Goal: Task Accomplishment & Management: Manage account settings

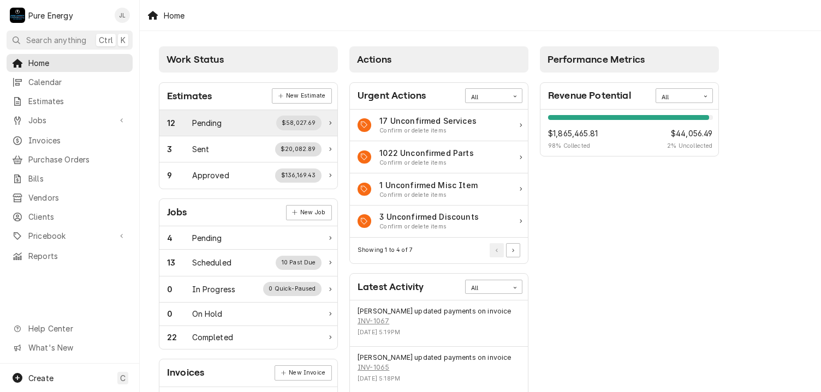
click at [209, 122] on div "Pending" at bounding box center [207, 122] width 30 height 11
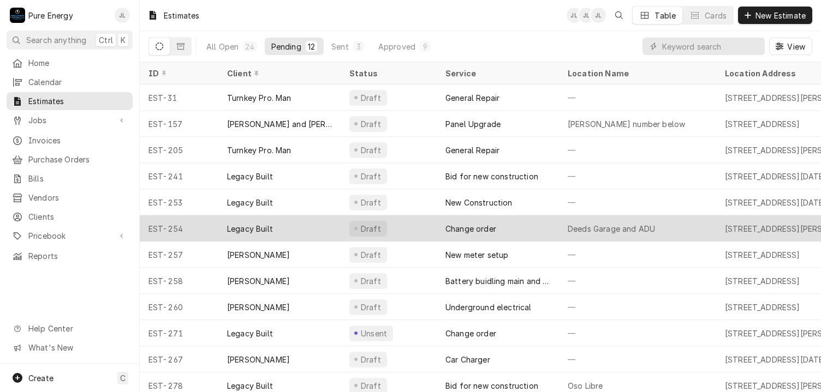
scroll to position [13, 0]
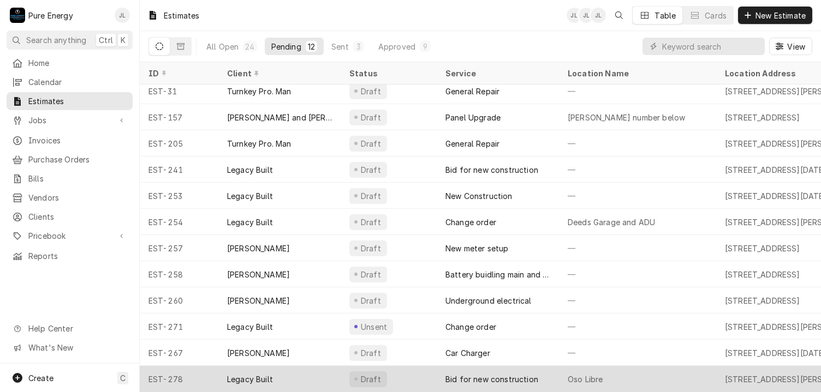
click at [651, 366] on div "Oso Libre" at bounding box center [637, 379] width 157 height 26
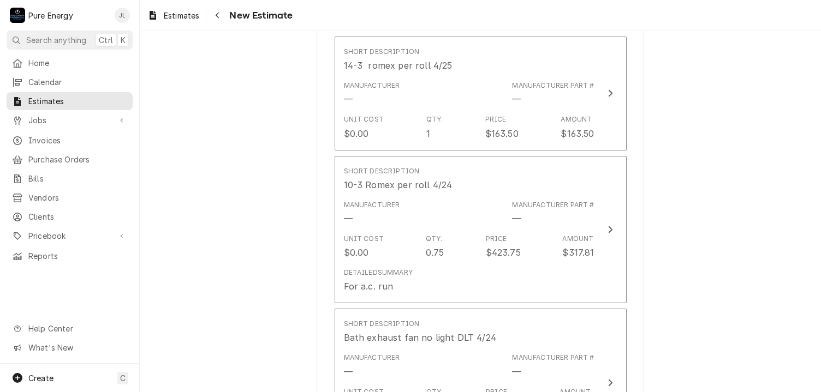
scroll to position [2019, 0]
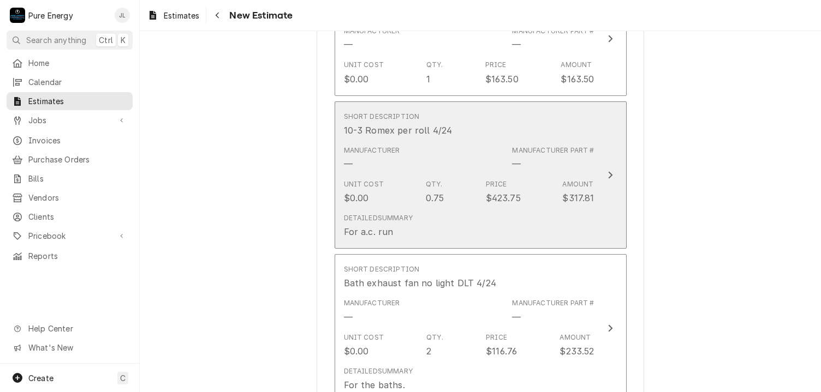
click at [493, 115] on div "Short Description 10-3 Romex per roll 4/24" at bounding box center [469, 125] width 251 height 34
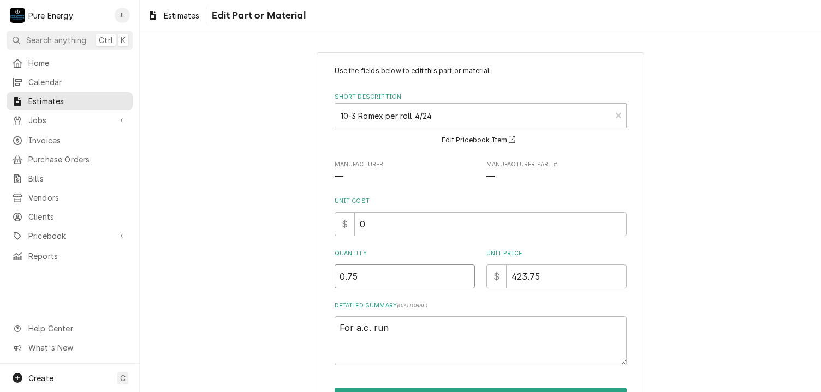
click at [384, 281] on input "0.75" at bounding box center [405, 277] width 140 height 24
type textarea "x"
type input "0.7"
type textarea "x"
type input "0"
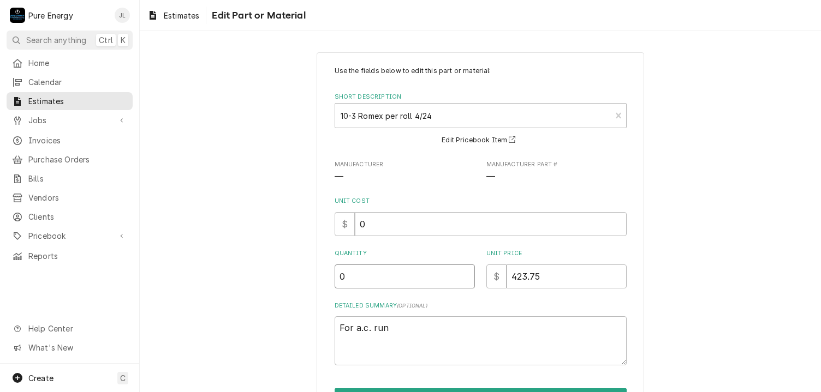
type textarea "x"
type input "0.2"
type textarea "x"
type input "0.25"
type textarea "x"
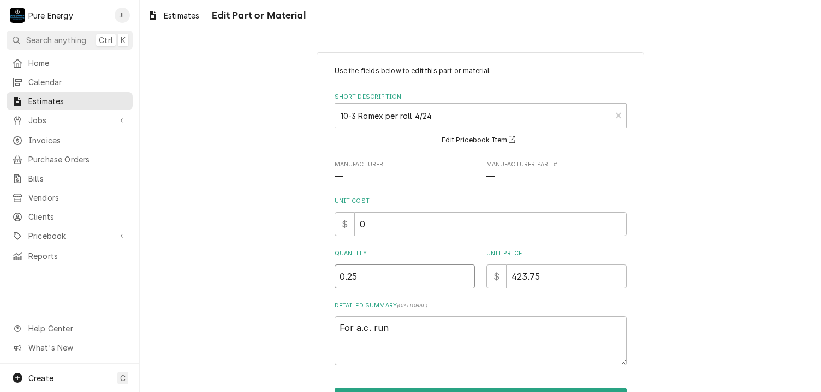
type input "0.25"
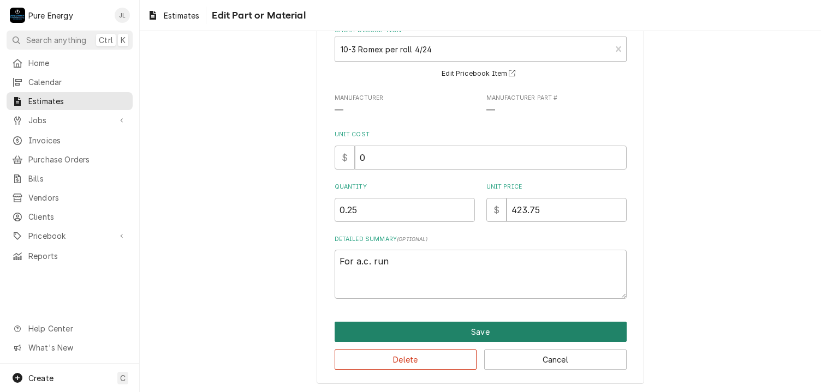
click at [438, 333] on button "Save" at bounding box center [481, 332] width 292 height 20
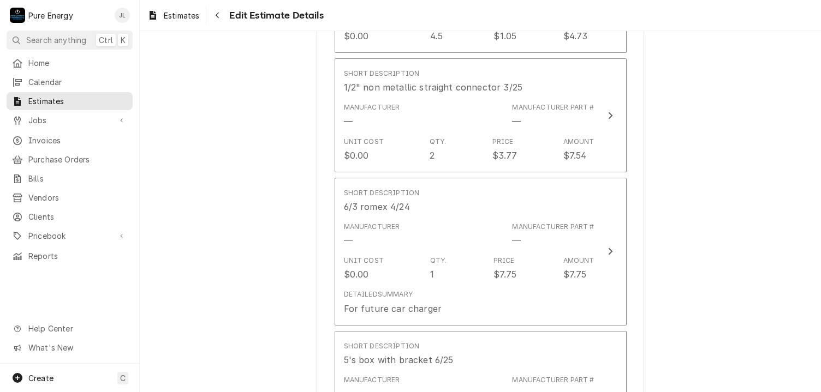
scroll to position [4161, 0]
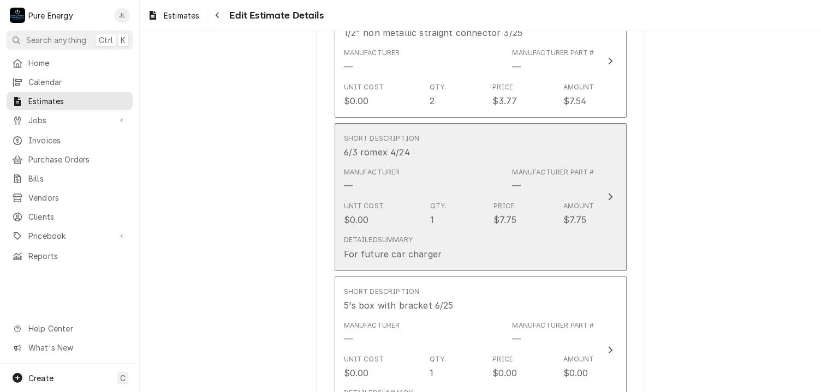
click at [458, 163] on div "Manufacturer — Manufacturer Part # —" at bounding box center [469, 180] width 251 height 34
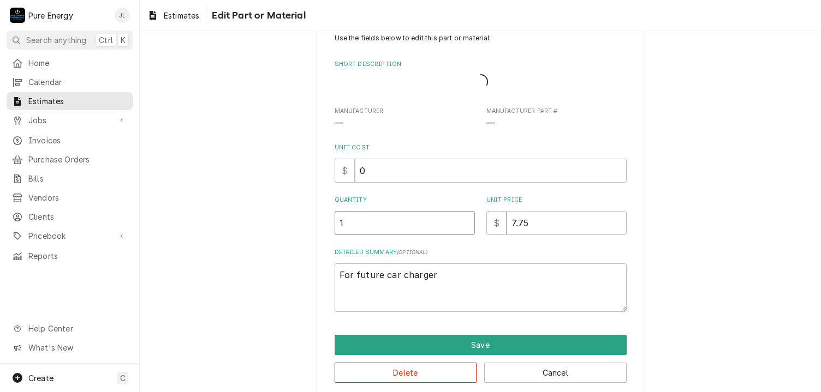
click at [415, 225] on input "1" at bounding box center [405, 223] width 140 height 24
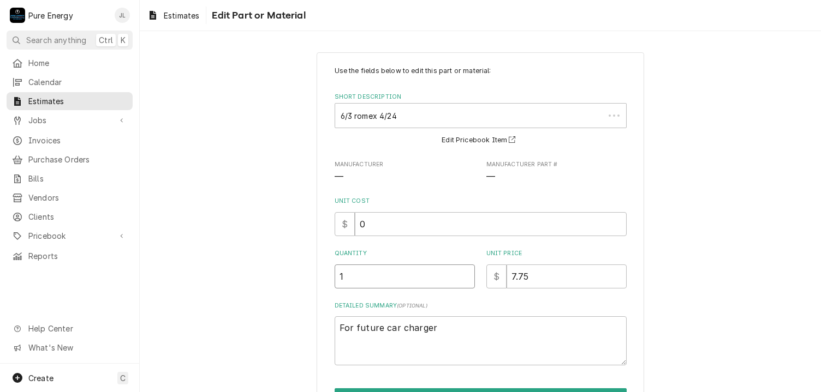
type textarea "x"
type input "5"
type textarea "x"
type input "50"
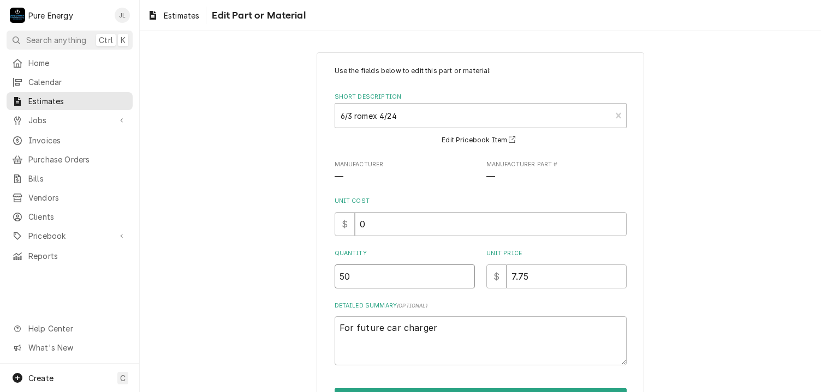
type textarea "x"
type input "50"
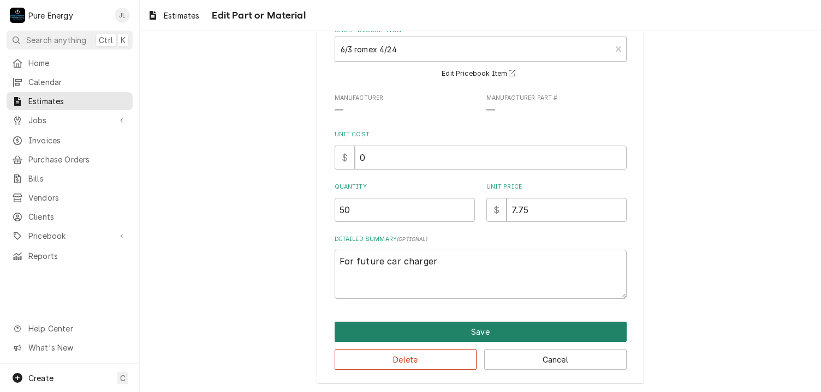
click at [461, 324] on button "Save" at bounding box center [481, 332] width 292 height 20
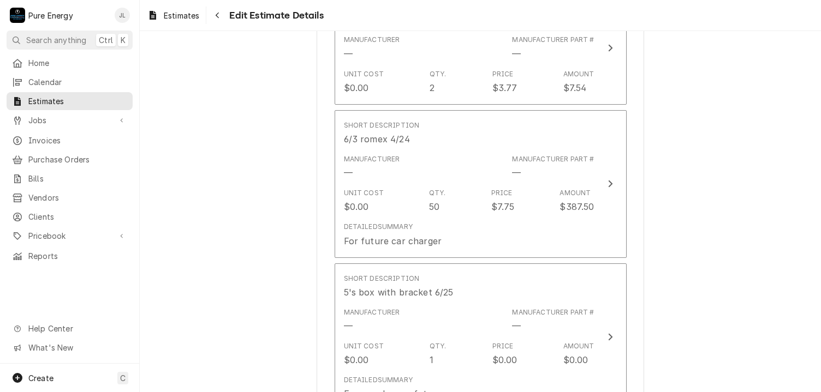
type textarea "x"
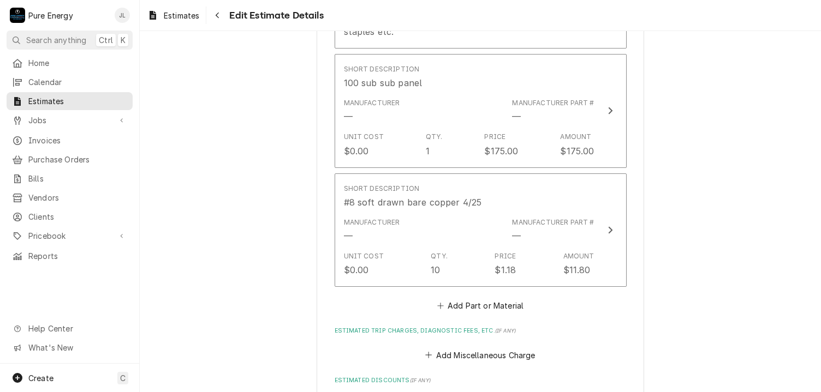
scroll to position [6903, 0]
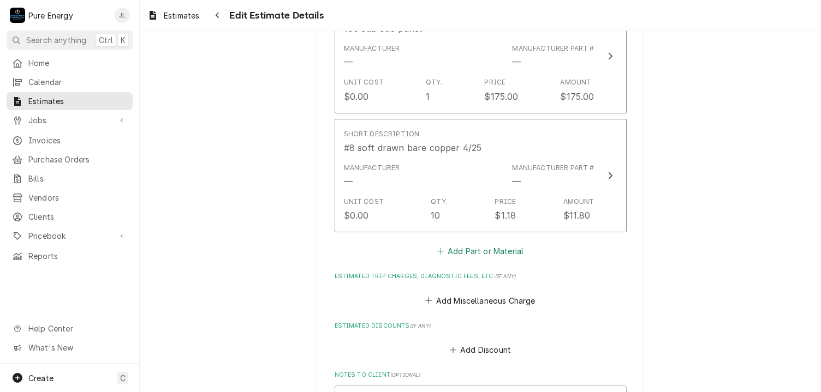
click at [477, 244] on button "Add Part or Material" at bounding box center [480, 251] width 90 height 15
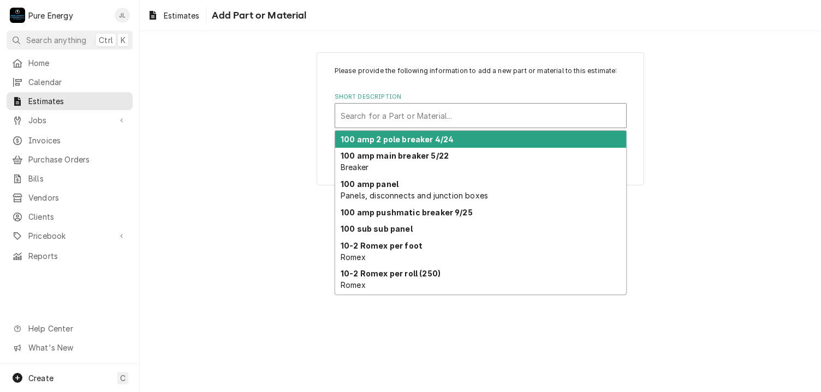
click at [375, 109] on div "Short Description" at bounding box center [481, 116] width 280 height 20
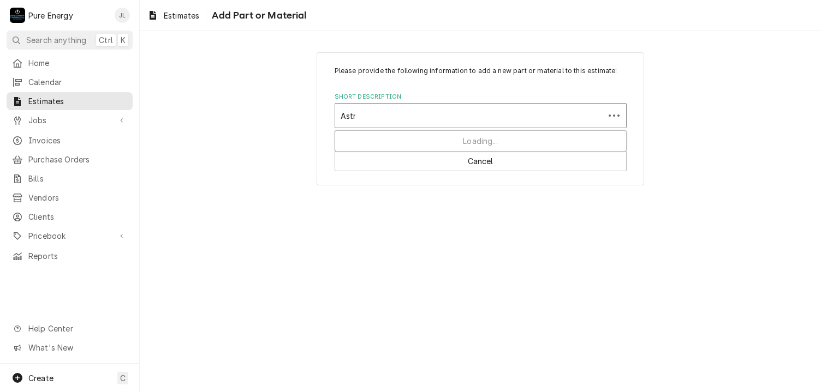
type input "Astro"
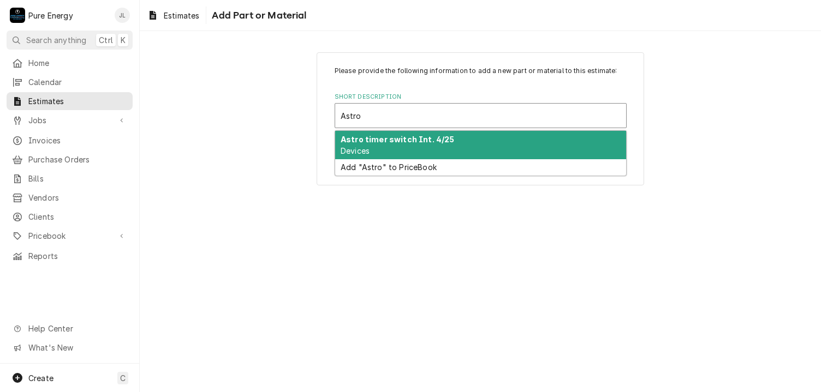
click at [378, 137] on strong "Astro timer switch Int. 4/25" at bounding box center [398, 139] width 114 height 9
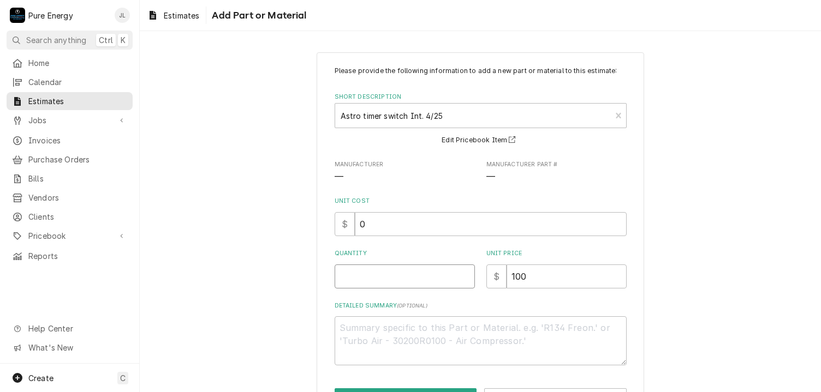
click at [388, 281] on input "Quantity" at bounding box center [405, 277] width 140 height 24
type textarea "x"
type input "3"
type textarea "x"
type input "3"
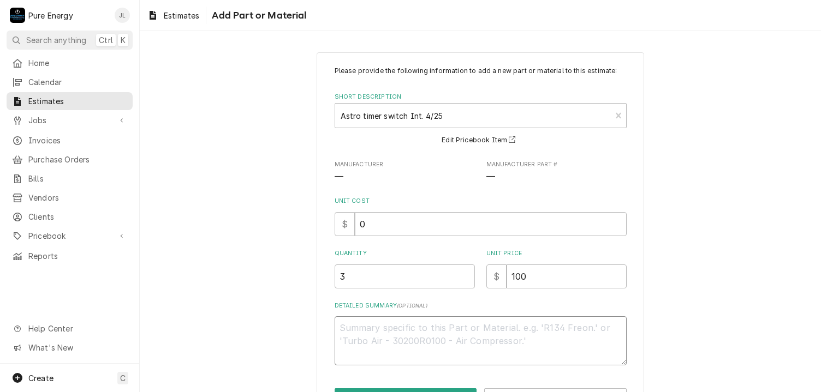
click at [356, 344] on textarea "Detailed Summary ( optional )" at bounding box center [481, 341] width 292 height 49
type textarea "x"
type textarea "O"
type textarea "x"
type textarea "On"
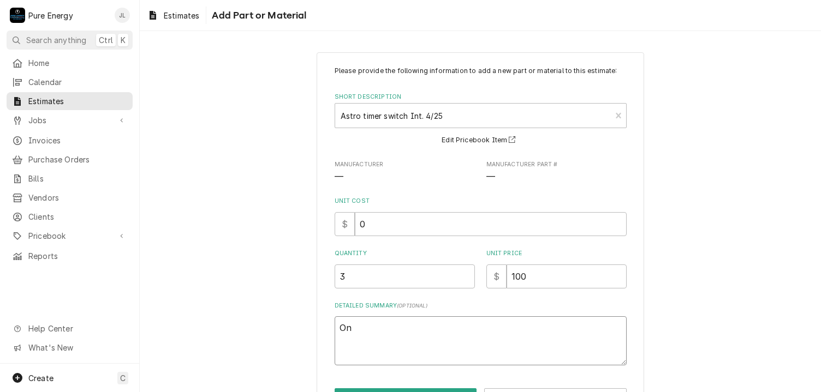
type textarea "x"
type textarea "One"
type textarea "x"
type textarea "One"
type textarea "x"
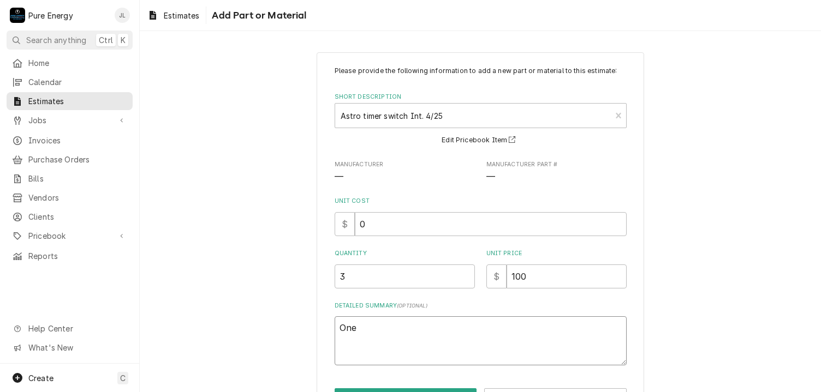
type textarea "One f"
type textarea "x"
type textarea "One fo"
type textarea "x"
type textarea "One for"
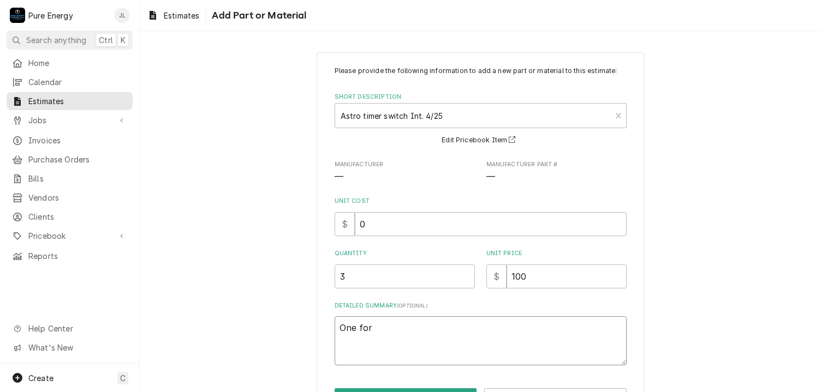
type textarea "x"
type textarea "One for"
type textarea "x"
type textarea "One for e"
type textarea "x"
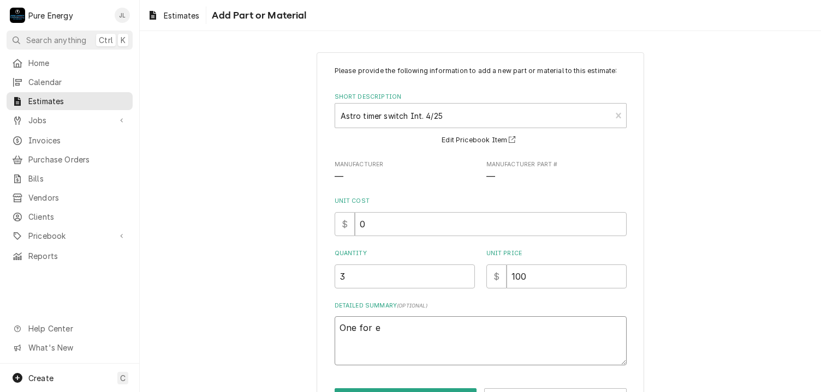
type textarea "One for ea"
type textarea "x"
type textarea "One for each"
type textarea "x"
type textarea "One for each"
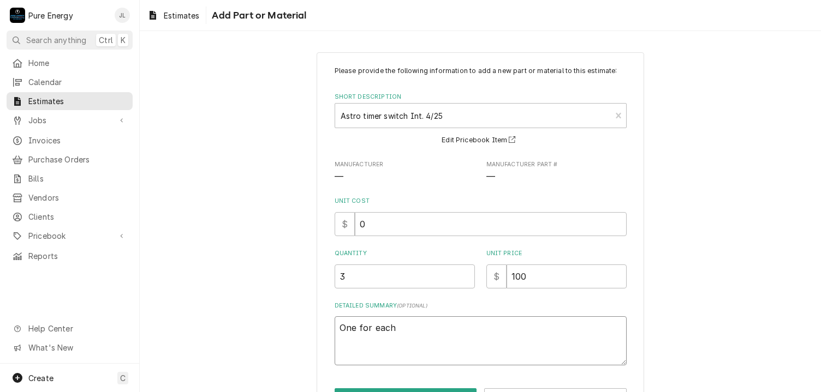
type textarea "x"
type textarea "One for each o"
type textarea "x"
type textarea "One for each of"
type textarea "x"
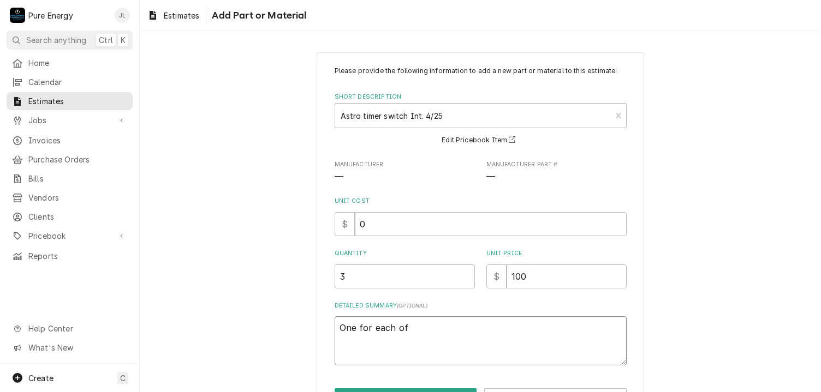
type textarea "One for each of t"
type textarea "x"
type textarea "One for each of th"
type textarea "x"
type textarea "One for each of the"
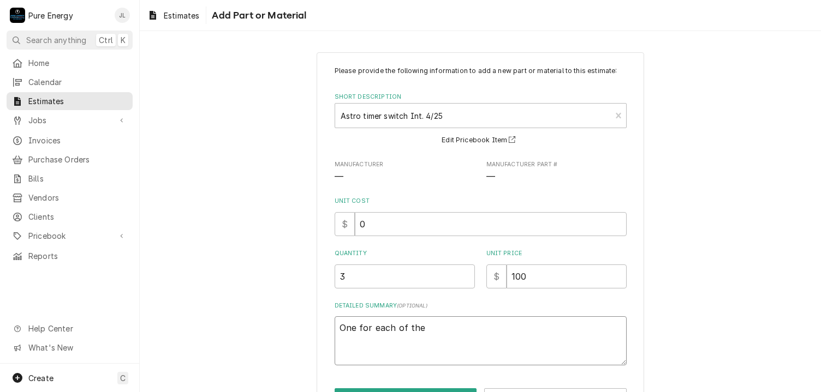
type textarea "x"
type textarea "One for each of the"
type textarea "x"
type textarea "One for each of the t"
type textarea "x"
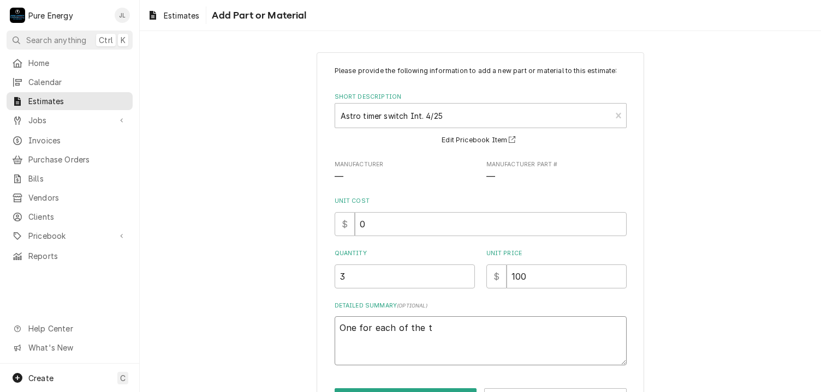
type textarea "One for each of the tr"
type textarea "x"
type textarea "One for each of the treh"
type textarea "x"
type textarea "One for each of the tre"
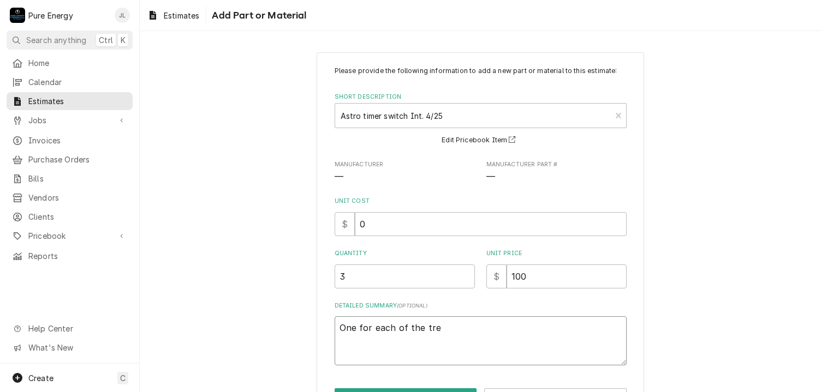
type textarea "x"
type textarea "One for each of the tr"
type textarea "x"
type textarea "One for each of the t"
type textarea "x"
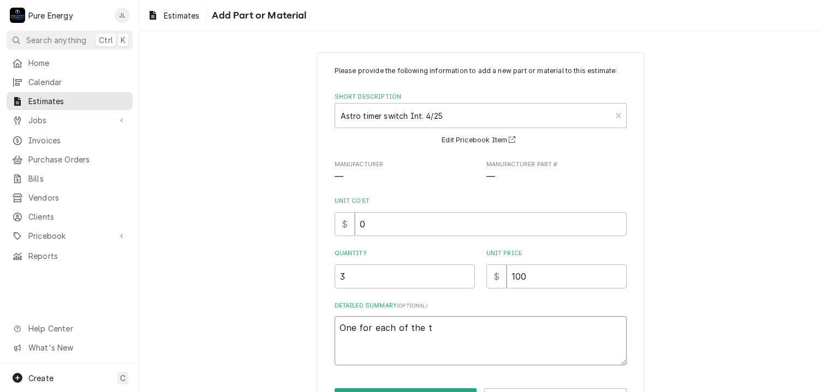
type textarea "One for each of the th"
type textarea "x"
type textarea "One for each of the thr"
type textarea "x"
type textarea "One for each of the thre"
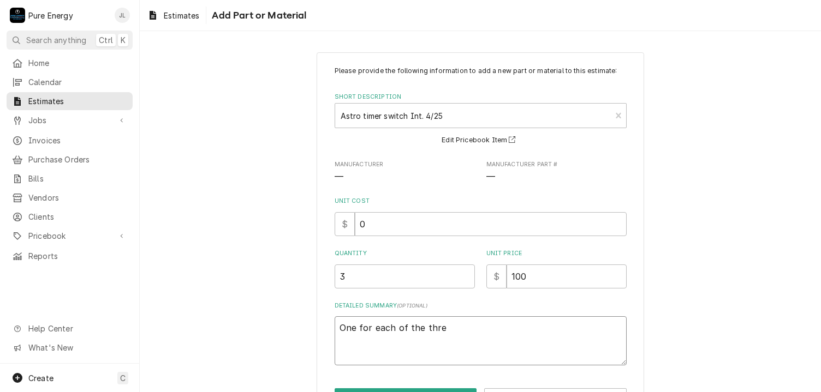
type textarea "x"
type textarea "One for each of the three"
type textarea "x"
type textarea "One for each of the three"
type textarea "x"
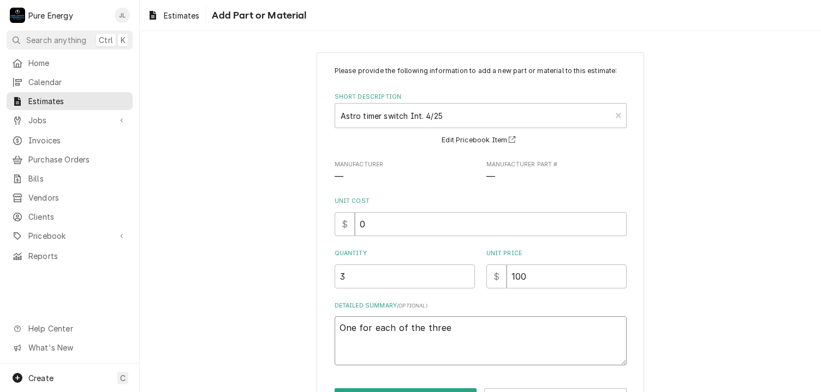
type textarea "One for each of the three s"
type textarea "x"
type textarea "One for each of the three sw"
type textarea "x"
type textarea "One for each of the three swi"
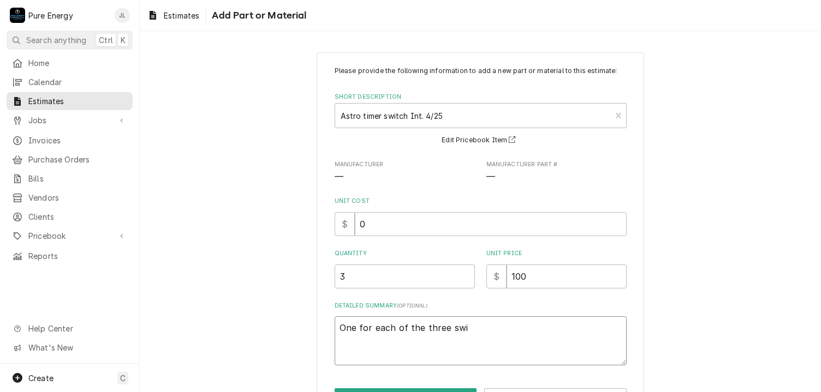
type textarea "x"
type textarea "One for each of the three swit"
type textarea "x"
type textarea "One for each of the three switch"
type textarea "x"
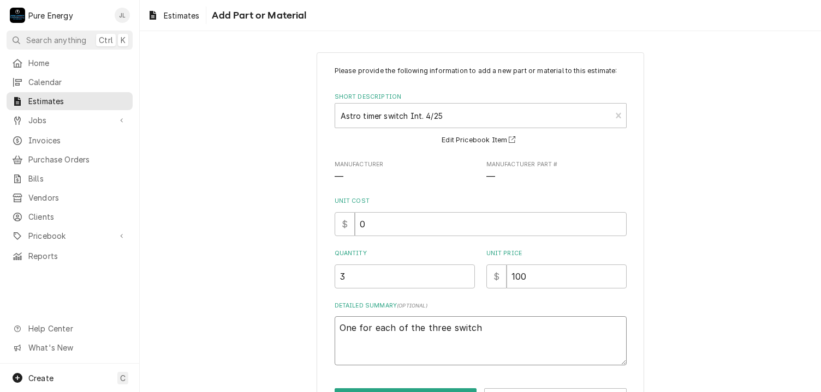
type textarea "One for each of the three switche"
type textarea "x"
type textarea "One for each of the three switches"
type textarea "x"
type textarea "One for each of the three switches c"
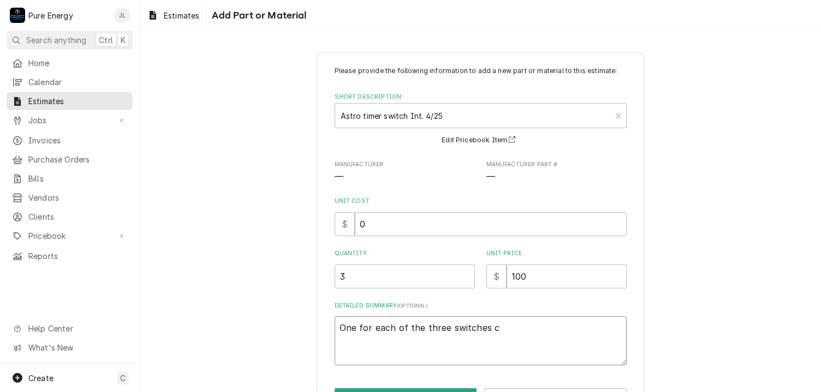
type textarea "x"
type textarea "One for each of the three switches co"
type textarea "x"
type textarea "One for each of the three switches con"
type textarea "x"
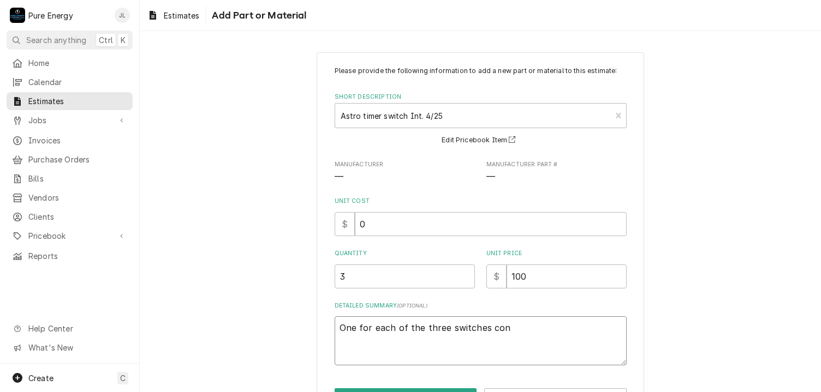
type textarea "One for each of the three switches cont"
type textarea "x"
type textarea "One for each of the three switches contr"
type textarea "x"
type textarea "One for each of the three switches contro"
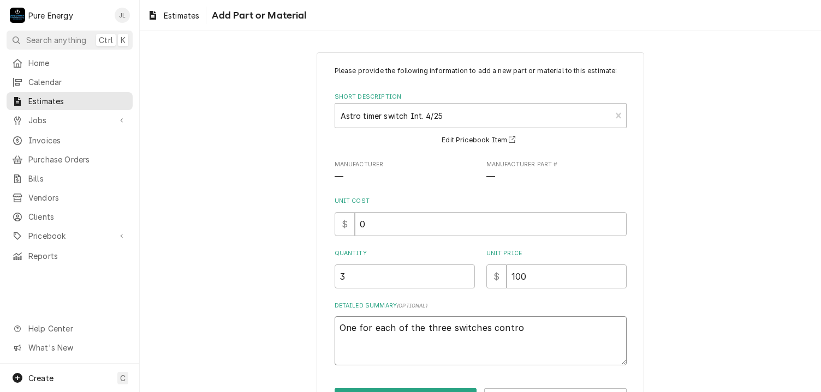
type textarea "x"
type textarea "One for each of the three switches control"
type textarea "x"
type textarea "One for each of the three switches controll"
type textarea "x"
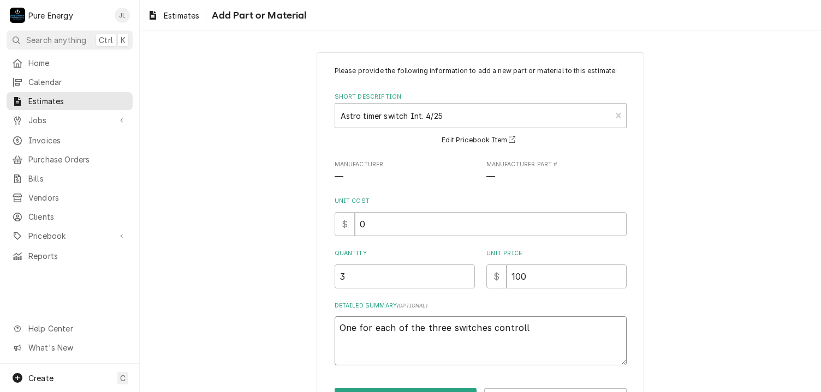
type textarea "One for each of the three switches controlli"
type textarea "x"
type textarea "One for each of the three switches controllin"
type textarea "x"
type textarea "One for each of the three switches controlling"
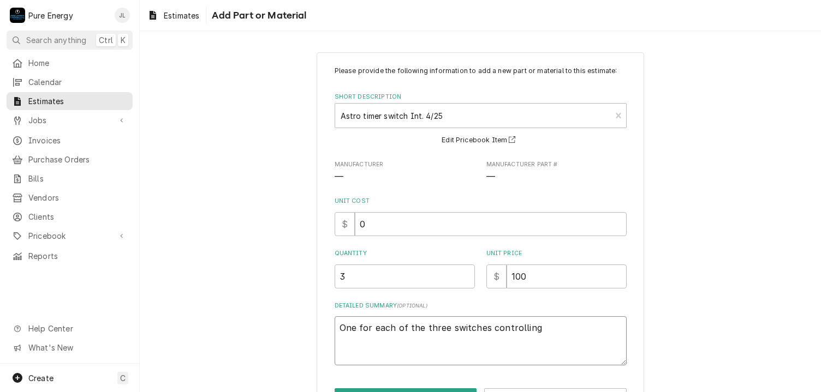
type textarea "x"
type textarea "One for each of the three switches controlling e"
type textarea "x"
type textarea "One for each of the three switches controlling ex"
type textarea "x"
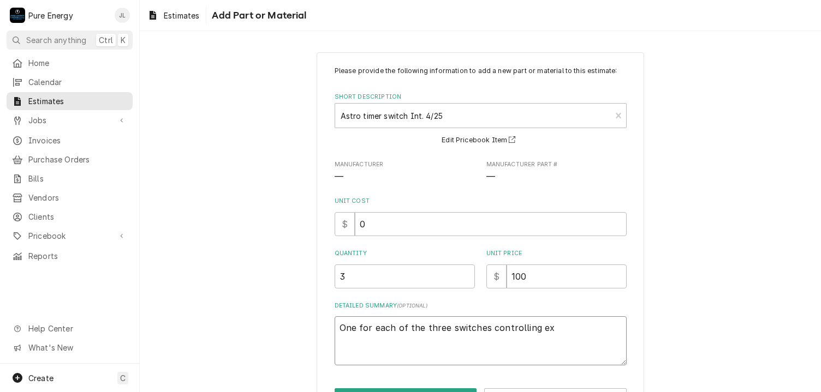
type textarea "One for each of the three switches controlling ext"
type textarea "x"
type textarea "One for each of the three switches controlling exte"
type textarea "x"
type textarea "One for each of the three switches controlling exter"
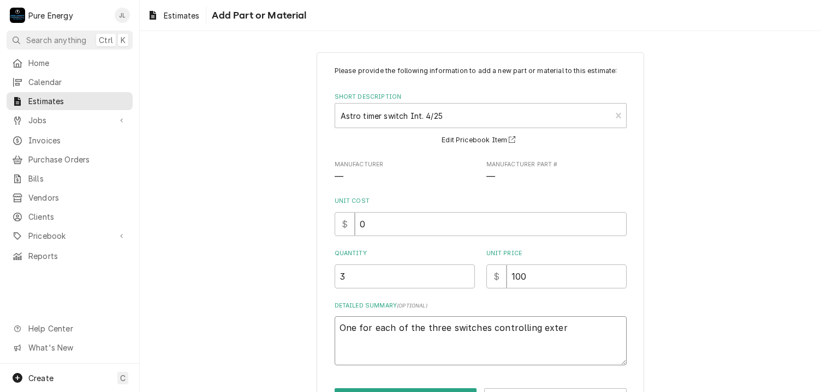
type textarea "x"
type textarea "One for each of the three switches controlling exterr"
type textarea "x"
type textarea "One for each of the three switches controlling exterri"
type textarea "x"
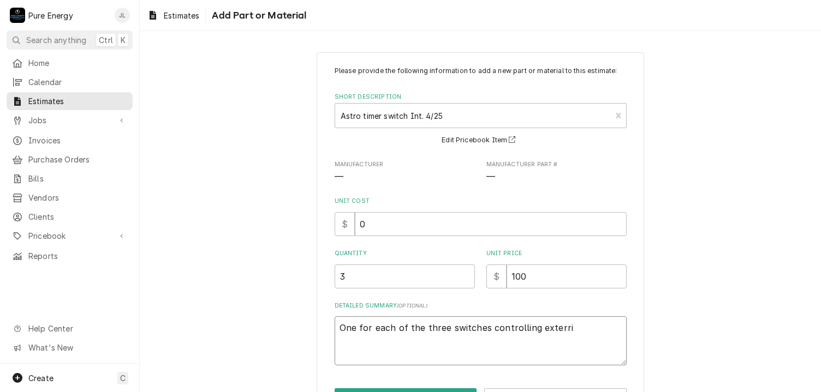
type textarea "One for each of the three switches controlling exterrio"
type textarea "x"
type textarea "One for each of the three switches controlling exterri"
type textarea "x"
type textarea "One for each of the three switches controlling exterr"
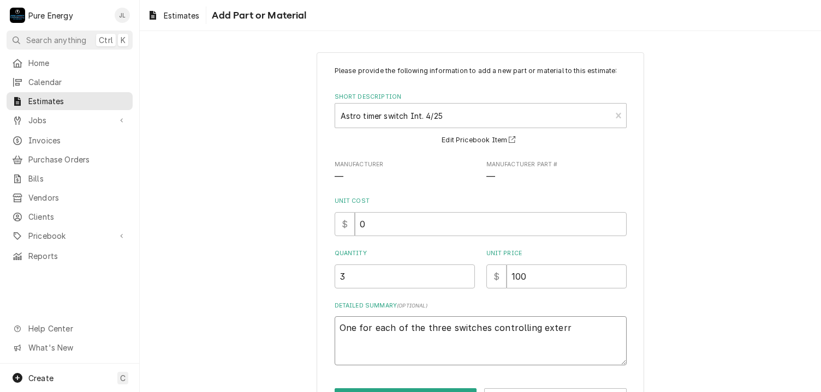
type textarea "x"
type textarea "One for each of the three switches controlling exter"
type textarea "x"
type textarea "One for each of the three switches controlling exteri"
type textarea "x"
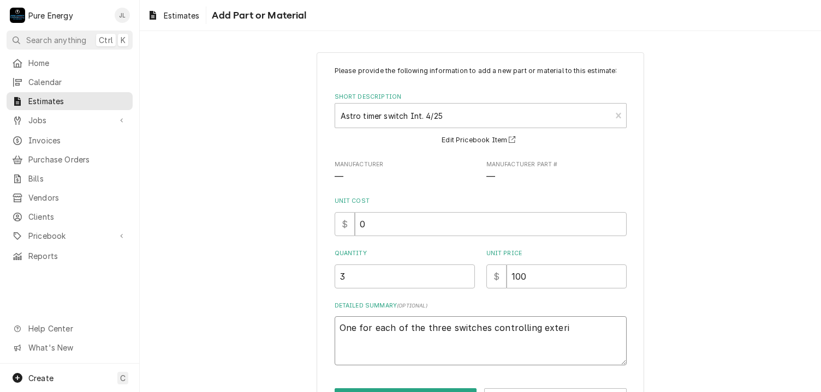
type textarea "One for each of the three switches controlling exterio"
type textarea "x"
type textarea "One for each of the three switches controlling exterior"
type textarea "x"
type textarea "One for each of the three switches controlling exterior f"
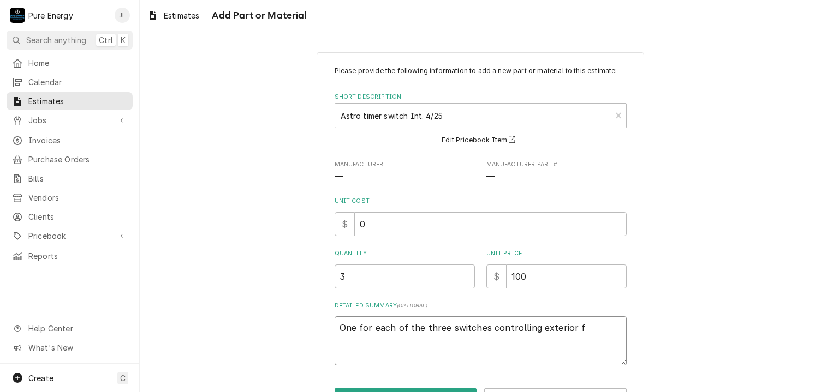
type textarea "x"
type textarea "One for each of the three switches controlling exterior fi"
type textarea "x"
type textarea "One for each of the three switches controlling exterior fix"
type textarea "x"
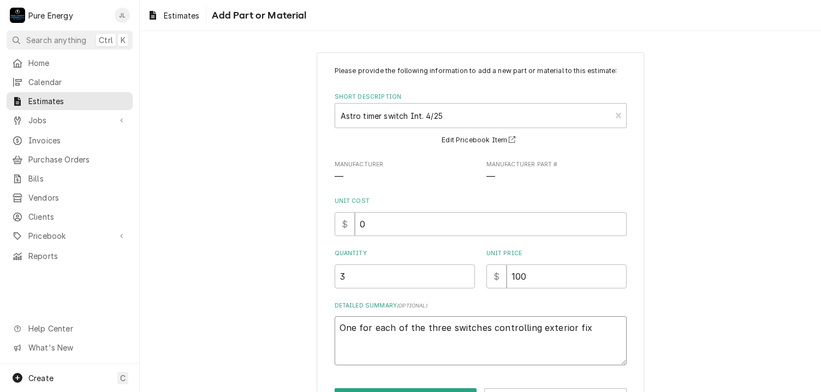
type textarea "One for each of the three switches controlling exterior fixt"
type textarea "x"
type textarea "One for each of the three switches controlling exterior fixtu"
type textarea "x"
type textarea "One for each of the three switches controlling exterior fixtur"
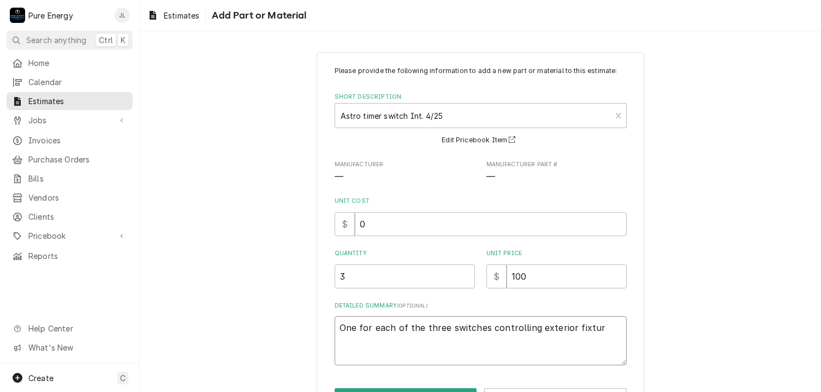
type textarea "x"
type textarea "One for each of the three switches controlling exterior fixture"
type textarea "x"
type textarea "One for each of the three switches controlling exterior fixtures"
type textarea "x"
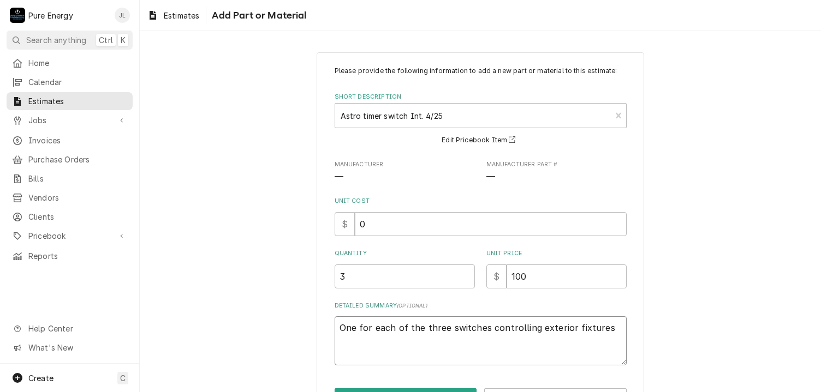
type textarea "One for each of the three switches controlling exterior fixtures."
type textarea "x"
type textarea "One for each of the three switches controlling exterior fixtures."
type textarea "x"
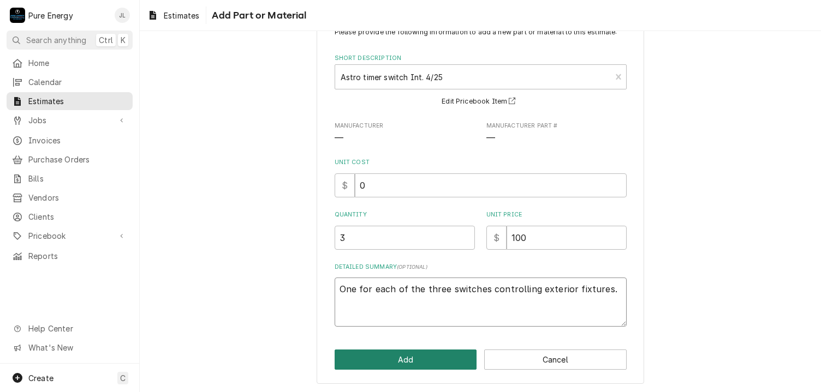
type textarea "One for each of the three switches controlling exterior fixtures."
click at [417, 360] on button "Add" at bounding box center [406, 360] width 142 height 20
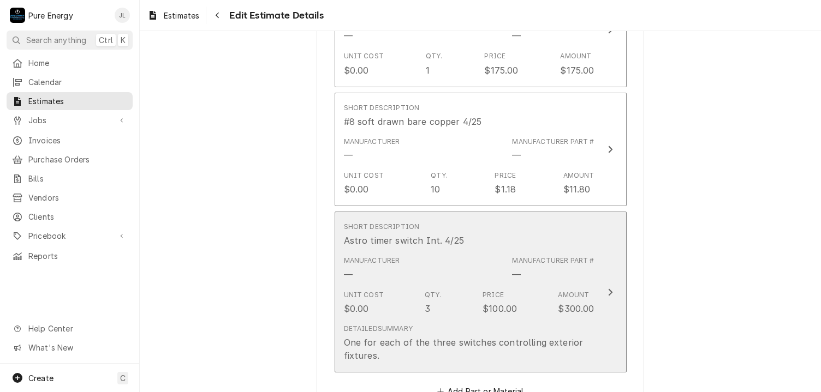
scroll to position [6916, 0]
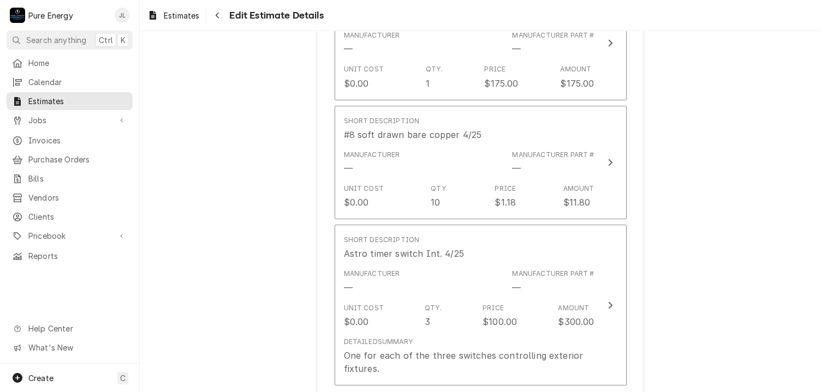
type textarea "x"
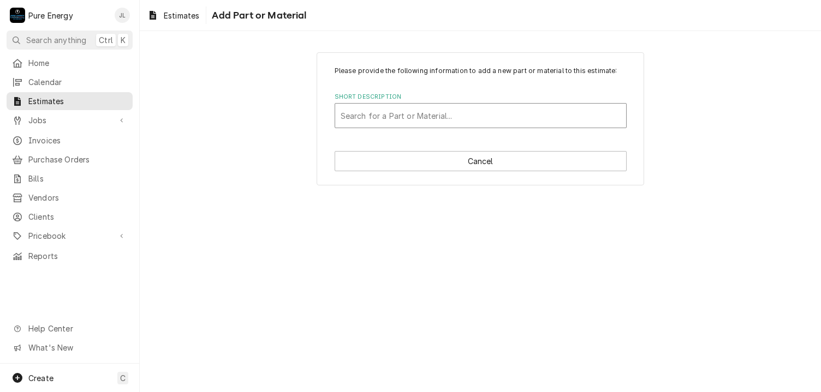
click at [397, 108] on div "Short Description" at bounding box center [481, 116] width 280 height 20
type input "Bell wire"
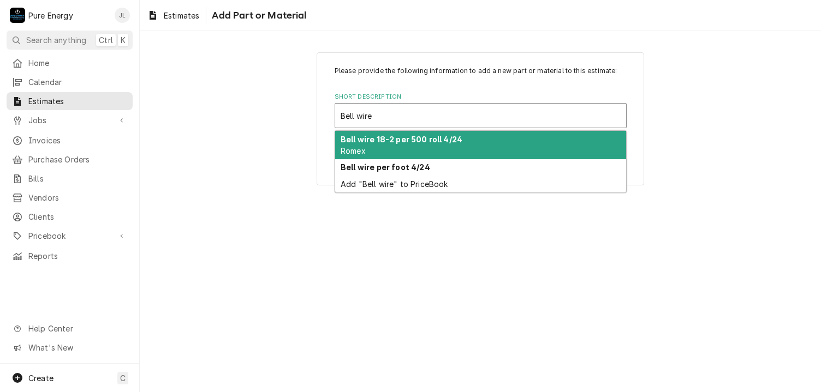
click at [387, 151] on div "Bell wire 18-2 per 500 roll 4/24 Romex" at bounding box center [480, 145] width 291 height 28
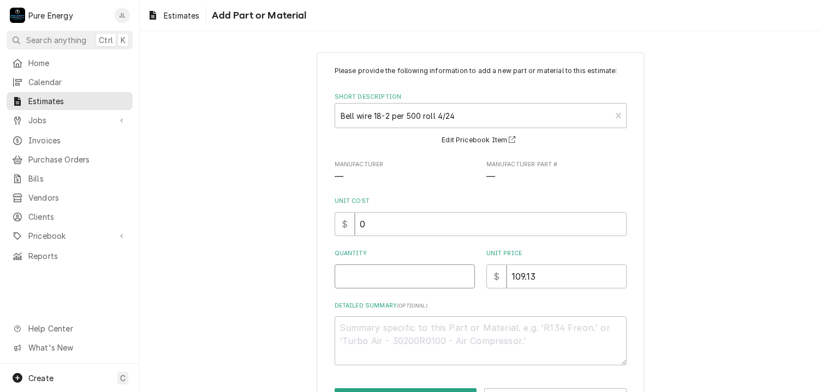
click at [360, 276] on input "Quantity" at bounding box center [405, 277] width 140 height 24
type textarea "x"
type input "5"
type textarea "x"
type input "50"
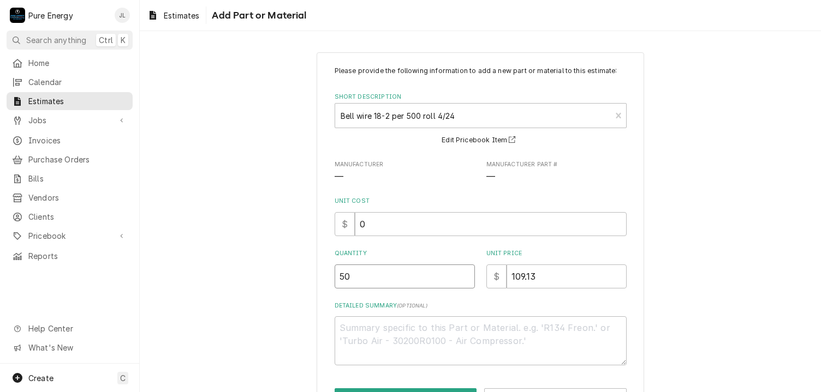
type textarea "x"
type input "5"
type textarea "x"
type input ".5"
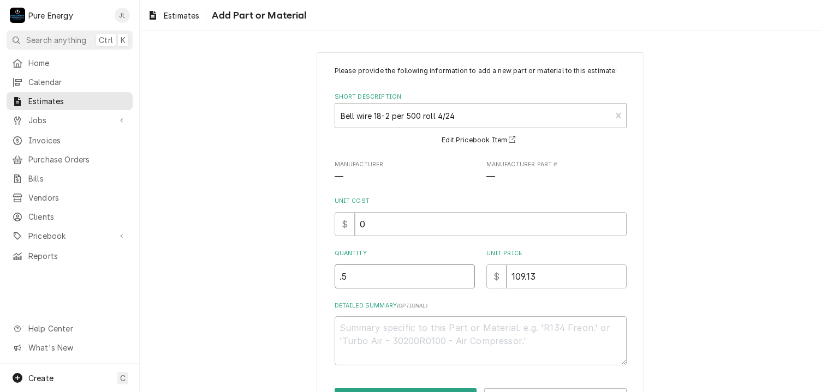
type textarea "x"
type input ".5"
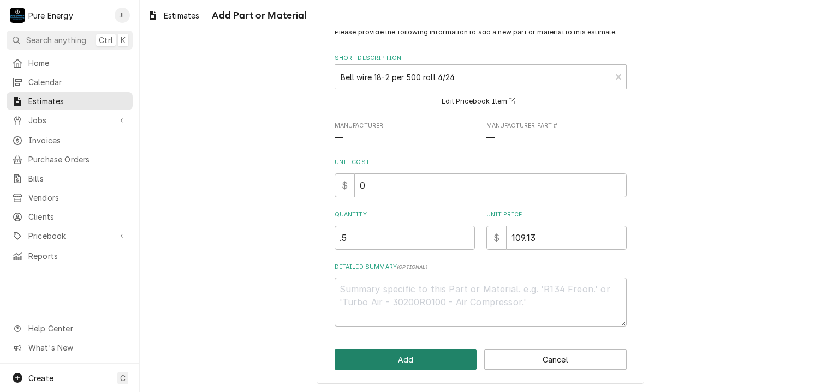
click at [436, 357] on button "Add" at bounding box center [406, 360] width 142 height 20
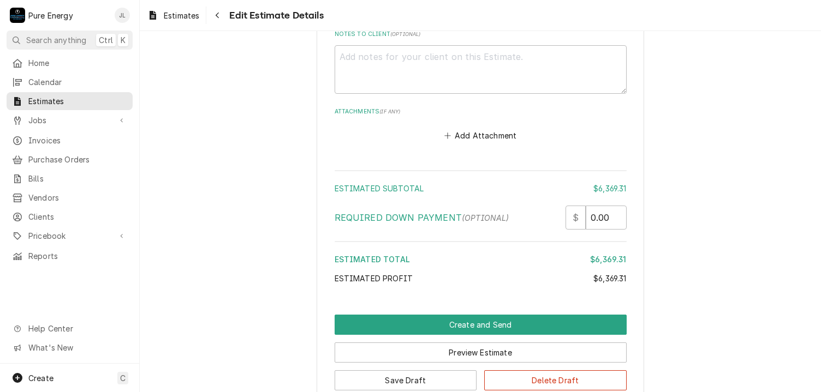
scroll to position [7565, 0]
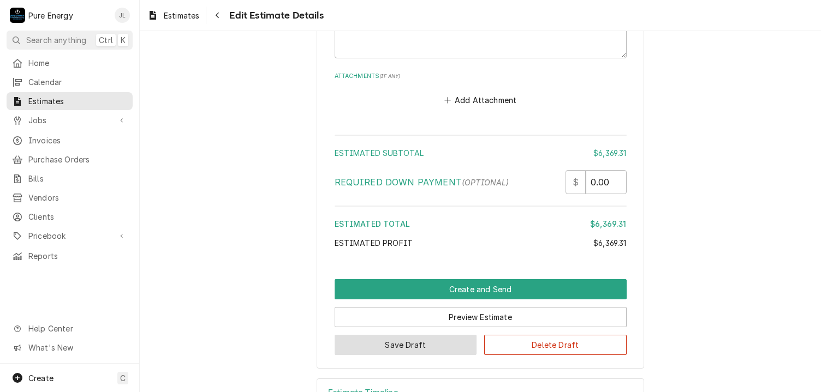
click at [413, 335] on button "Save Draft" at bounding box center [406, 345] width 142 height 20
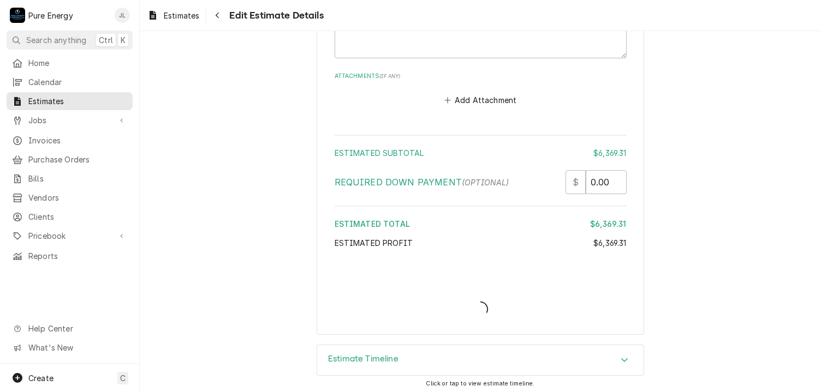
scroll to position [7531, 0]
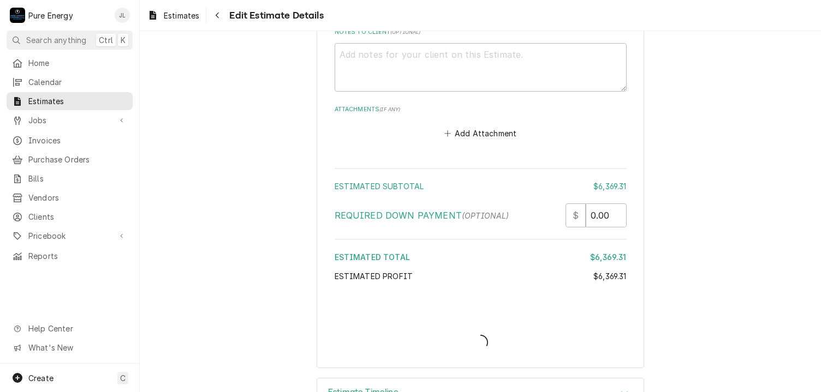
type textarea "x"
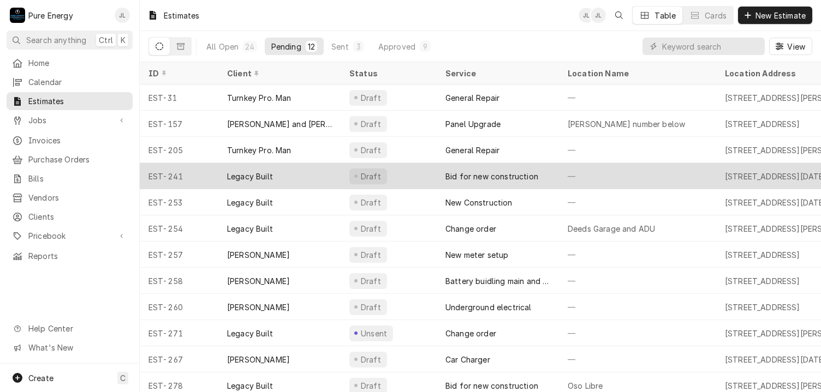
scroll to position [13, 0]
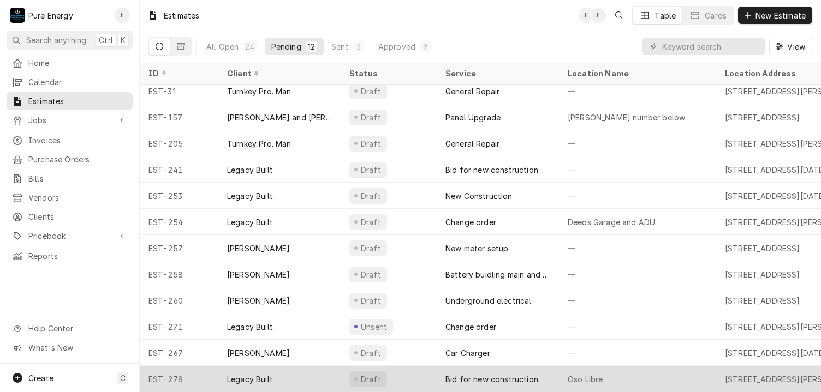
click at [672, 367] on div "Oso Libre" at bounding box center [637, 379] width 157 height 26
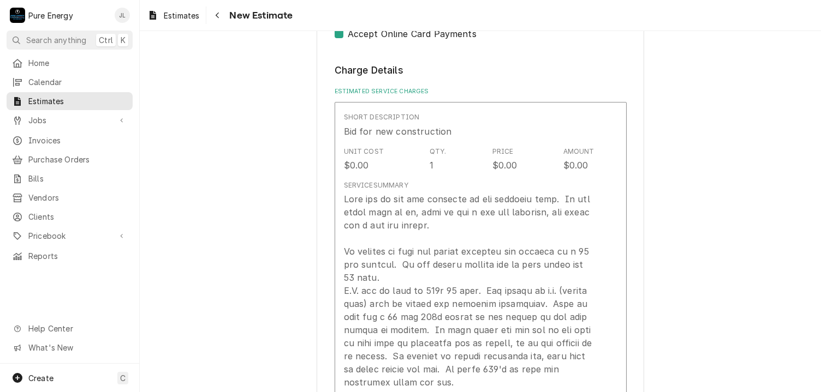
scroll to position [1037, 0]
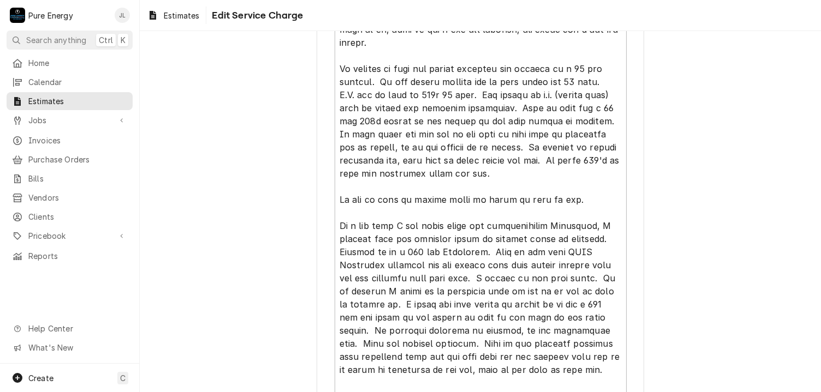
scroll to position [218, 0]
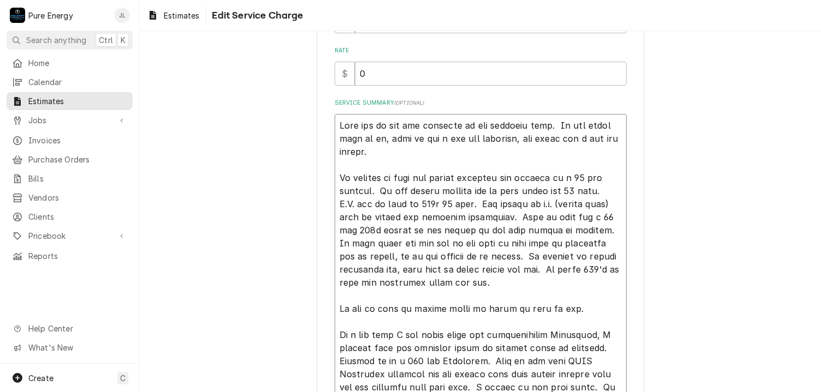
type textarea "x"
type textarea "This bid is for the addition to the existing home. As per plans sent to us, thi…"
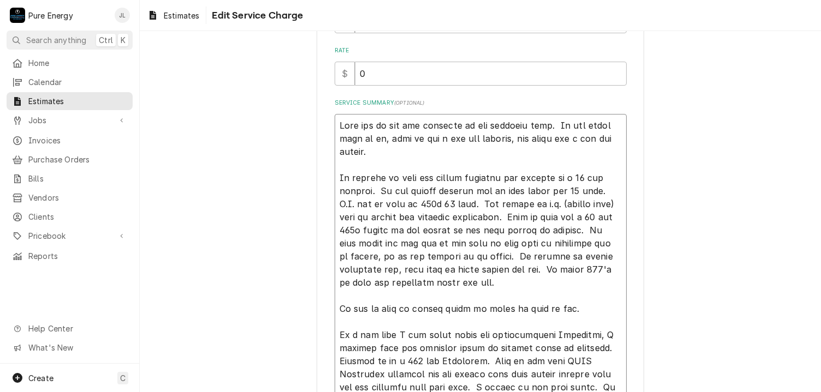
type textarea "x"
type textarea "This bid is for the addition to the existing home. As per plans sent to us, thi…"
type textarea "x"
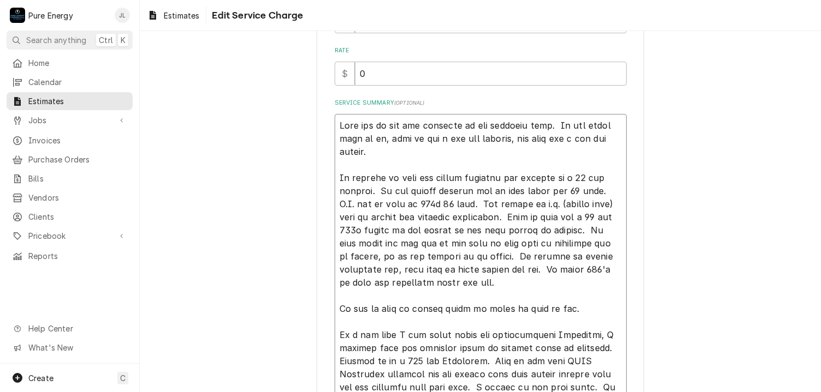
type textarea "This bid is for the addition to the existing home. As per plans sent to us, thi…"
type textarea "x"
type textarea "This bid is for the addition to the existing home. As per plans sent to us, thi…"
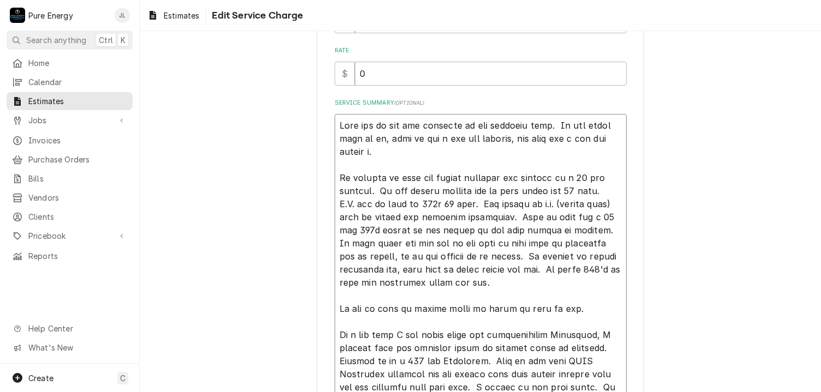
type textarea "x"
type textarea "This bid is for the addition to the existing home. As per plans sent to us, thi…"
type textarea "x"
type textarea "This bid is for the addition to the existing home. As per plans sent to us, thi…"
type textarea "x"
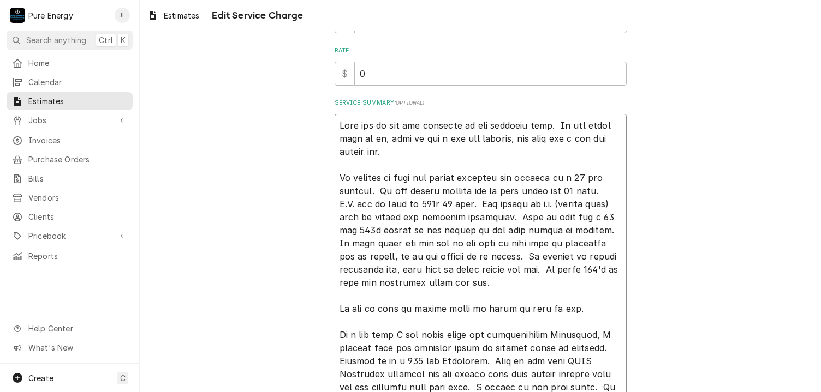
type textarea "This bid is for the addition to the existing home. As per plans sent to us, thi…"
type textarea "x"
type textarea "This bid is for the addition to the existing home. As per plans sent to us, thi…"
type textarea "x"
type textarea "This bid is for the addition to the existing home. As per plans sent to us, thi…"
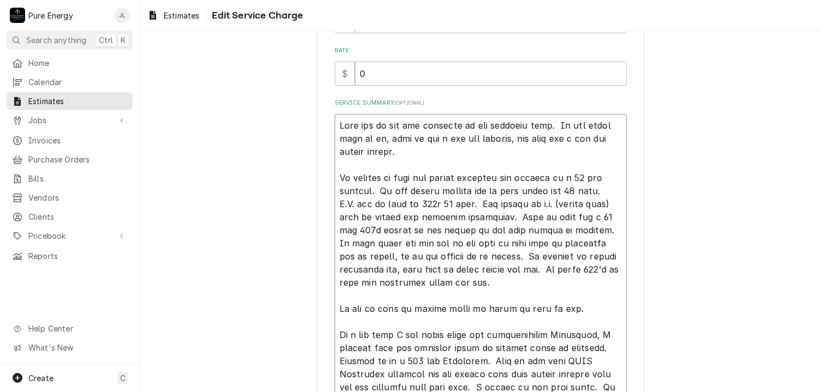
type textarea "x"
type textarea "This bid is for the addition to the existing home. As per plans sent to us, thi…"
type textarea "x"
type textarea "This bid is for the addition to the existing home. As per plans sent to us, thi…"
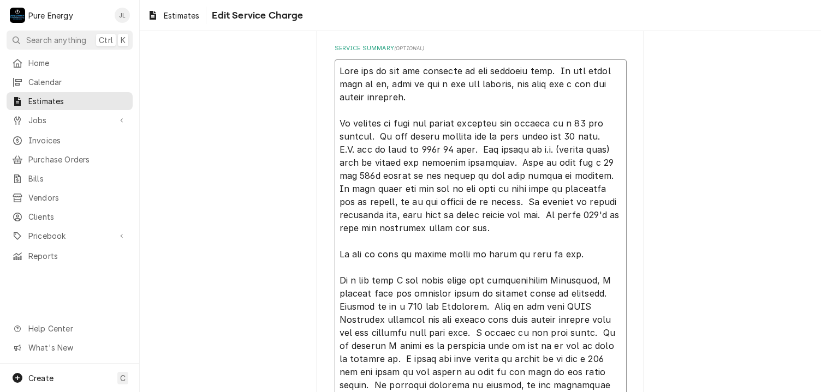
click at [480, 153] on textarea "Service Summary ( optional )" at bounding box center [481, 345] width 292 height 573
type textarea "x"
type textarea "This bid is for the addition to the existing home. As per plans sent to us, thi…"
type textarea "x"
type textarea "This bid is for the addition to the existing home. As per plans sent to us, thi…"
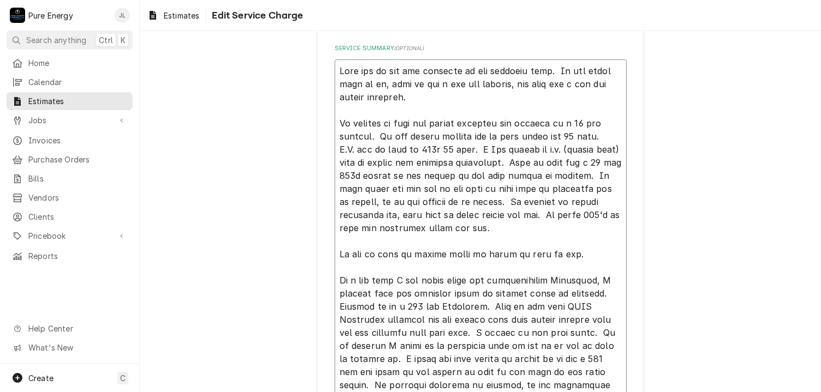
type textarea "x"
type textarea "This bid is for the addition to the existing home. As per plans sent to us, thi…"
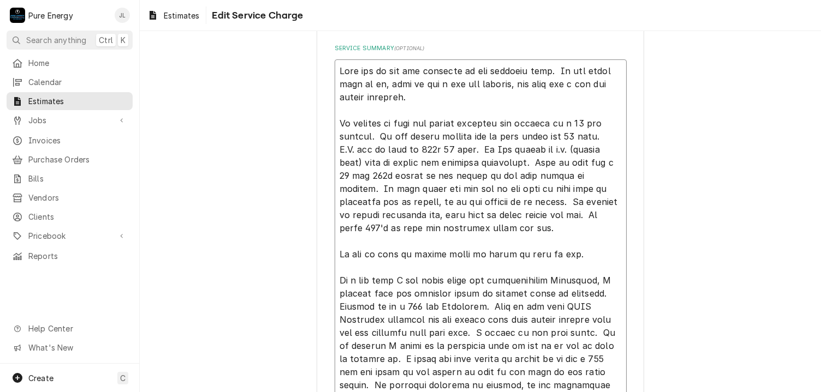
type textarea "x"
type textarea "This bid is for the addition to the existing home. As per plans sent to us, thi…"
type textarea "x"
type textarea "This bid is for the addition to the existing home. As per plans sent to us, thi…"
type textarea "x"
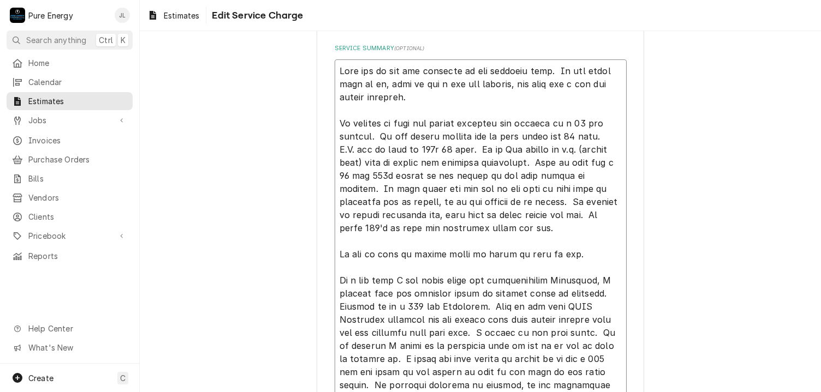
type textarea "This bid is for the addition to the existing home. As per plans sent to us, thi…"
type textarea "x"
type textarea "This bid is for the addition to the existing home. As per plans sent to us, thi…"
type textarea "x"
type textarea "This bid is for the addition to the existing home. As per plans sent to us, thi…"
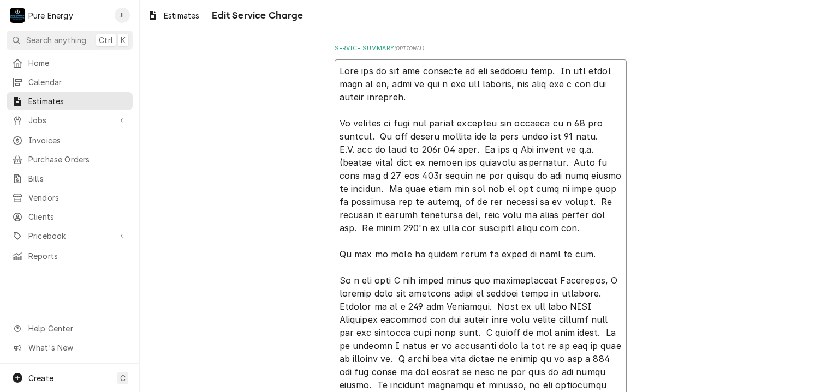
type textarea "x"
type textarea "This bid is for the addition to the existing home. As per plans sent to us, thi…"
type textarea "x"
type textarea "This bid is for the addition to the existing home. As per plans sent to us, thi…"
type textarea "x"
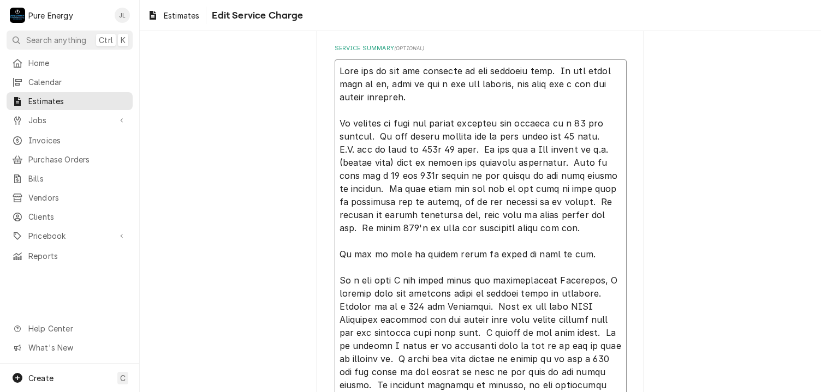
type textarea "This bid is for the addition to the existing home. As per plans sent to us, thi…"
type textarea "x"
type textarea "This bid is for the addition to the existing home. As per plans sent to us, thi…"
type textarea "x"
type textarea "This bid is for the addition to the existing home. As per plans sent to us, thi…"
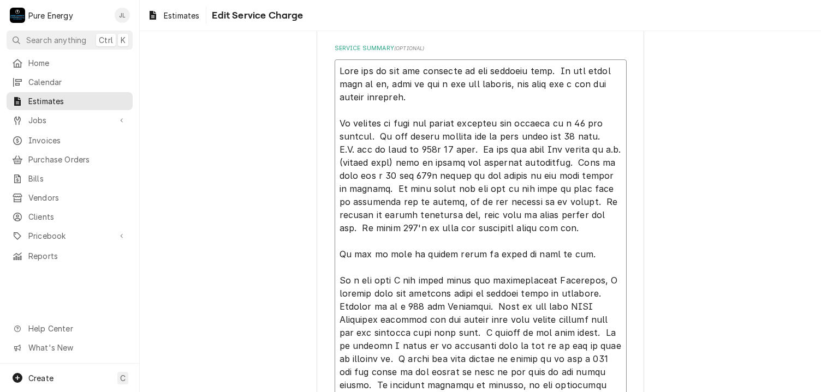
type textarea "x"
type textarea "This bid is for the addition to the existing home. As per plans sent to us, thi…"
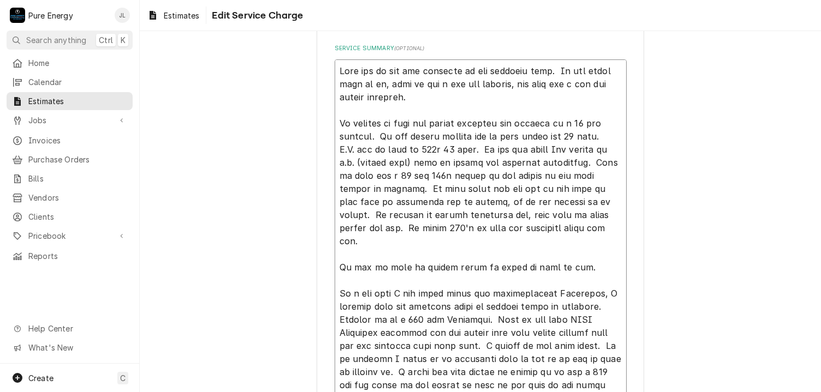
type textarea "x"
type textarea "This bid is for the addition to the existing home. As per plans sent to us, thi…"
type textarea "x"
type textarea "This bid is for the addition to the existing home. As per plans sent to us, thi…"
type textarea "x"
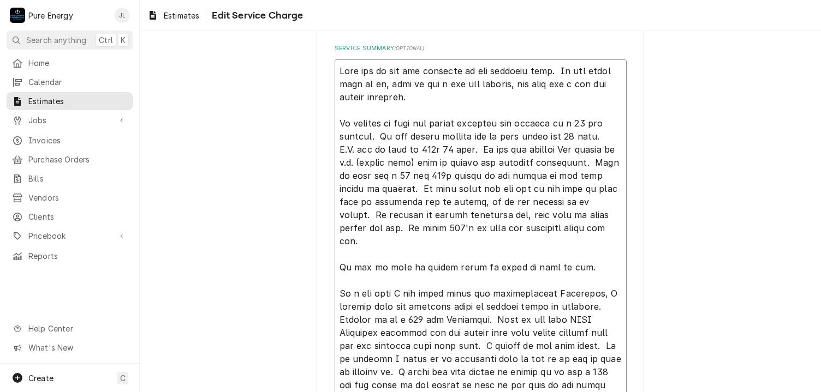
type textarea "This bid is for the addition to the existing home. As per plans sent to us, thi…"
type textarea "x"
type textarea "This bid is for the addition to the existing home. As per plans sent to us, thi…"
type textarea "x"
type textarea "This bid is for the addition to the existing home. As per plans sent to us, thi…"
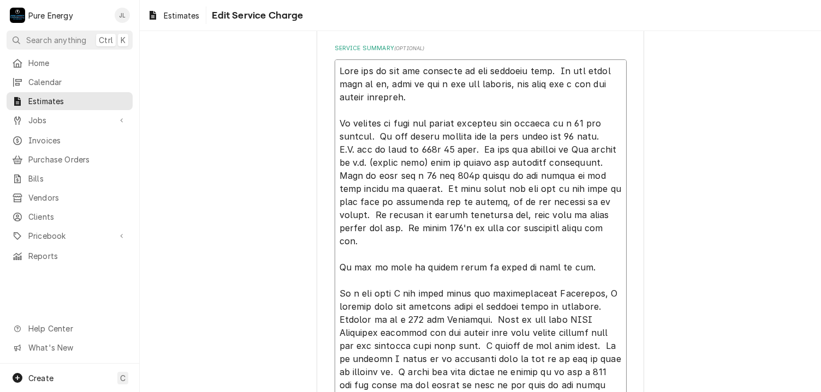
type textarea "x"
type textarea "This bid is for the addition to the existing home. As per plans sent to us, thi…"
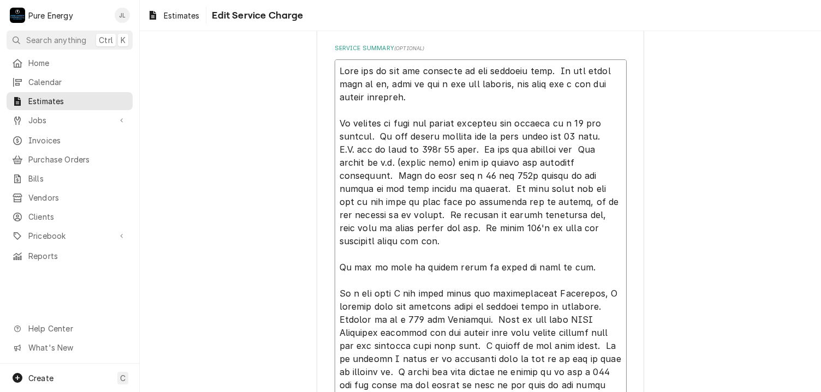
type textarea "x"
type textarea "This bid is for the addition to the existing home. As per plans sent to us, thi…"
type textarea "x"
type textarea "This bid is for the addition to the existing home. As per plans sent to us, thi…"
type textarea "x"
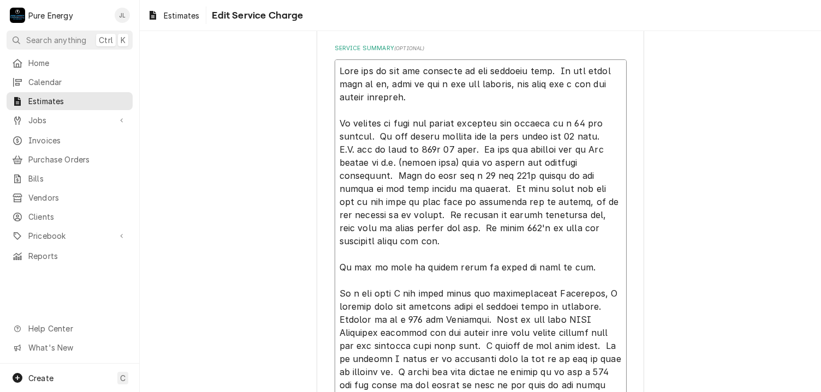
type textarea "This bid is for the addition to the existing home. As per plans sent to us, thi…"
type textarea "x"
type textarea "This bid is for the addition to the existing home. As per plans sent to us, thi…"
type textarea "x"
type textarea "This bid is for the addition to the existing home. As per plans sent to us, thi…"
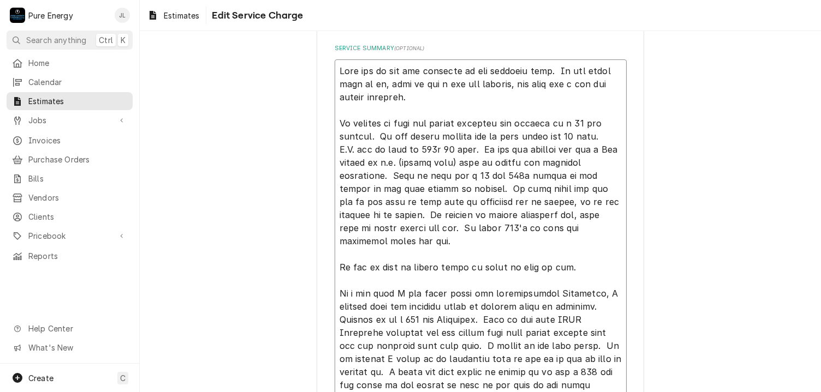
type textarea "x"
type textarea "This bid is for the addition to the existing home. As per plans sent to us, thi…"
type textarea "x"
type textarea "This bid is for the addition to the existing home. As per plans sent to us, thi…"
type textarea "x"
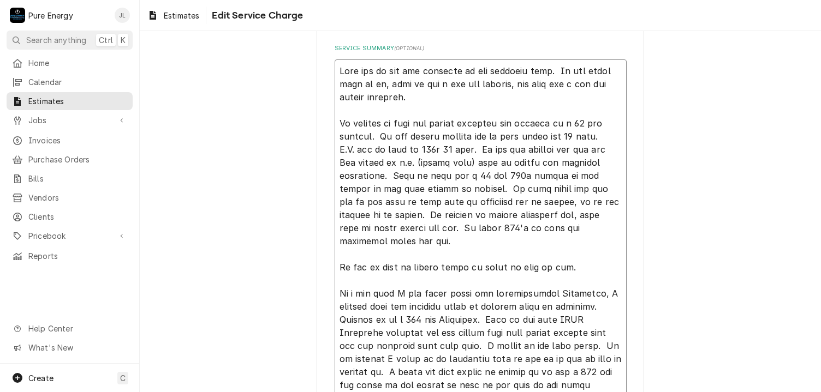
type textarea "This bid is for the addition to the existing home. As per plans sent to us, thi…"
type textarea "x"
type textarea "This bid is for the addition to the existing home. As per plans sent to us, thi…"
type textarea "x"
type textarea "This bid is for the addition to the existing home. As per plans sent to us, thi…"
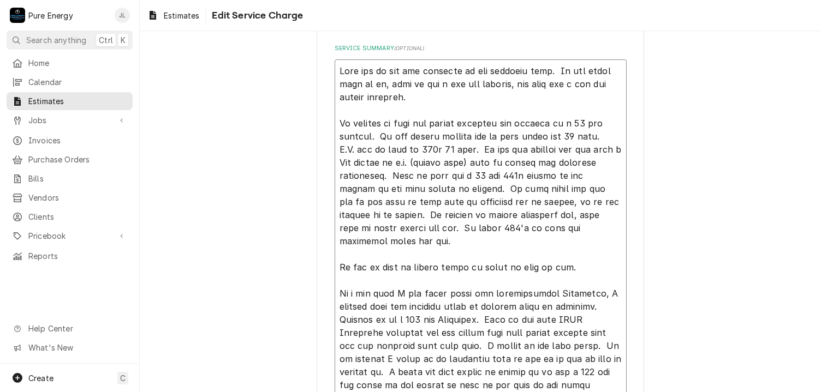
type textarea "x"
type textarea "This bid is for the addition to the existing home. As per plans sent to us, thi…"
type textarea "x"
type textarea "This bid is for the addition to the existing home. As per plans sent to us, thi…"
type textarea "x"
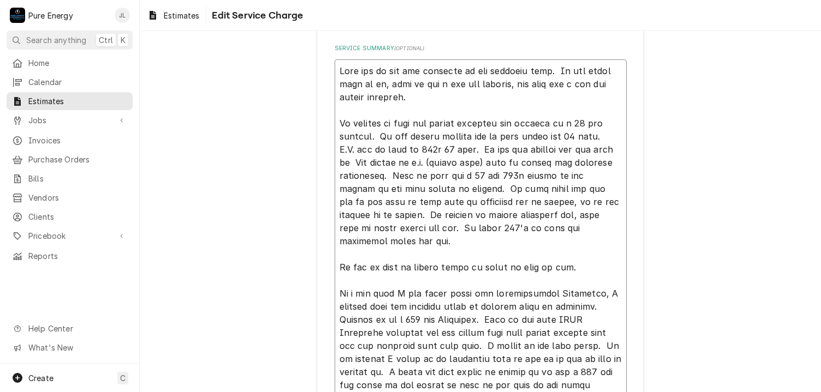
type textarea "This bid is for the addition to the existing home. As per plans sent to us, thi…"
type textarea "x"
type textarea "This bid is for the addition to the existing home. As per plans sent to us, thi…"
type textarea "x"
type textarea "This bid is for the addition to the existing home. As per plans sent to us, thi…"
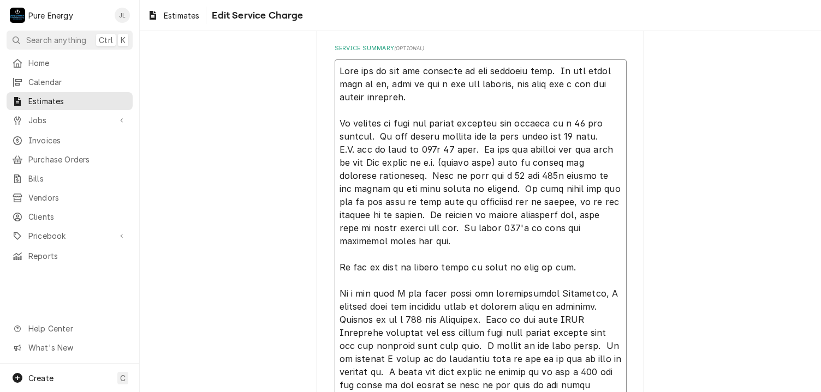
type textarea "x"
type textarea "This bid is for the addition to the existing home. As per plans sent to us, thi…"
type textarea "x"
type textarea "This bid is for the addition to the existing home. As per plans sent to us, thi…"
type textarea "x"
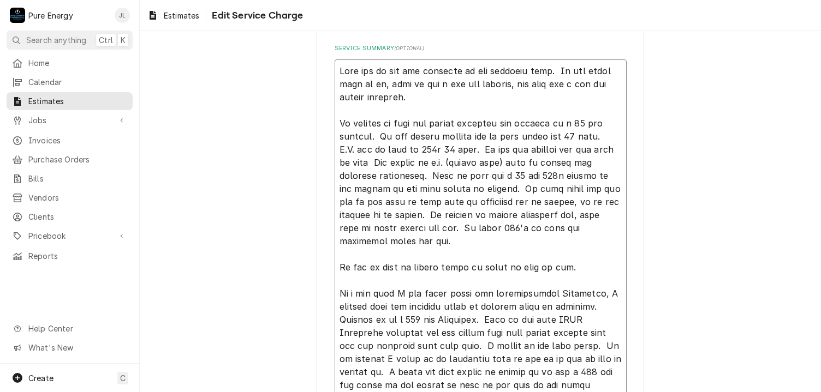
type textarea "This bid is for the addition to the existing home. As per plans sent to us, thi…"
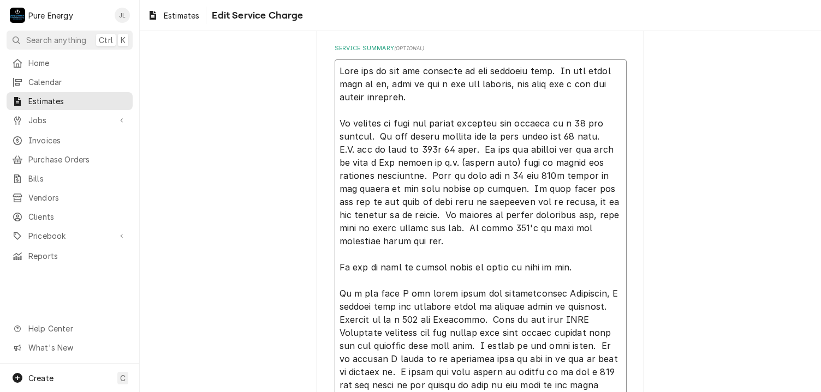
type textarea "x"
type textarea "This bid is for the addition to the existing home. As per plans sent to us, thi…"
type textarea "x"
type textarea "This bid is for the addition to the existing home. As per plans sent to us, thi…"
type textarea "x"
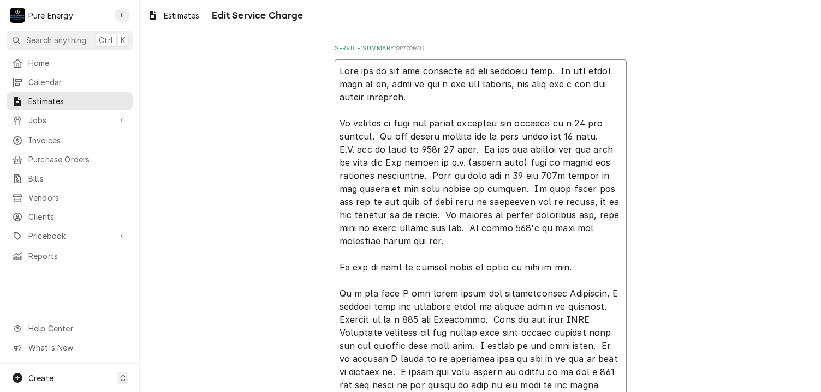
type textarea "This bid is for the addition to the existing home. As per plans sent to us, thi…"
type textarea "x"
type textarea "This bid is for the addition to the existing home. As per plans sent to us, thi…"
type textarea "x"
type textarea "This bid is for the addition to the existing home. As per plans sent to us, thi…"
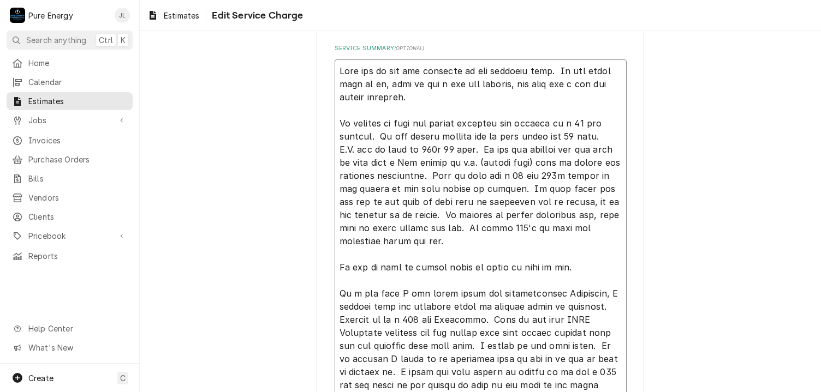
type textarea "x"
type textarea "This bid is for the addition to the existing home. As per plans sent to us, thi…"
type textarea "x"
type textarea "This bid is for the addition to the existing home. As per plans sent to us, thi…"
type textarea "x"
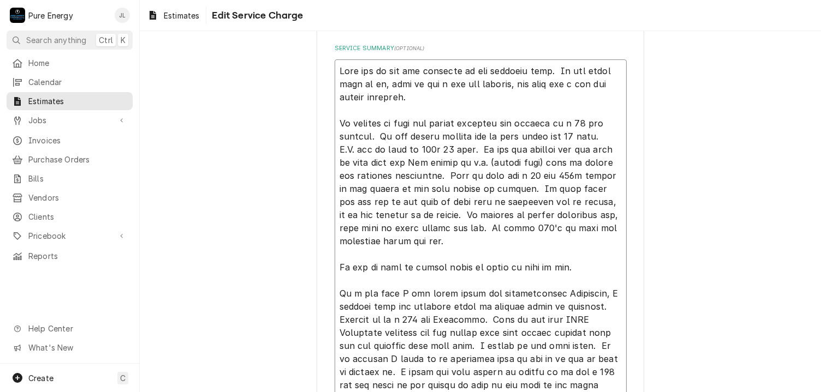
type textarea "This bid is for the addition to the existing home. As per plans sent to us, thi…"
type textarea "x"
type textarea "This bid is for the addition to the existing home. As per plans sent to us, thi…"
type textarea "x"
type textarea "This bid is for the addition to the existing home. As per plans sent to us, thi…"
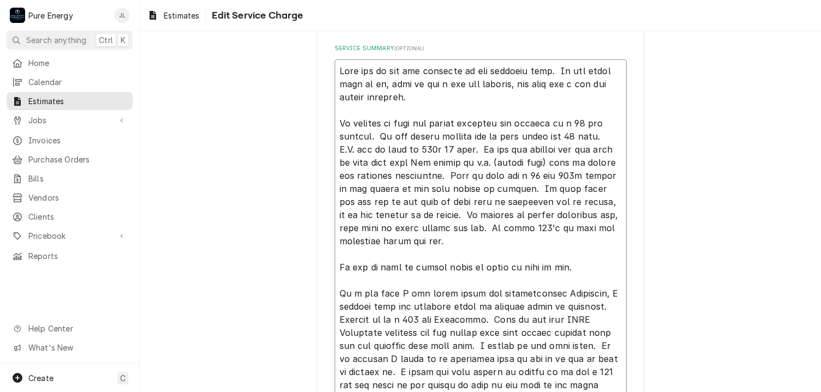
type textarea "x"
type textarea "This bid is for the addition to the existing home. As per plans sent to us, thi…"
type textarea "x"
type textarea "This bid is for the addition to the existing home. As per plans sent to us, thi…"
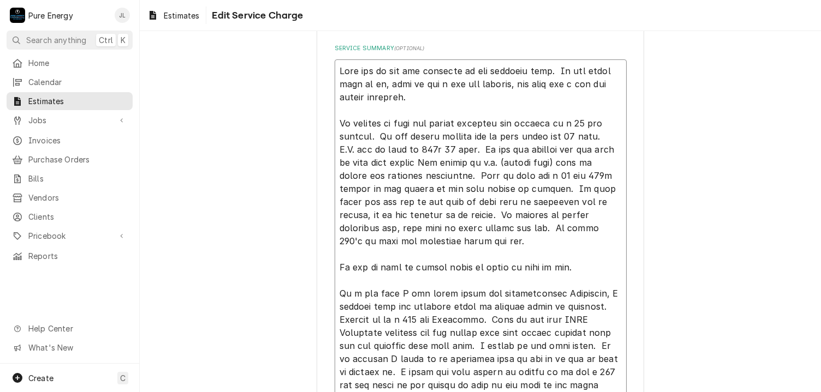
type textarea "x"
type textarea "This bid is for the addition to the existing home. As per plans sent to us, thi…"
type textarea "x"
type textarea "This bid is for the addition to the existing home. As per plans sent to us, thi…"
drag, startPoint x: 554, startPoint y: 190, endPoint x: 551, endPoint y: 207, distance: 16.7
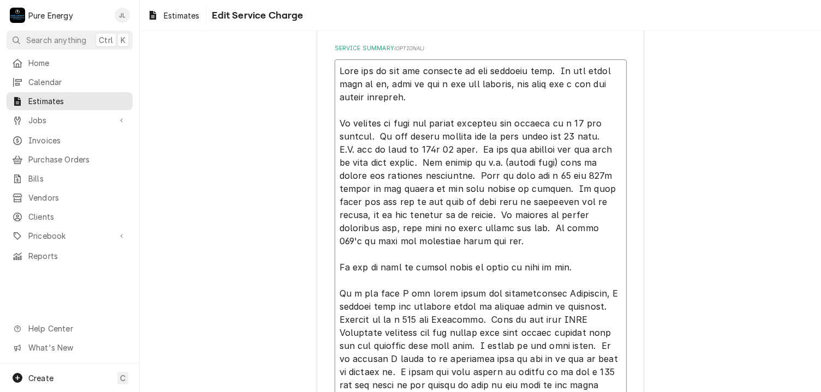
click at [554, 191] on textarea "Service Summary ( optional )" at bounding box center [481, 352] width 292 height 586
type textarea "x"
type textarea "This bid is for the addition to the existing home. As per plans sent to us, thi…"
type textarea "x"
type textarea "This bid is for the addition to the existing home. As per plans sent to us, thi…"
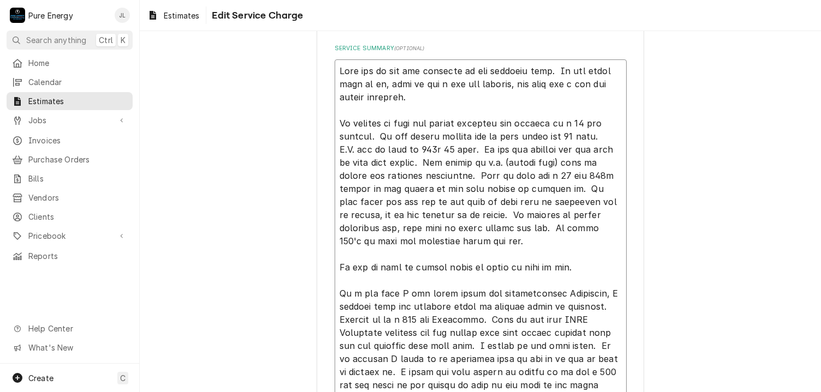
type textarea "x"
type textarea "This bid is for the addition to the existing home. As per plans sent to us, thi…"
type textarea "x"
type textarea "This bid is for the addition to the existing home. As per plans sent to us, thi…"
type textarea "x"
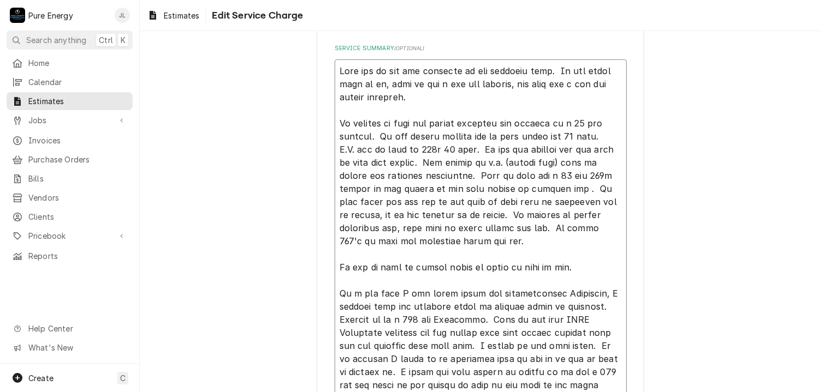
type textarea "This bid is for the addition to the existing home. As per plans sent to us, thi…"
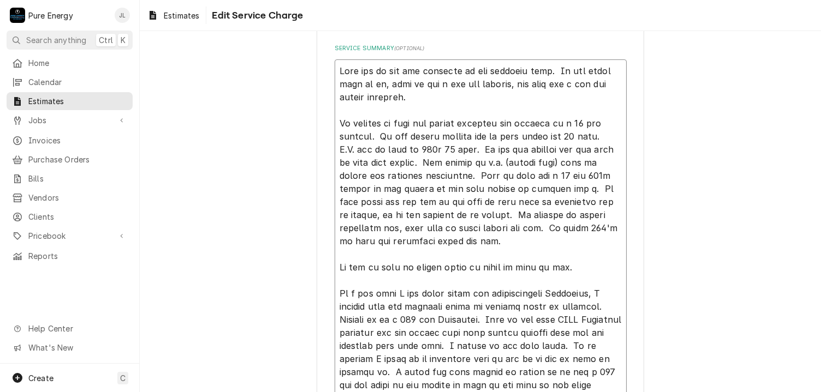
type textarea "x"
type textarea "This bid is for the addition to the existing home. As per plans sent to us, thi…"
type textarea "x"
type textarea "This bid is for the addition to the existing home. As per plans sent to us, thi…"
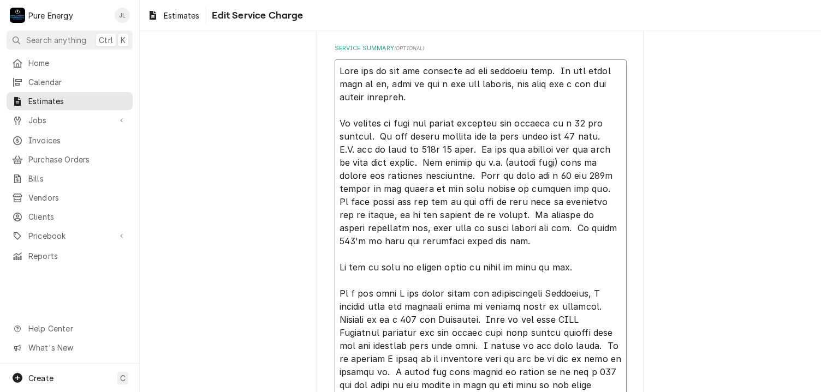
type textarea "x"
type textarea "This bid is for the addition to the existing home. As per plans sent to us, thi…"
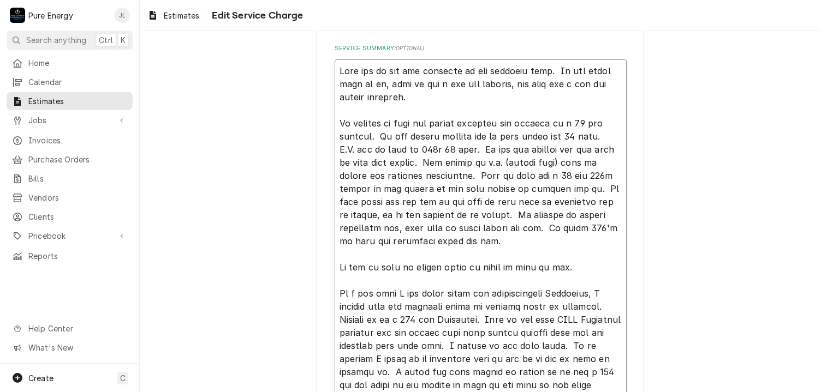
type textarea "x"
type textarea "This bid is for the addition to the existing home. As per plans sent to us, thi…"
type textarea "x"
type textarea "This bid is for the addition to the existing home. As per plans sent to us, thi…"
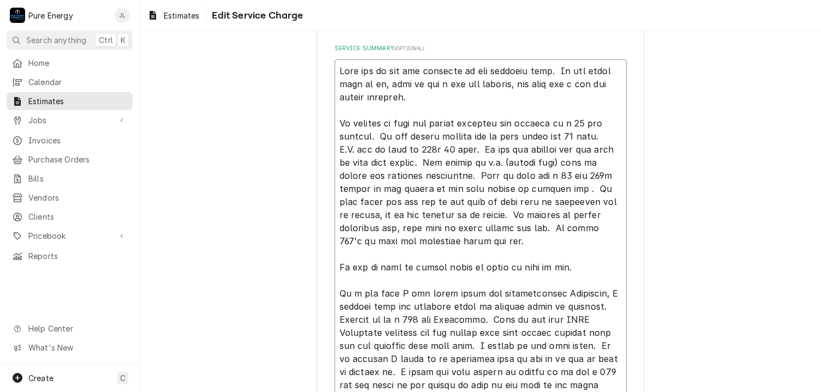
type textarea "x"
type textarea "This bid is for the addition to the existing home. As per plans sent to us, thi…"
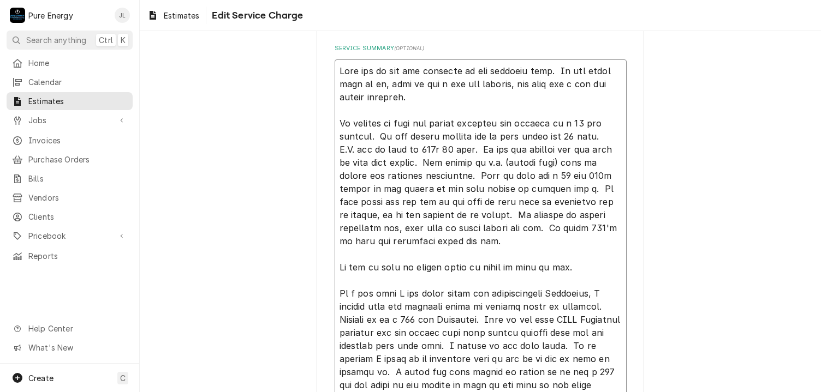
type textarea "x"
type textarea "This bid is for the addition to the existing home. As per plans sent to us, thi…"
type textarea "x"
type textarea "This bid is for the addition to the existing home. As per plans sent to us, thi…"
type textarea "x"
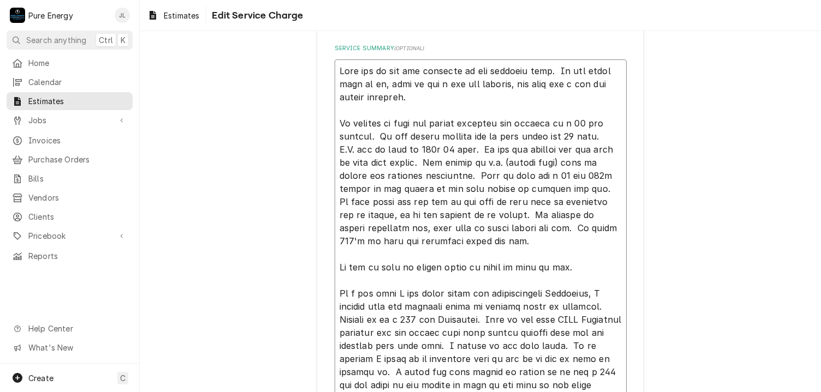
type textarea "This bid is for the addition to the existing home. As per plans sent to us, thi…"
type textarea "x"
type textarea "This bid is for the addition to the existing home. As per plans sent to us, thi…"
type textarea "x"
type textarea "This bid is for the addition to the existing home. As per plans sent to us, thi…"
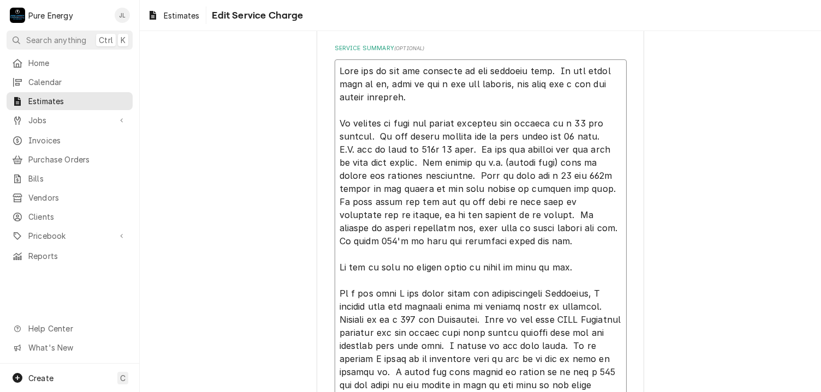
type textarea "x"
type textarea "This bid is for the addition to the existing home. As per plans sent to us, thi…"
type textarea "x"
type textarea "This bid is for the addition to the existing home. As per plans sent to us, thi…"
type textarea "x"
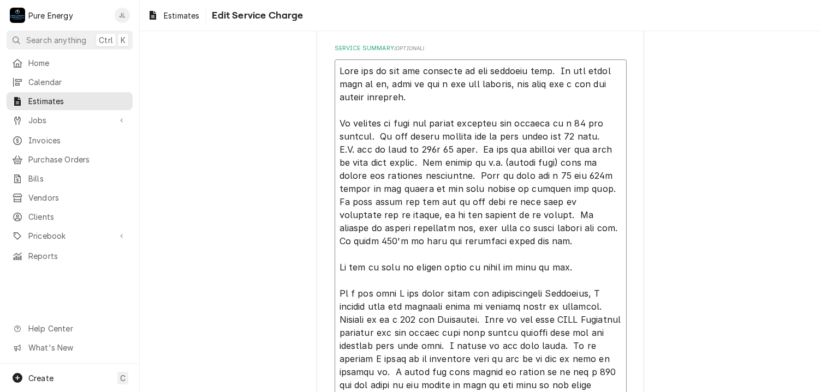
type textarea "This bid is for the addition to the existing home. As per plans sent to us, thi…"
type textarea "x"
type textarea "This bid is for the addition to the existing home. As per plans sent to us, thi…"
type textarea "x"
type textarea "This bid is for the addition to the existing home. As per plans sent to us, thi…"
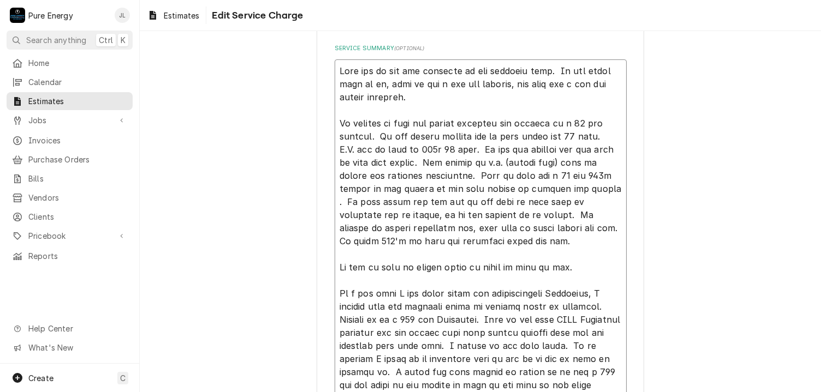
type textarea "x"
type textarea "This bid is for the addition to the existing home. As per plans sent to us, thi…"
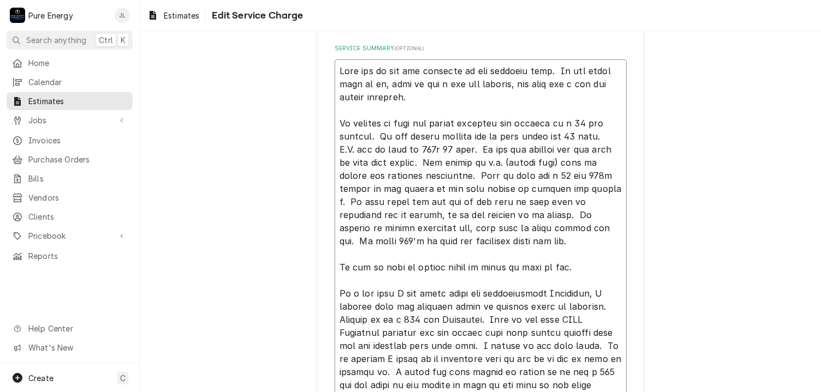
type textarea "x"
type textarea "This bid is for the addition to the existing home. As per plans sent to us, thi…"
type textarea "x"
type textarea "This bid is for the addition to the existing home. As per plans sent to us, thi…"
type textarea "x"
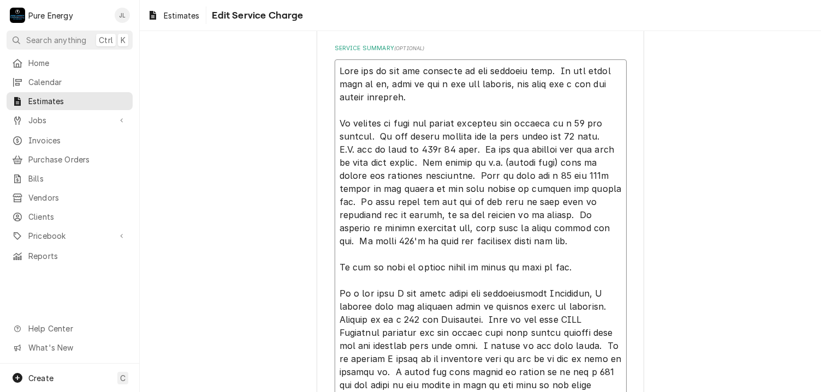
type textarea "This bid is for the addition to the existing home. As per plans sent to us, thi…"
type textarea "x"
type textarea "This bid is for the addition to the existing home. As per plans sent to us, thi…"
type textarea "x"
type textarea "This bid is for the addition to the existing home. As per plans sent to us, thi…"
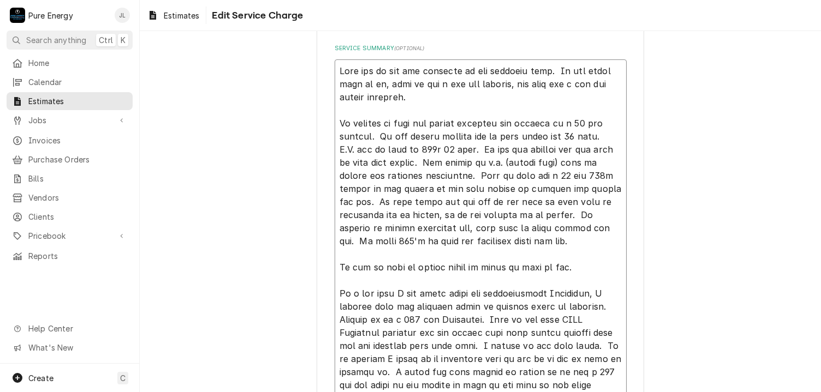
type textarea "x"
type textarea "This bid is for the addition to the existing home. As per plans sent to us, thi…"
type textarea "x"
type textarea "This bid is for the addition to the existing home. As per plans sent to us, thi…"
type textarea "x"
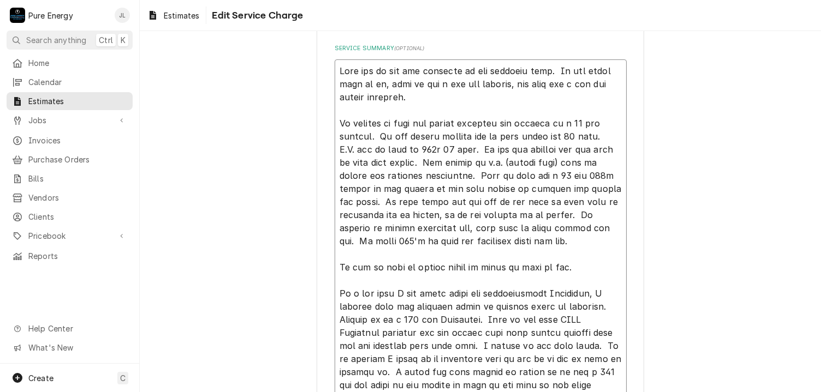
type textarea "This bid is for the addition to the existing home. As per plans sent to us, thi…"
type textarea "x"
type textarea "This bid is for the addition to the existing home. As per plans sent to us, thi…"
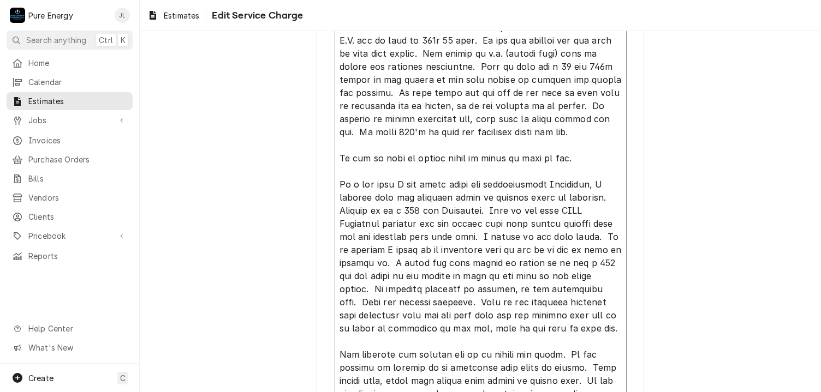
scroll to position [437, 0]
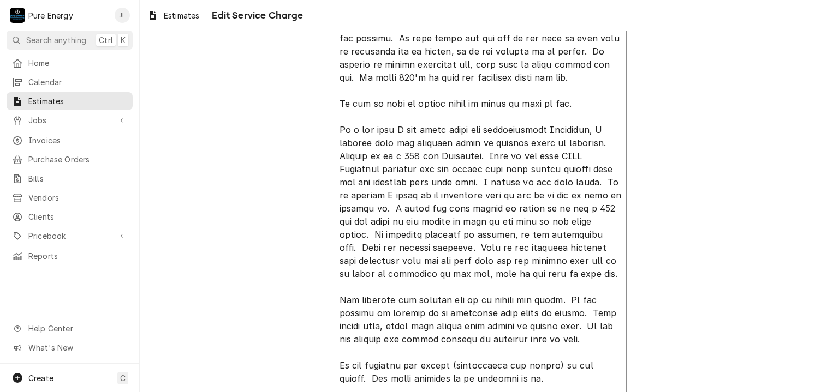
click at [557, 99] on textarea "Service Summary ( optional )" at bounding box center [481, 189] width 292 height 586
type textarea "x"
type textarea "This bid is for the addition to the existing home. As per plans sent to us, thi…"
type textarea "x"
type textarea "This bid is for the addition to the existing home. As per plans sent to us, thi…"
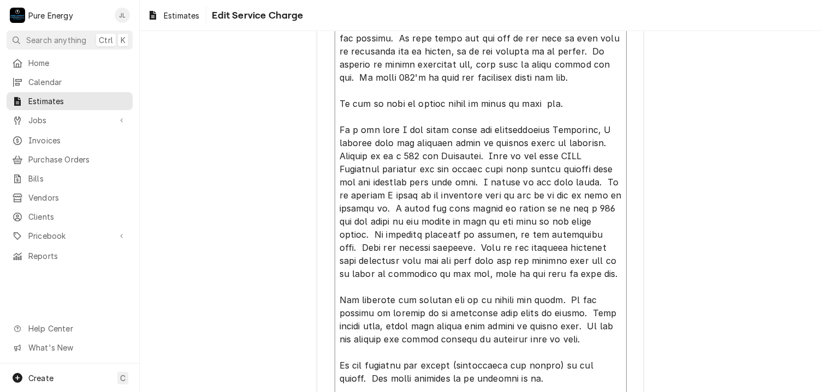
type textarea "x"
type textarea "This bid is for the addition to the existing home. As per plans sent to us, thi…"
type textarea "x"
type textarea "This bid is for the addition to the existing home. As per plans sent to us, thi…"
type textarea "x"
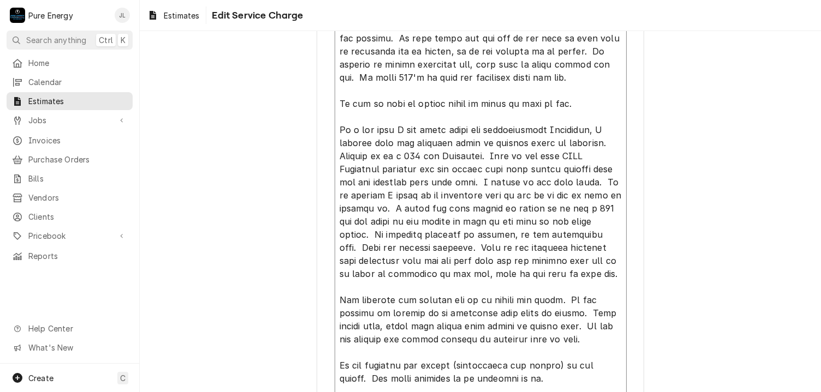
type textarea "This bid is for the addition to the existing home. As per plans sent to us, thi…"
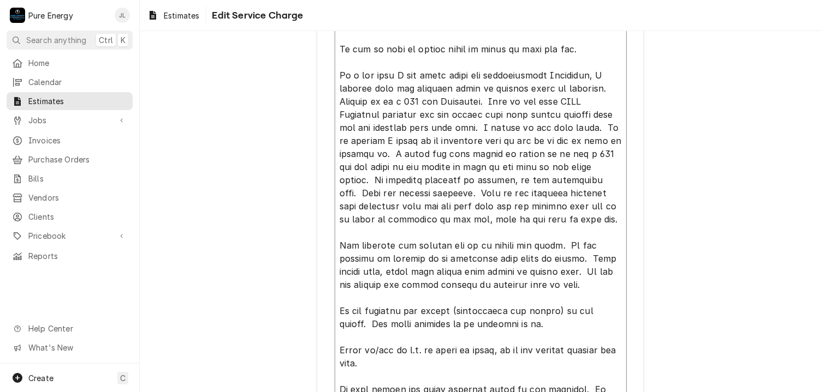
scroll to position [546, 0]
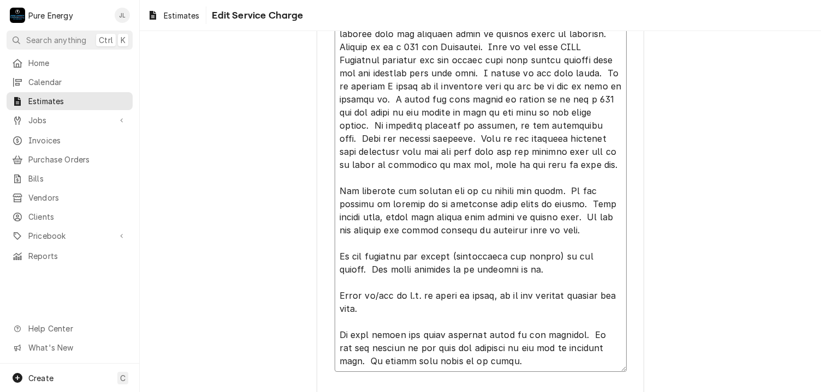
click at [433, 207] on textarea "Service Summary ( optional )" at bounding box center [481, 80] width 292 height 586
click at [582, 203] on textarea "Service Summary ( optional )" at bounding box center [481, 80] width 292 height 586
type textarea "x"
type textarea "This bid is for the addition to the existing home. As per plans sent to us, thi…"
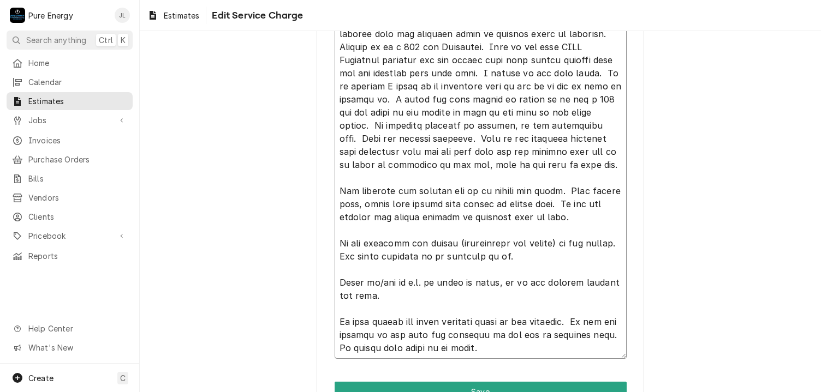
click at [556, 202] on textarea "Service Summary ( optional )" at bounding box center [481, 73] width 292 height 573
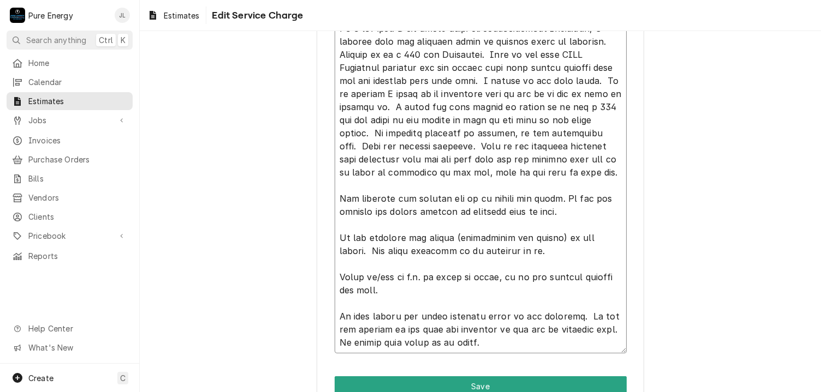
scroll to position [593, 0]
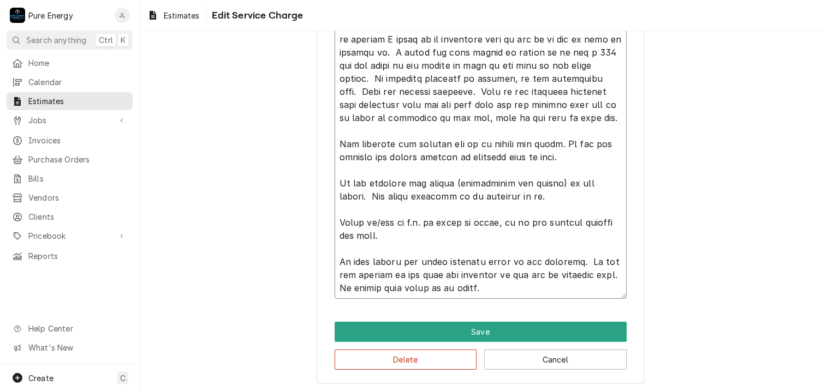
click at [479, 287] on textarea "Service Summary ( optional )" at bounding box center [481, 20] width 292 height 560
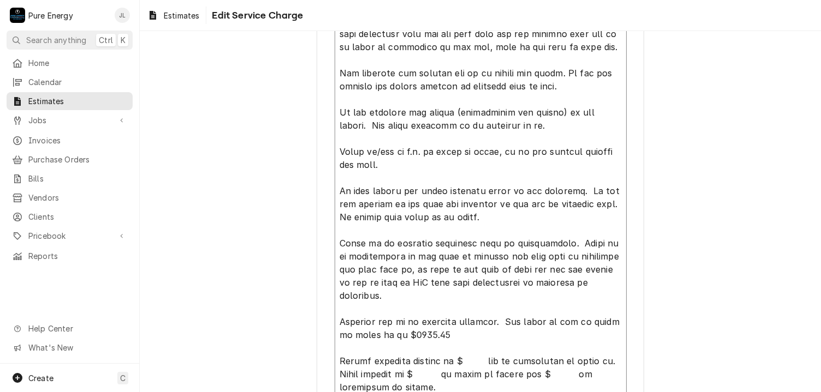
scroll to position [750, 0]
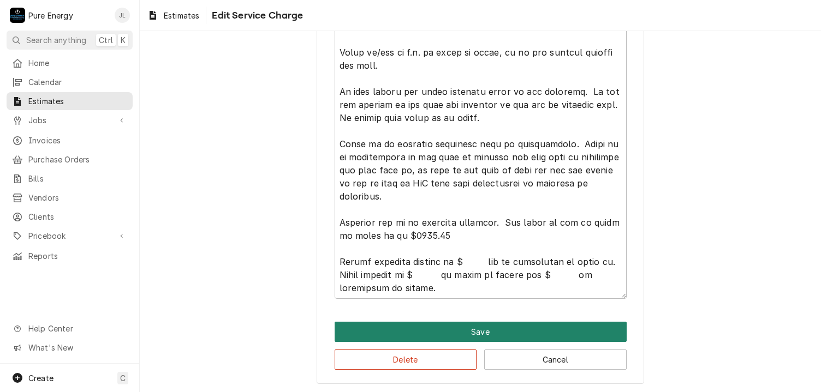
click at [492, 326] on button "Save" at bounding box center [481, 332] width 292 height 20
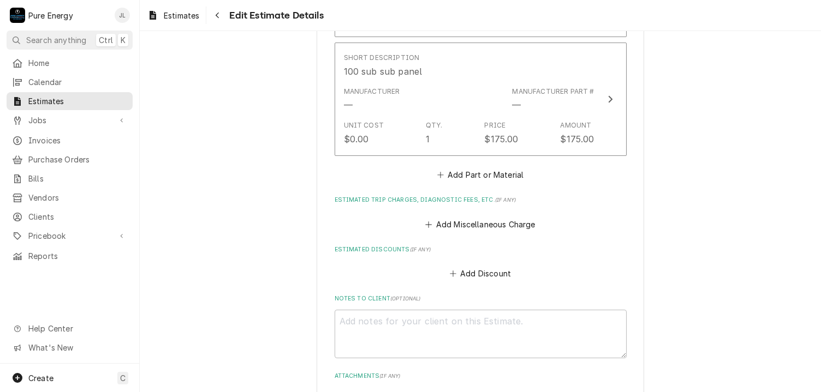
scroll to position [7463, 0]
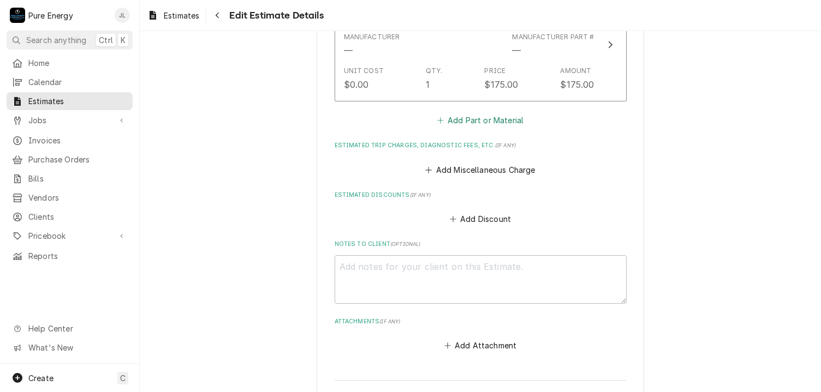
click at [502, 113] on button "Add Part or Material" at bounding box center [480, 120] width 90 height 15
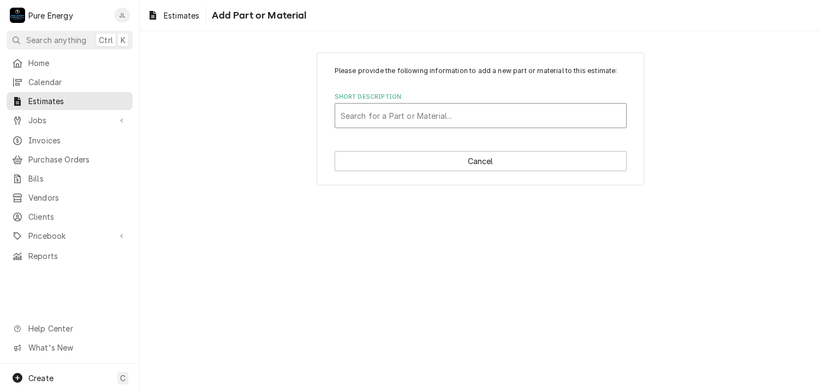
drag, startPoint x: 442, startPoint y: 138, endPoint x: 382, endPoint y: 122, distance: 61.6
click at [403, 128] on div "Please provide the following information to add a new part or material to this …" at bounding box center [480, 118] width 327 height 133
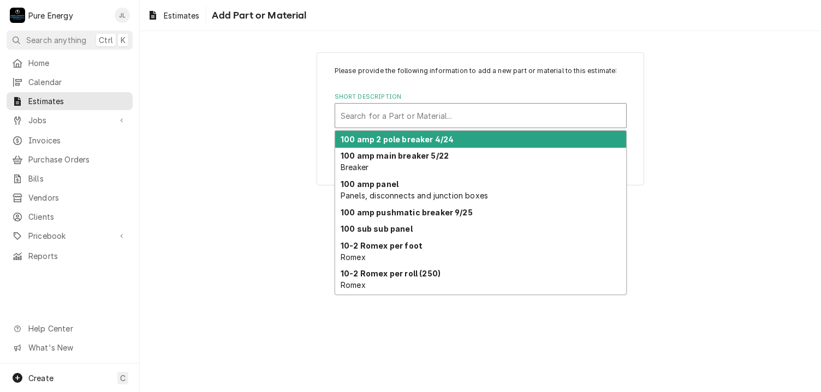
click at [385, 112] on div "Short Description" at bounding box center [481, 116] width 280 height 20
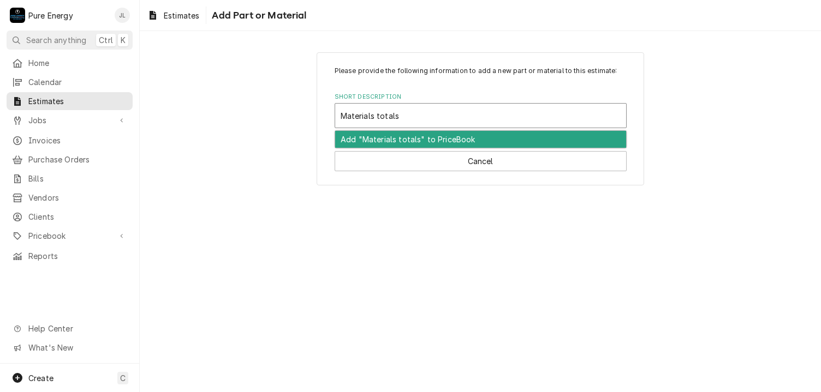
click at [384, 140] on div "Add "Materials totals" to PriceBook" at bounding box center [480, 139] width 291 height 17
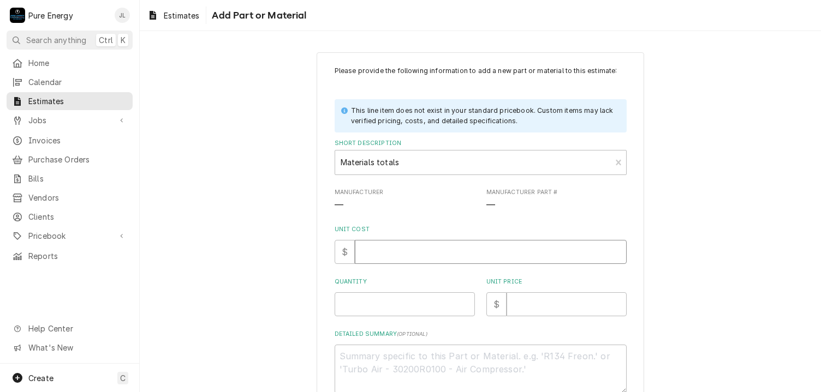
click at [379, 255] on input "Unit Cost" at bounding box center [491, 252] width 272 height 24
drag, startPoint x: 382, startPoint y: 309, endPoint x: 387, endPoint y: 305, distance: 6.2
click at [382, 309] on input "Quantity" at bounding box center [405, 305] width 140 height 24
click at [583, 303] on input "Unit Price" at bounding box center [566, 305] width 120 height 24
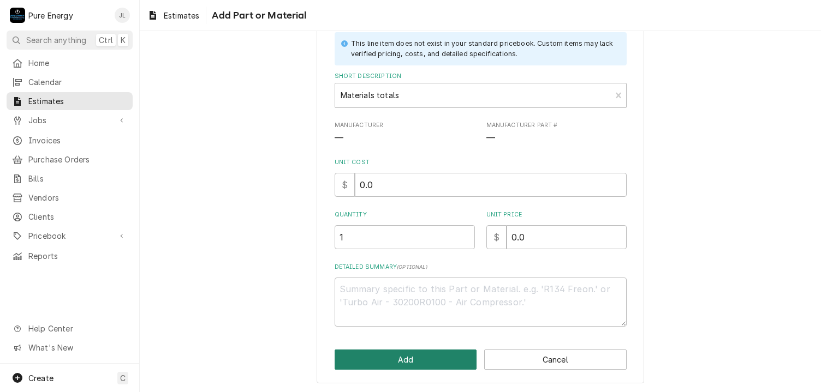
click at [416, 358] on button "Add" at bounding box center [406, 360] width 142 height 20
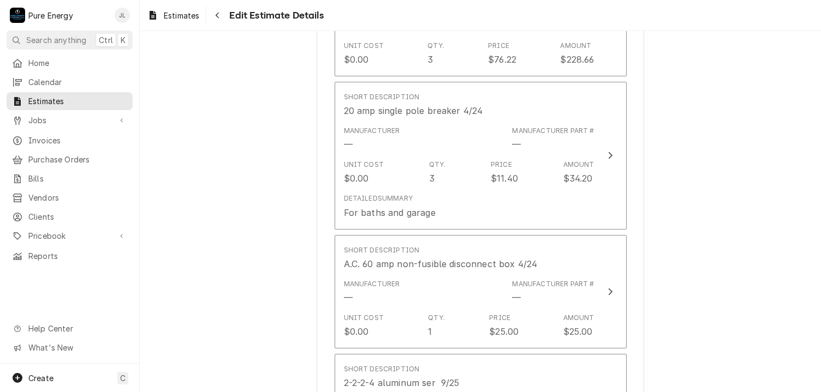
scroll to position [6985, 0]
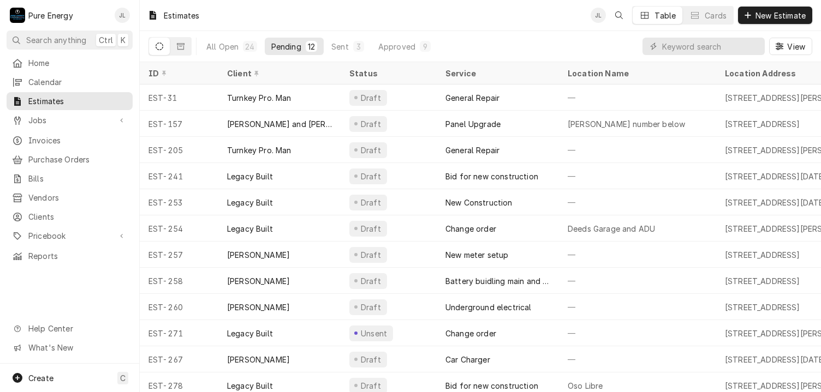
click at [83, 63] on span "Home" at bounding box center [77, 62] width 99 height 11
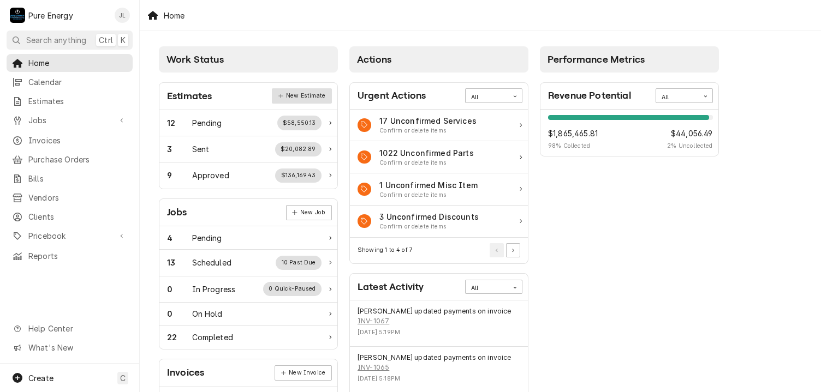
click at [297, 99] on link "New Estimate" at bounding box center [301, 95] width 59 height 15
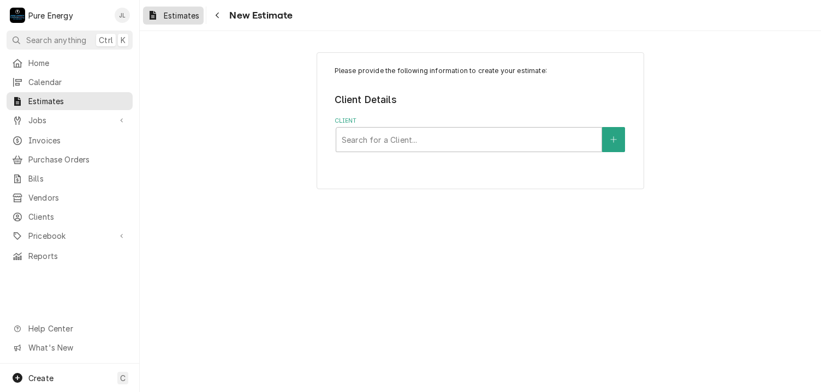
click at [199, 14] on span "Estimates" at bounding box center [181, 15] width 35 height 11
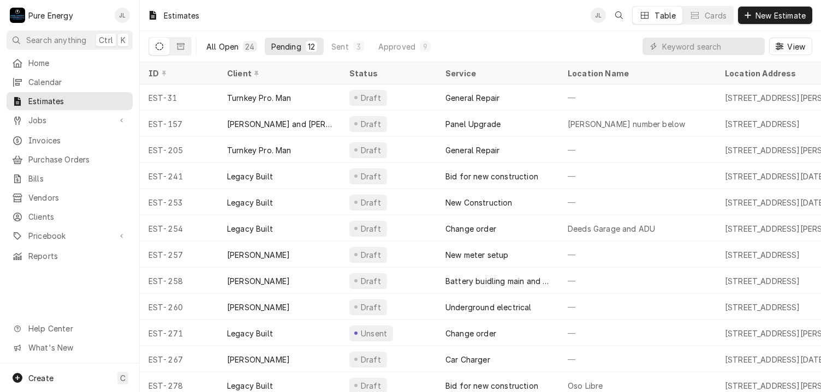
click at [211, 48] on div "All Open" at bounding box center [222, 46] width 32 height 11
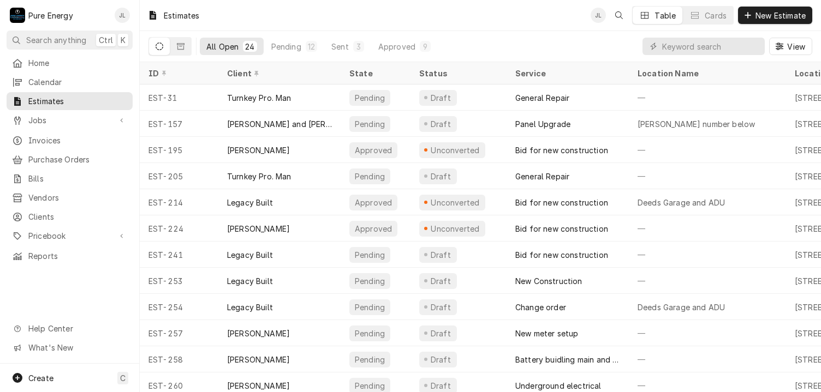
click at [659, 45] on div "Dynamic Content Wrapper" at bounding box center [703, 46] width 122 height 17
click at [670, 48] on input "Dynamic Content Wrapper" at bounding box center [710, 46] width 97 height 17
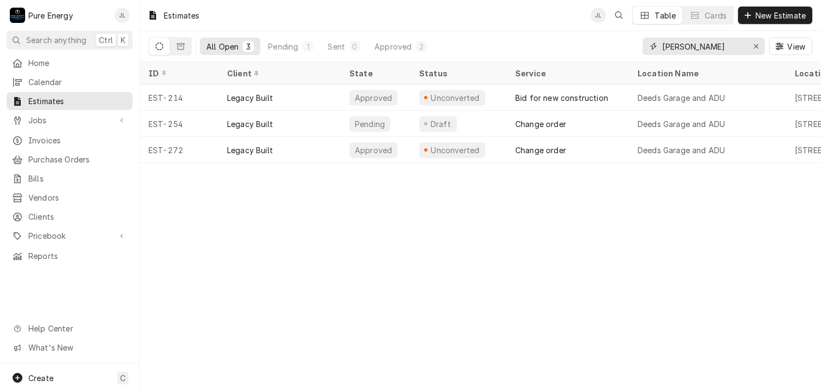
type input "[PERSON_NAME]"
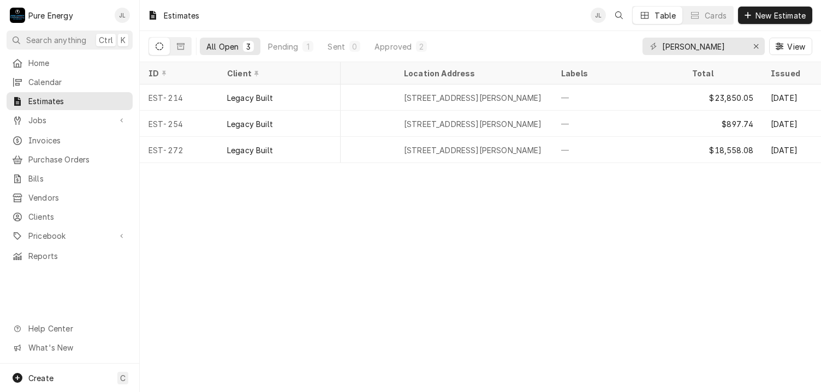
scroll to position [0, 395]
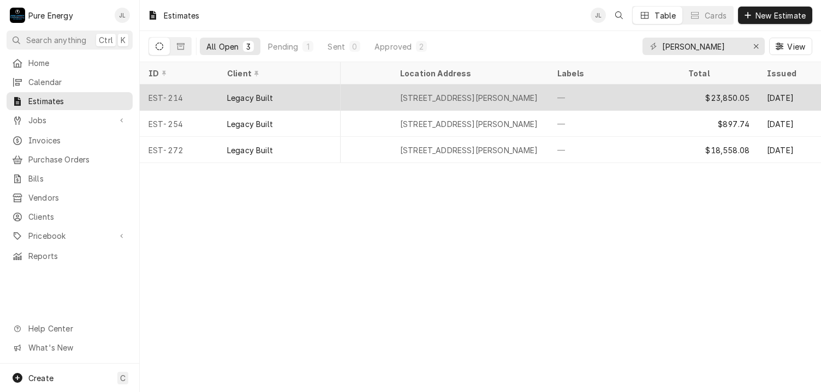
click at [637, 98] on div "—" at bounding box center [613, 98] width 131 height 26
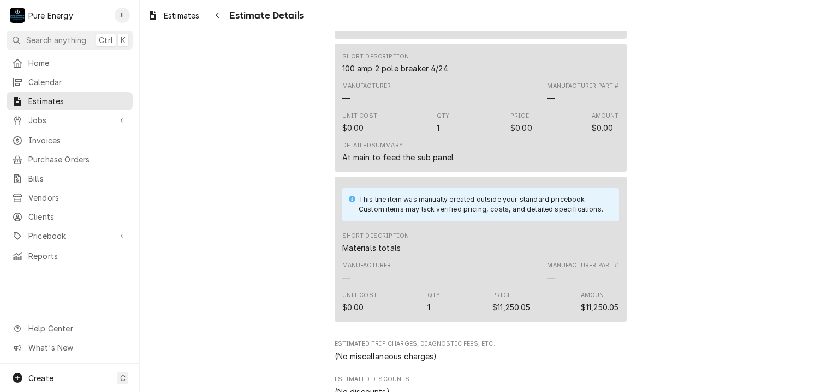
scroll to position [10156, 0]
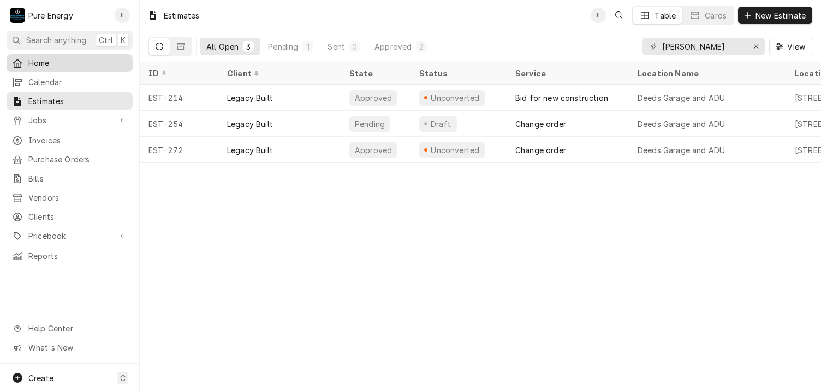
click at [59, 62] on span "Home" at bounding box center [77, 62] width 99 height 11
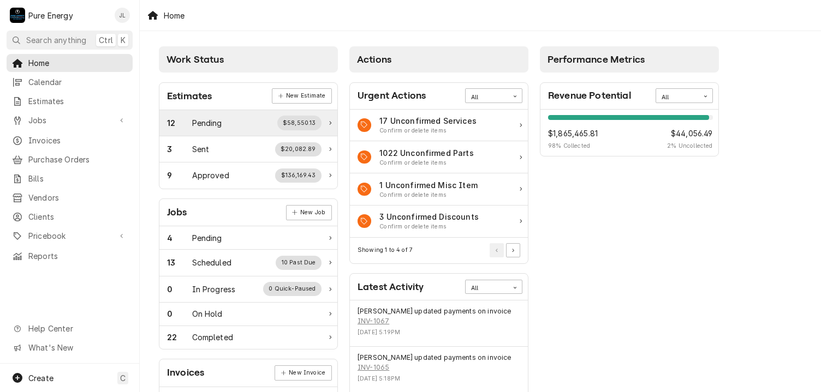
click at [220, 123] on div "Pending" at bounding box center [207, 122] width 30 height 11
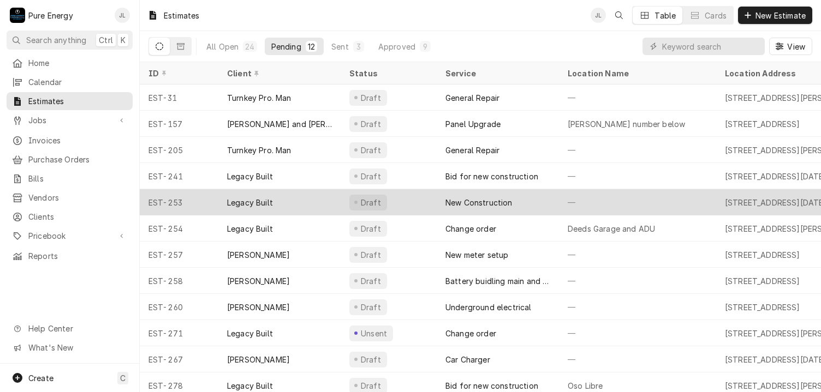
scroll to position [13, 0]
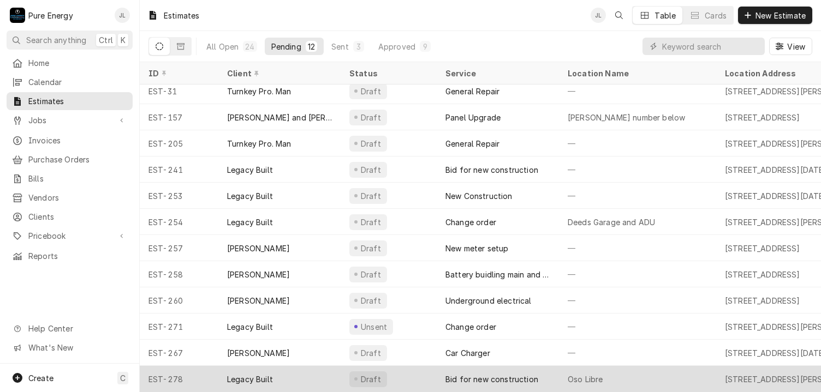
click at [652, 380] on div "Oso Libre" at bounding box center [637, 379] width 157 height 26
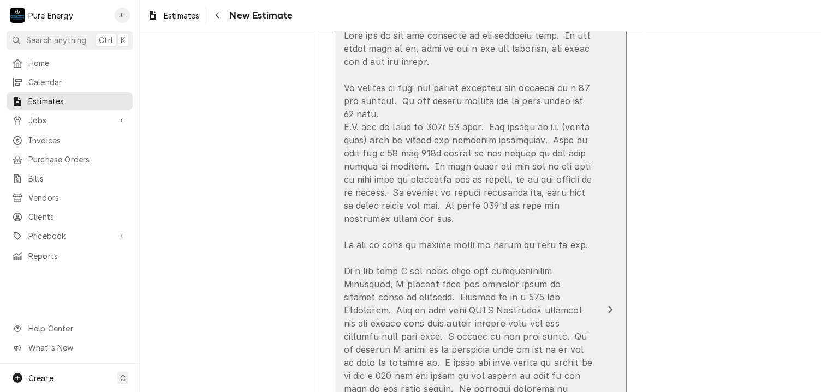
scroll to position [982, 0]
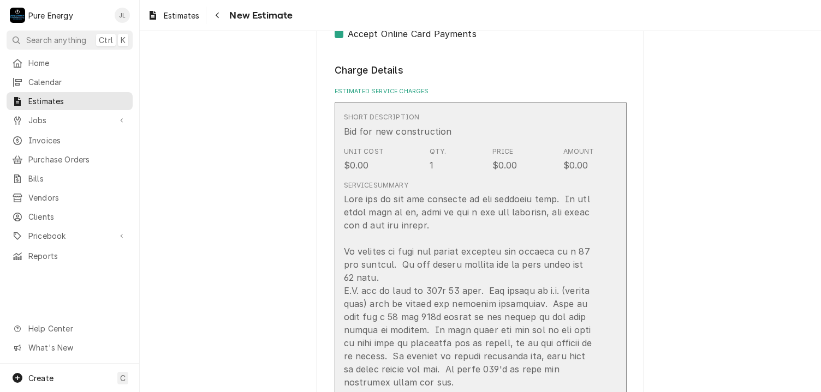
click at [536, 128] on div "Short Description Bid for new construction" at bounding box center [469, 125] width 251 height 34
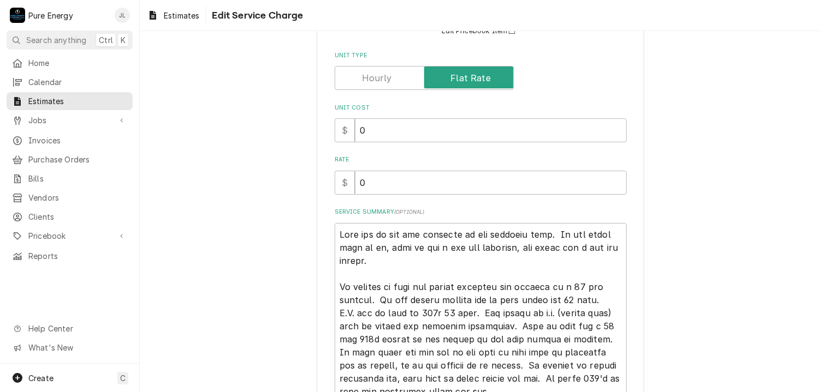
scroll to position [218, 0]
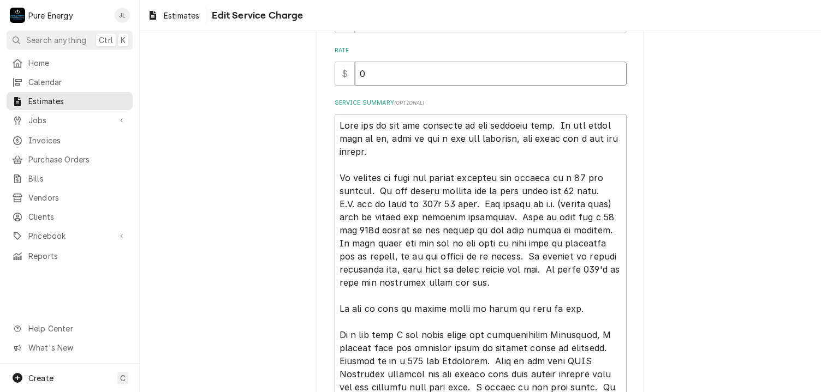
click at [375, 76] on input "0" at bounding box center [491, 74] width 272 height 24
type textarea "x"
type input "8"
type textarea "x"
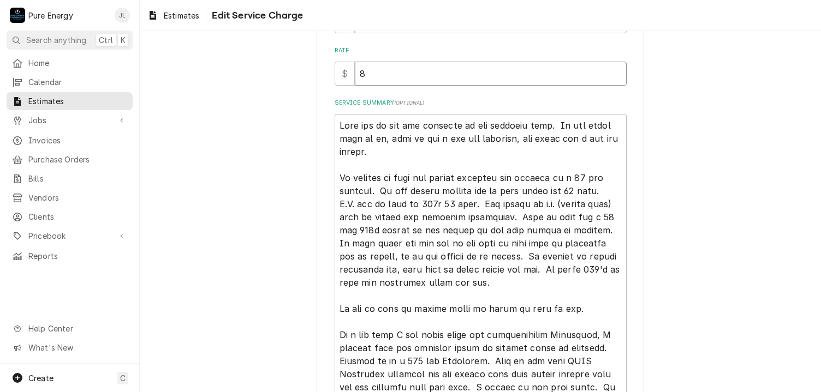
type input "89"
type textarea "x"
type input "890"
type textarea "x"
type input "8900"
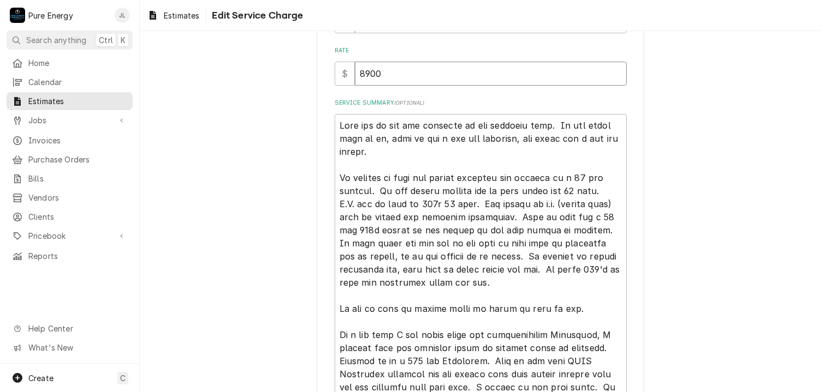
type textarea "x"
type input "8900.0"
type textarea "x"
type input "8900.00"
click at [364, 74] on input "8900.00" at bounding box center [491, 74] width 272 height 24
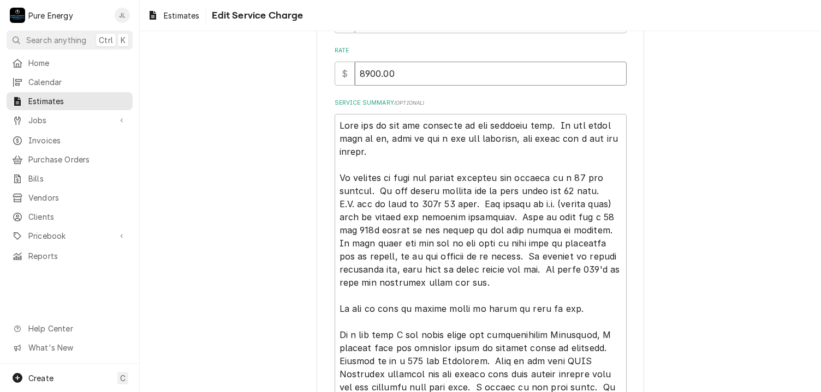
type textarea "x"
type input "800.00"
type textarea "x"
type input "8700.00"
type textarea "x"
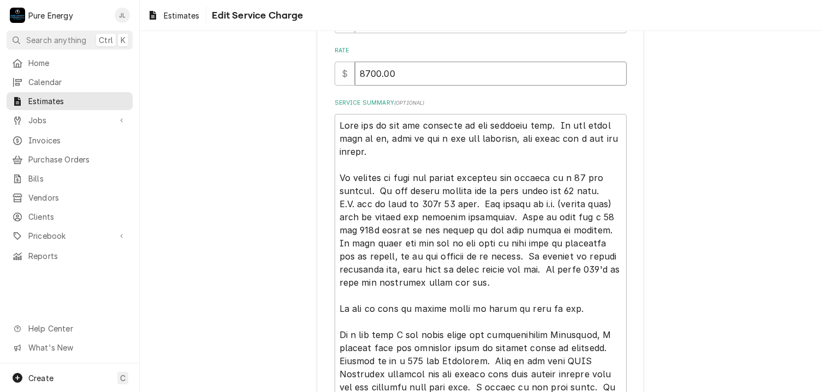
type input "8700.00"
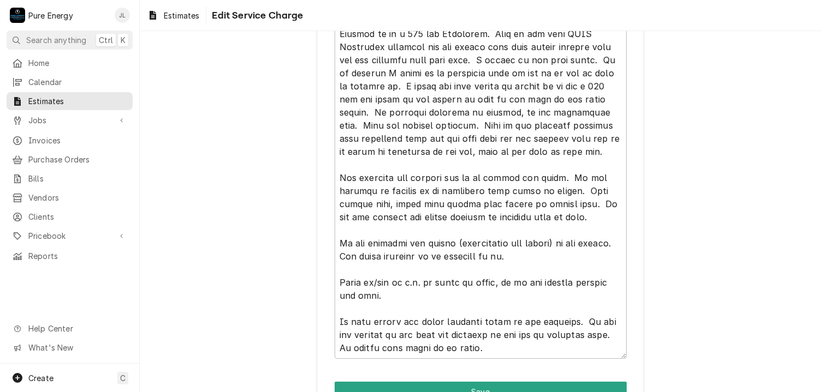
scroll to position [606, 0]
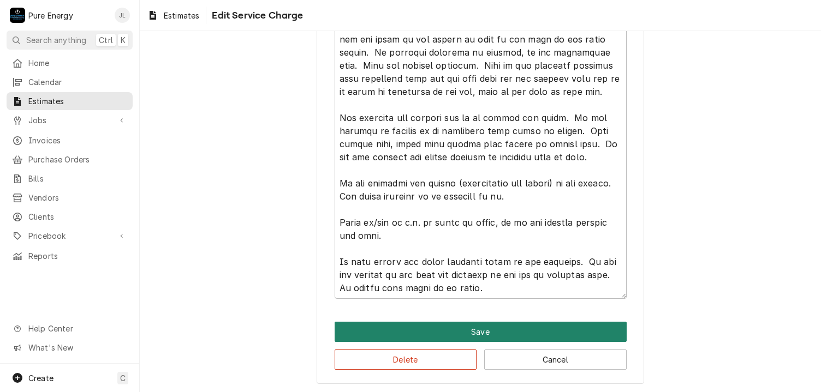
click at [477, 329] on button "Save" at bounding box center [481, 332] width 292 height 20
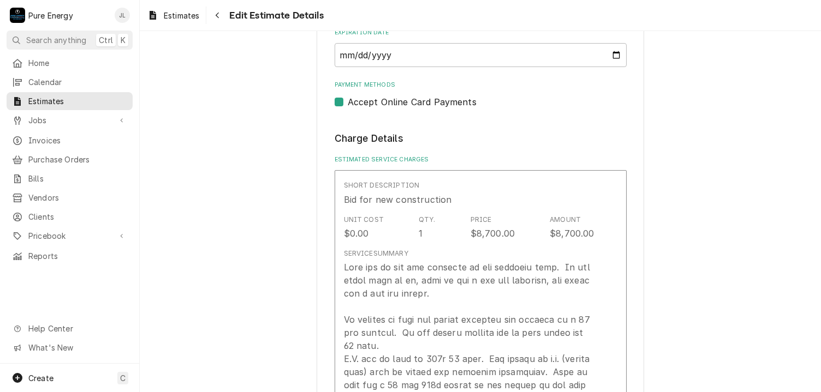
scroll to position [1023, 0]
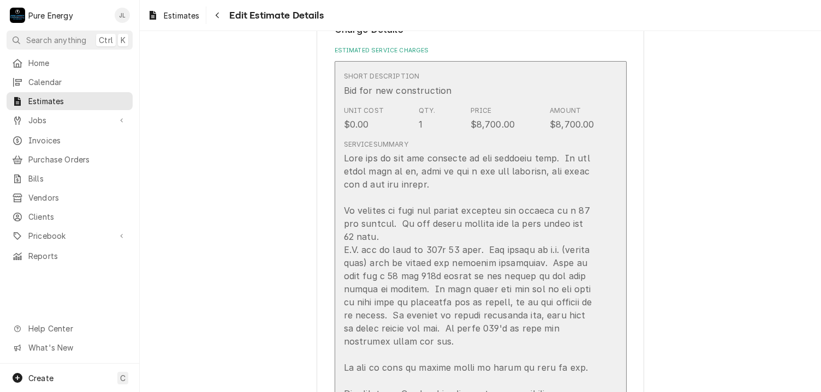
click at [521, 87] on div "Short Description Bid for new construction" at bounding box center [469, 84] width 251 height 34
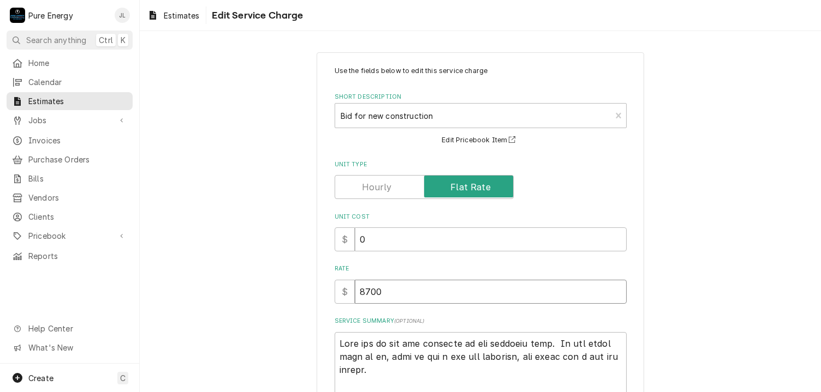
click at [363, 294] on input "8700" at bounding box center [491, 292] width 272 height 24
type textarea "x"
type input "800"
type textarea "x"
type input "8200"
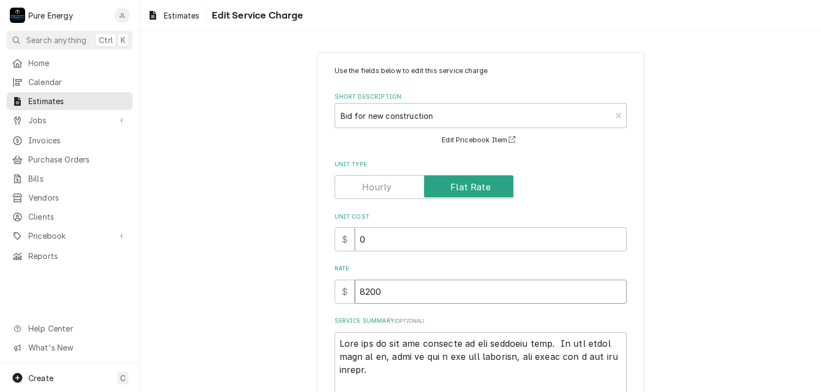
type textarea "x"
type input "800"
type textarea "x"
type input "8900"
type textarea "x"
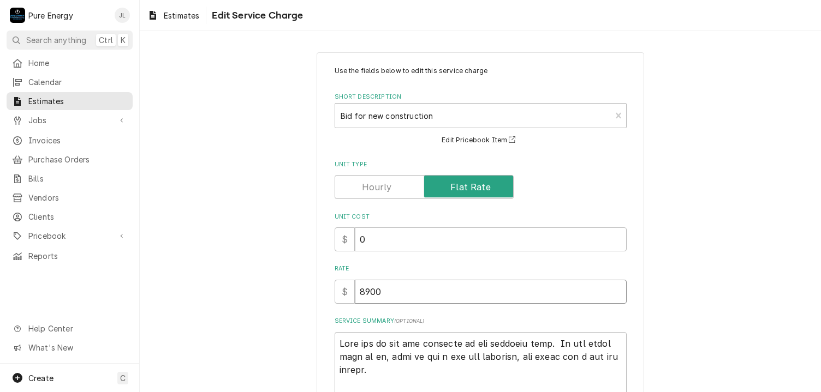
type input "8900"
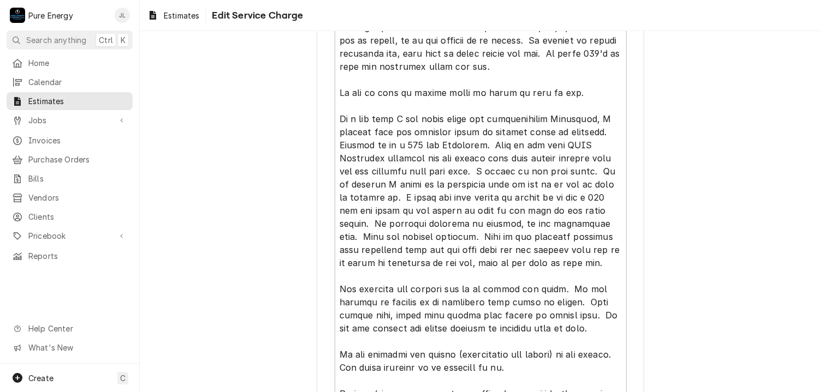
scroll to position [606, 0]
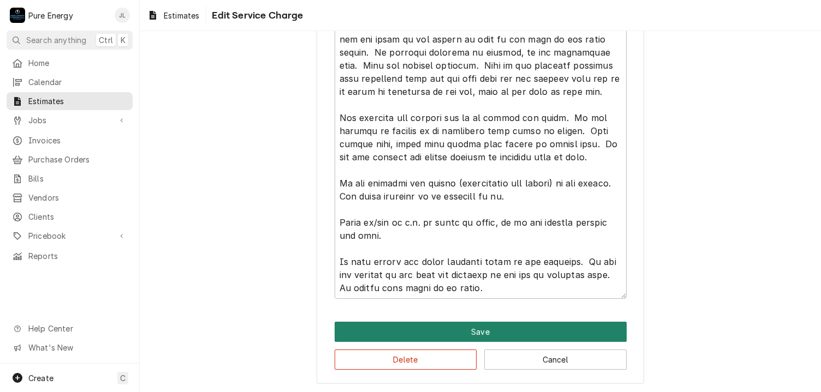
click at [479, 326] on button "Save" at bounding box center [481, 332] width 292 height 20
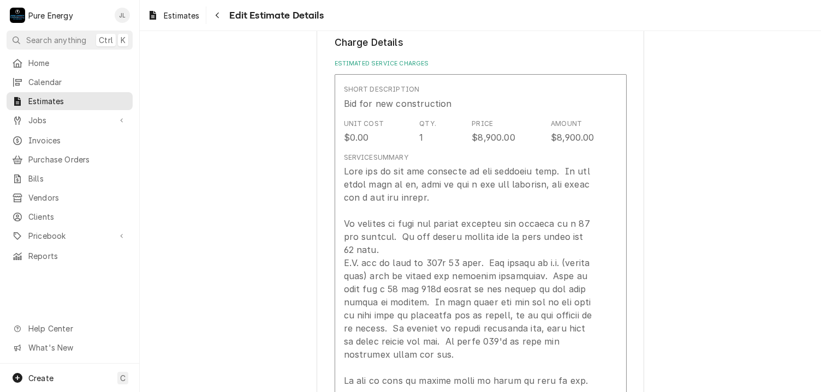
scroll to position [1010, 0]
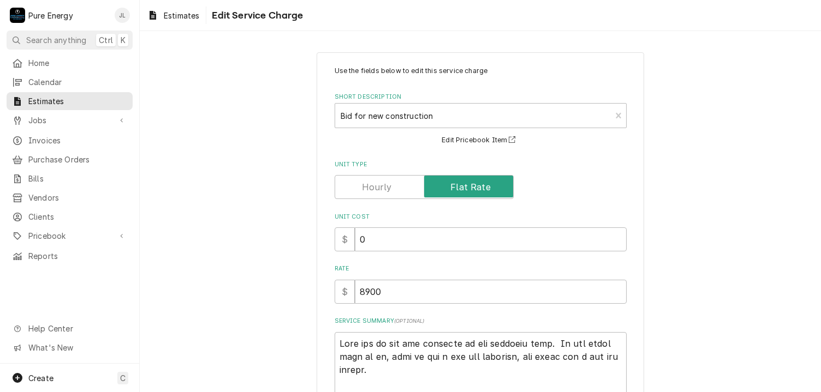
click at [474, 323] on label "Service Summary ( optional )" at bounding box center [481, 321] width 292 height 9
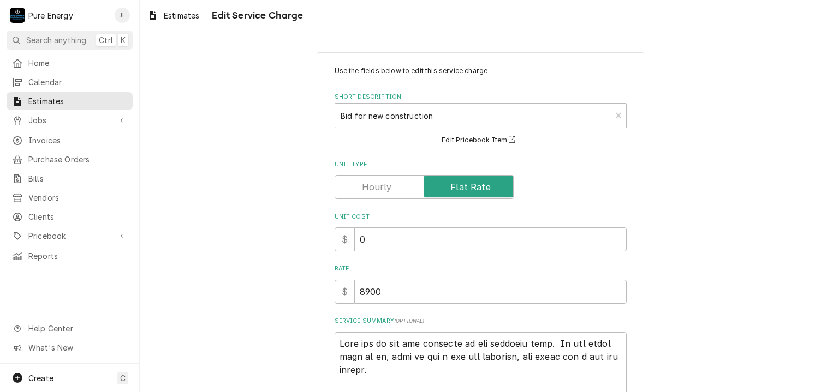
click at [474, 325] on label "Service Summary ( optional )" at bounding box center [481, 321] width 292 height 9
drag, startPoint x: 362, startPoint y: 291, endPoint x: 360, endPoint y: 301, distance: 10.2
click at [361, 291] on input "8900" at bounding box center [491, 292] width 272 height 24
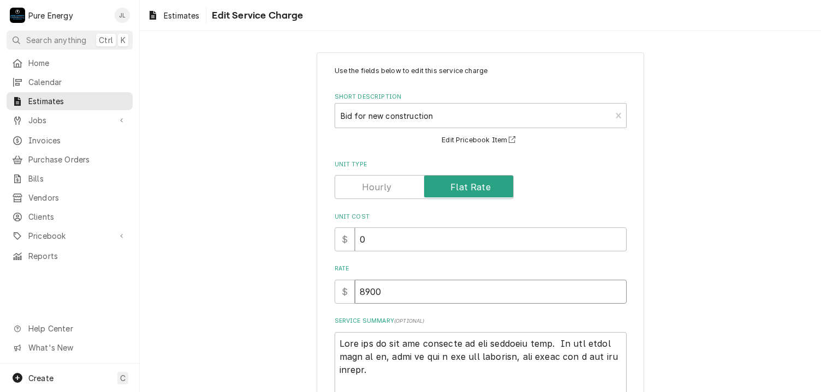
click at [362, 293] on input "8900" at bounding box center [491, 292] width 272 height 24
type textarea "x"
type input "800"
type textarea "x"
type input "00"
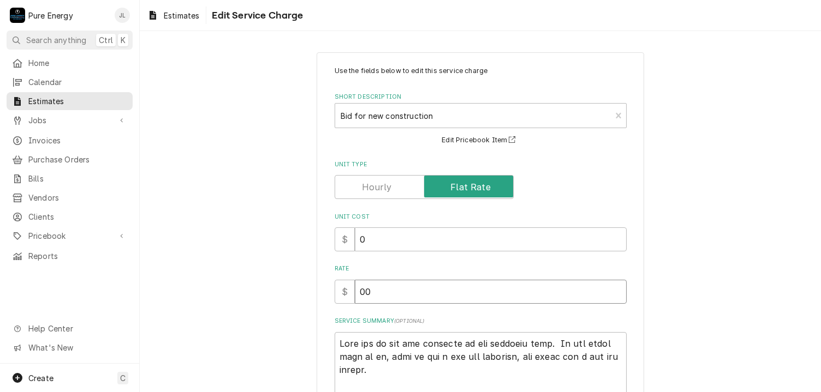
type textarea "x"
type input "900"
type textarea "x"
type input "9100"
type textarea "x"
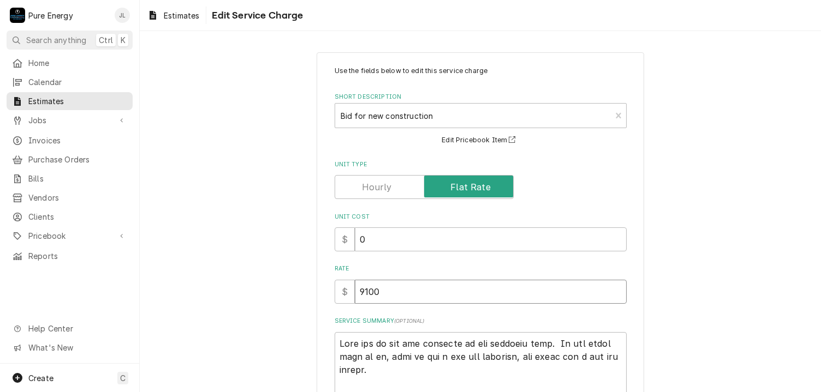
type input "9100"
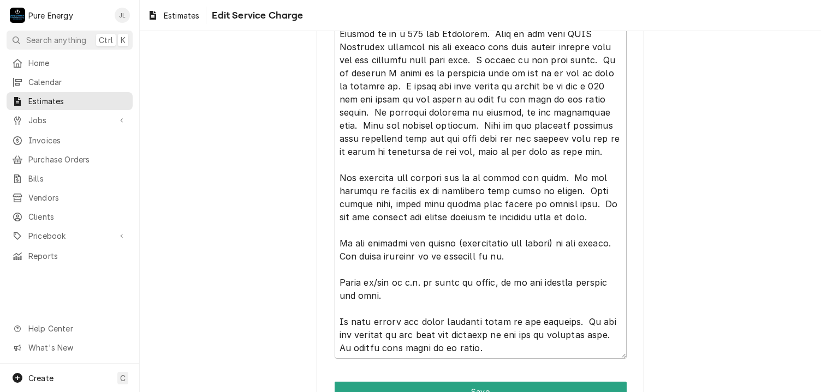
scroll to position [606, 0]
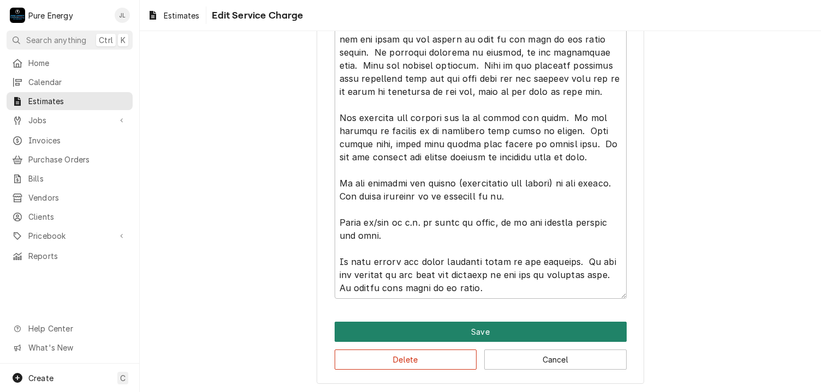
click at [500, 331] on button "Save" at bounding box center [481, 332] width 292 height 20
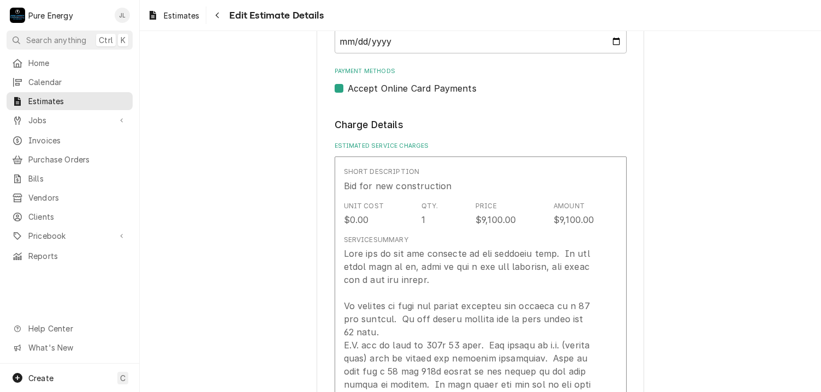
scroll to position [982, 0]
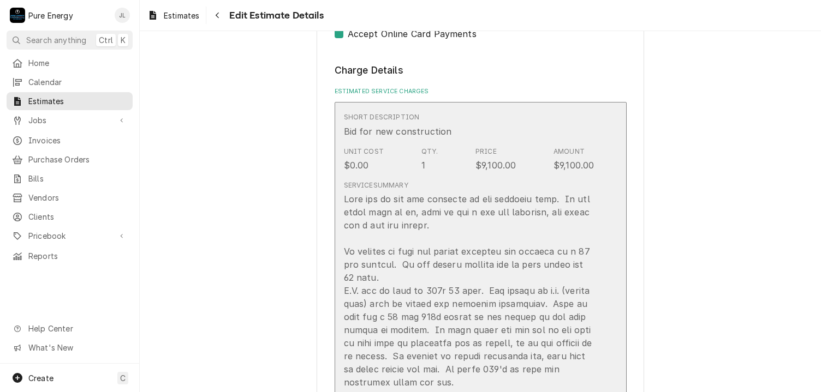
click at [513, 128] on div "Short Description Bid for new construction" at bounding box center [469, 125] width 251 height 34
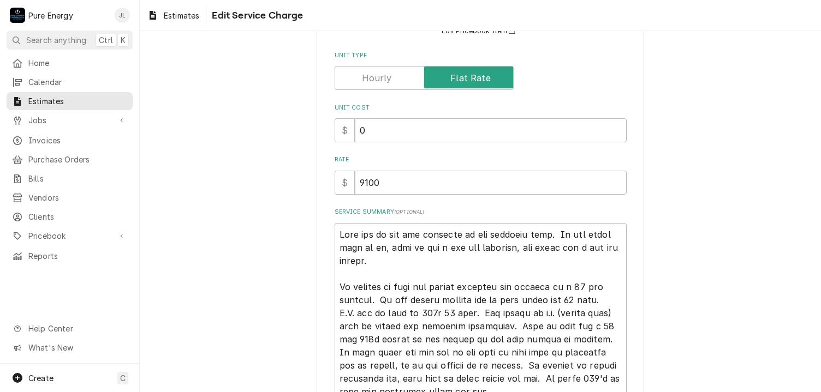
scroll to position [218, 0]
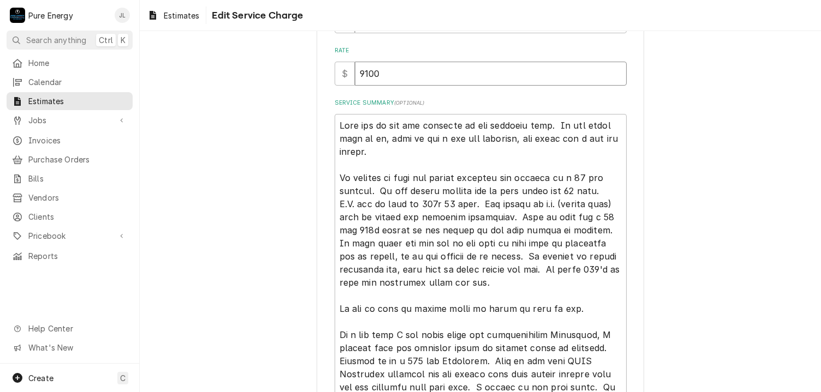
click at [363, 76] on input "9100" at bounding box center [491, 74] width 272 height 24
type textarea "x"
type input "900"
type textarea "x"
type input "9500"
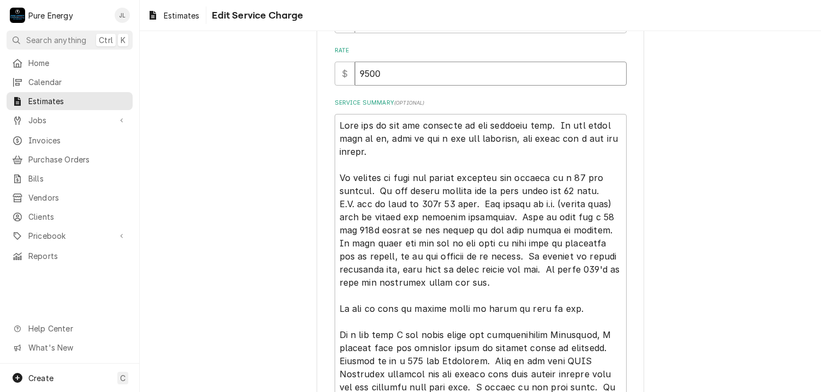
type textarea "x"
type input "9500"
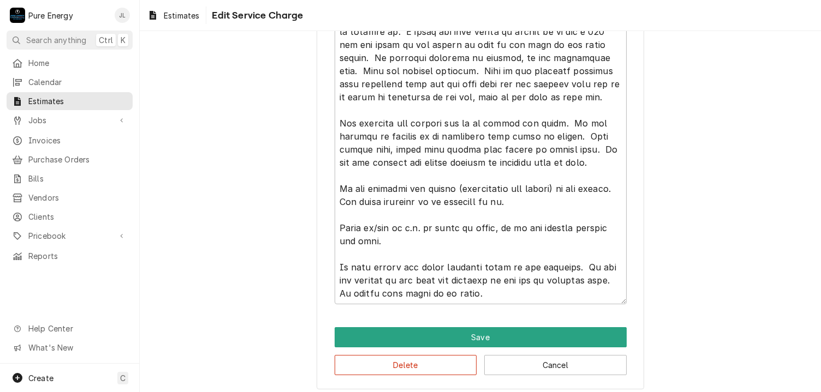
scroll to position [606, 0]
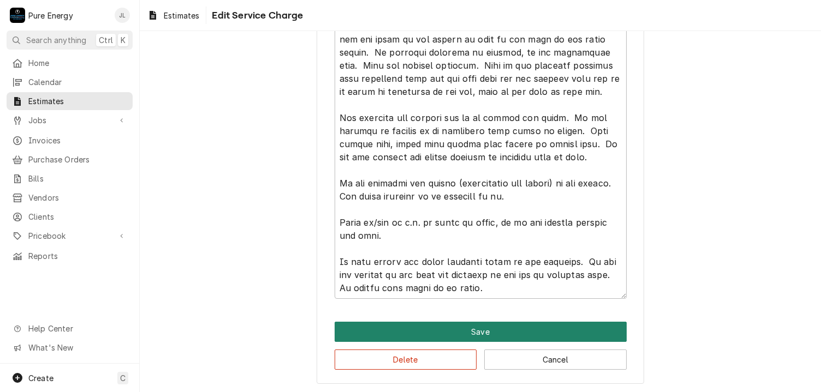
click at [530, 327] on button "Save" at bounding box center [481, 332] width 292 height 20
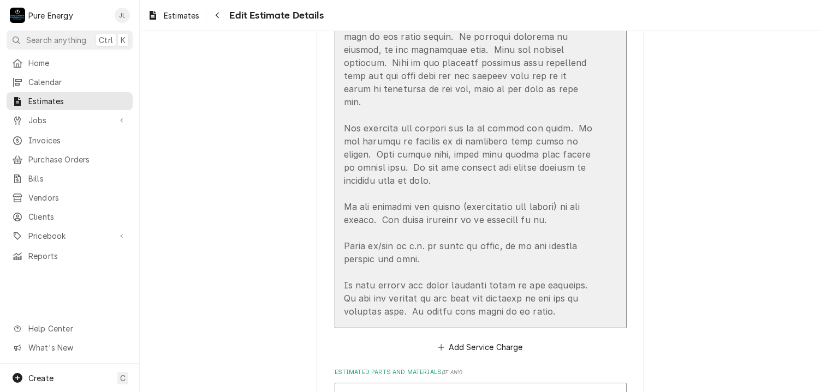
scroll to position [1007, 0]
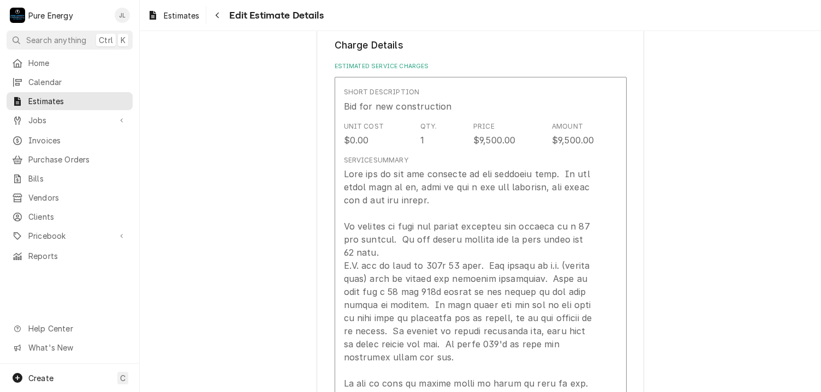
type textarea "x"
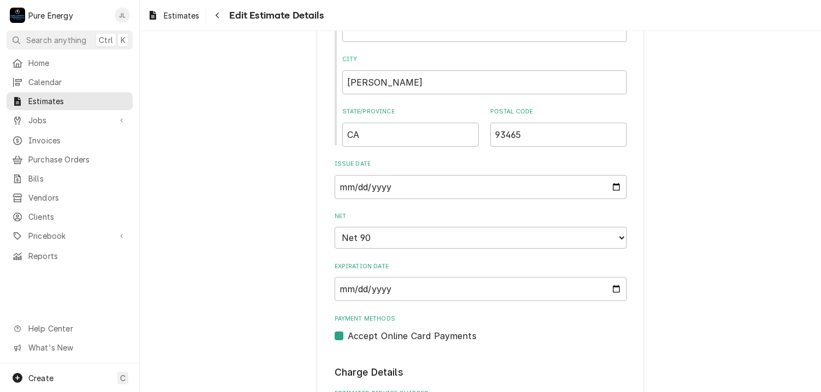
scroll to position [625, 0]
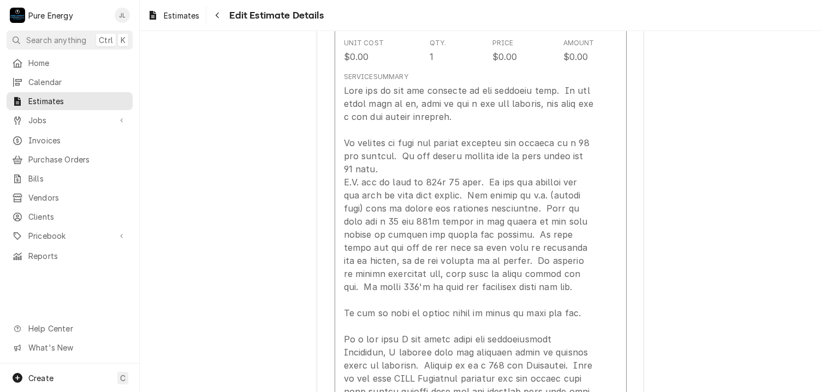
scroll to position [982, 0]
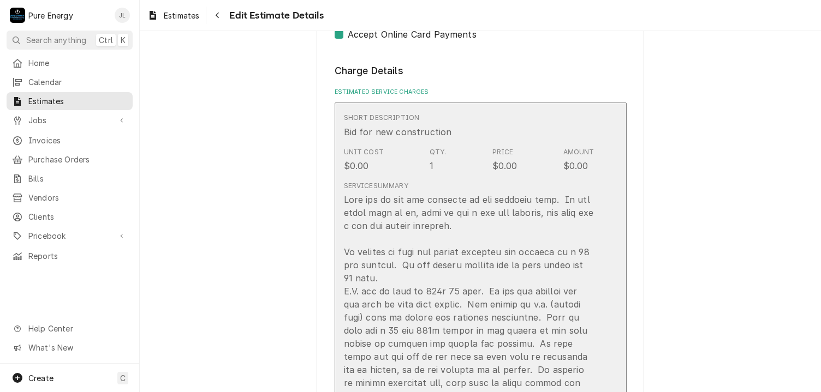
click at [533, 151] on div "Unit Cost $0.00 Qty. 1 Price $0.00 Amount $0.00" at bounding box center [469, 160] width 251 height 34
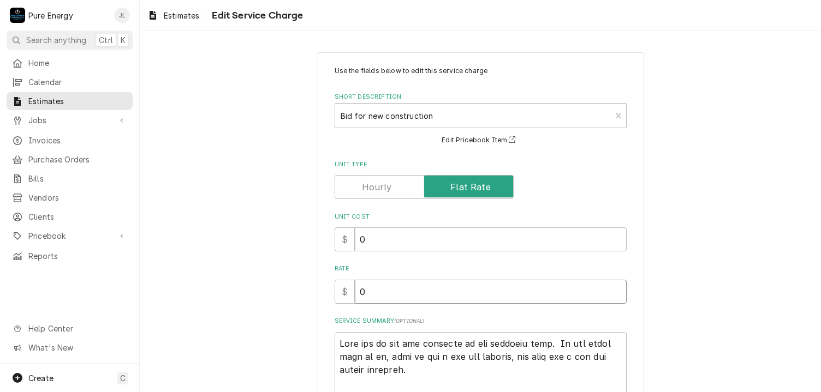
click at [389, 299] on input "0" at bounding box center [491, 292] width 272 height 24
type textarea "x"
type input "9"
type textarea "x"
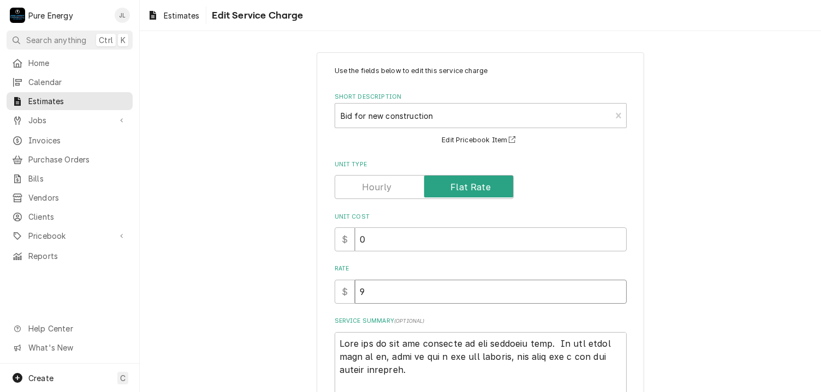
type input "95"
type textarea "x"
type input "950"
type textarea "x"
type input "9500"
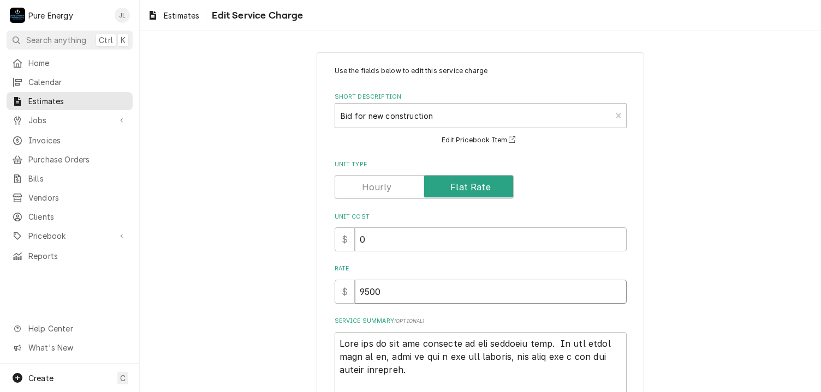
type textarea "x"
type input "9500.0"
type textarea "x"
type input "9500.00"
type textarea "x"
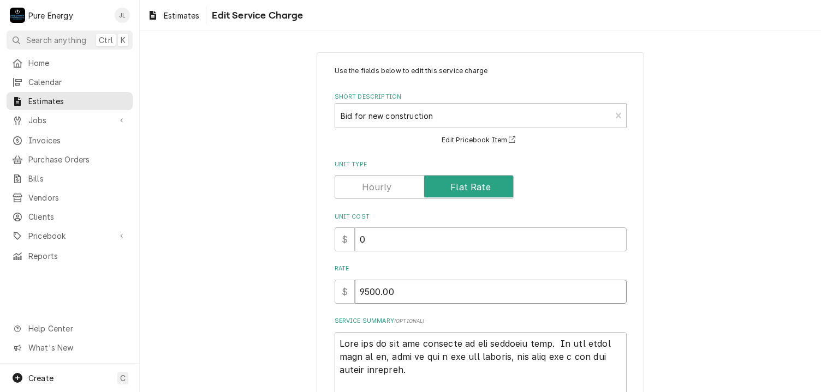
type input "9500.00"
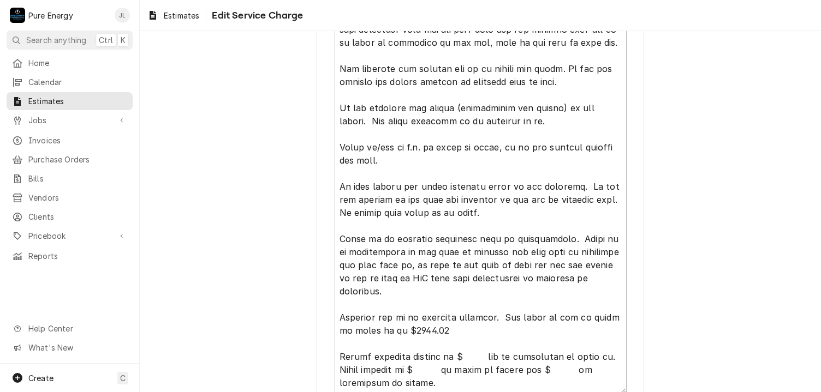
scroll to position [750, 0]
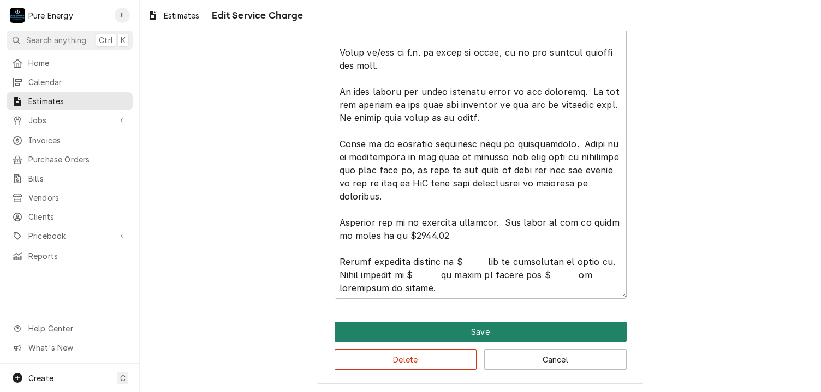
click at [461, 329] on button "Save" at bounding box center [481, 332] width 292 height 20
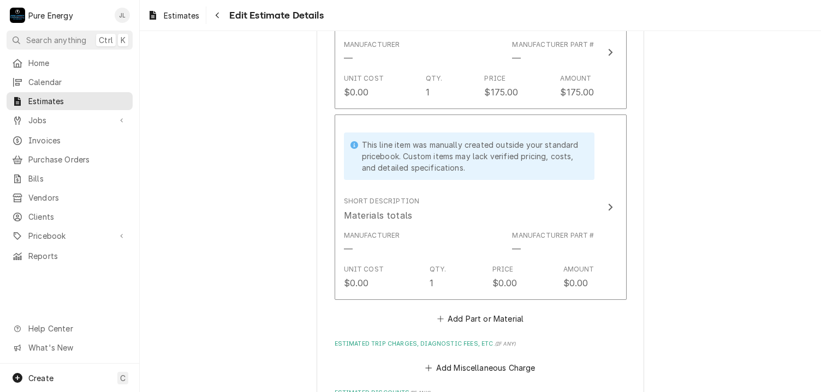
scroll to position [7858, 0]
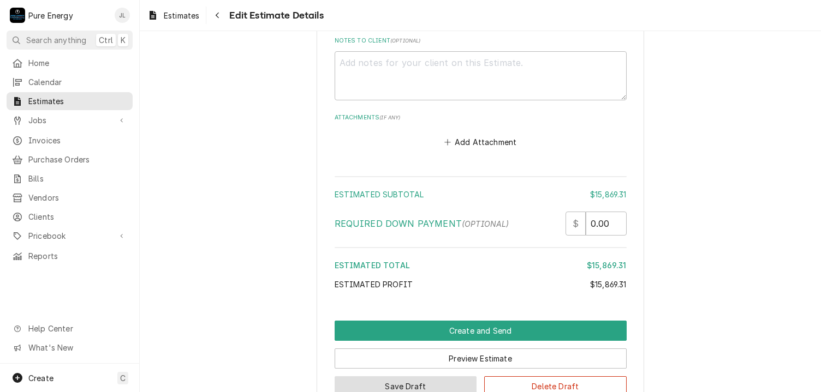
click at [434, 377] on button "Save Draft" at bounding box center [406, 387] width 142 height 20
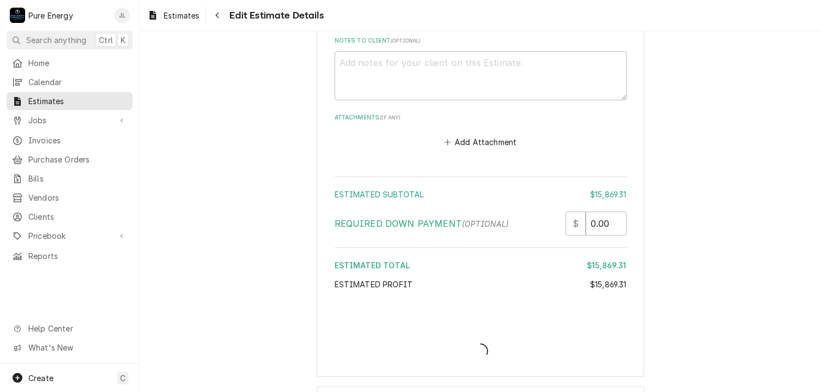
type textarea "x"
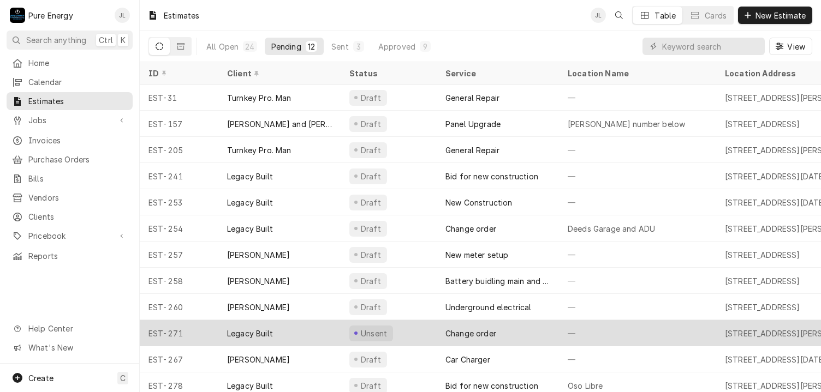
scroll to position [13, 0]
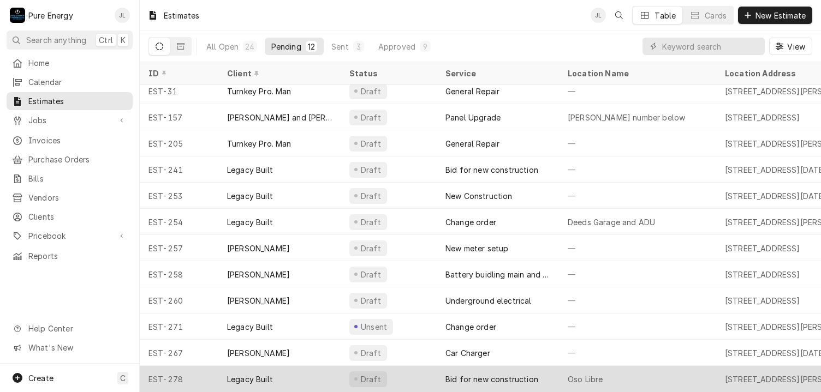
click at [660, 373] on div "Oso Libre" at bounding box center [637, 379] width 157 height 26
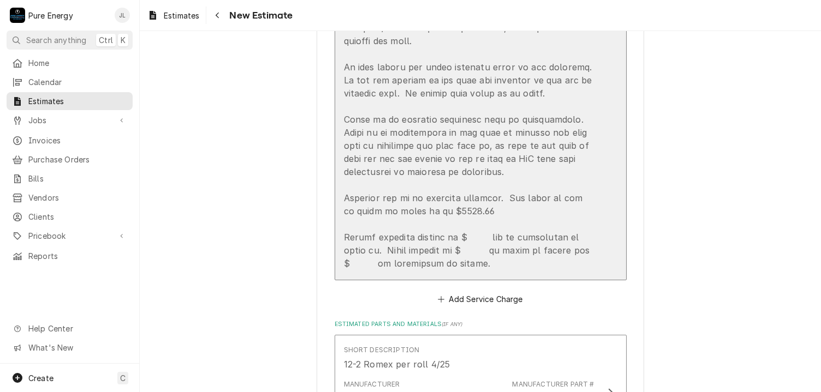
scroll to position [1745, 0]
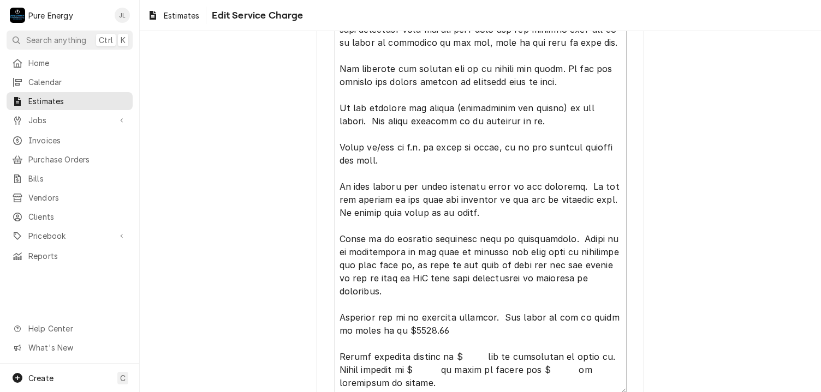
scroll to position [750, 0]
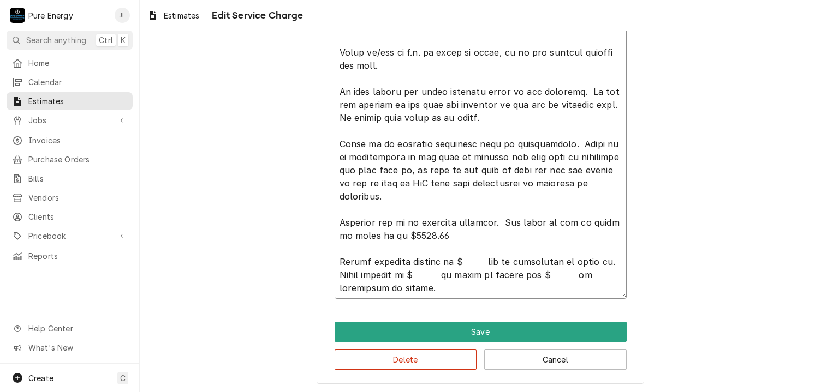
type textarea "x"
type textarea "This bid is for the addition to the existing home. As per plans sent to us, thi…"
type textarea "x"
type textarea "This bid is for the addition to the existing home. As per plans sent to us, thi…"
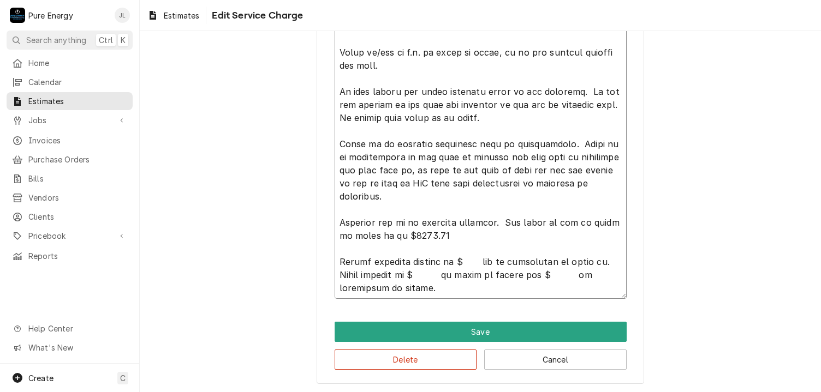
type textarea "x"
type textarea "This bid is for the addition to the existing home. As per plans sent to us, thi…"
type textarea "x"
type textarea "This bid is for the addition to the existing home. As per plans sent to us, thi…"
type textarea "x"
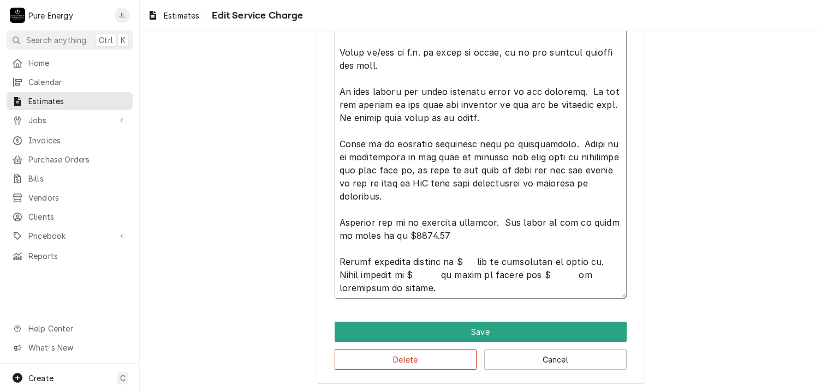
type textarea "This bid is for the addition to the existing home. As per plans sent to us, thi…"
type textarea "x"
type textarea "This bid is for the addition to the existing home. As per plans sent to us, thi…"
type textarea "x"
type textarea "This bid is for the addition to the existing home. As per plans sent to us, thi…"
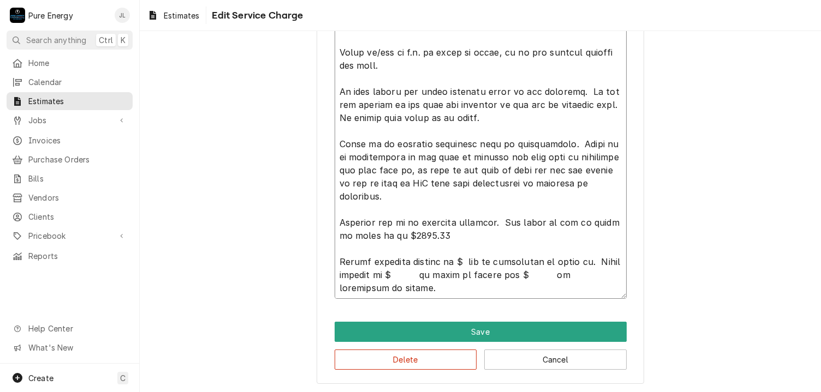
type textarea "x"
type textarea "This bid is for the addition to the existing home. As per plans sent to us, thi…"
type textarea "x"
type textarea "This bid is for the addition to the existing home. As per plans sent to us, thi…"
type textarea "x"
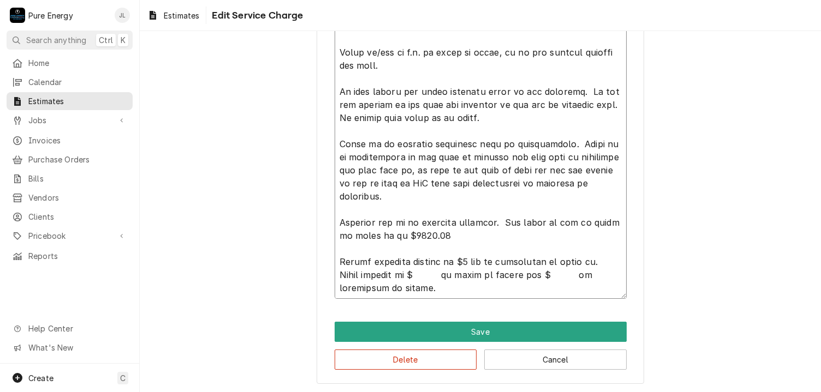
type textarea "This bid is for the addition to the existing home. As per plans sent to us, thi…"
type textarea "x"
type textarea "This bid is for the addition to the existing home. As per plans sent to us, thi…"
type textarea "x"
type textarea "This bid is for the addition to the existing home. As per plans sent to us, thi…"
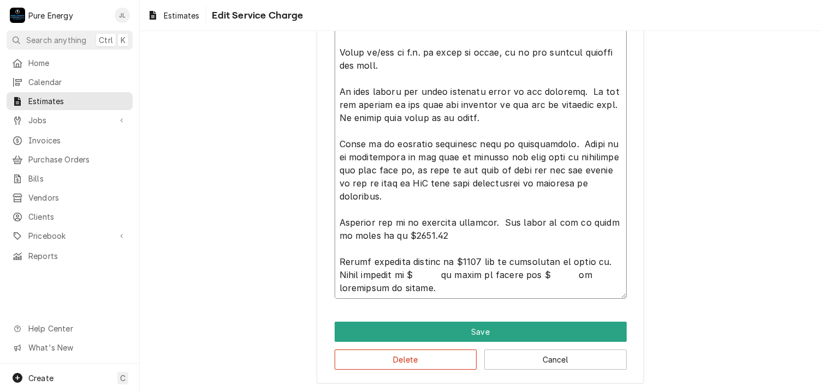
type textarea "x"
type textarea "This bid is for the addition to the existing home. As per plans sent to us, thi…"
type textarea "x"
type textarea "This bid is for the addition to the existing home. As per plans sent to us, thi…"
type textarea "x"
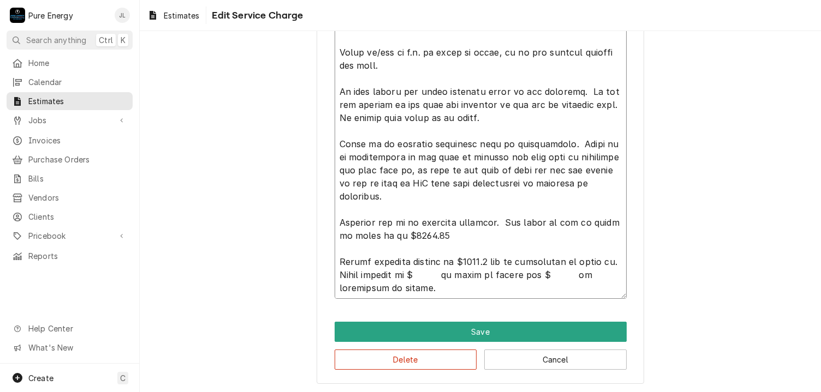
type textarea "This bid is for the addition to the existing home. As per plans sent to us, thi…"
type textarea "x"
type textarea "This bid is for the addition to the existing home. As per plans sent to us, thi…"
type textarea "x"
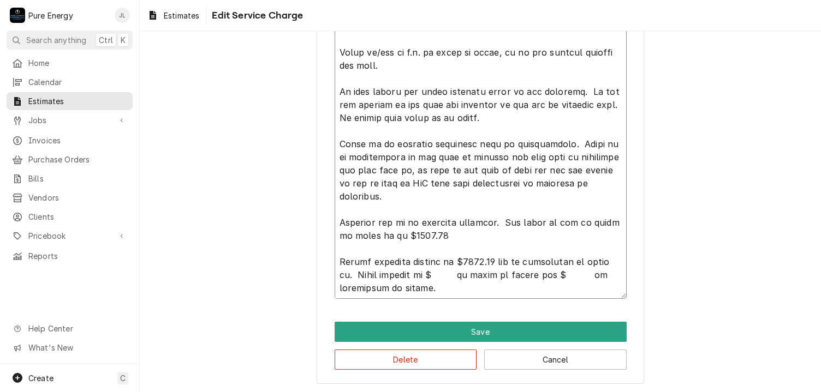
type textarea "This bid is for the addition to the existing home. As per plans sent to us, thi…"
type textarea "x"
type textarea "This bid is for the addition to the existing home. As per plans sent to us, thi…"
type textarea "x"
type textarea "This bid is for the addition to the existing home. As per plans sent to us, thi…"
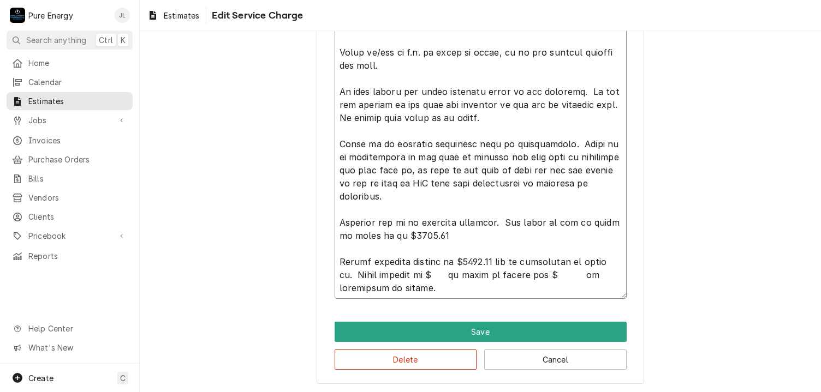
type textarea "x"
type textarea "This bid is for the addition to the existing home. As per plans sent to us, thi…"
type textarea "x"
type textarea "This bid is for the addition to the existing home. As per plans sent to us, thi…"
type textarea "x"
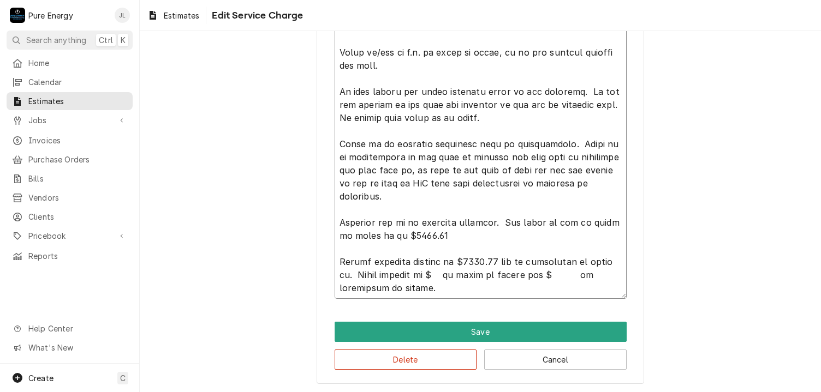
type textarea "This bid is for the addition to the existing home. As per plans sent to us, thi…"
type textarea "x"
type textarea "This bid is for the addition to the existing home. As per plans sent to us, thi…"
type textarea "x"
type textarea "This bid is for the addition to the existing home. As per plans sent to us, thi…"
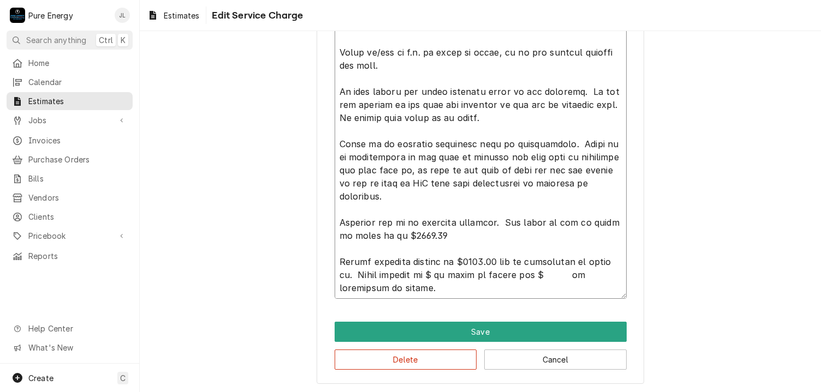
type textarea "x"
type textarea "This bid is for the addition to the existing home. As per plans sent to us, thi…"
type textarea "x"
type textarea "This bid is for the addition to the existing home. As per plans sent to us, thi…"
type textarea "x"
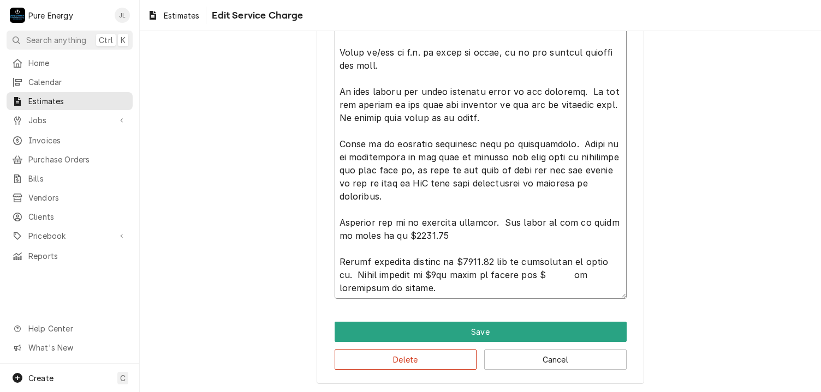
type textarea "This bid is for the addition to the existing home. As per plans sent to us, thi…"
type textarea "x"
type textarea "This bid is for the addition to the existing home. As per plans sent to us, thi…"
type textarea "x"
type textarea "This bid is for the addition to the existing home. As per plans sent to us, thi…"
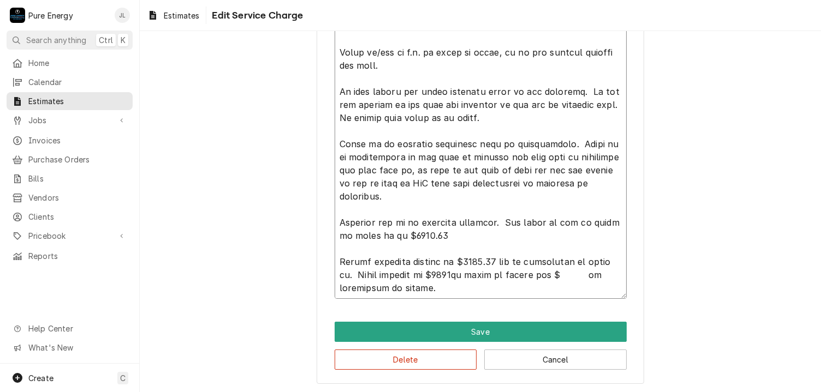
type textarea "x"
type textarea "This bid is for the addition to the existing home. As per plans sent to us, thi…"
type textarea "x"
type textarea "This bid is for the addition to the existing home. As per plans sent to us, thi…"
type textarea "x"
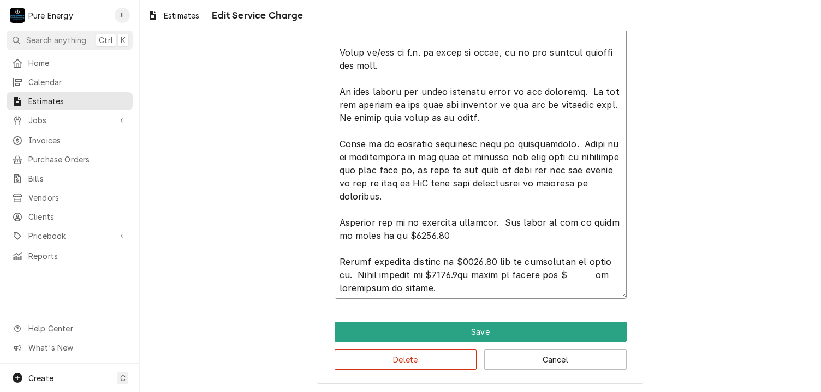
type textarea "This bid is for the addition to the existing home. As per plans sent to us, thi…"
type textarea "x"
type textarea "This bid is for the addition to the existing home. As per plans sent to us, thi…"
type textarea "x"
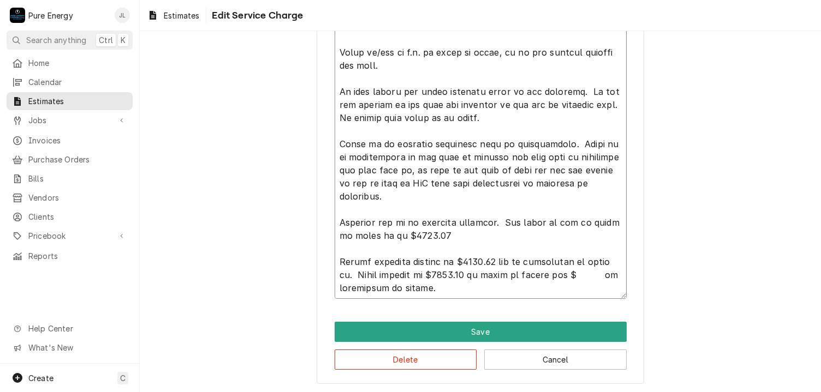
type textarea "This bid is for the addition to the existing home. As per plans sent to us, thi…"
type textarea "x"
type textarea "This bid is for the addition to the existing home. As per plans sent to us, thi…"
type textarea "x"
type textarea "This bid is for the addition to the existing home. As per plans sent to us, thi…"
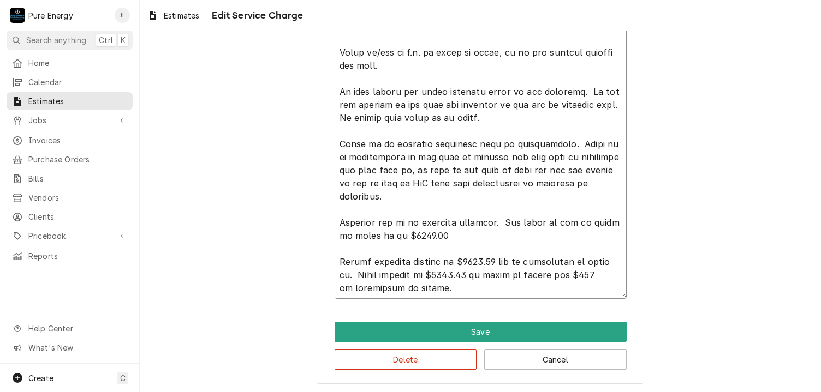
type textarea "x"
type textarea "This bid is for the addition to the existing home. As per plans sent to us, thi…"
type textarea "x"
type textarea "This bid is for the addition to the existing home. As per plans sent to us, thi…"
type textarea "x"
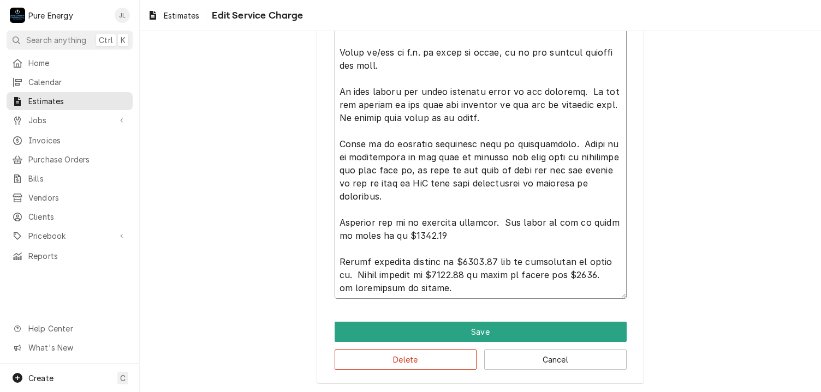
type textarea "This bid is for the addition to the existing home. As per plans sent to us, thi…"
type textarea "x"
type textarea "This bid is for the addition to the existing home. As per plans sent to us, thi…"
type textarea "x"
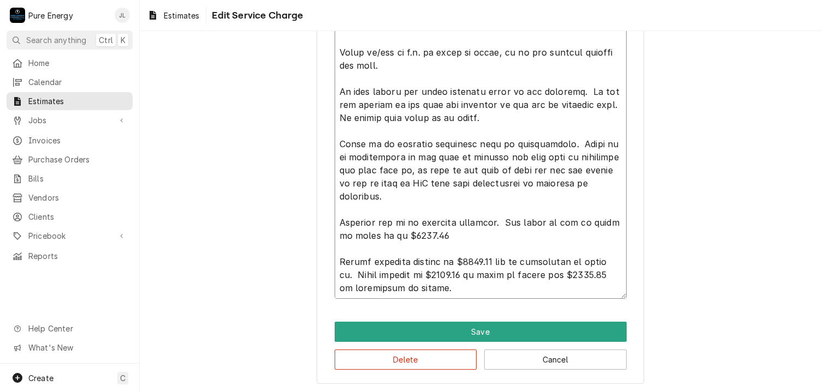
type textarea "This bid is for the addition to the existing home. As per plans sent to us, thi…"
type textarea "x"
type textarea "This bid is for the addition to the existing home. As per plans sent to us, thi…"
type textarea "x"
type textarea "This bid is for the addition to the existing home. As per plans sent to us, thi…"
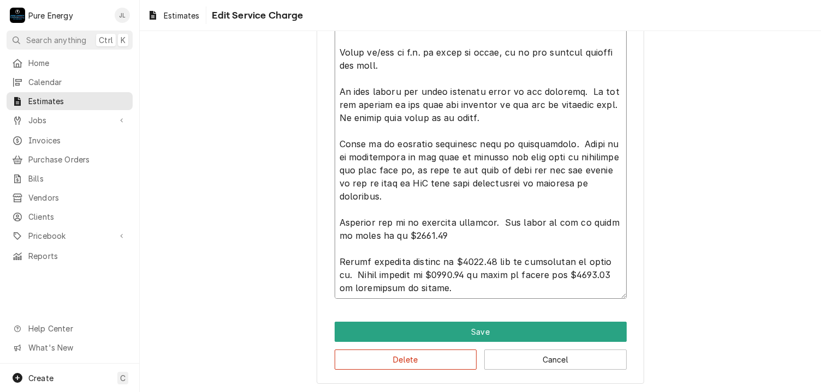
type textarea "x"
type textarea "This bid is for the addition to the existing home. As per plans sent to us, thi…"
type textarea "x"
type textarea "This bid is for the addition to the existing home. As per plans sent to us, thi…"
type textarea "x"
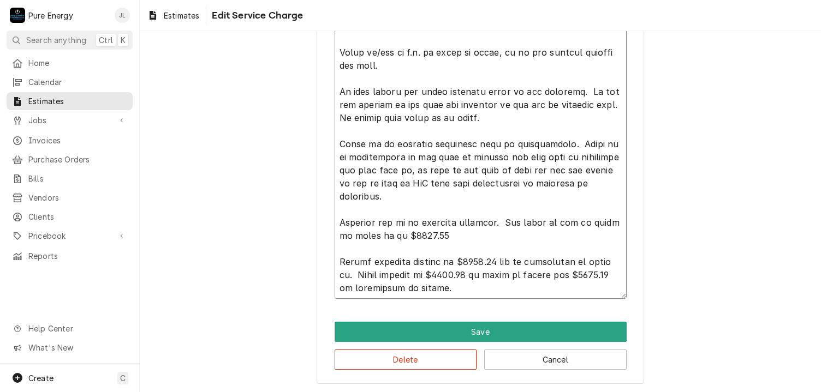
type textarea "This bid is for the addition to the existing home. As per plans sent to us, thi…"
type textarea "x"
type textarea "This bid is for the addition to the existing home. As per plans sent to us, thi…"
type textarea "x"
type textarea "This bid is for the addition to the existing home. As per plans sent to us, thi…"
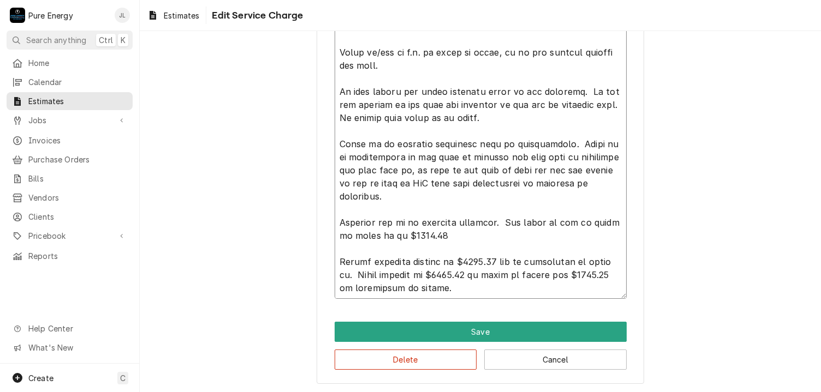
type textarea "x"
type textarea "This bid is for the addition to the existing home. As per plans sent to us, thi…"
type textarea "x"
type textarea "This bid is for the addition to the existing home. As per plans sent to us, thi…"
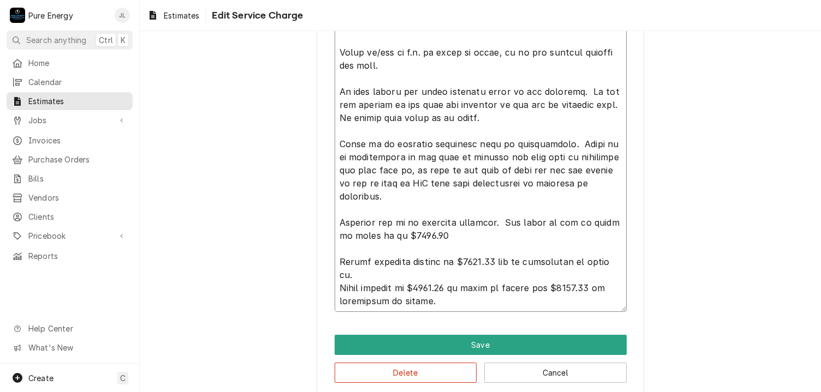
type textarea "x"
type textarea "This bid is for the addition to the existing home. As per plans sent to us, thi…"
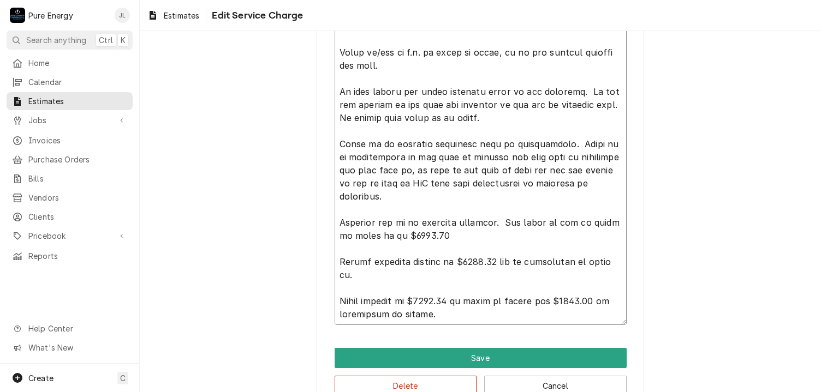
type textarea "x"
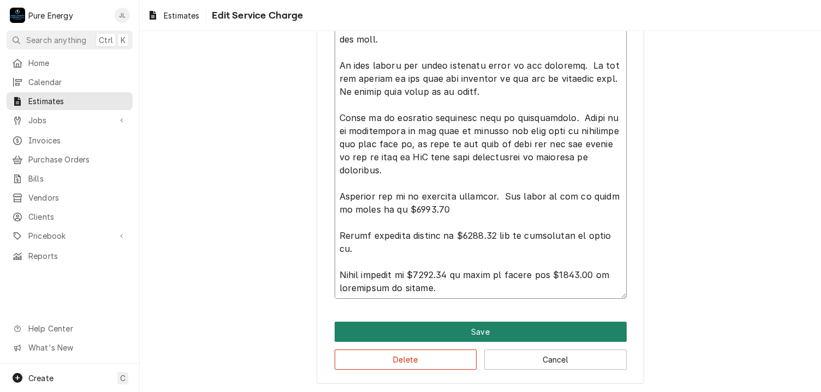
type textarea "This bid is for the addition to the existing home. As per plans sent to us, thi…"
click at [494, 327] on button "Save" at bounding box center [481, 332] width 292 height 20
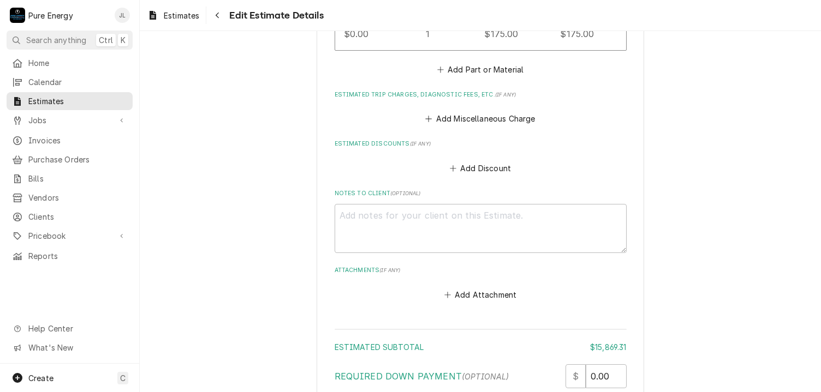
scroll to position [7939, 0]
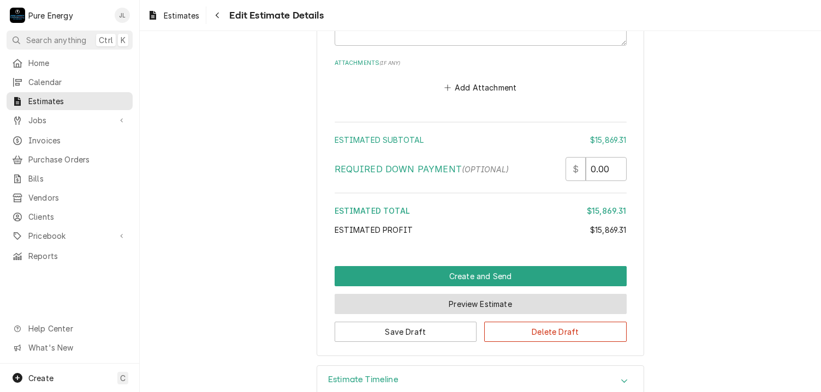
click at [453, 294] on button "Preview Estimate" at bounding box center [481, 304] width 292 height 20
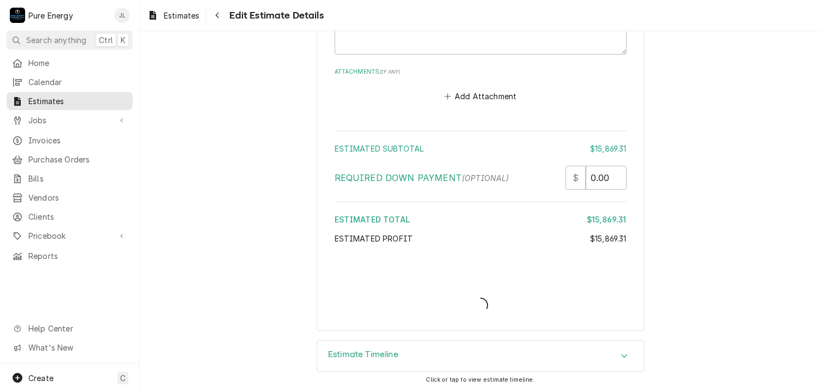
scroll to position [7905, 0]
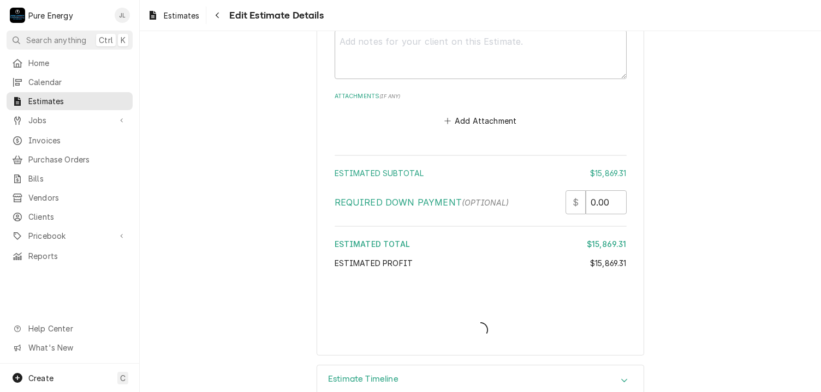
type textarea "x"
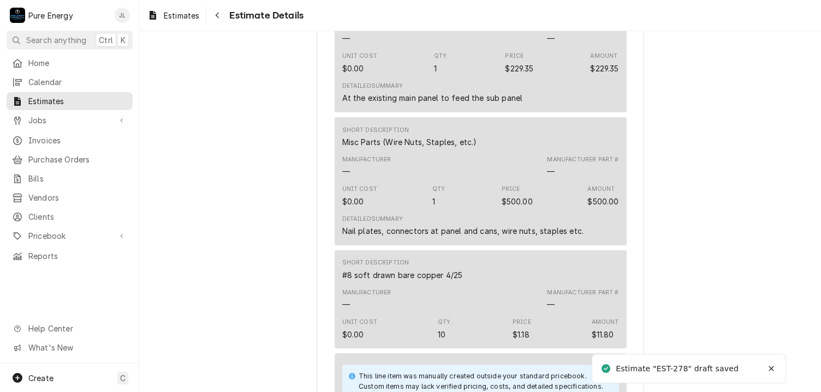
scroll to position [6205, 0]
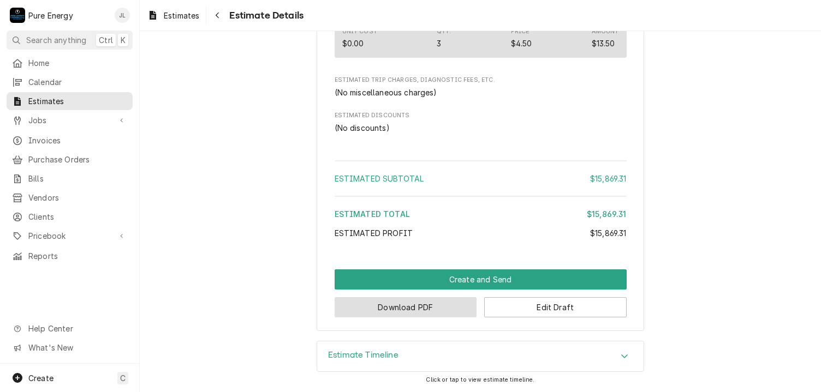
click at [422, 304] on button "Download PDF" at bounding box center [406, 307] width 142 height 20
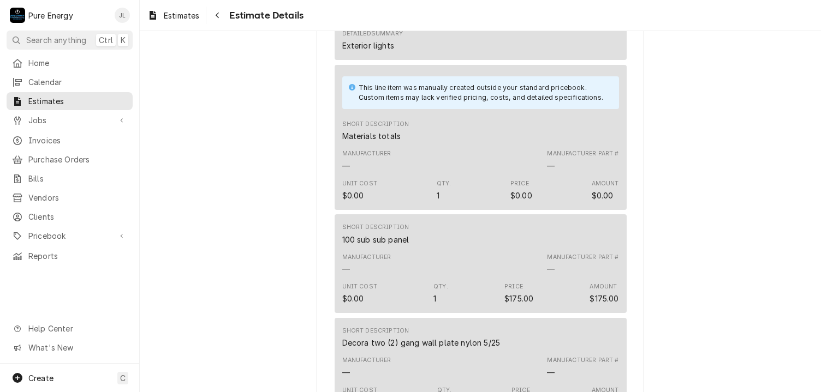
scroll to position [1992, 0]
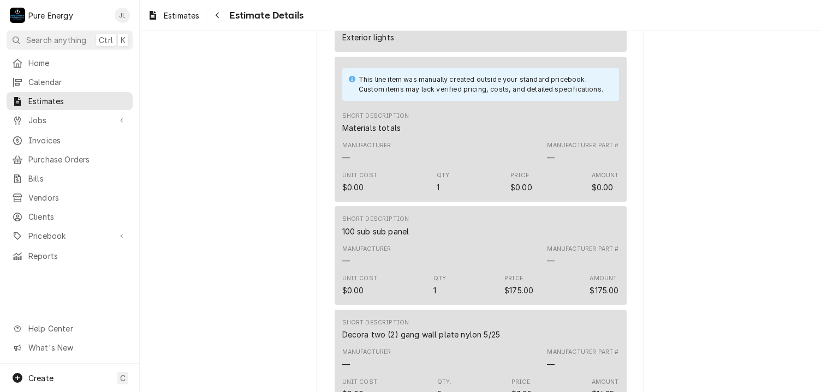
click at [461, 167] on div "Manufacturer — Manufacturer Part # —" at bounding box center [480, 152] width 277 height 29
click at [467, 167] on div "Manufacturer — Manufacturer Part # —" at bounding box center [480, 152] width 277 height 29
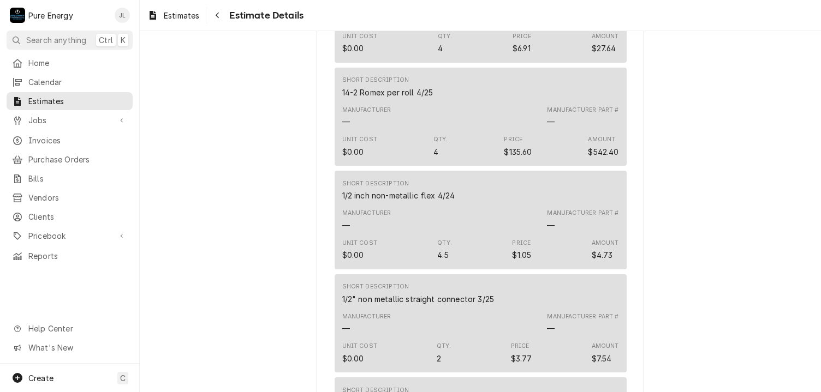
scroll to position [6205, 0]
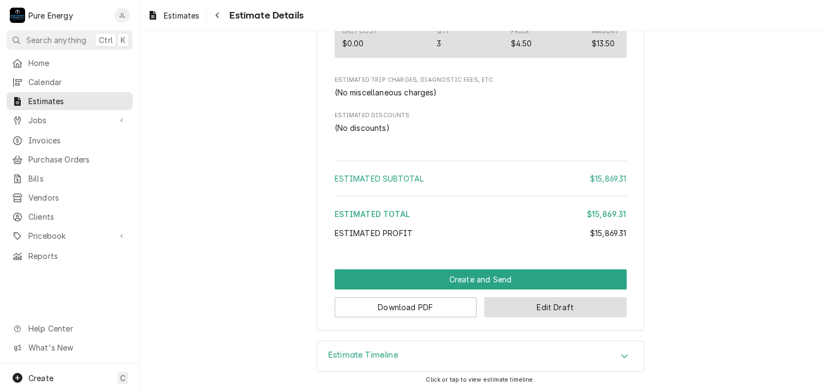
click at [542, 307] on button "Edit Draft" at bounding box center [555, 307] width 142 height 20
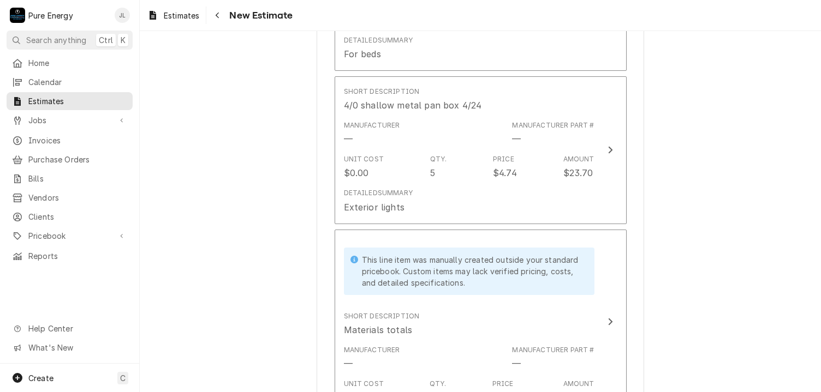
scroll to position [2838, 0]
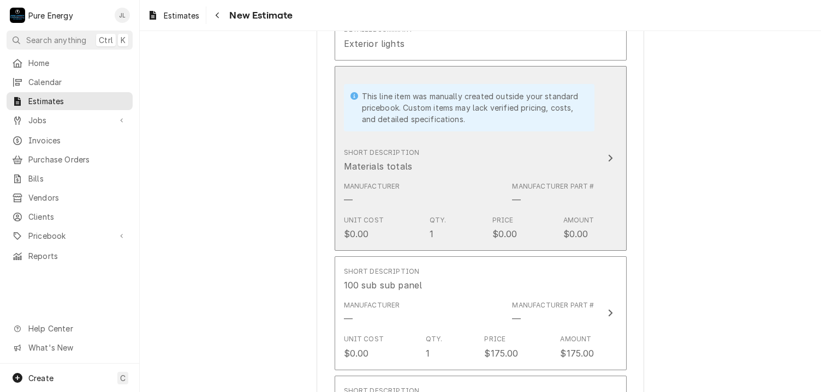
click at [484, 167] on div "Short Description Materials totals" at bounding box center [469, 161] width 251 height 34
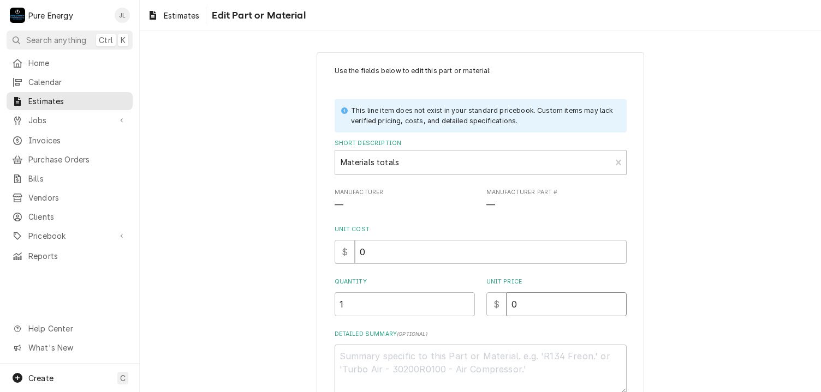
click at [528, 307] on input "0" at bounding box center [566, 305] width 120 height 24
type textarea "x"
type input "6"
type textarea "x"
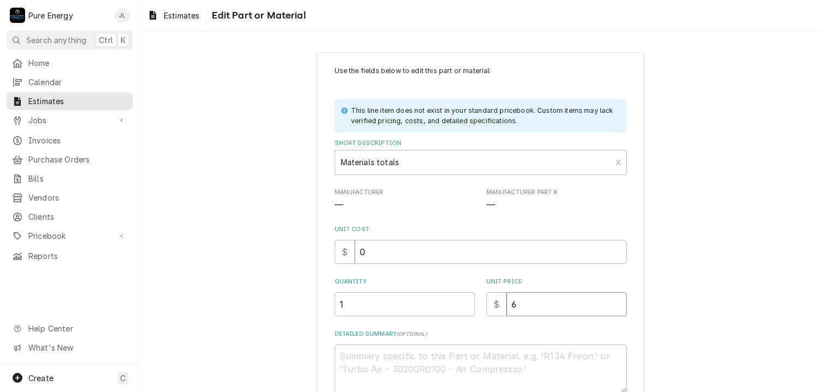
type input "63"
type textarea "x"
type input "636"
type textarea "x"
type input "6369"
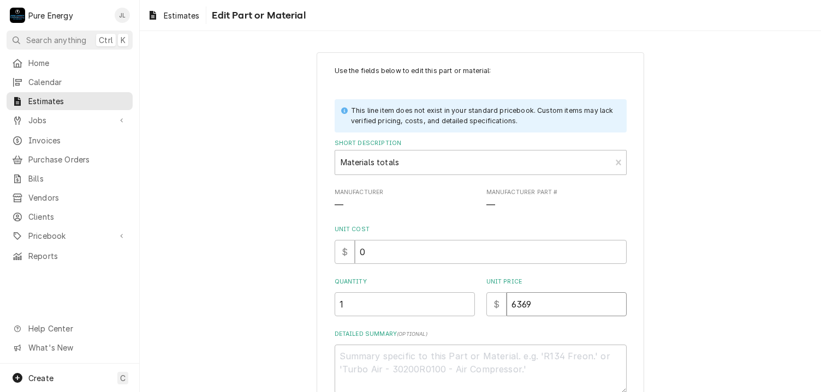
type textarea "x"
type input "6369.3"
type textarea "x"
type input "6369.31"
type textarea "x"
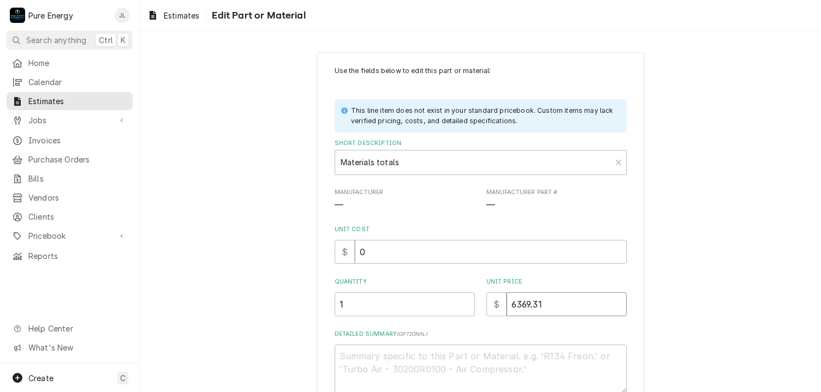
type input "6369.31"
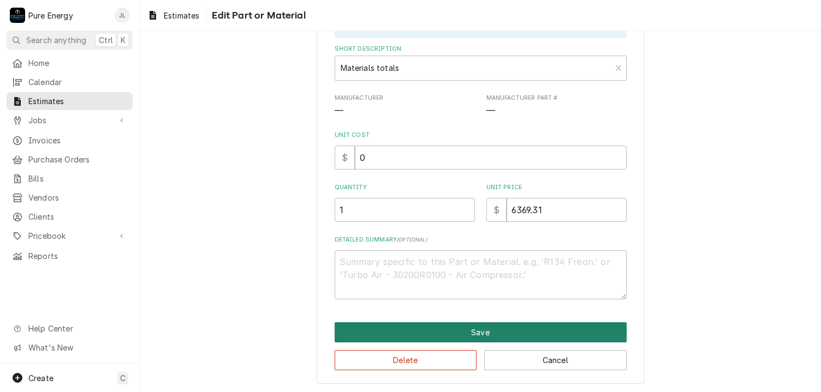
click at [430, 325] on button "Save" at bounding box center [481, 333] width 292 height 20
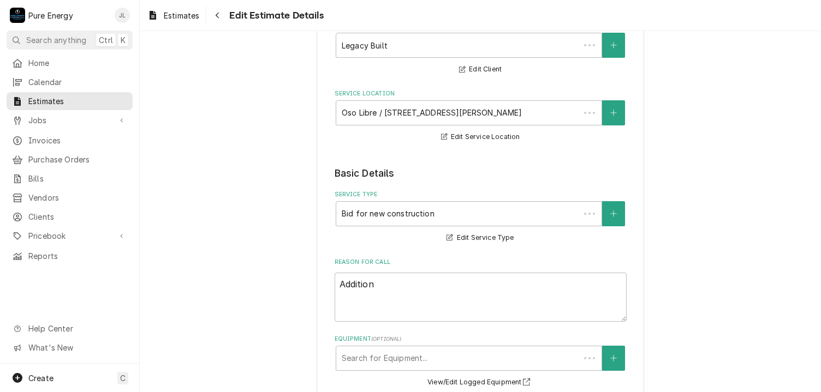
scroll to position [2851, 0]
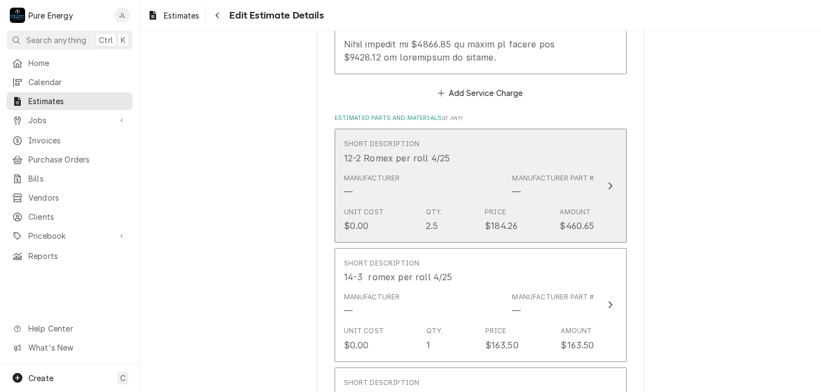
click at [563, 147] on div "Short Description 12-2 Romex per roll 4/25" at bounding box center [469, 152] width 251 height 34
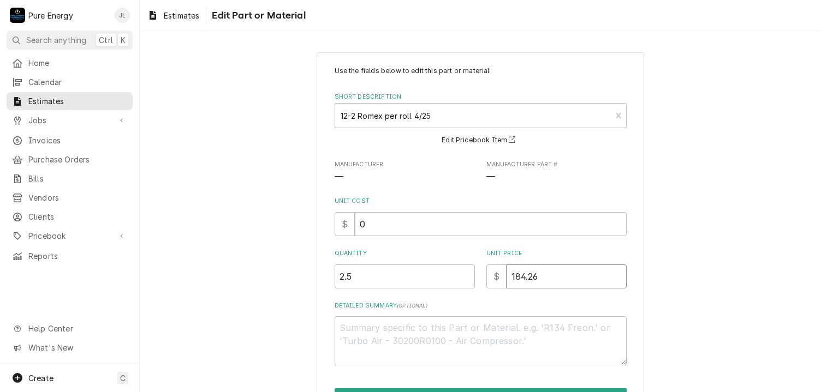
click at [541, 281] on input "184.26" at bounding box center [566, 277] width 120 height 24
type textarea "x"
type input "184.2"
type textarea "x"
type input "184"
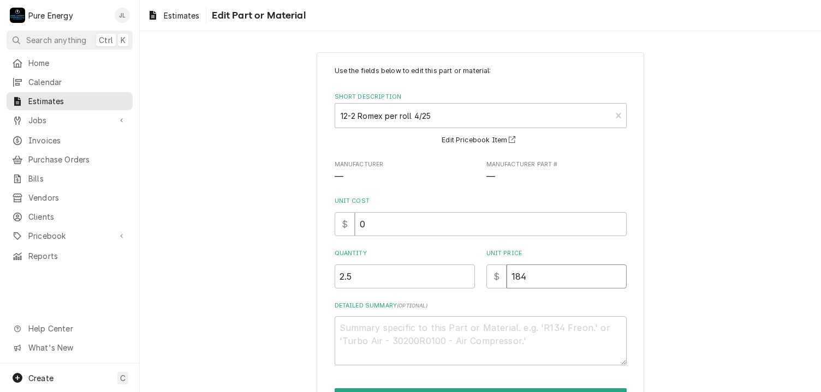
type textarea "x"
type input "18"
type textarea "x"
type input "1"
type textarea "x"
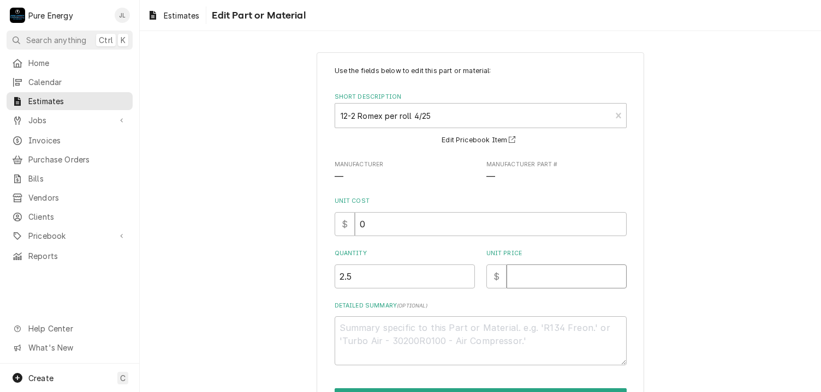
type textarea "x"
type input "0"
type textarea "x"
type input "0.0"
type textarea "x"
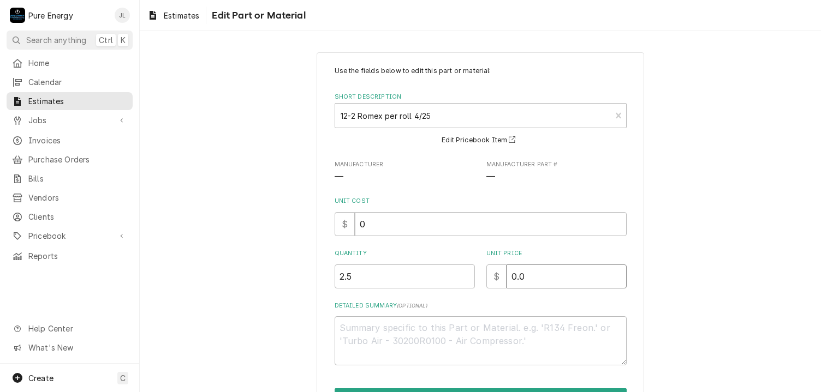
type input "0.0"
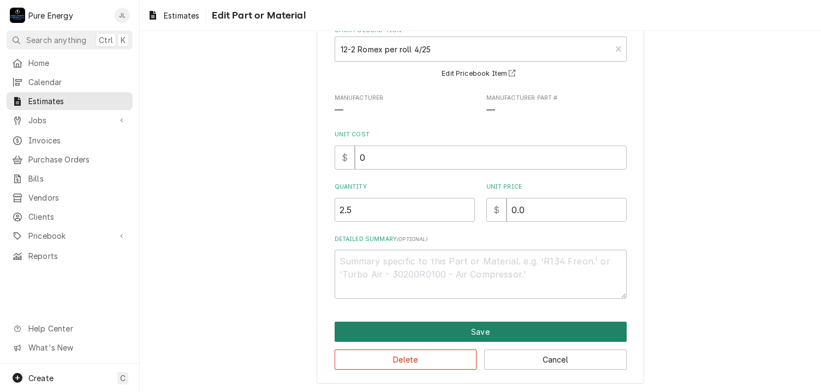
click at [515, 327] on button "Save" at bounding box center [481, 332] width 292 height 20
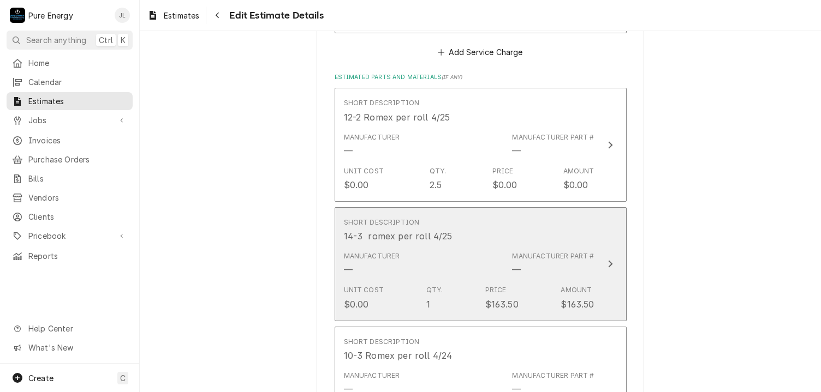
click at [530, 223] on div "Short Description 14-3 romex per roll 4/25" at bounding box center [469, 230] width 251 height 34
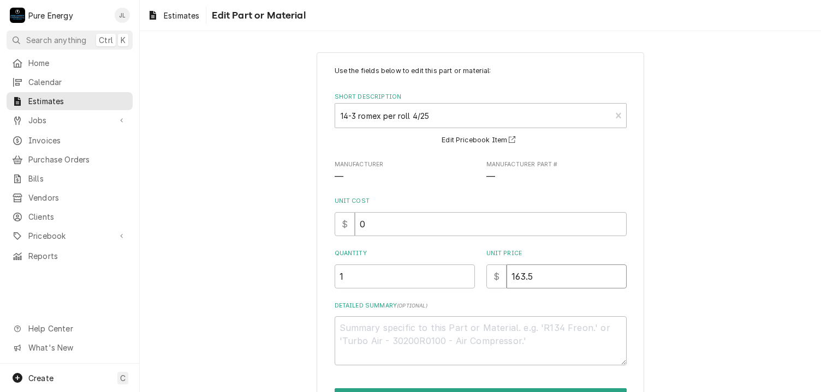
click at [543, 282] on input "163.5" at bounding box center [566, 277] width 120 height 24
type textarea "x"
type input "163"
type textarea "x"
type input "16"
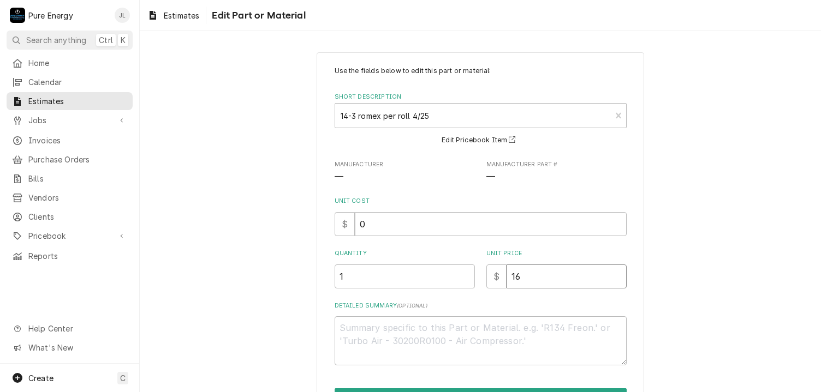
type textarea "x"
type input "1"
type textarea "x"
type input "0"
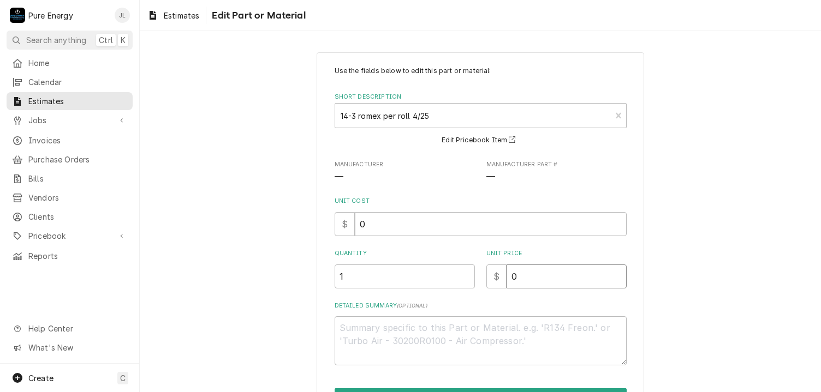
type textarea "x"
type input "0.0"
type textarea "x"
type input "0.0"
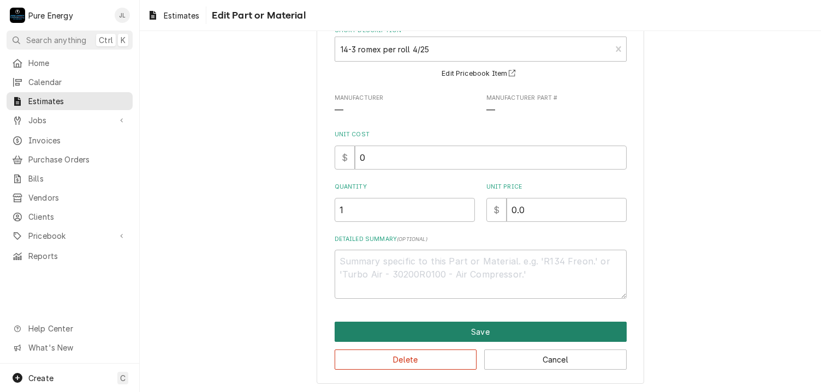
click at [520, 327] on button "Save" at bounding box center [481, 332] width 292 height 20
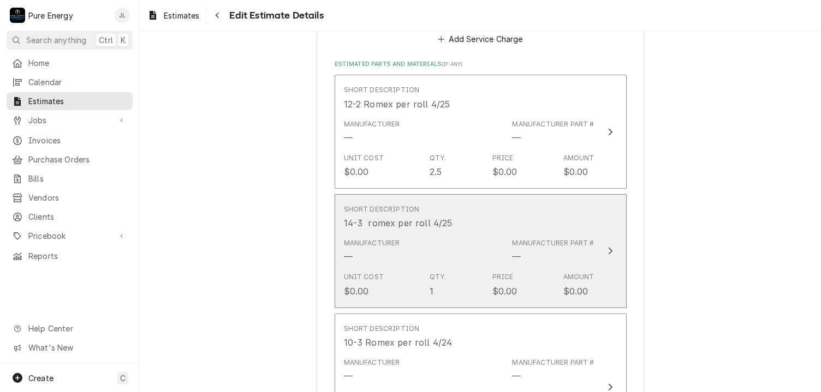
scroll to position [2141, 0]
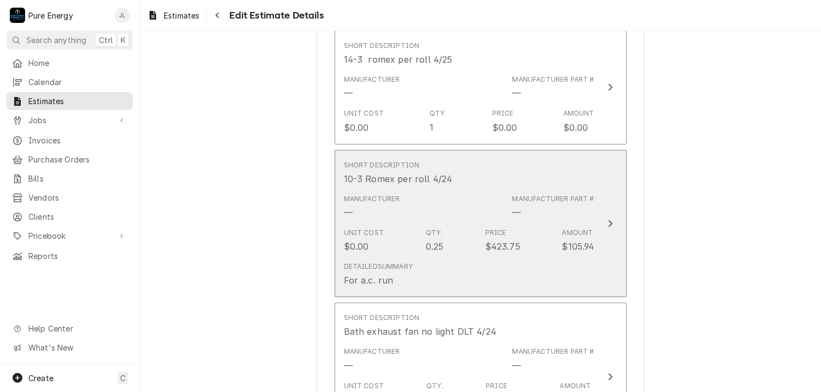
click at [523, 174] on div "Short Description 10-3 Romex per roll 4/24" at bounding box center [469, 173] width 251 height 34
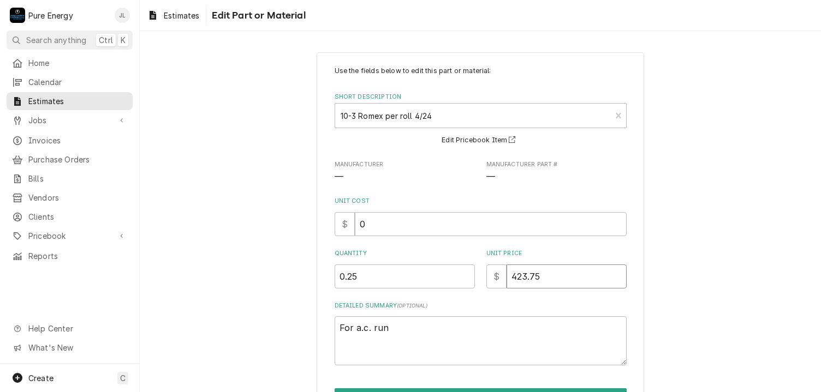
click at [547, 275] on input "423.75" at bounding box center [566, 277] width 120 height 24
type textarea "x"
type input "423.7"
type textarea "x"
type input "423"
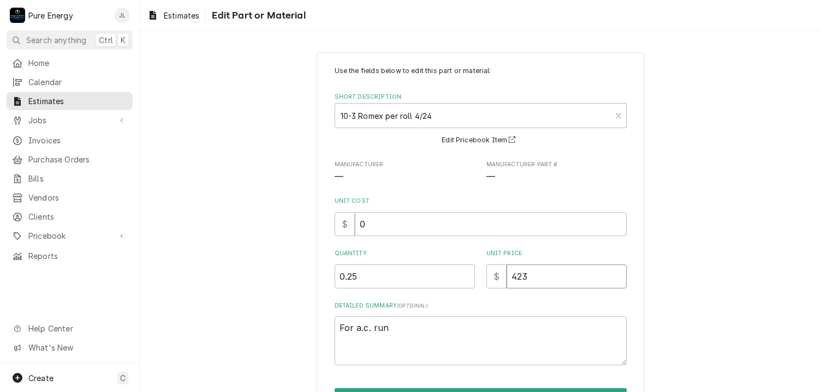
type textarea "x"
type input "42"
type textarea "x"
type input "4"
type textarea "x"
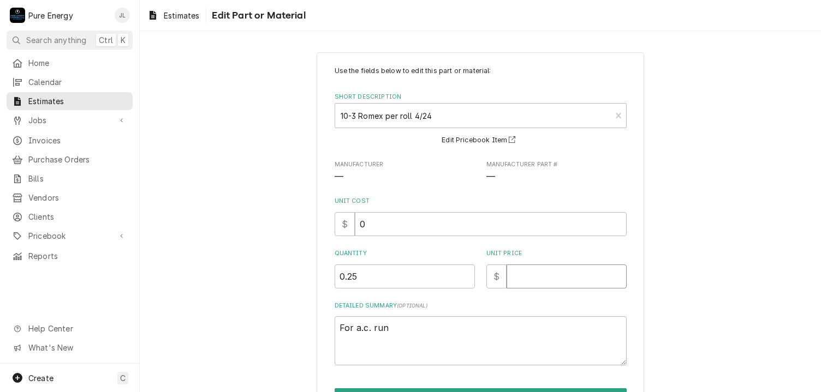
type textarea "x"
type input "0"
type textarea "x"
type input "0.0"
type textarea "x"
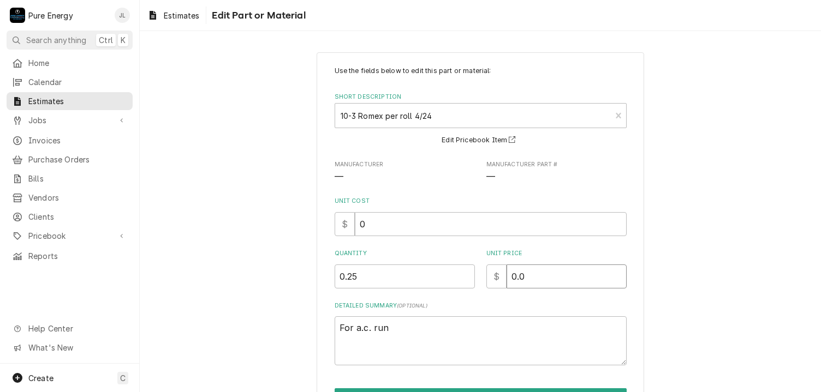
type input "0.0"
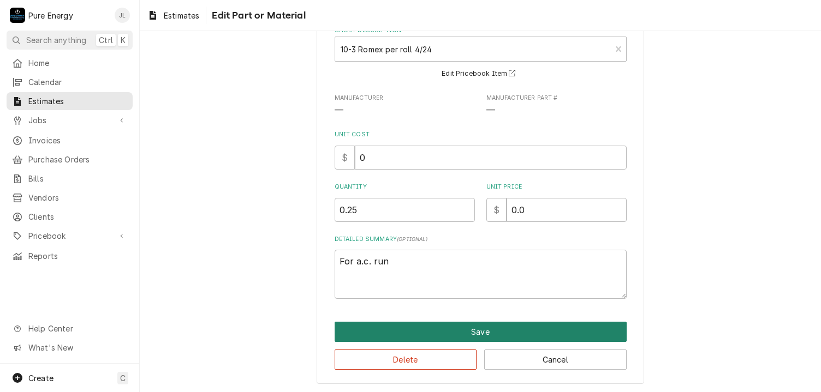
click at [482, 329] on button "Save" at bounding box center [481, 332] width 292 height 20
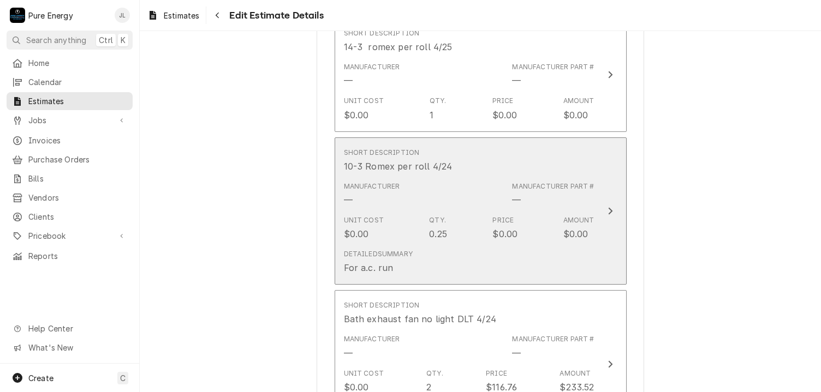
scroll to position [2317, 0]
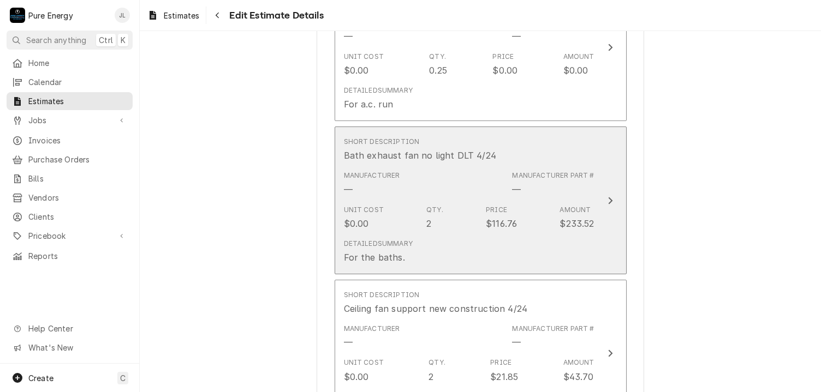
click at [554, 142] on div "Short Description Bath exhaust fan no light DLT 4/24" at bounding box center [469, 150] width 251 height 34
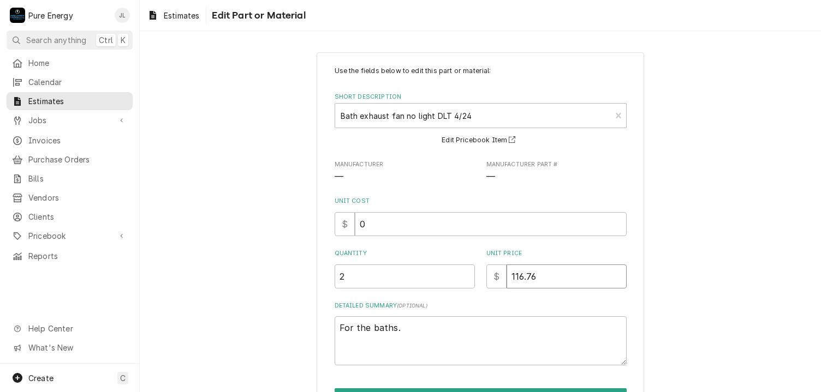
click at [548, 286] on input "116.76" at bounding box center [566, 277] width 120 height 24
type textarea "x"
type input "116.7"
type textarea "x"
type input "116"
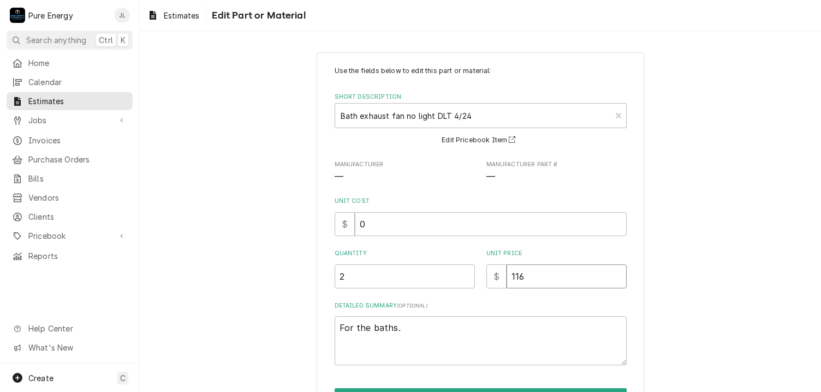
type textarea "x"
type input "11"
type textarea "x"
type input "1"
type textarea "x"
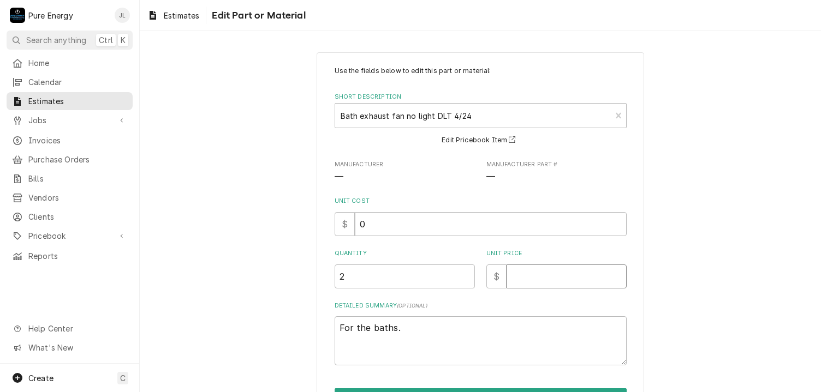
type textarea "x"
type input "0"
type textarea "x"
type input "0.0"
type textarea "x"
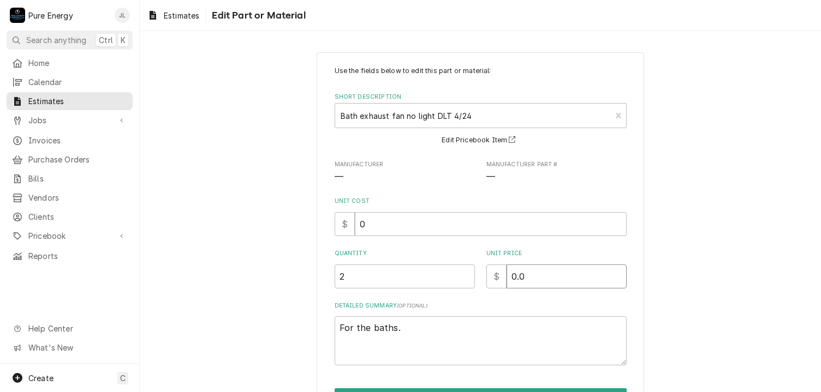
type input "0.0"
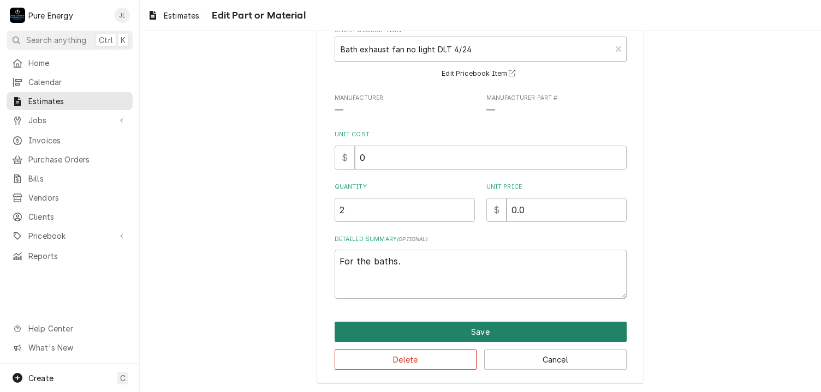
click at [505, 329] on button "Save" at bounding box center [481, 332] width 292 height 20
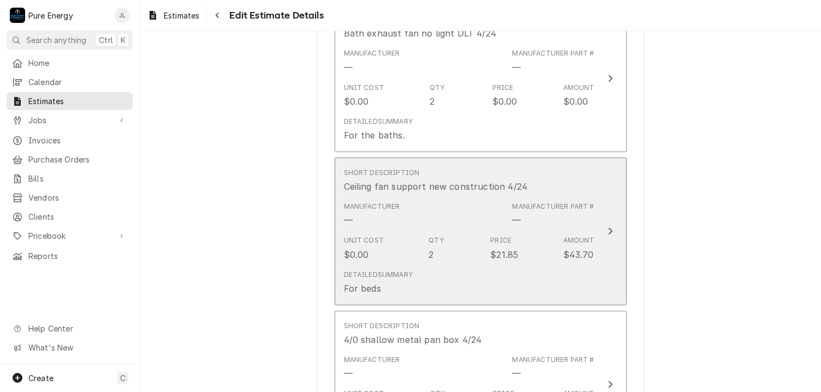
click at [552, 174] on div "Short Description Ceiling fan support new construction 4/24" at bounding box center [469, 181] width 251 height 34
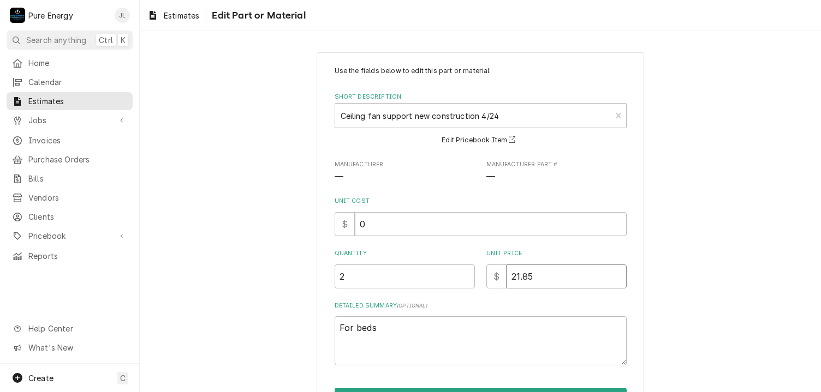
click at [552, 275] on input "21.85" at bounding box center [566, 277] width 120 height 24
type textarea "x"
type input "21.8"
type textarea "x"
type input "21"
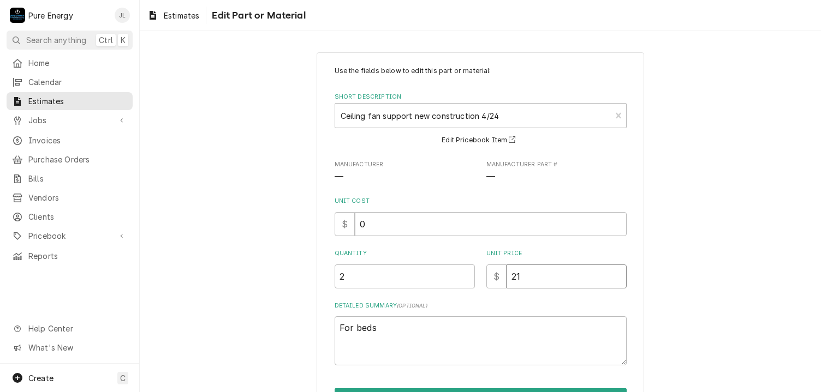
type textarea "x"
type input "2"
type textarea "x"
type input "0"
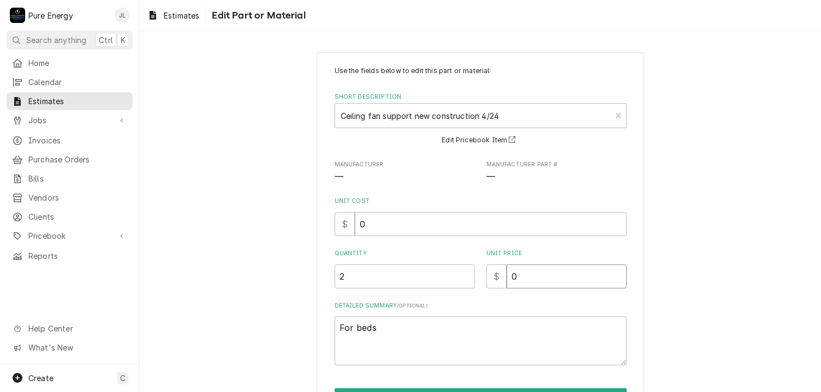
type textarea "x"
type input "0.0"
type textarea "x"
type input "0.0"
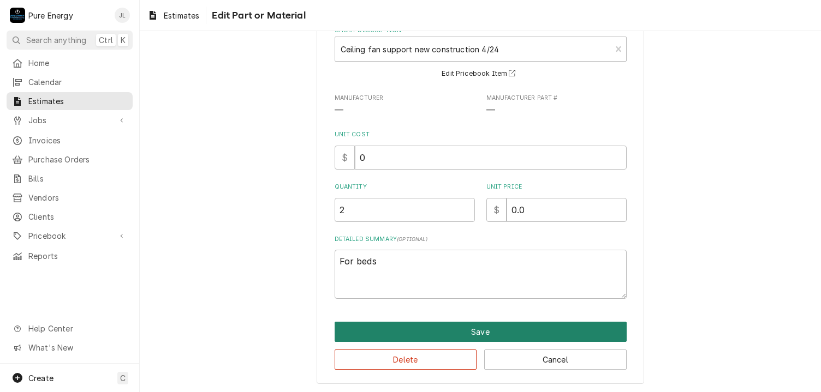
click at [474, 333] on button "Save" at bounding box center [481, 332] width 292 height 20
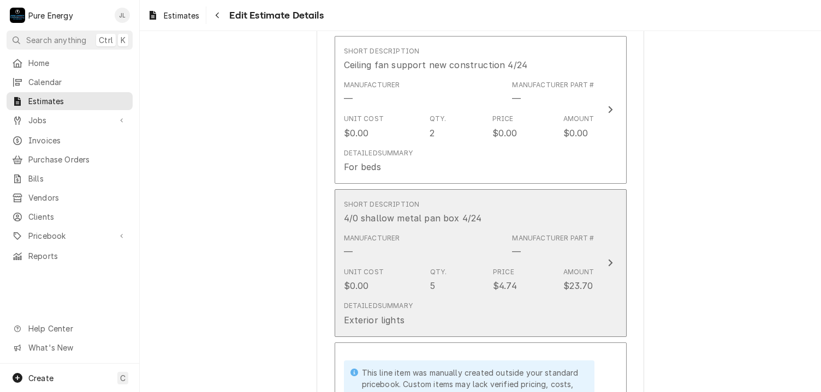
click at [520, 213] on div "Short Description 4/0 shallow metal pan box 4/24" at bounding box center [469, 212] width 251 height 34
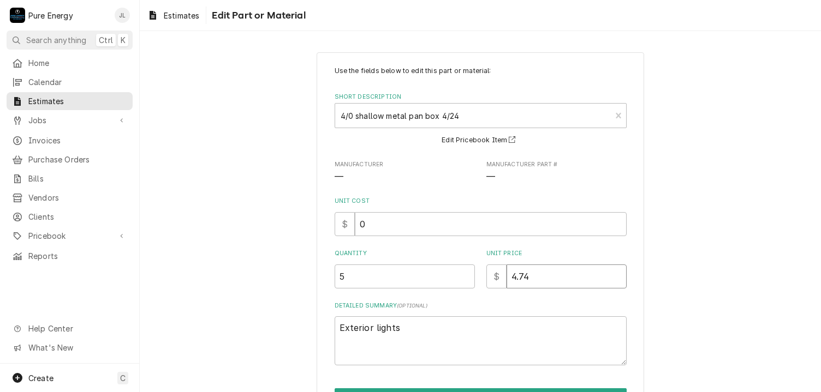
click at [530, 278] on input "4.74" at bounding box center [566, 277] width 120 height 24
type textarea "x"
type input "4.7"
type textarea "x"
type input "4"
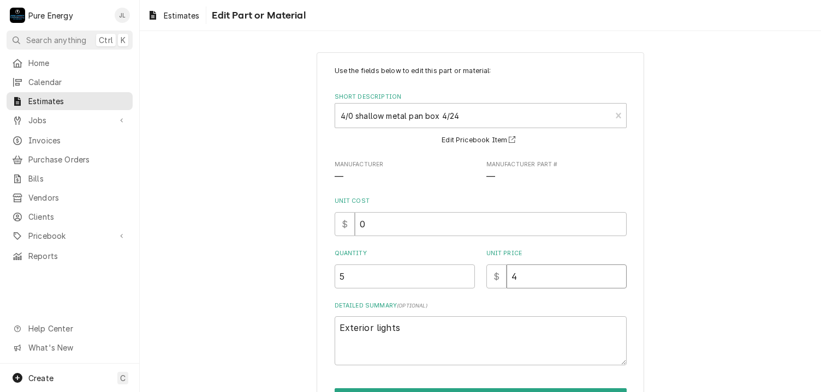
type textarea "x"
type input "0"
type textarea "x"
type input "0.0"
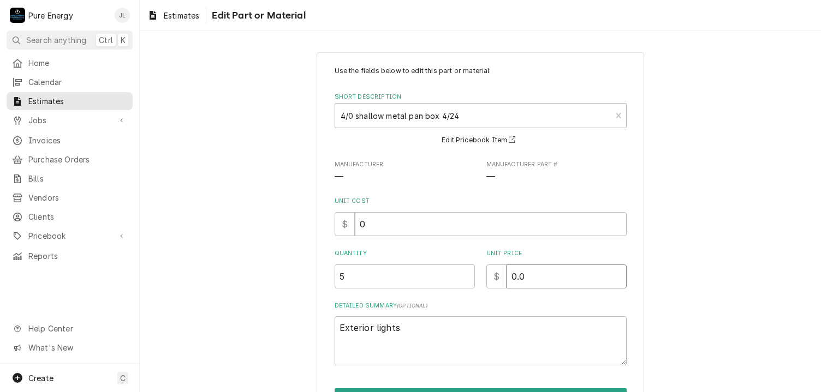
type textarea "x"
type input "0.0"
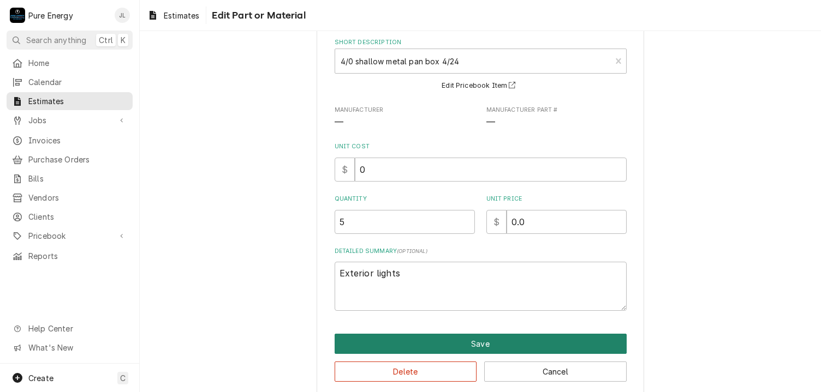
click at [522, 336] on button "Save" at bounding box center [481, 344] width 292 height 20
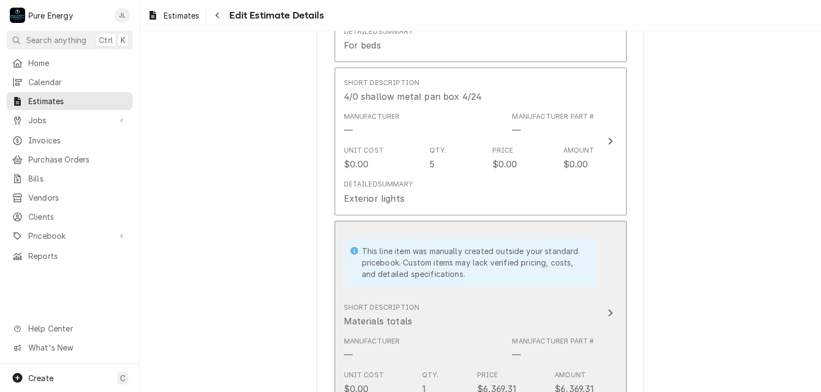
scroll to position [2792, 0]
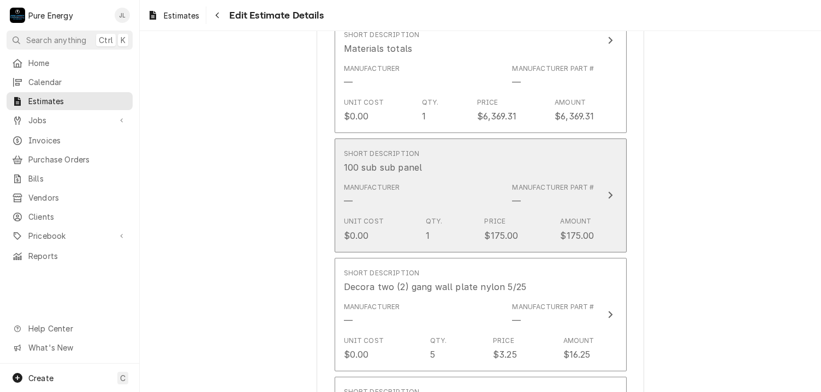
click at [503, 172] on div "Short Description 100 sub sub panel" at bounding box center [469, 162] width 251 height 34
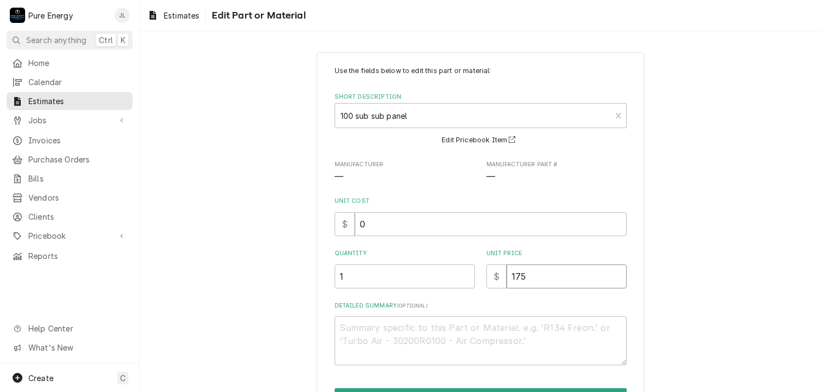
click at [530, 285] on input "175" at bounding box center [566, 277] width 120 height 24
type textarea "x"
type input "17"
type textarea "x"
type input "1"
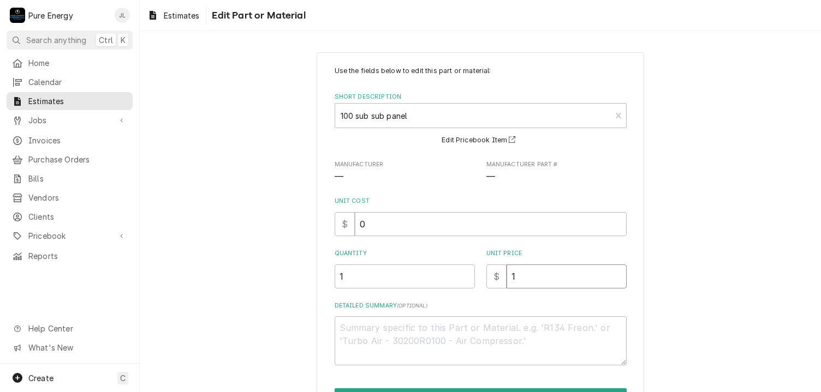
type textarea "x"
type input "0"
type textarea "x"
type input "0.0"
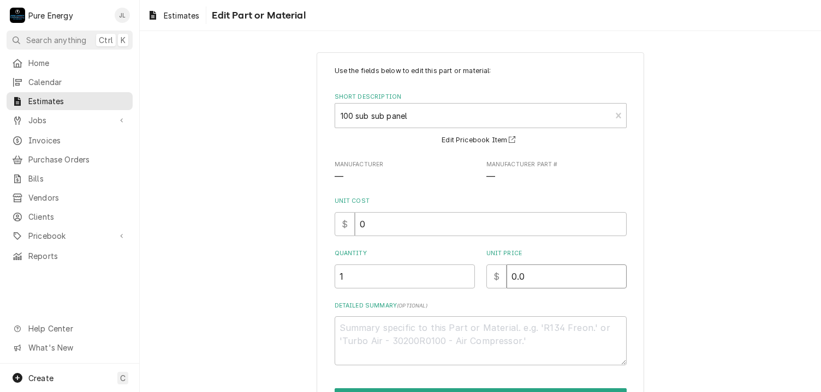
type textarea "x"
type input "0.0"
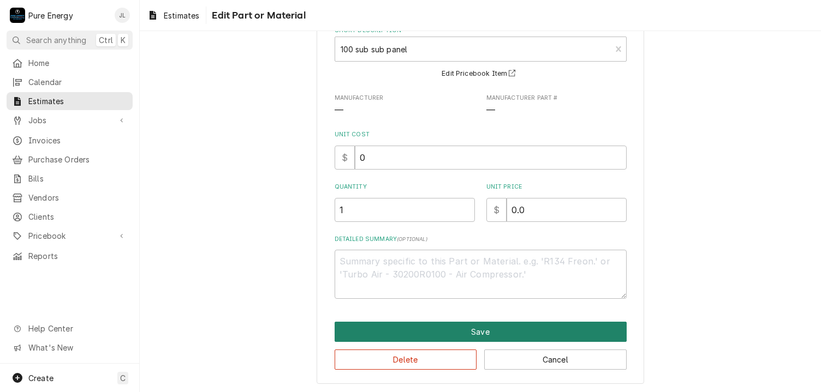
click at [478, 325] on button "Save" at bounding box center [481, 332] width 292 height 20
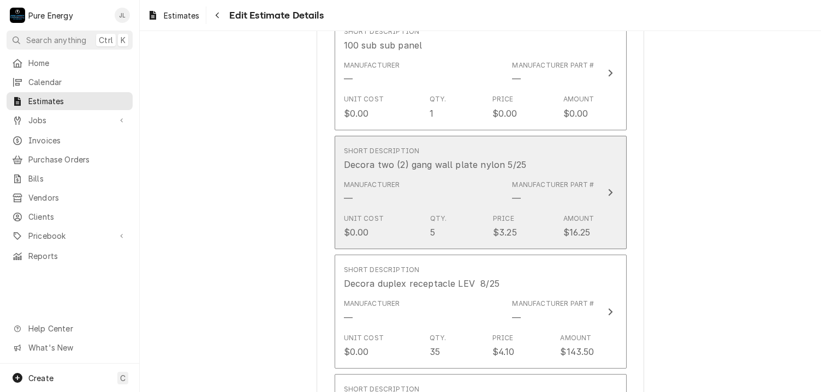
scroll to position [3133, 0]
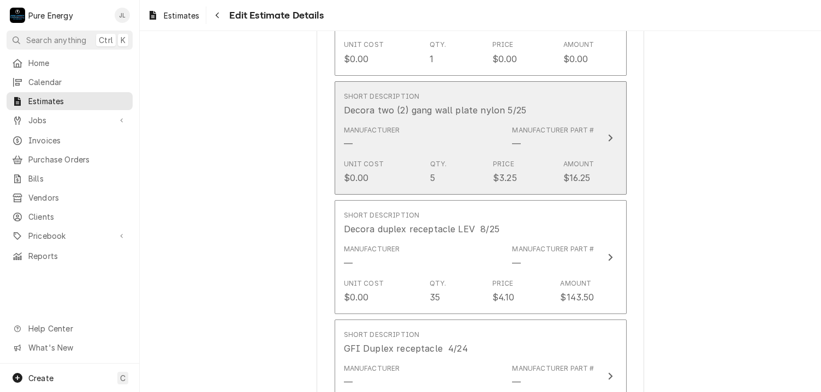
click at [550, 100] on div "Short Description Decora two (2) gang wall plate nylon 5/25" at bounding box center [469, 104] width 251 height 34
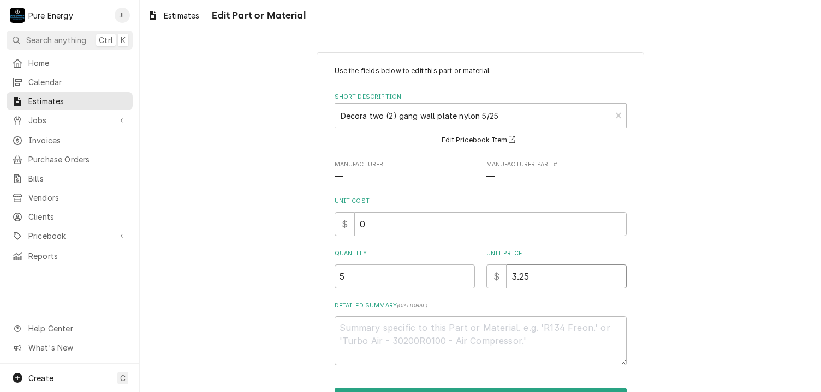
click at [530, 287] on input "3.25" at bounding box center [566, 277] width 120 height 24
type textarea "x"
type input "3.2"
type textarea "x"
type input "3"
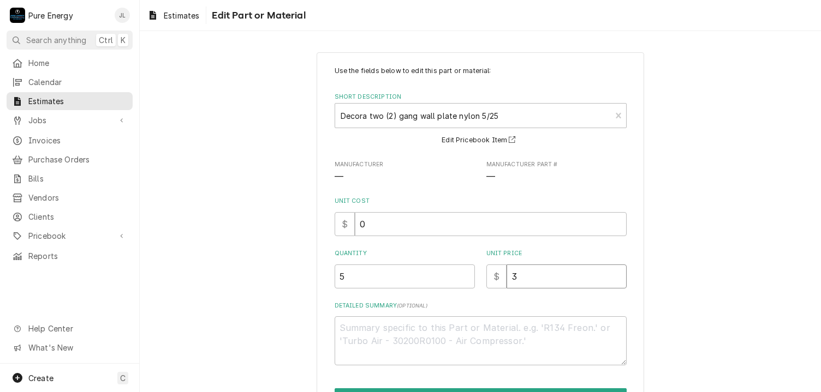
type textarea "x"
type input "0"
type textarea "x"
type input "0.0"
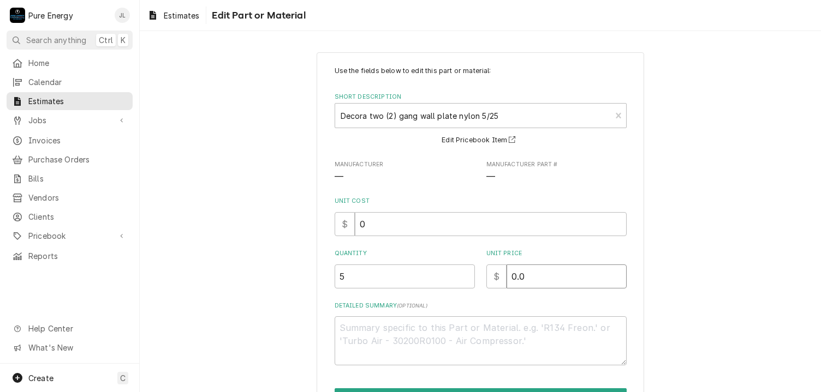
type textarea "x"
type input "0.0"
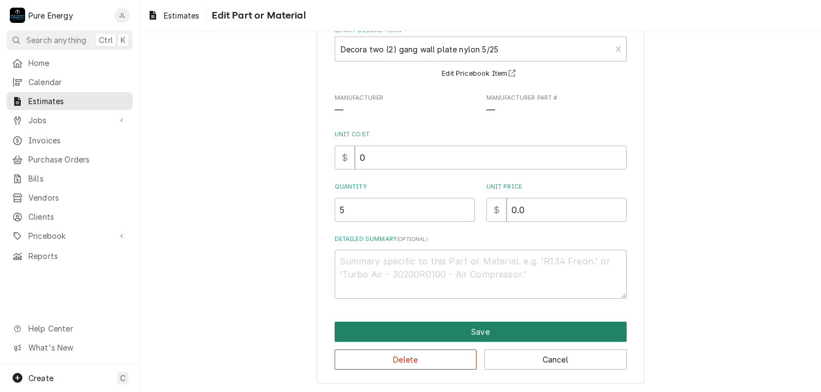
click at [503, 333] on button "Save" at bounding box center [481, 332] width 292 height 20
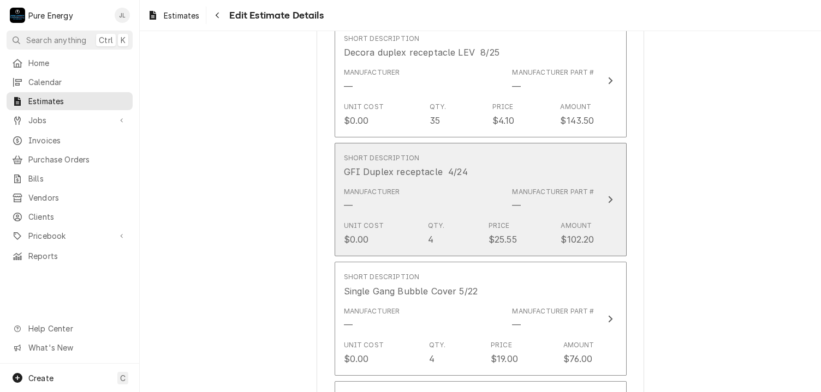
scroll to position [3200, 0]
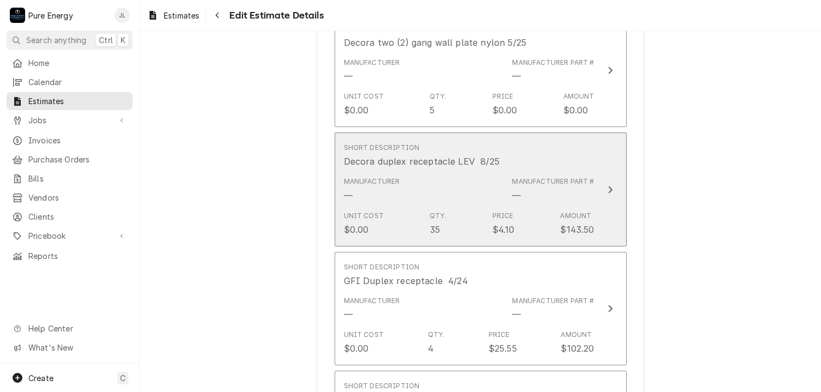
click at [544, 144] on div "Short Description Decora duplex receptacle LEV 8/25" at bounding box center [469, 156] width 251 height 34
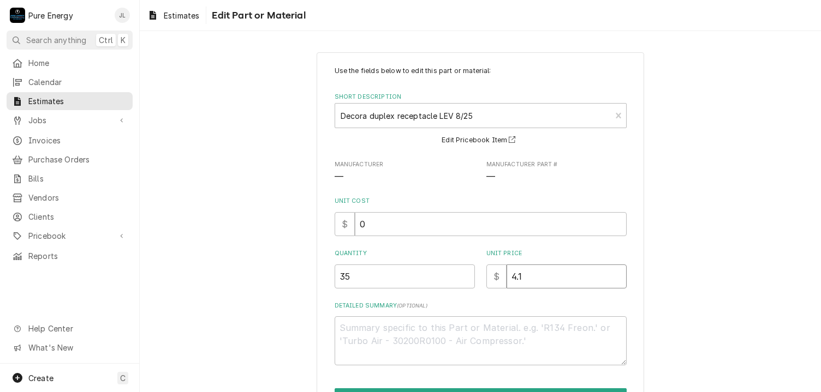
click at [530, 279] on input "4.1" at bounding box center [566, 277] width 120 height 24
type textarea "x"
type input "4"
type textarea "x"
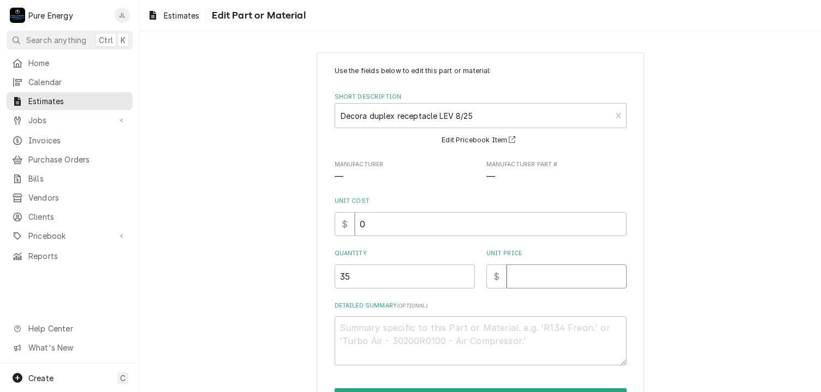
type input "0"
type textarea "x"
type input "0.0"
type textarea "x"
type input "0.0"
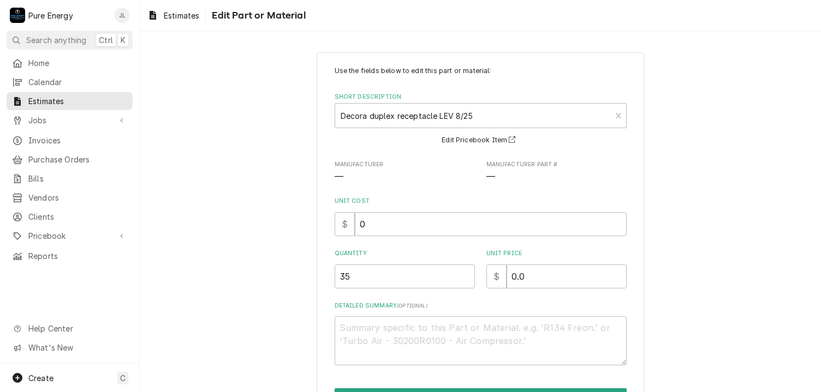
scroll to position [67, 0]
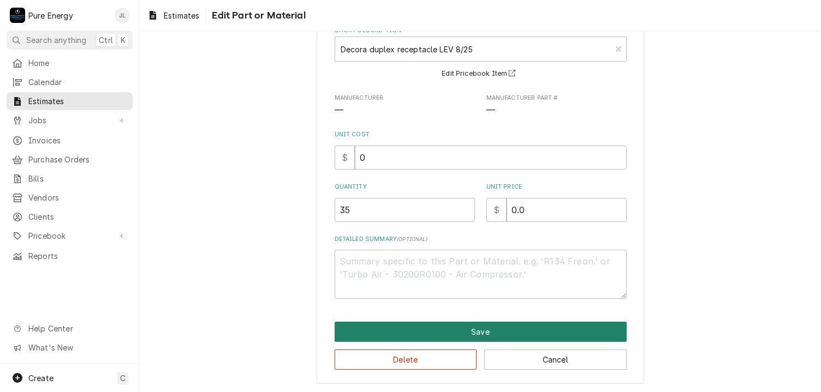
click at [527, 333] on button "Save" at bounding box center [481, 332] width 292 height 20
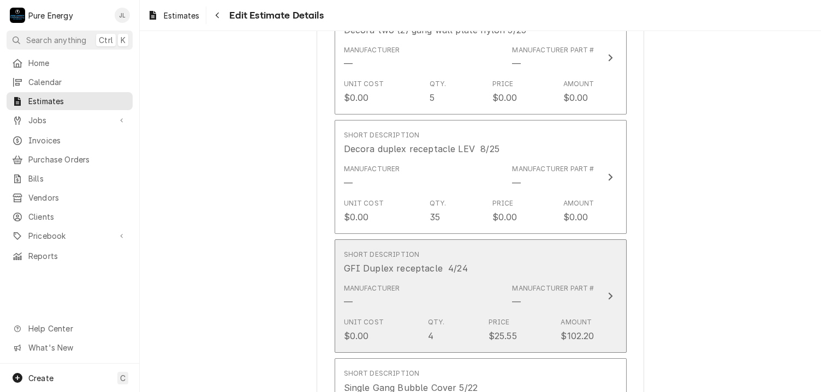
scroll to position [3377, 0]
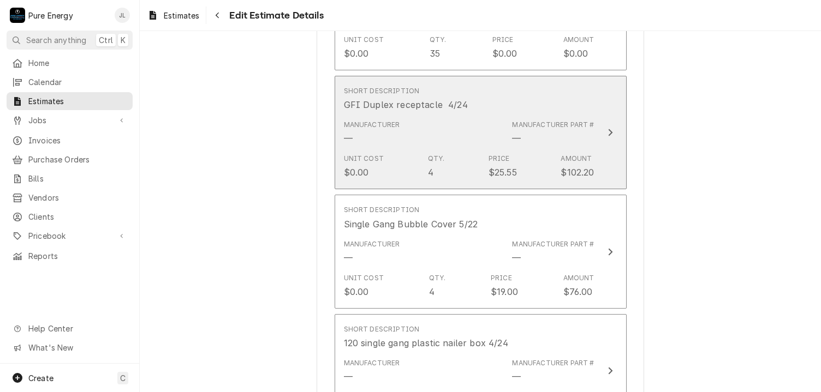
click at [538, 82] on div "Short Description GFI Duplex receptacle 4/24" at bounding box center [469, 99] width 251 height 34
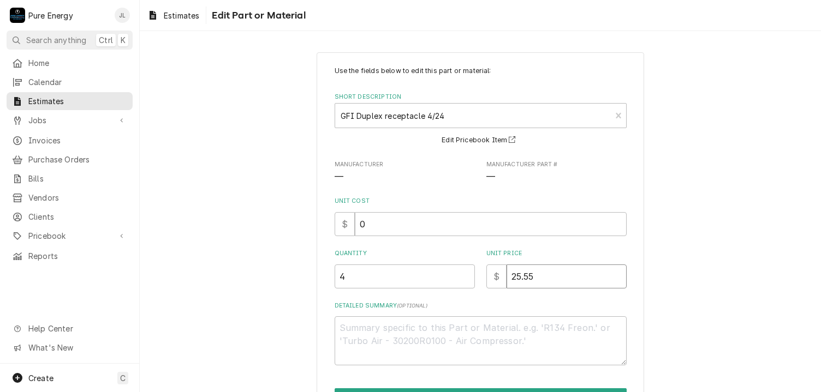
click at [538, 285] on input "25.55" at bounding box center [566, 277] width 120 height 24
type textarea "x"
type input "25.5"
type textarea "x"
type input "25"
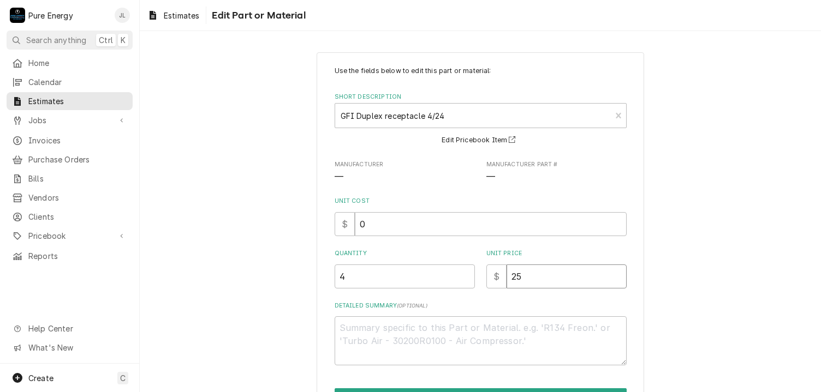
type textarea "x"
type input "2"
type textarea "x"
type input "0"
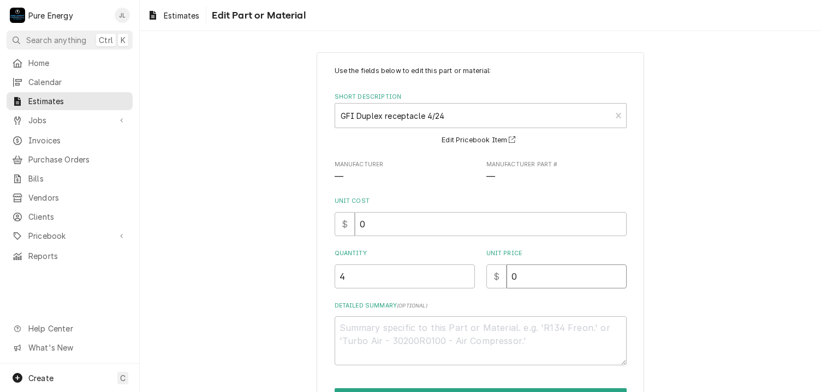
type textarea "x"
type input "0.0"
type textarea "x"
type input "0.0"
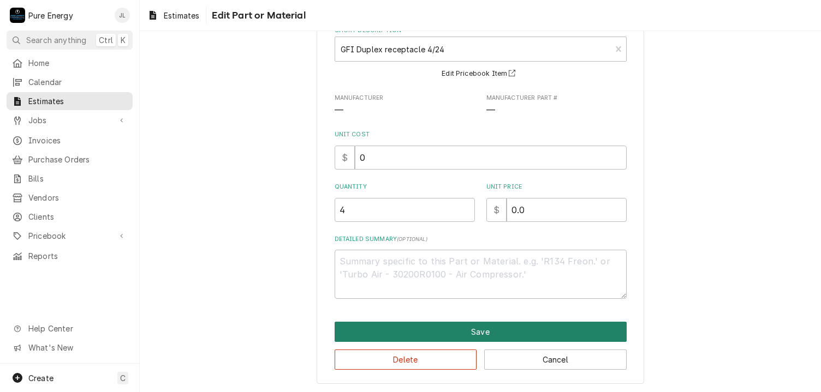
click at [488, 329] on button "Save" at bounding box center [481, 332] width 292 height 20
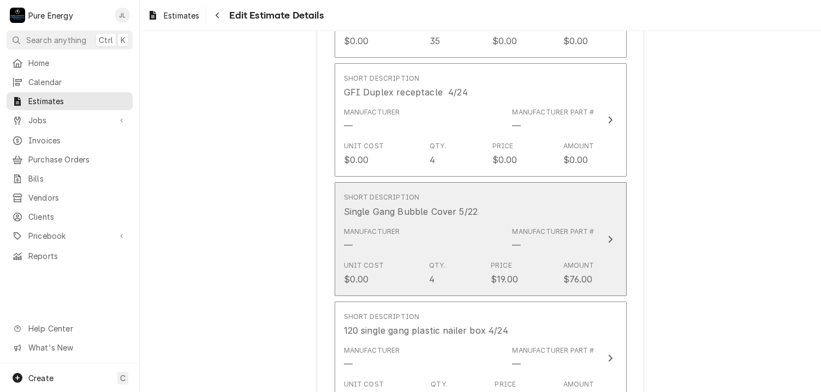
scroll to position [3498, 0]
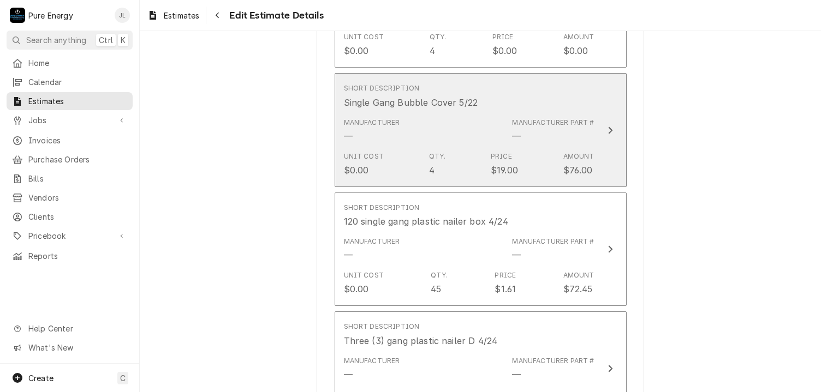
click at [540, 93] on div "Short Description Single Gang Bubble Cover 5/22" at bounding box center [469, 96] width 251 height 34
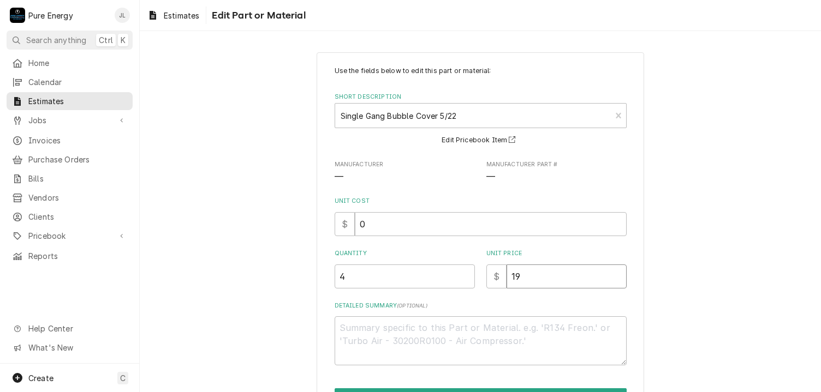
click at [526, 270] on input "19" at bounding box center [566, 277] width 120 height 24
type textarea "x"
type input "1"
type textarea "x"
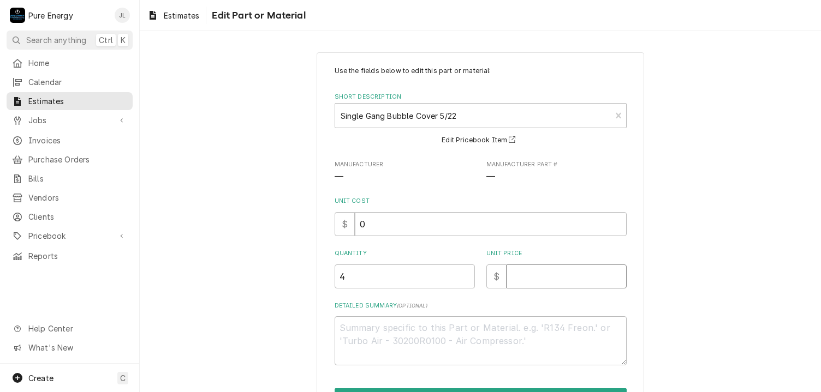
type input "0"
type textarea "x"
type input "0.0"
type textarea "x"
type input "0.0"
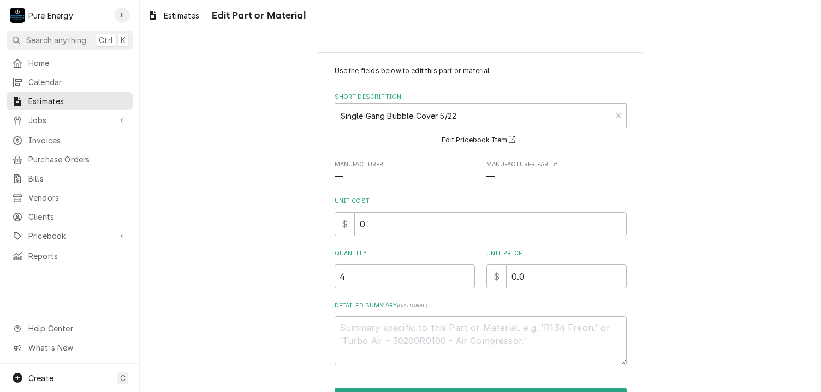
scroll to position [67, 0]
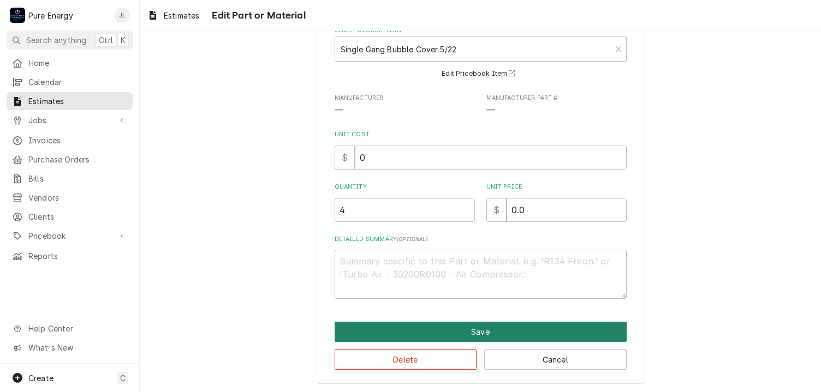
click at [486, 332] on button "Save" at bounding box center [481, 332] width 292 height 20
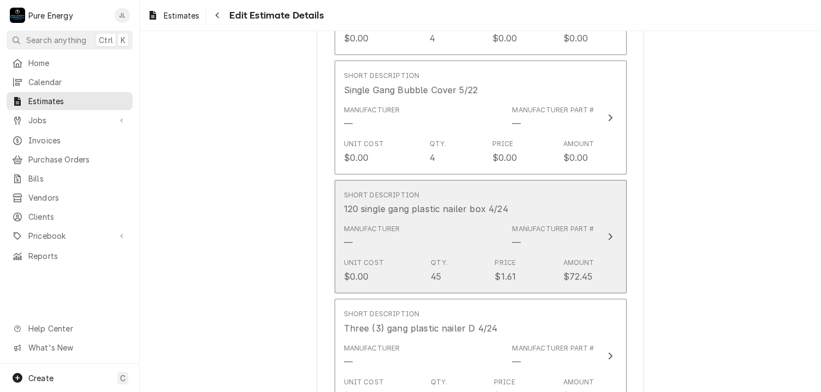
scroll to position [3565, 0]
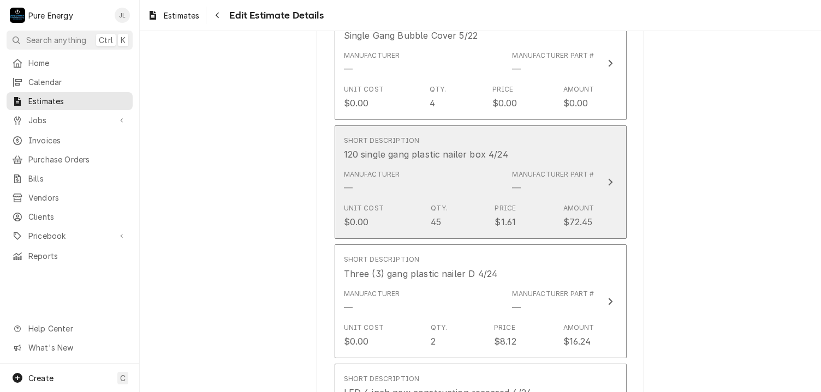
click at [545, 134] on div "Short Description 120 single gang plastic nailer box 4/24" at bounding box center [469, 149] width 251 height 34
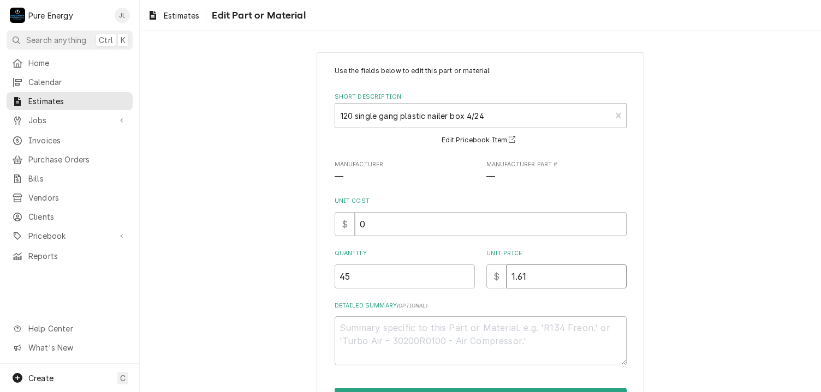
click at [540, 281] on input "1.61" at bounding box center [566, 277] width 120 height 24
type textarea "x"
type input "1.6"
type textarea "x"
type input "1"
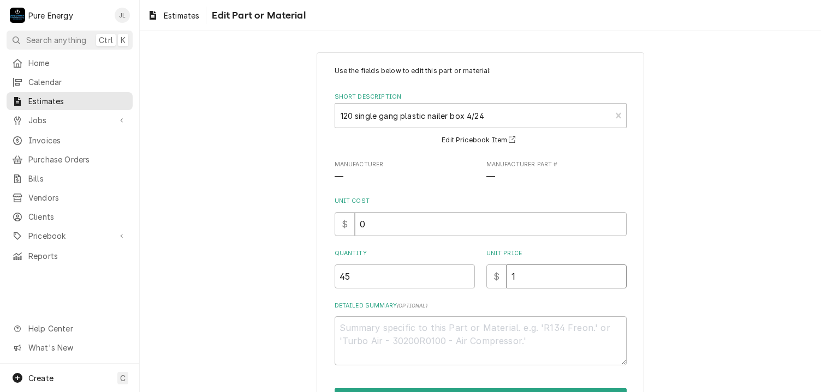
type textarea "x"
type input "0"
type textarea "x"
type input "0.0"
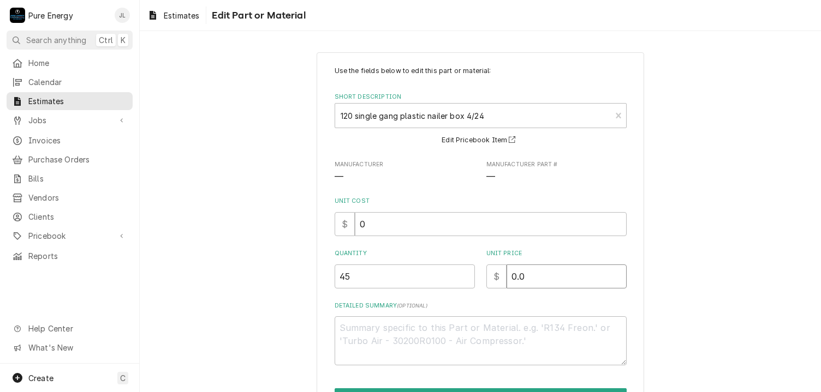
type textarea "x"
type input "0.0"
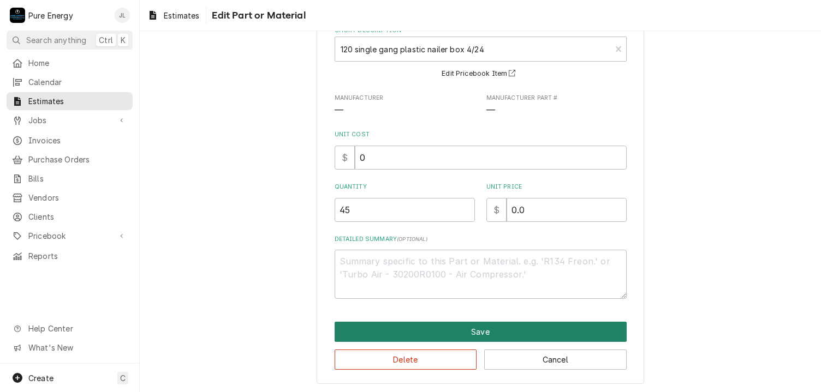
click at [502, 336] on button "Save" at bounding box center [481, 332] width 292 height 20
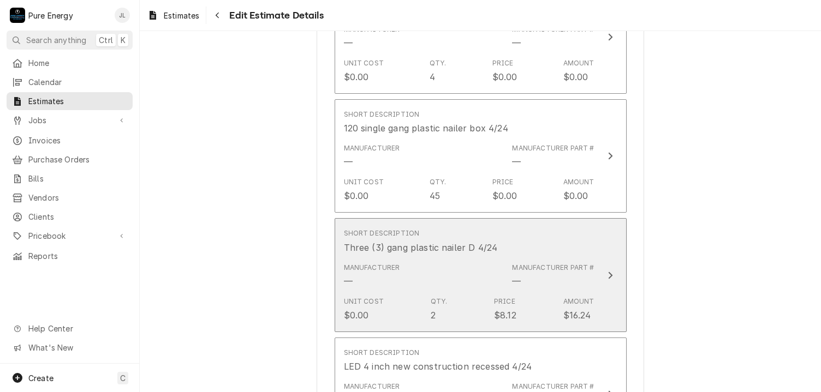
scroll to position [3578, 0]
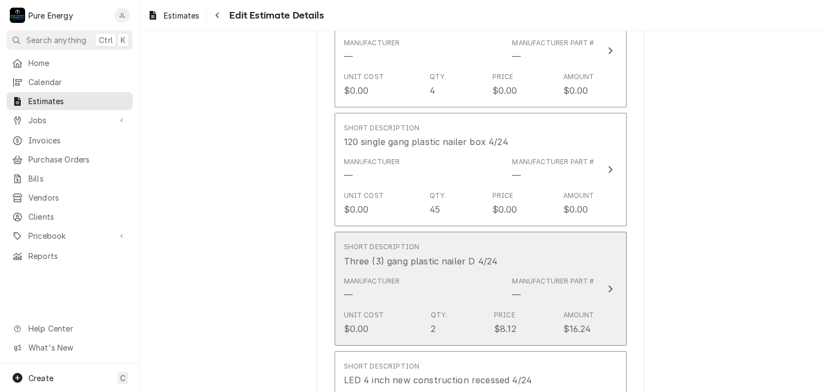
click at [515, 242] on div "Short Description Three (3) gang plastic nailer D 4/24" at bounding box center [469, 255] width 251 height 34
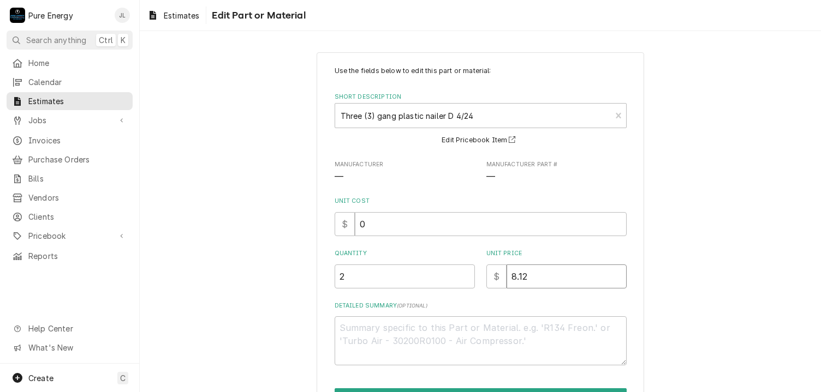
click at [527, 269] on input "8.12" at bounding box center [566, 277] width 120 height 24
type textarea "x"
type input "8.1"
type textarea "x"
type input "8"
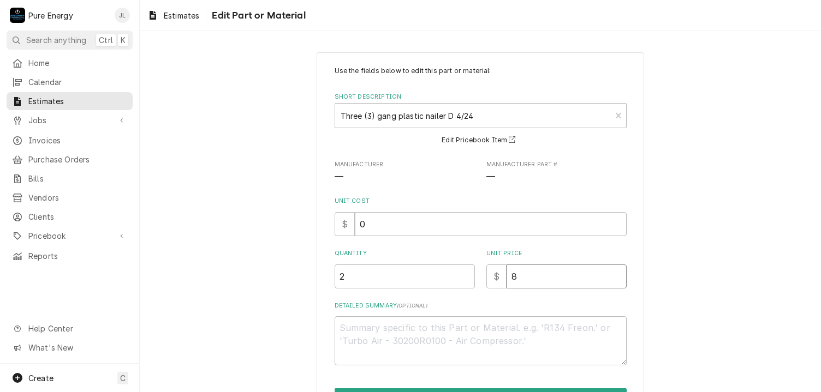
type textarea "x"
type input "0"
type textarea "x"
type input "0.0"
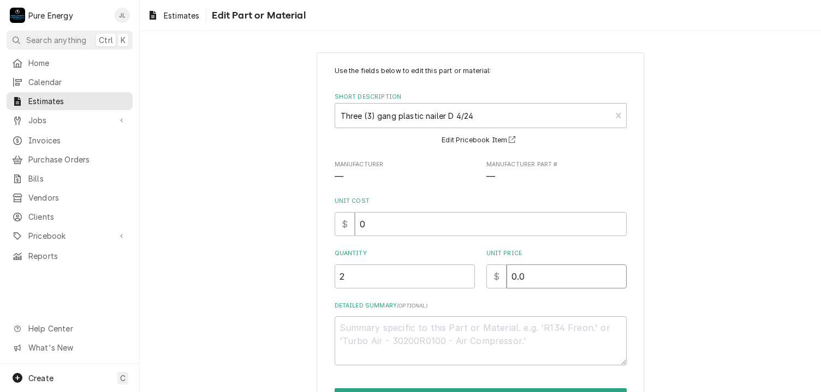
type textarea "x"
type input "0.0"
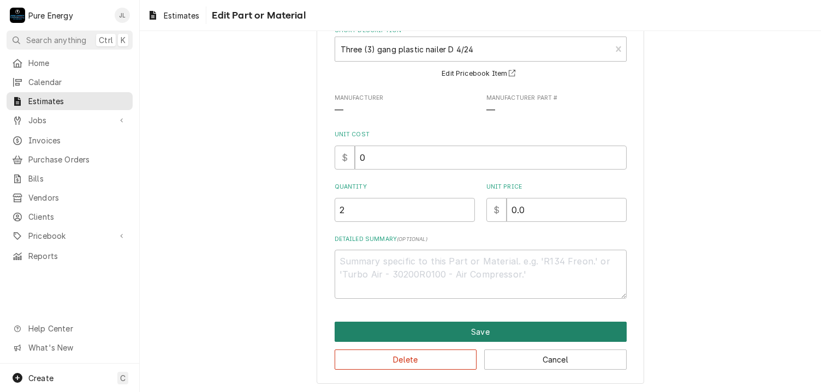
click at [515, 330] on button "Save" at bounding box center [481, 332] width 292 height 20
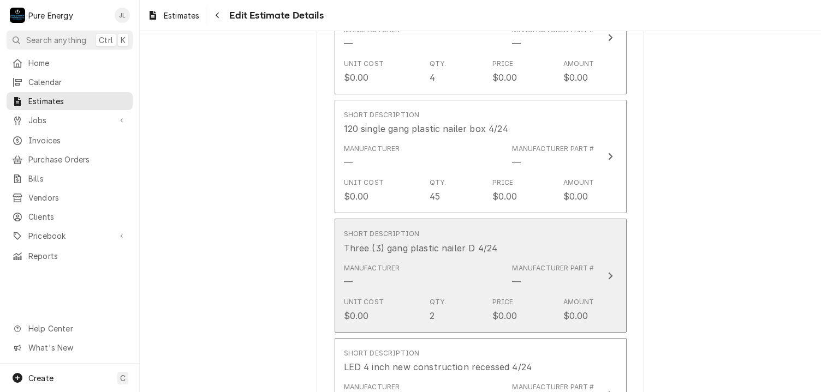
scroll to position [3755, 0]
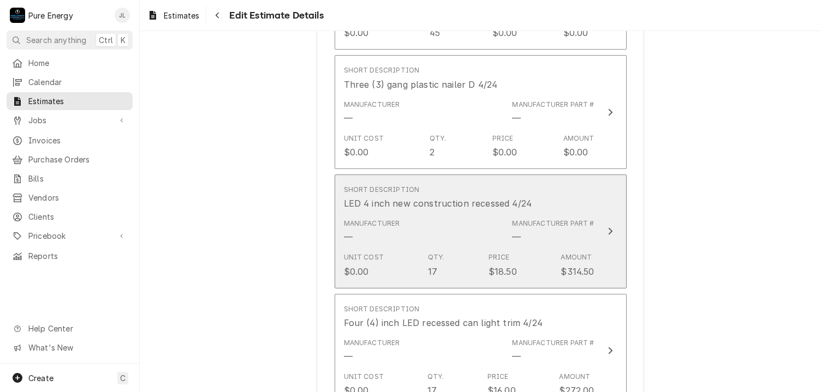
click at [558, 186] on div "Short Description LED 4 inch new construction recessed 4/24" at bounding box center [469, 198] width 251 height 34
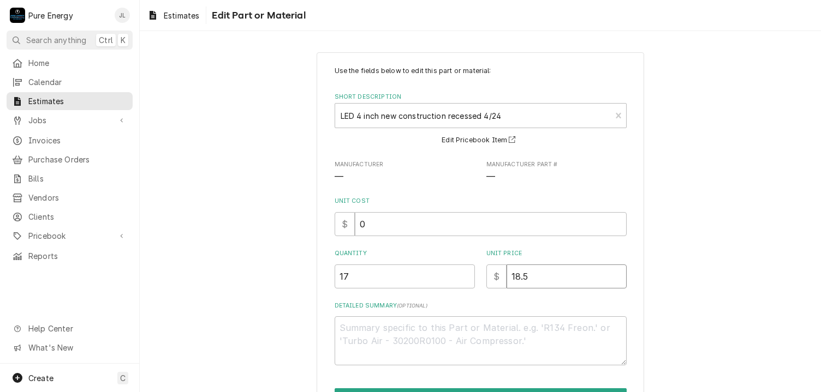
click at [537, 283] on input "18.5" at bounding box center [566, 277] width 120 height 24
type textarea "x"
type input "18"
type textarea "x"
type input "1"
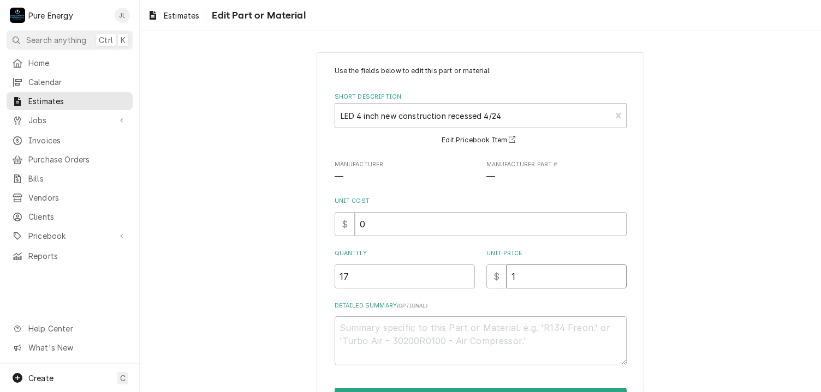
type textarea "x"
type input "0"
type textarea "x"
type input "0.0"
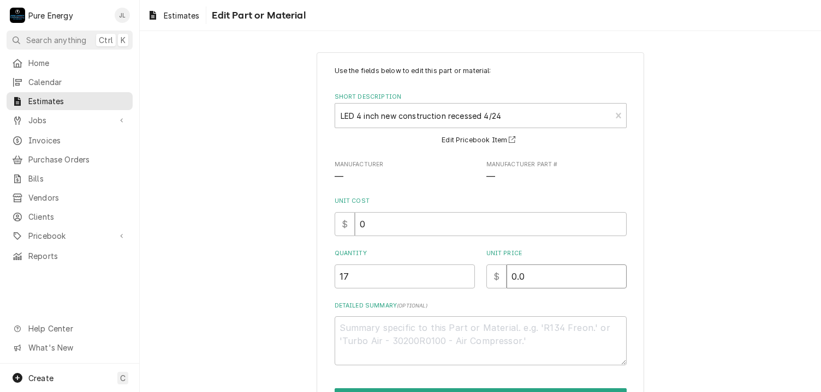
type textarea "x"
type input "0.0"
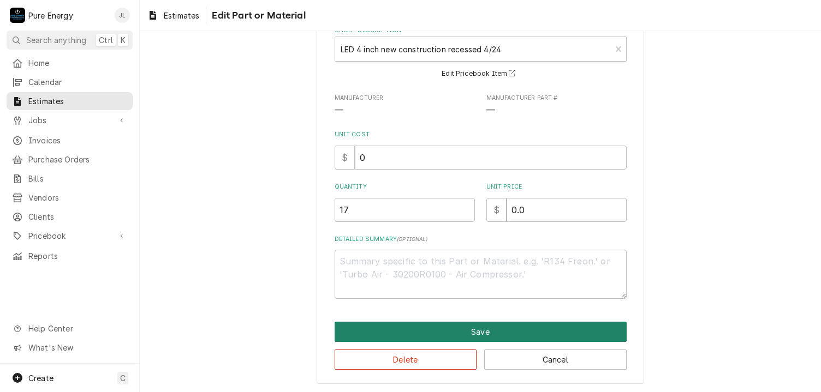
click at [502, 331] on button "Save" at bounding box center [481, 332] width 292 height 20
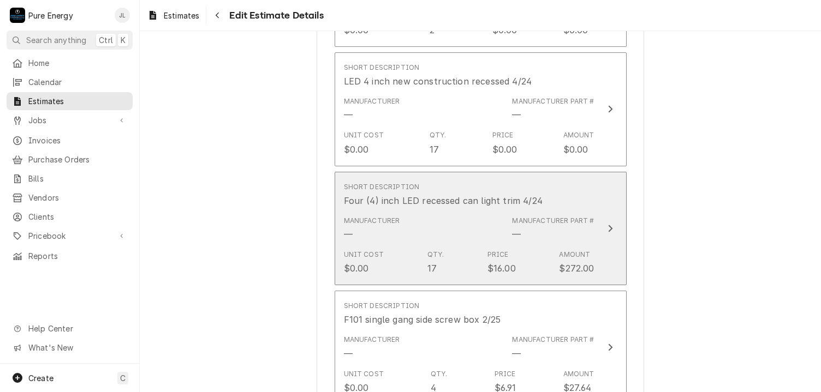
click at [572, 200] on div "Short Description Four (4) inch LED recessed can light trim 4/24" at bounding box center [469, 195] width 251 height 34
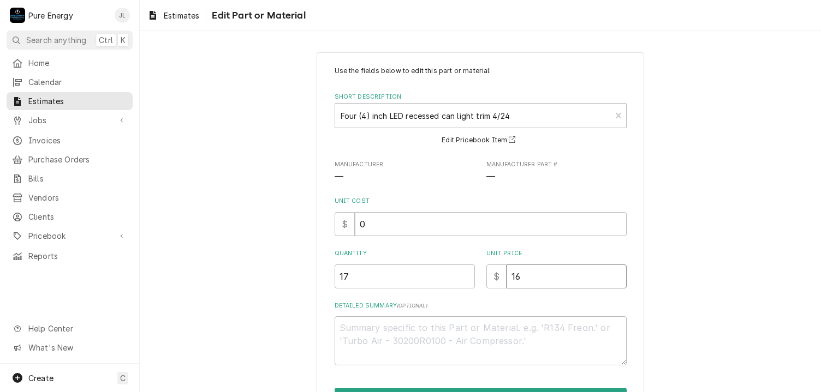
click at [545, 277] on input "16" at bounding box center [566, 277] width 120 height 24
type textarea "x"
type input "1"
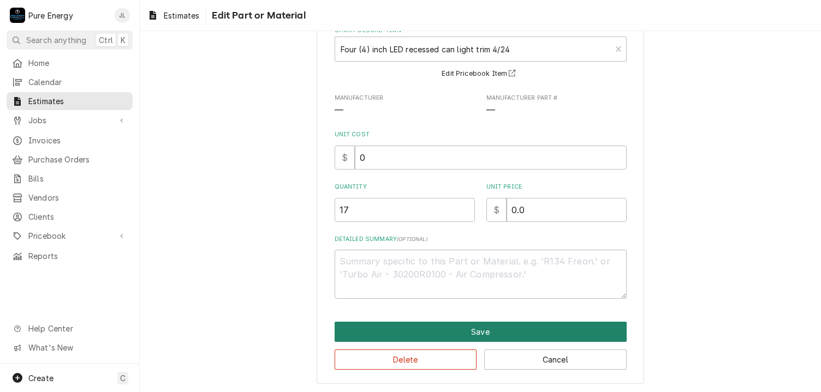
click at [472, 326] on button "Save" at bounding box center [481, 332] width 292 height 20
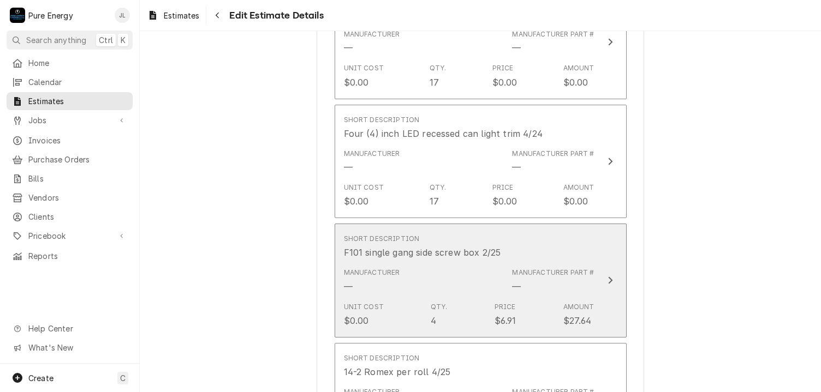
scroll to position [4053, 0]
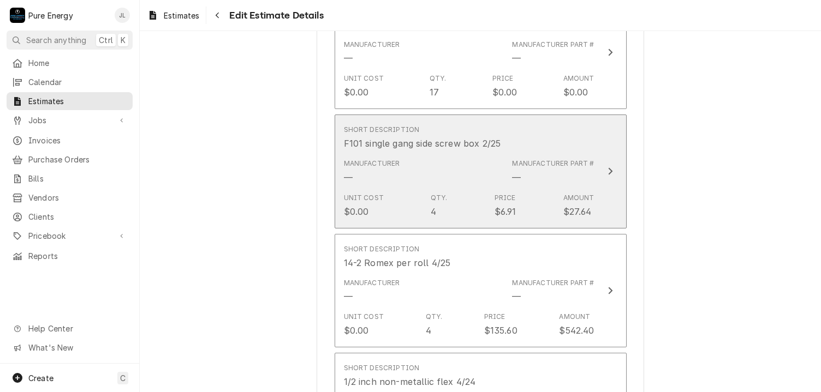
click at [530, 138] on div "Short Description F101 single gang side screw box 2/25" at bounding box center [469, 138] width 251 height 34
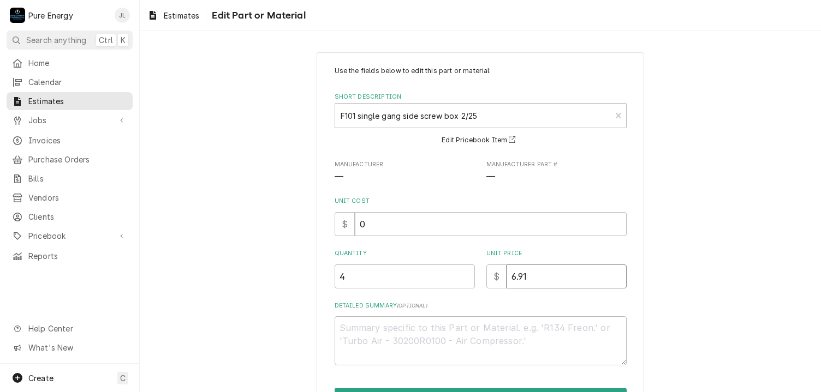
drag, startPoint x: 532, startPoint y: 282, endPoint x: 525, endPoint y: 280, distance: 6.9
click at [531, 282] on input "6.91" at bounding box center [566, 277] width 120 height 24
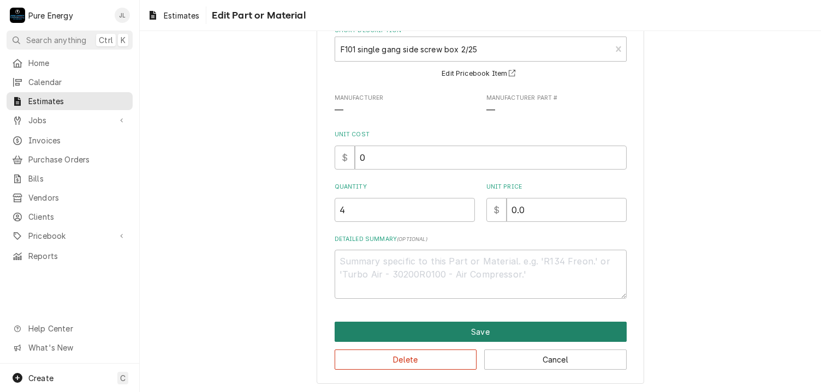
click at [524, 324] on button "Save" at bounding box center [481, 332] width 292 height 20
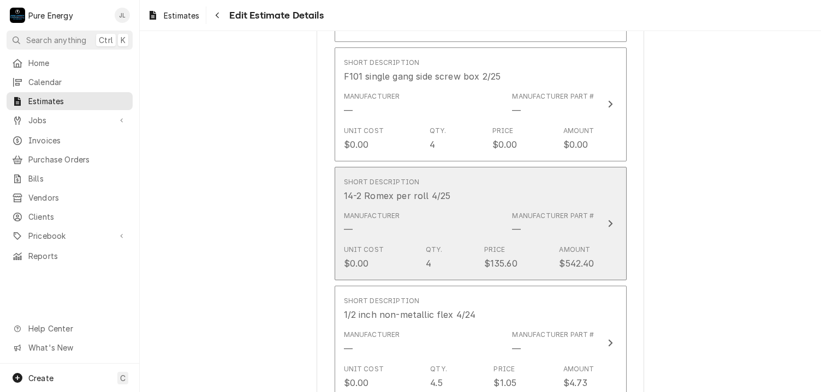
scroll to position [4230, 0]
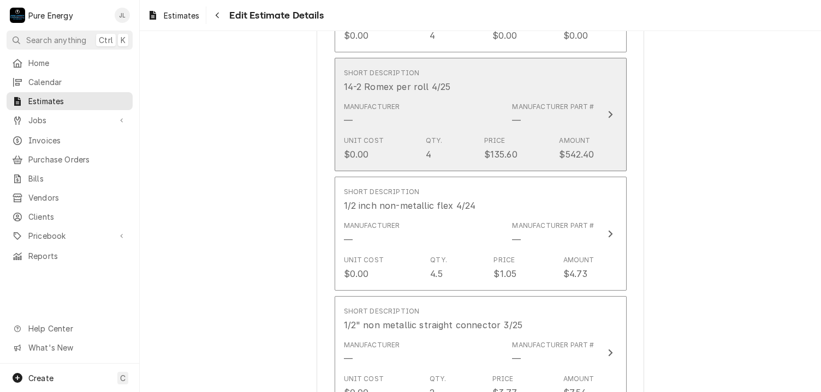
click at [526, 81] on div "Short Description 14-2 Romex per roll 4/25" at bounding box center [469, 81] width 251 height 34
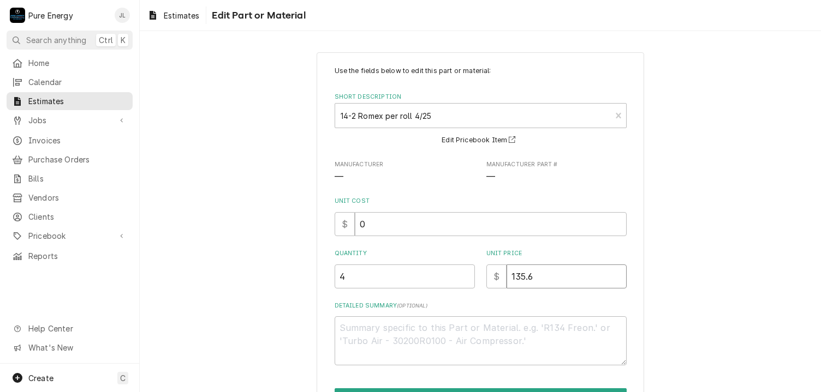
click at [532, 279] on input "135.6" at bounding box center [566, 277] width 120 height 24
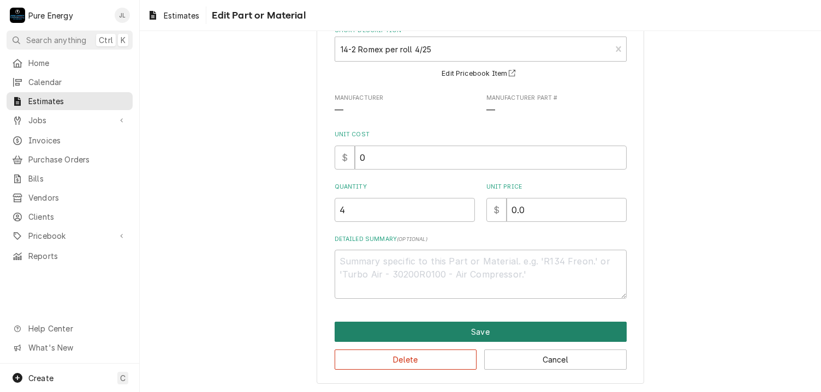
click at [500, 325] on button "Save" at bounding box center [481, 332] width 292 height 20
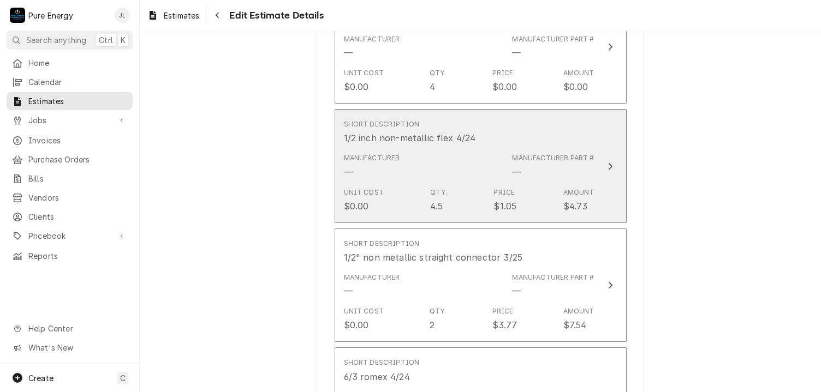
click at [526, 126] on div "Short Description 1/2 inch non-metallic flex 4/24" at bounding box center [469, 132] width 251 height 34
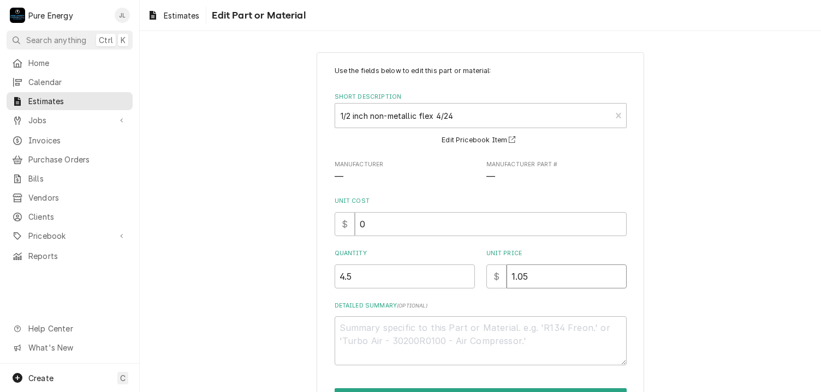
click at [527, 276] on input "1.05" at bounding box center [566, 277] width 120 height 24
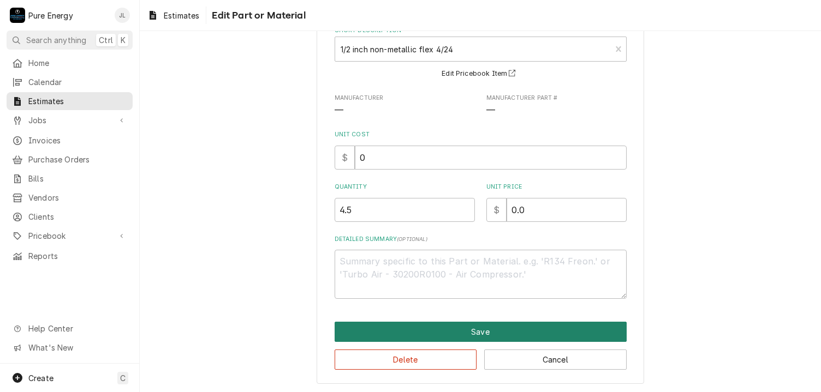
click at [515, 327] on button "Save" at bounding box center [481, 332] width 292 height 20
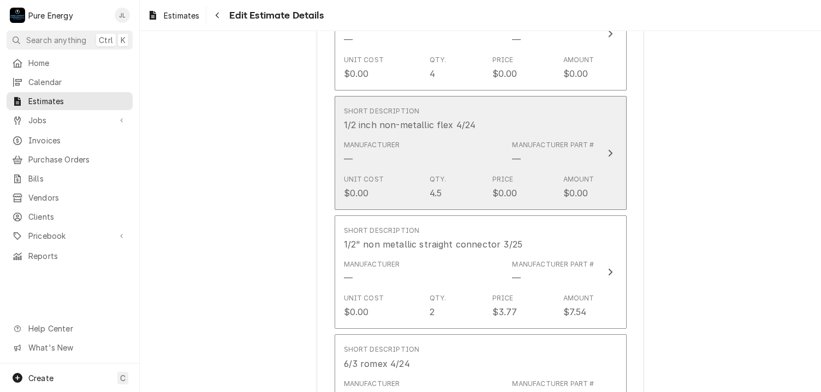
scroll to position [4420, 0]
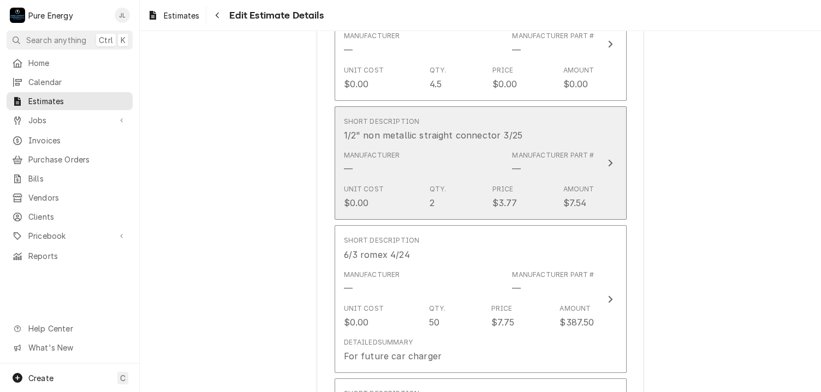
click at [551, 112] on div "Short Description 1/2" non metallic straight connector 3/25" at bounding box center [469, 129] width 251 height 34
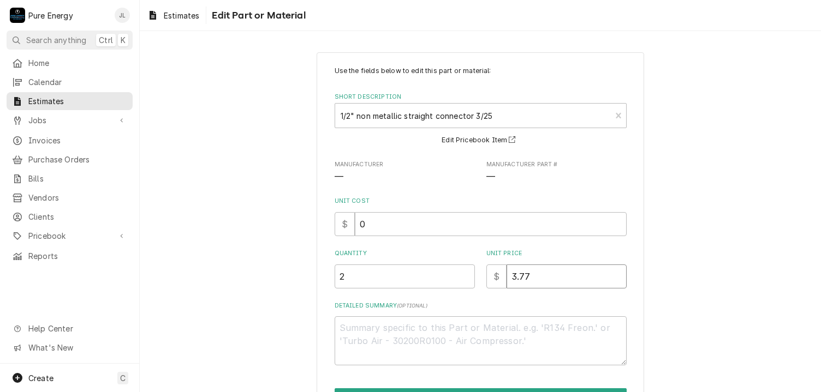
click at [541, 283] on input "3.77" at bounding box center [566, 277] width 120 height 24
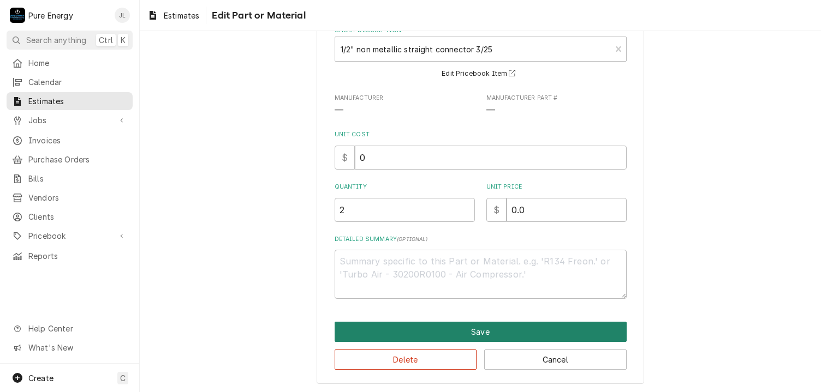
click at [515, 330] on button "Save" at bounding box center [481, 332] width 292 height 20
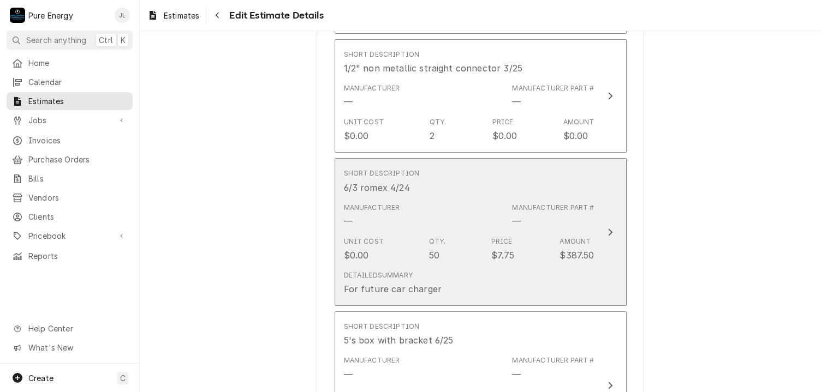
click at [526, 170] on div "Short Description 6/3 romex 4/24" at bounding box center [469, 181] width 251 height 34
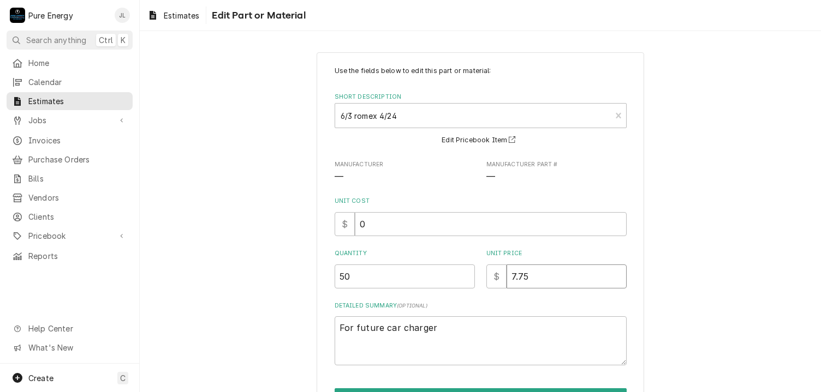
click at [533, 283] on input "7.75" at bounding box center [566, 277] width 120 height 24
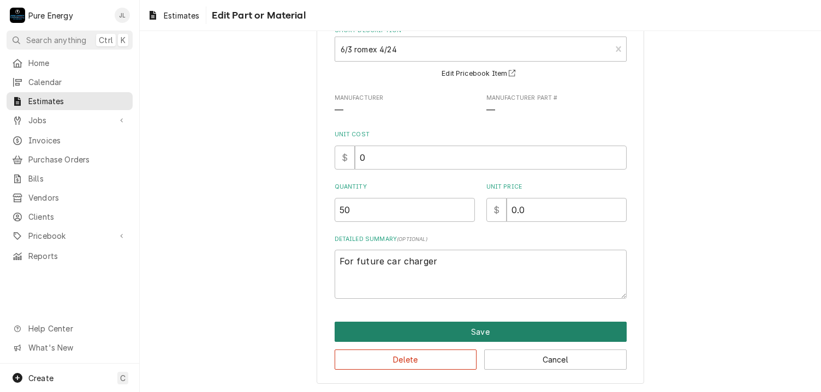
click at [494, 326] on button "Save" at bounding box center [481, 332] width 292 height 20
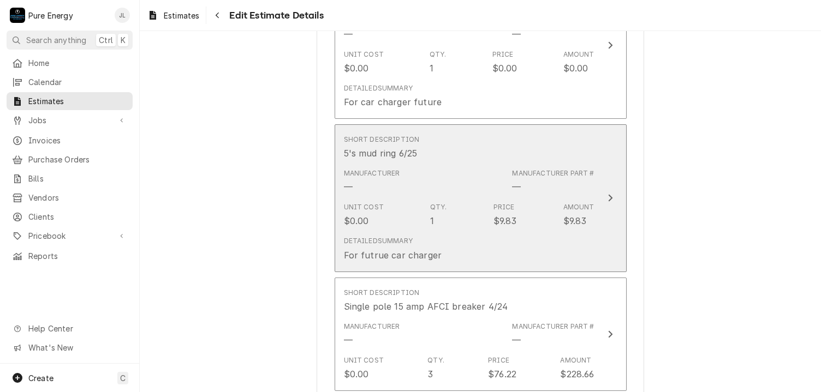
click at [520, 137] on div "Short Description 5's mud ring 6/25" at bounding box center [469, 147] width 251 height 34
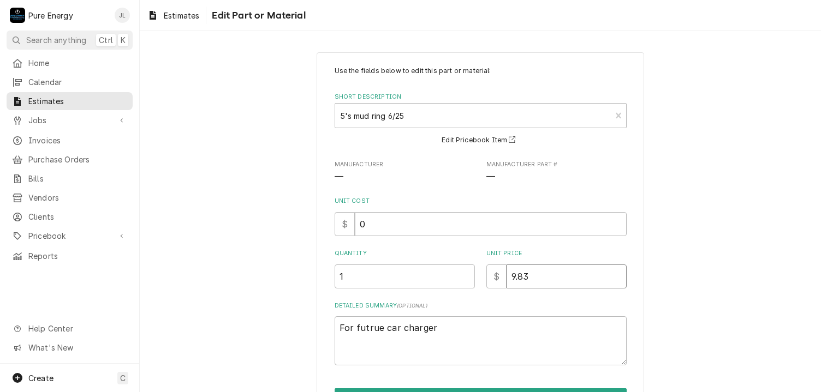
click at [524, 277] on input "9.83" at bounding box center [566, 277] width 120 height 24
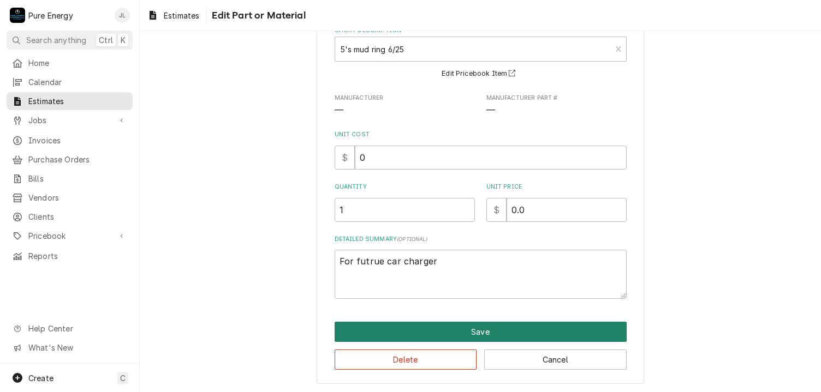
click at [494, 329] on button "Save" at bounding box center [481, 332] width 292 height 20
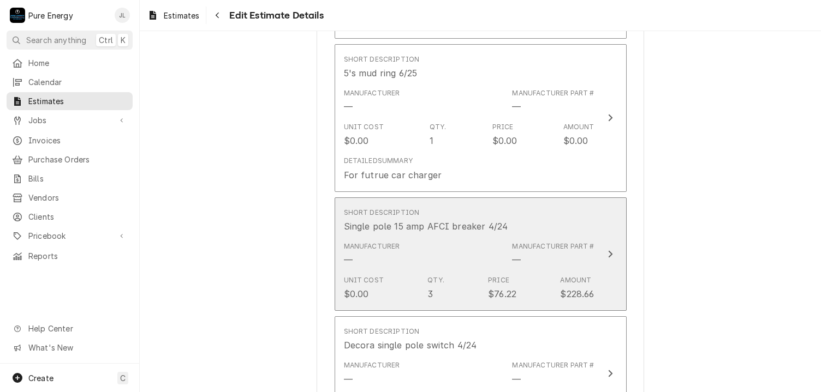
scroll to position [4962, 0]
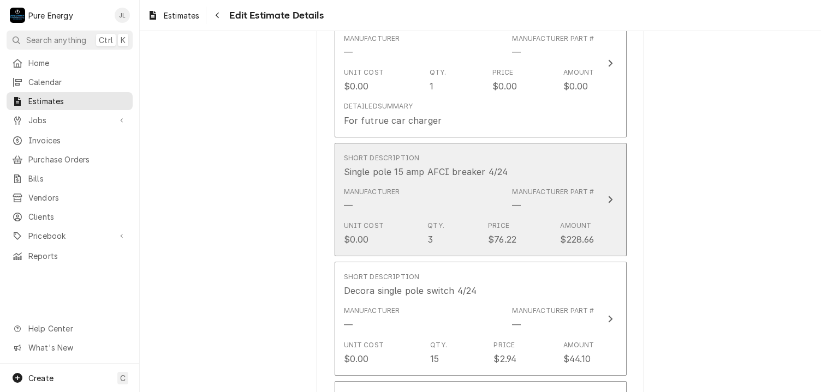
click at [563, 217] on div "Unit Cost $0.00 Qty. 3 Price $76.22 Amount $228.66" at bounding box center [469, 234] width 251 height 34
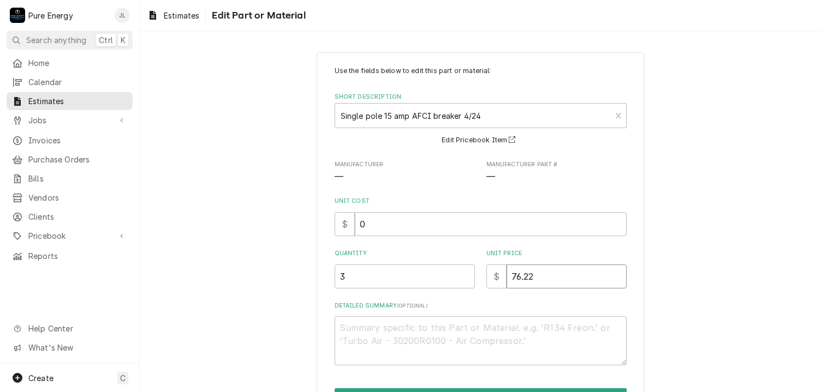
click at [548, 275] on input "76.22" at bounding box center [566, 277] width 120 height 24
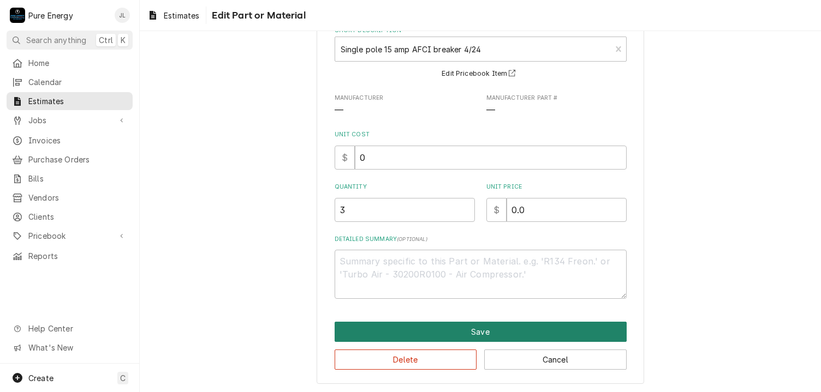
click at [498, 327] on button "Save" at bounding box center [481, 332] width 292 height 20
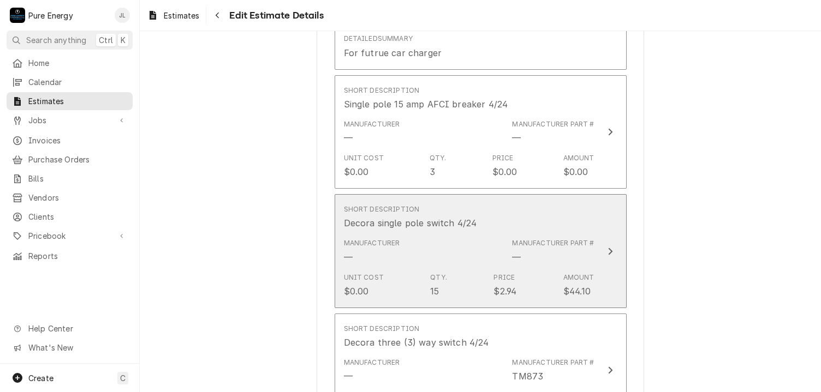
click at [539, 212] on div "Short Description Decora single pole switch 4/24" at bounding box center [469, 217] width 251 height 34
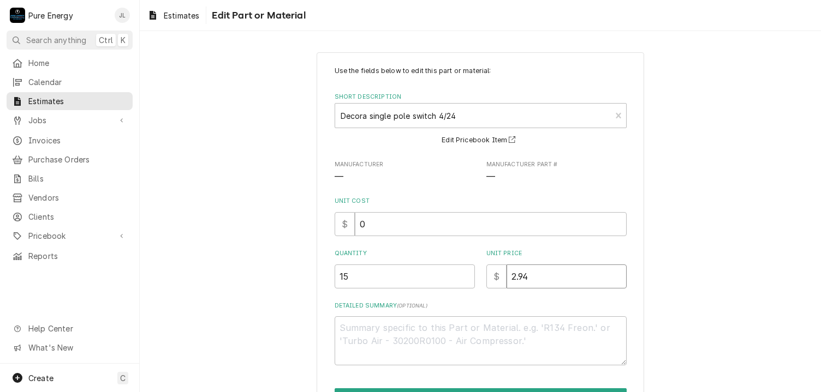
click at [545, 281] on input "2.94" at bounding box center [566, 277] width 120 height 24
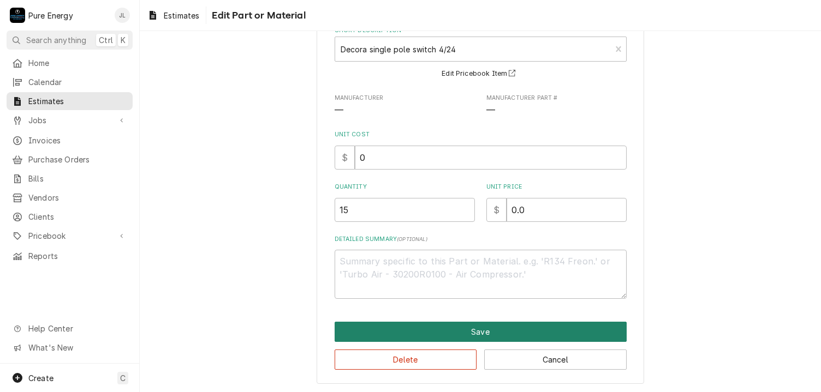
click at [499, 328] on button "Save" at bounding box center [481, 332] width 292 height 20
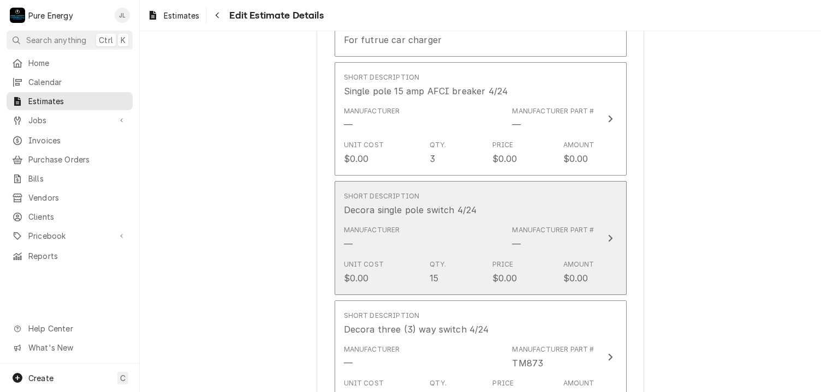
scroll to position [5207, 0]
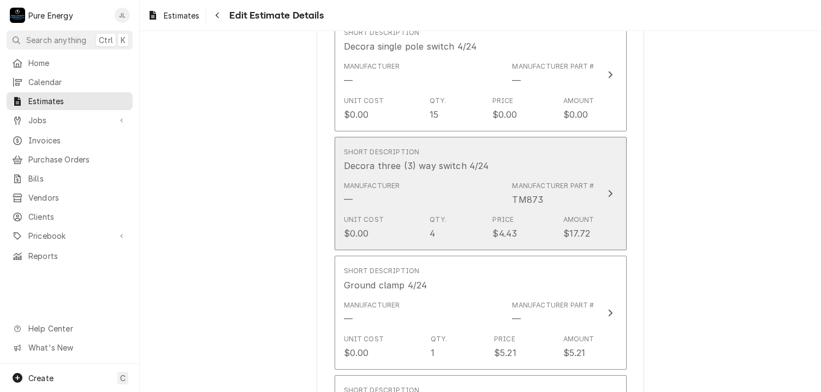
click at [538, 159] on div "Short Description Decora three (3) way switch 4/24" at bounding box center [469, 160] width 251 height 34
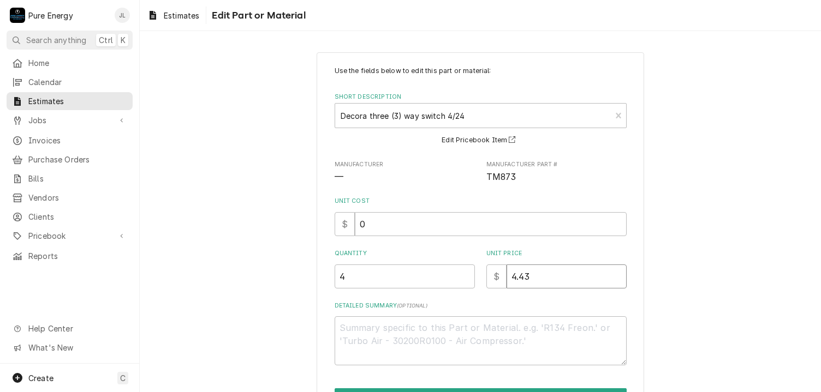
click at [544, 273] on input "4.43" at bounding box center [566, 277] width 120 height 24
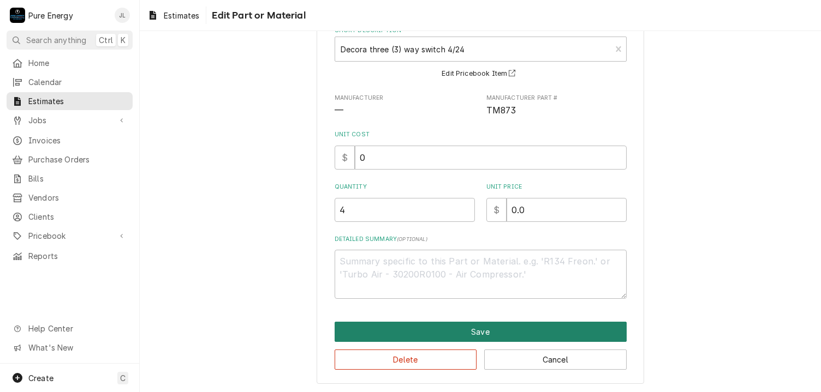
click at [520, 332] on button "Save" at bounding box center [481, 332] width 292 height 20
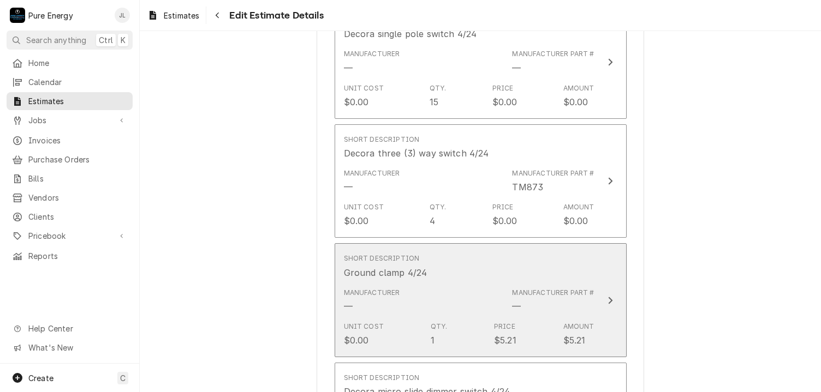
scroll to position [5328, 0]
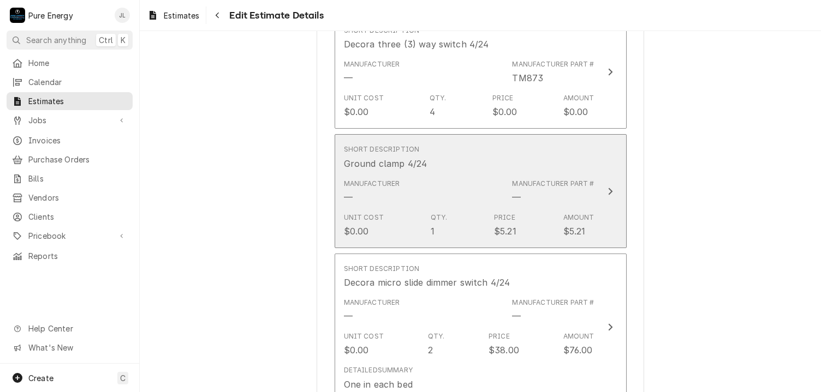
click at [524, 153] on div "Short Description Ground clamp 4/24" at bounding box center [469, 157] width 251 height 34
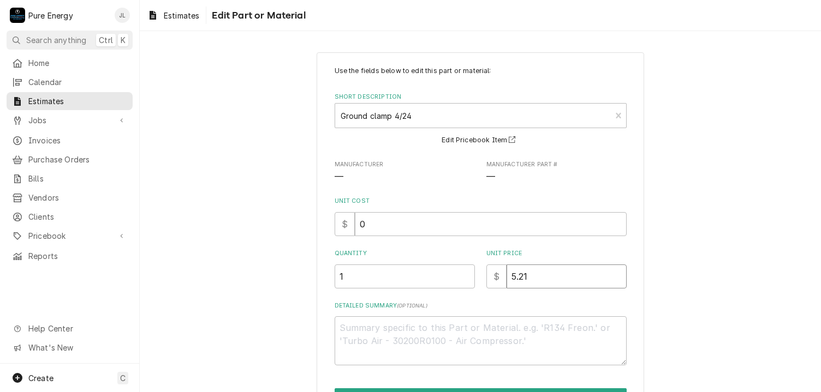
click at [535, 281] on input "5.21" at bounding box center [566, 277] width 120 height 24
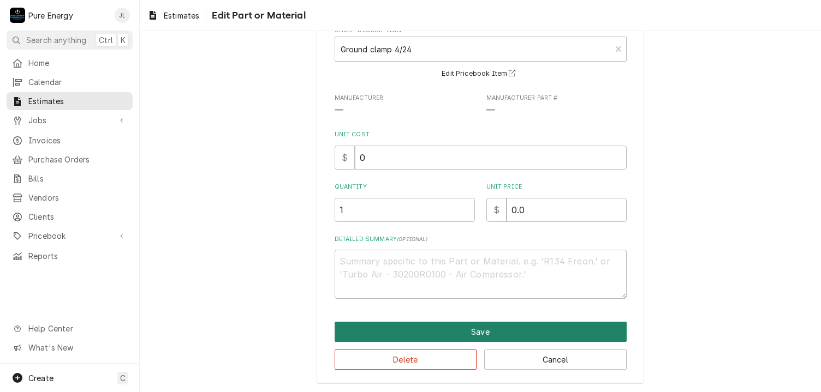
click at [526, 333] on button "Save" at bounding box center [481, 332] width 292 height 20
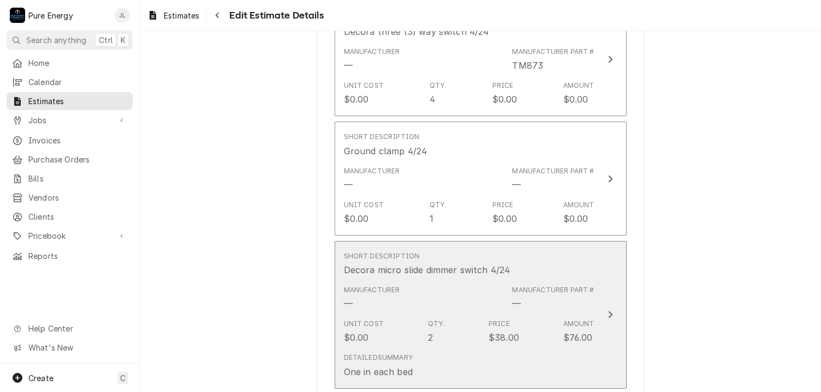
scroll to position [5450, 0]
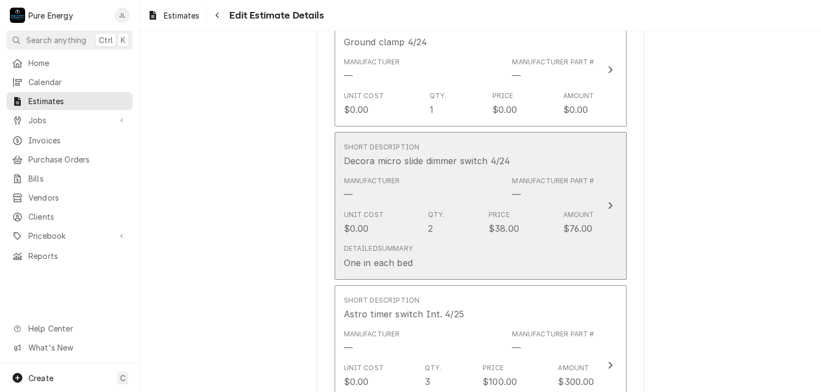
click at [552, 145] on div "Short Description Decora micro slide dimmer switch 4/24" at bounding box center [469, 155] width 251 height 34
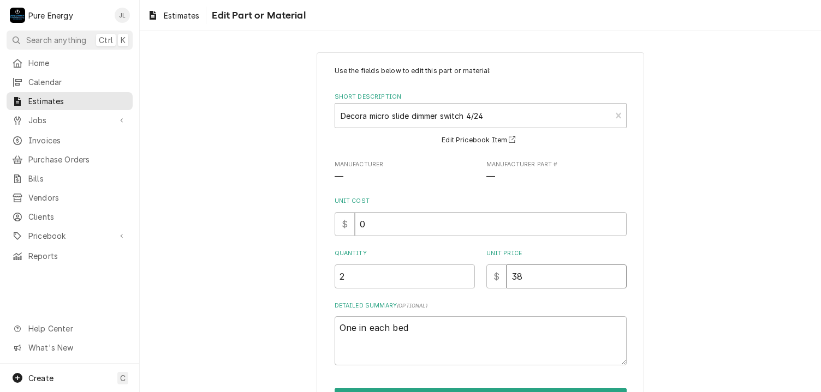
click at [545, 274] on input "38" at bounding box center [566, 277] width 120 height 24
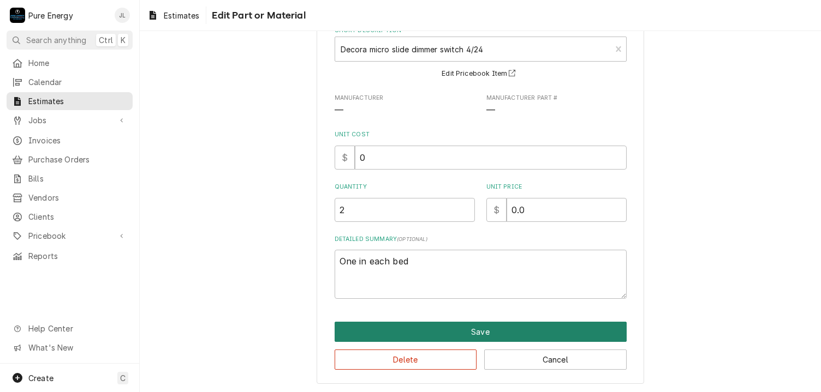
click at [487, 331] on button "Save" at bounding box center [481, 332] width 292 height 20
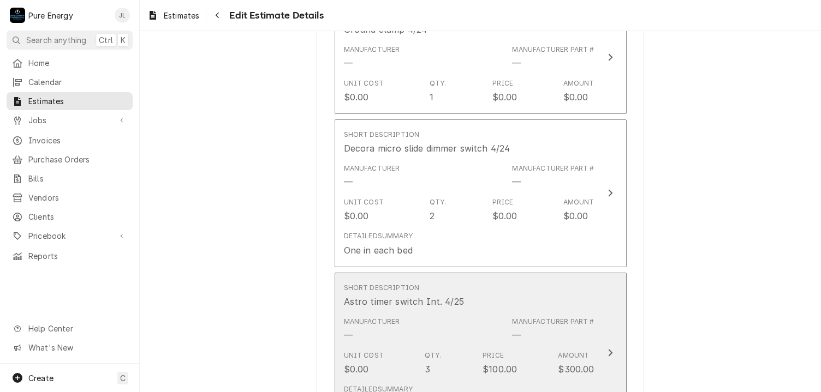
scroll to position [5572, 0]
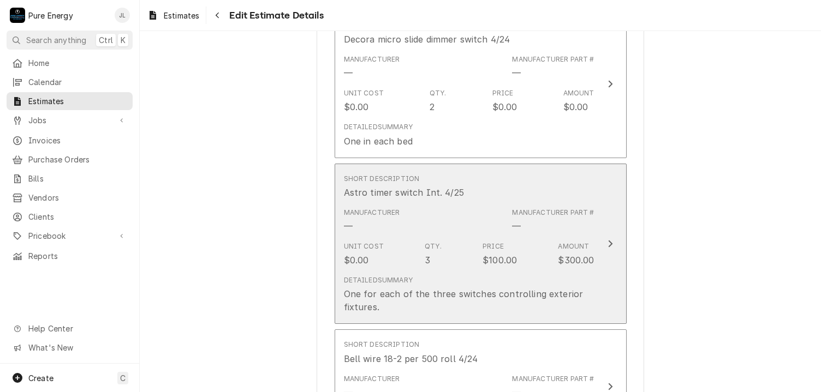
click at [530, 174] on div "Short Description Astro timer switch Int. 4/25" at bounding box center [469, 187] width 251 height 34
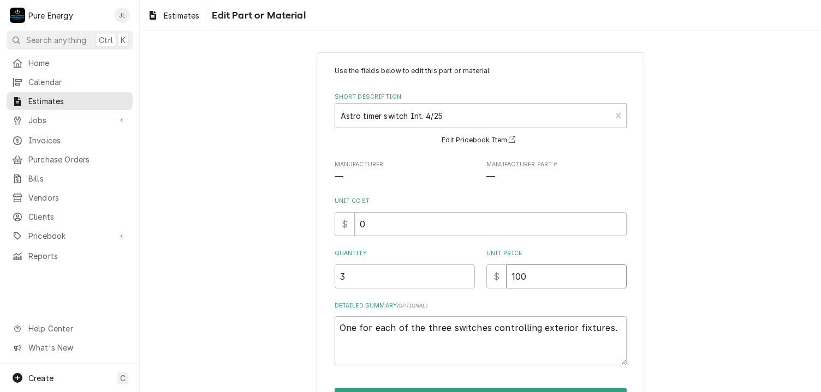
click at [538, 276] on input "100" at bounding box center [566, 277] width 120 height 24
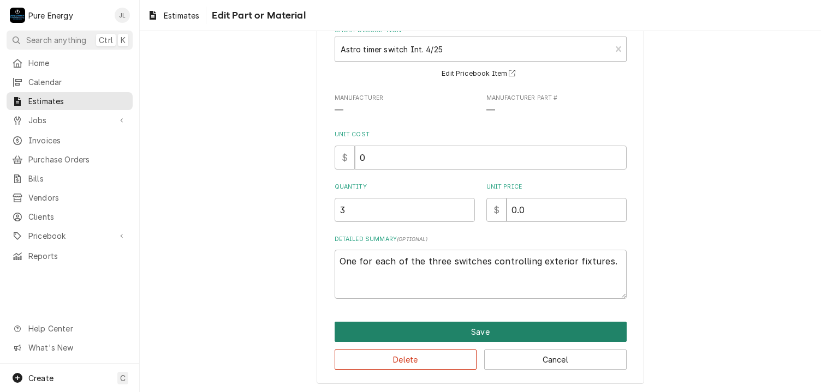
click at [507, 332] on button "Save" at bounding box center [481, 332] width 292 height 20
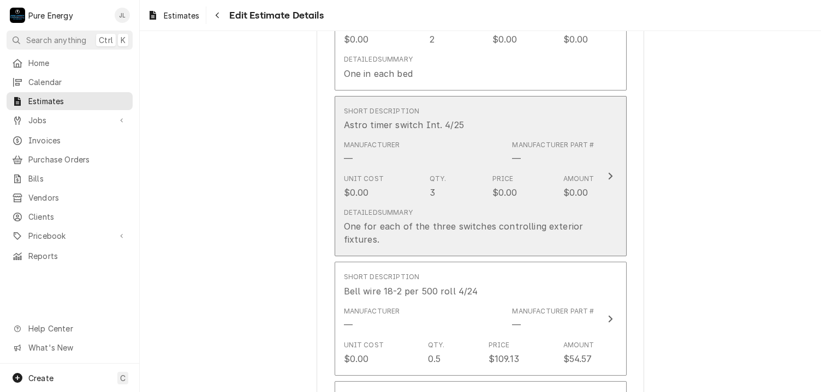
scroll to position [5748, 0]
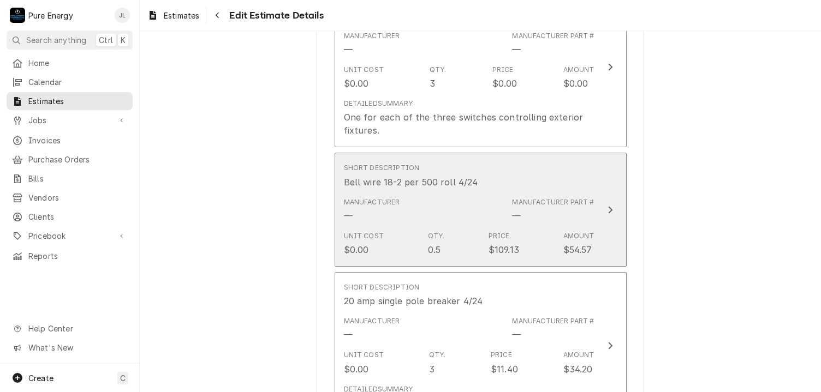
click at [538, 159] on div "Short Description Bell wire 18-2 per 500 roll 4/24" at bounding box center [469, 176] width 251 height 34
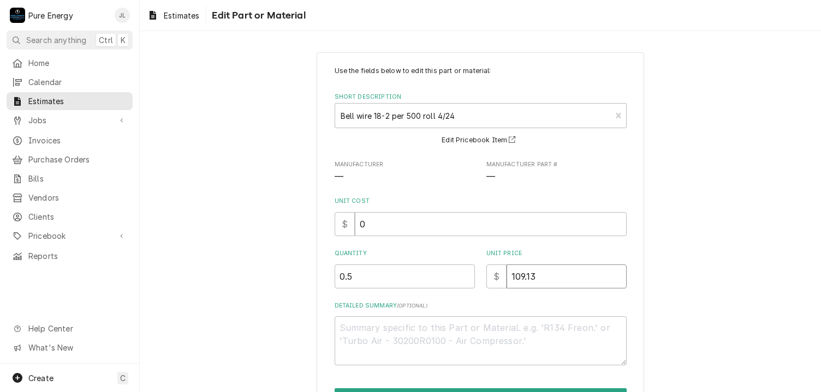
click at [539, 279] on input "109.13" at bounding box center [566, 277] width 120 height 24
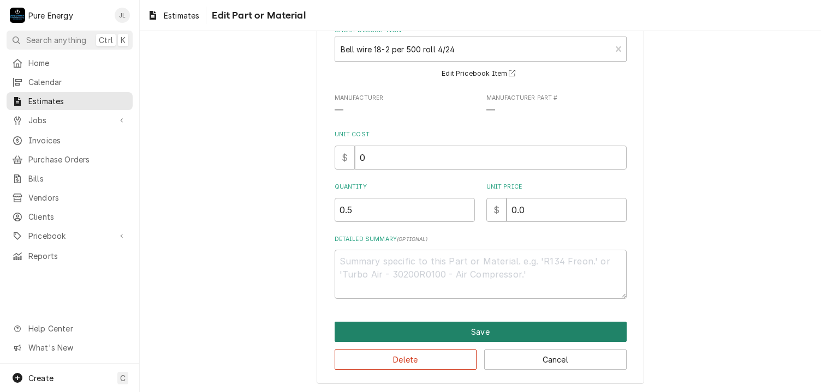
click at [498, 329] on button "Save" at bounding box center [481, 332] width 292 height 20
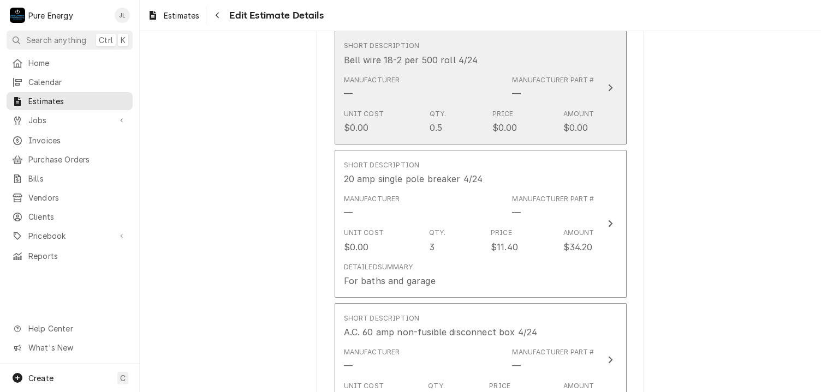
scroll to position [5980, 0]
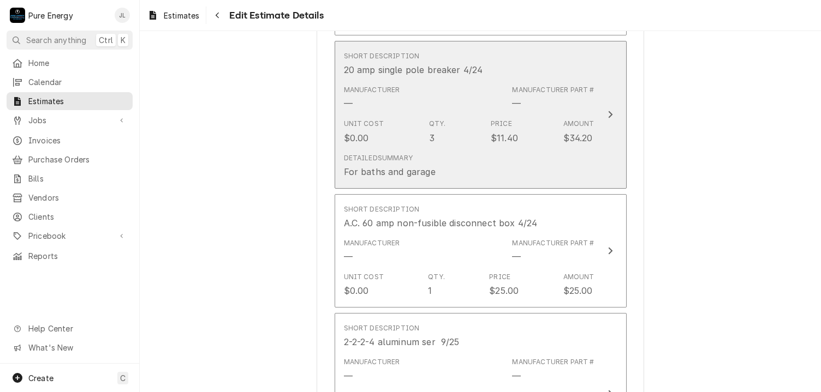
click at [545, 122] on div "Unit Cost $0.00 Qty. 3 Price $11.40 Amount $34.20" at bounding box center [469, 132] width 251 height 34
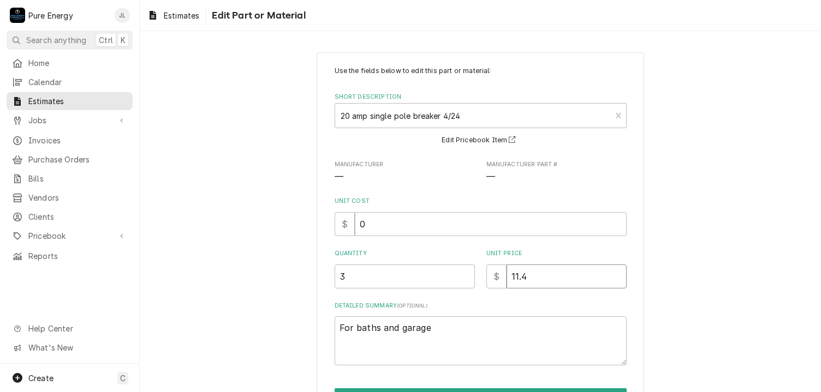
click at [533, 274] on input "11.4" at bounding box center [566, 277] width 120 height 24
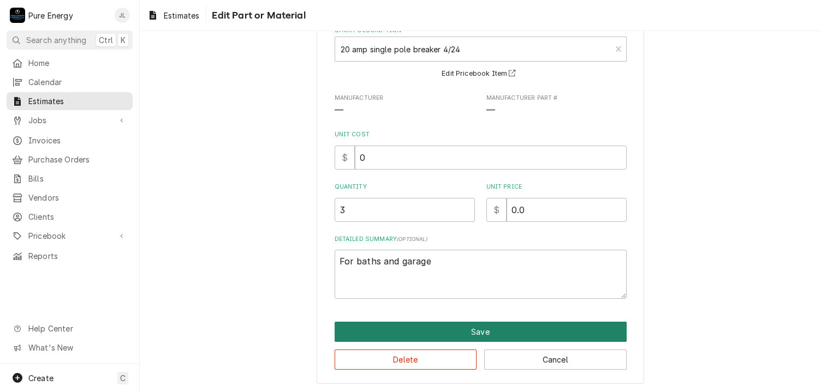
click at [500, 328] on button "Save" at bounding box center [481, 332] width 292 height 20
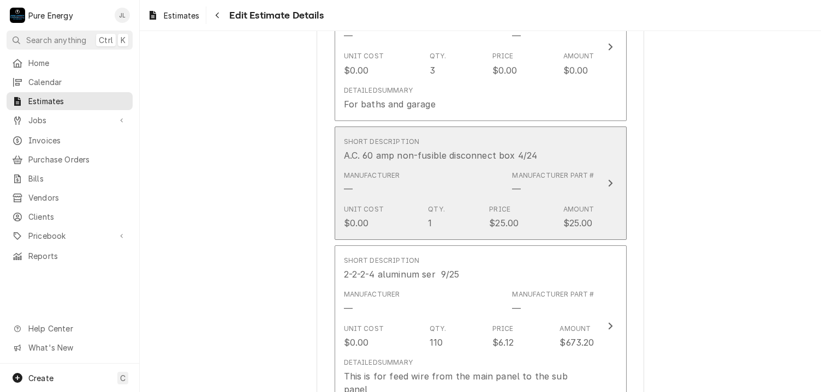
click at [533, 188] on div "Manufacturer — Manufacturer Part # —" at bounding box center [469, 183] width 251 height 34
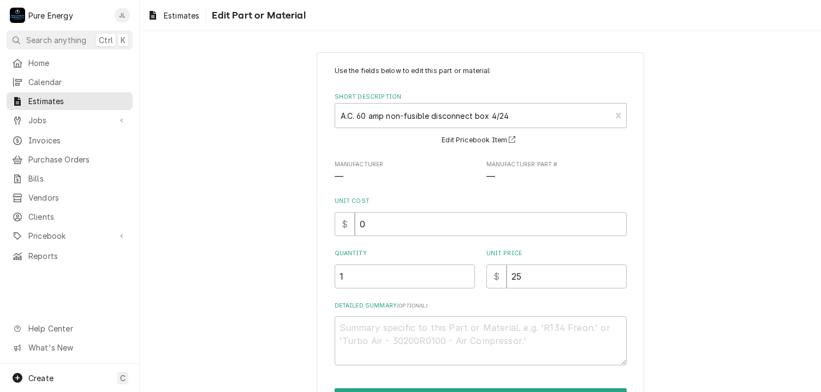
click at [539, 261] on div "Unit Price $ 25" at bounding box center [556, 268] width 140 height 39
click at [530, 280] on input "25" at bounding box center [566, 277] width 120 height 24
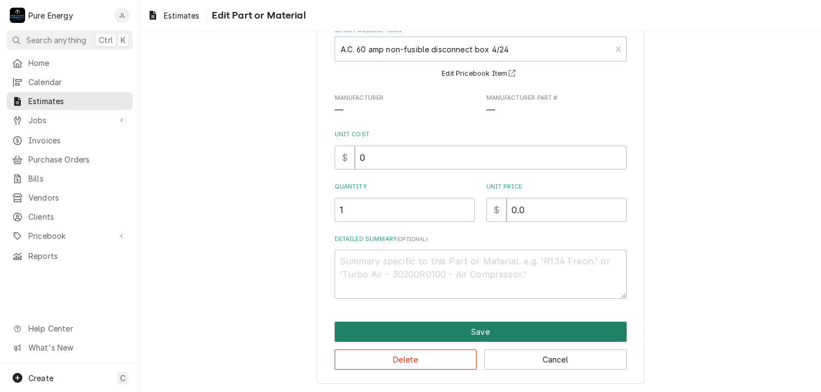
click at [497, 333] on button "Save" at bounding box center [481, 332] width 292 height 20
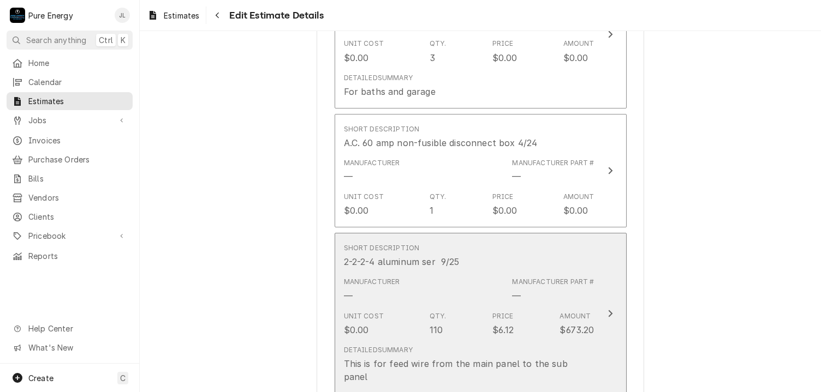
scroll to position [6115, 0]
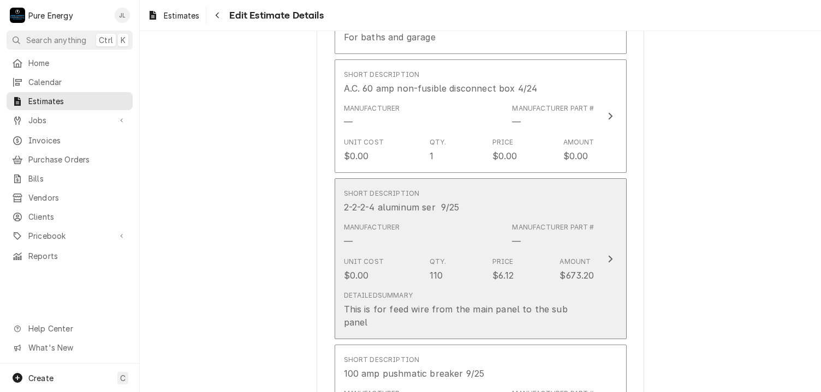
click at [533, 191] on div "Short Description 2-2-2-4 aluminum ser 9/25" at bounding box center [469, 201] width 251 height 34
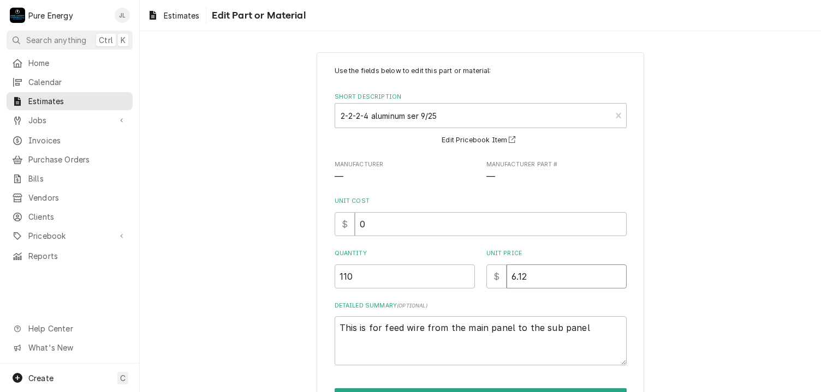
click at [535, 281] on input "6.12" at bounding box center [566, 277] width 120 height 24
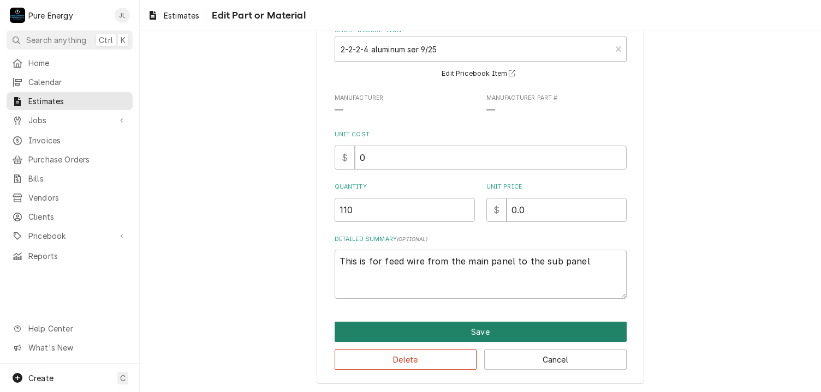
click at [525, 322] on button "Save" at bounding box center [481, 332] width 292 height 20
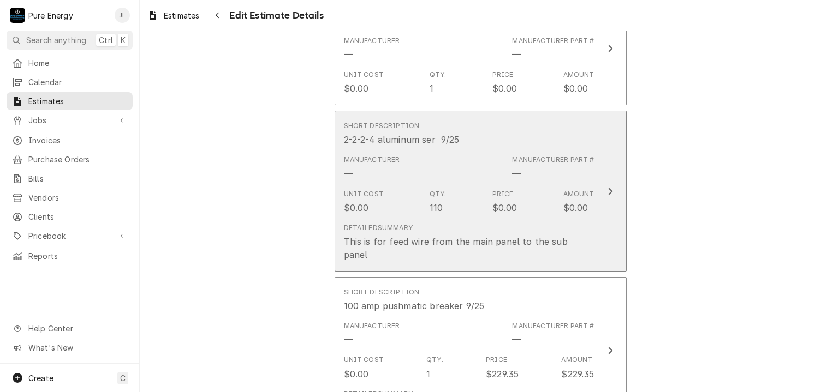
scroll to position [6291, 0]
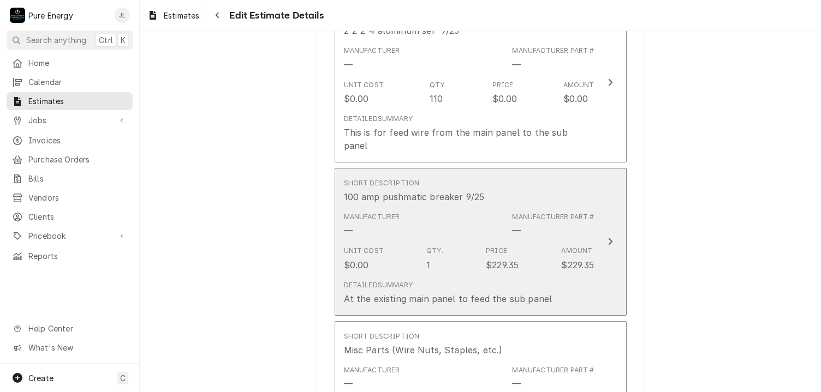
click at [539, 174] on div "Short Description 100 amp pushmatic breaker 9/25" at bounding box center [469, 191] width 251 height 34
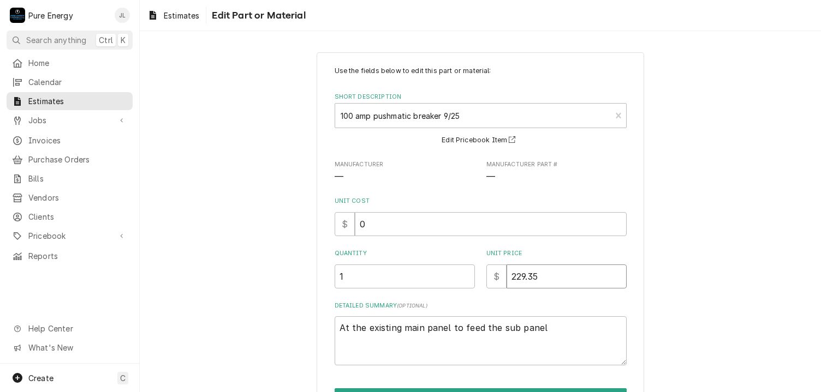
click at [545, 281] on input "229.35" at bounding box center [566, 277] width 120 height 24
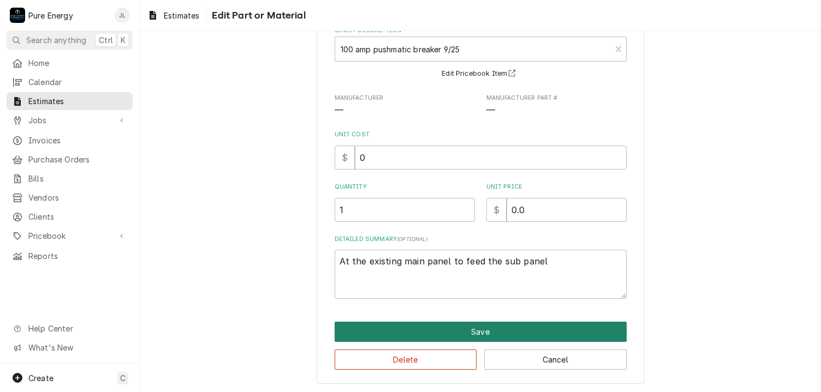
click at [539, 333] on button "Save" at bounding box center [481, 332] width 292 height 20
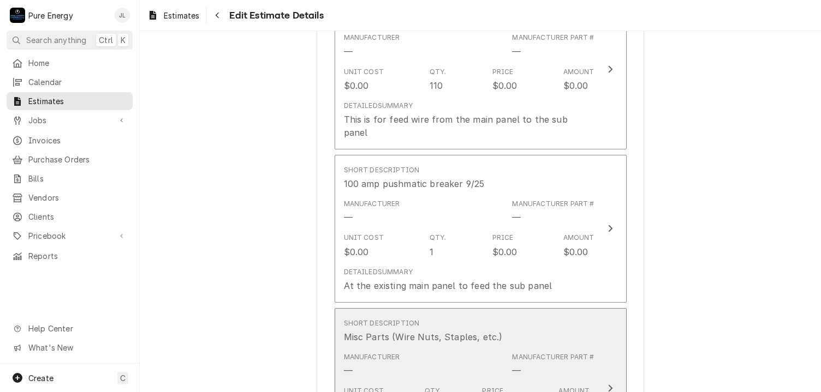
scroll to position [6468, 0]
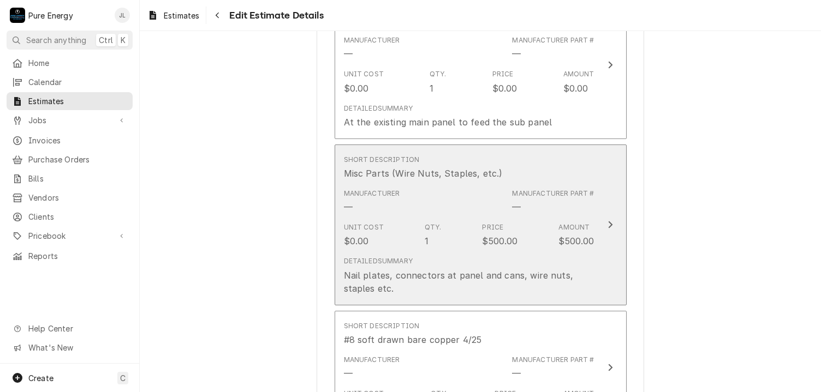
click at [539, 218] on div "Unit Cost $0.00 Qty. 1 Price $500.00 Amount $500.00" at bounding box center [469, 235] width 251 height 34
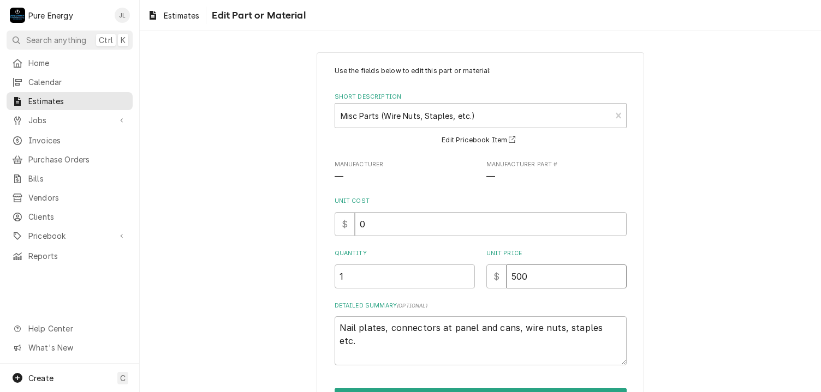
click at [530, 281] on input "500" at bounding box center [566, 277] width 120 height 24
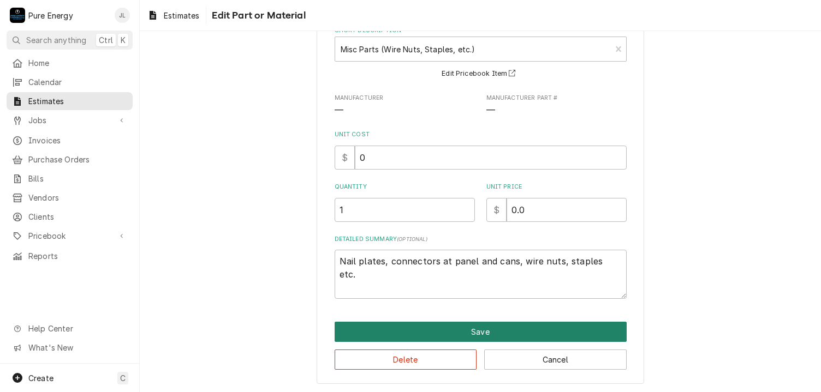
click at [540, 330] on button "Save" at bounding box center [481, 332] width 292 height 20
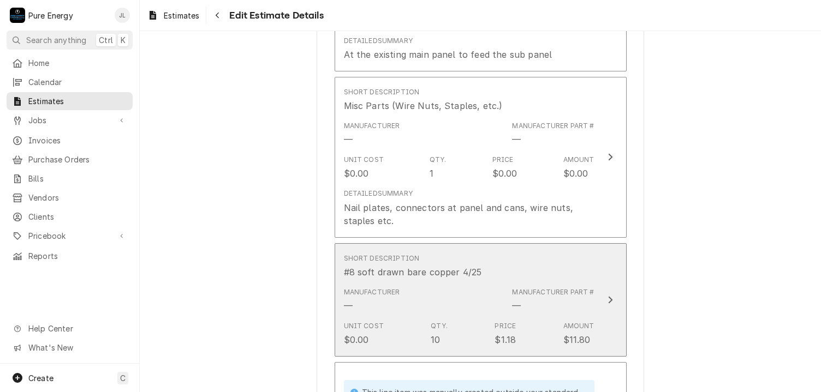
scroll to position [6591, 0]
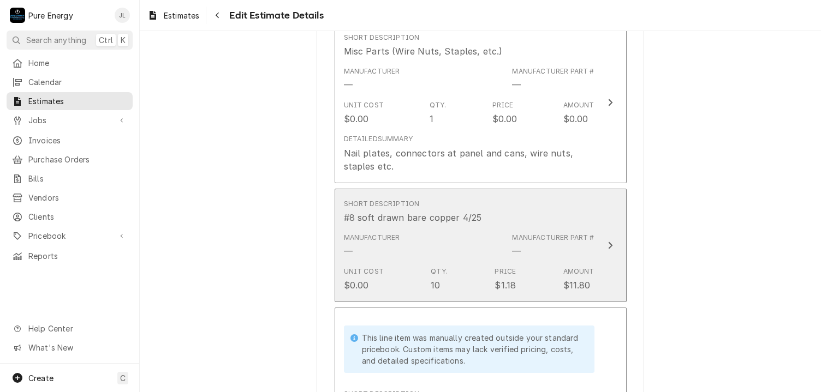
click at [544, 195] on div "Short Description #8 soft drawn bare copper 4/25" at bounding box center [469, 212] width 251 height 34
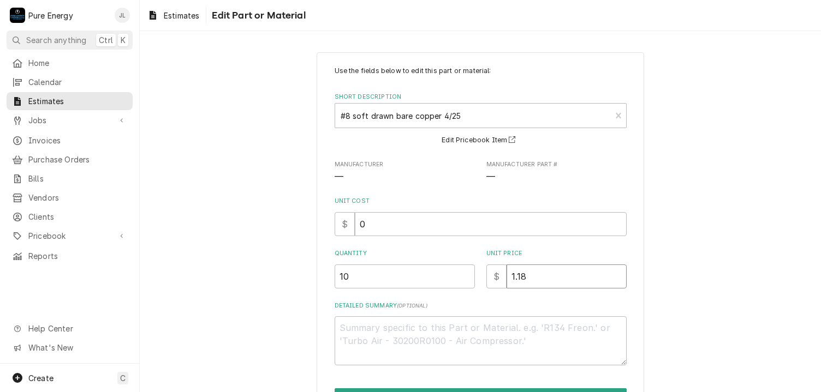
click at [528, 283] on input "1.18" at bounding box center [566, 277] width 120 height 24
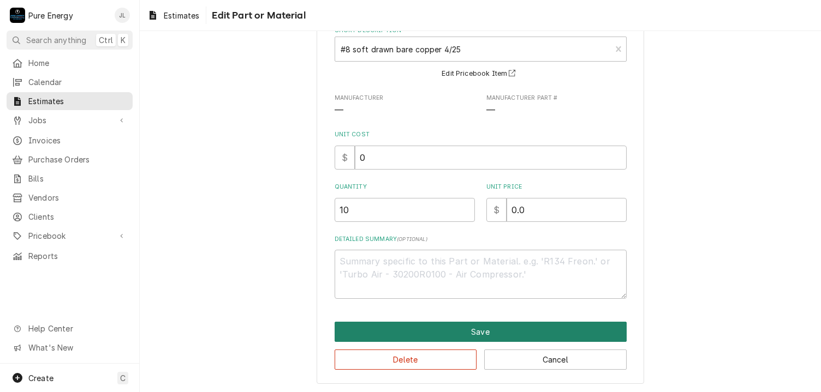
click at [518, 332] on button "Save" at bounding box center [481, 332] width 292 height 20
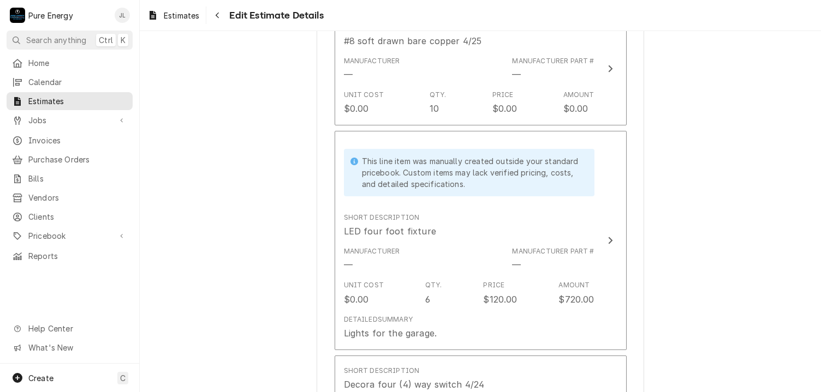
scroll to position [6877, 0]
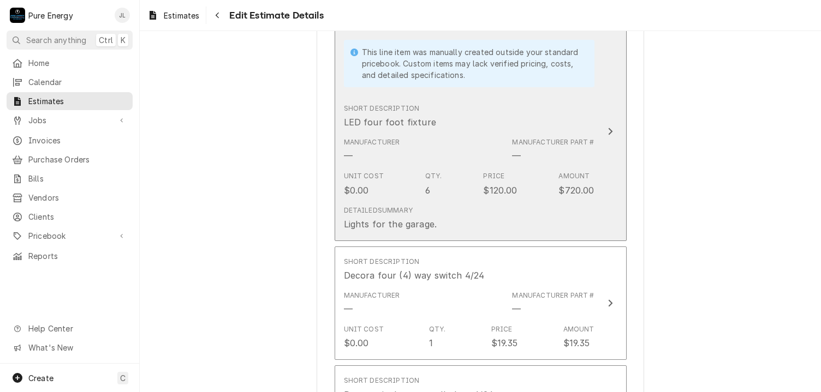
click at [504, 99] on div "Short Description LED four foot fixture" at bounding box center [469, 116] width 251 height 34
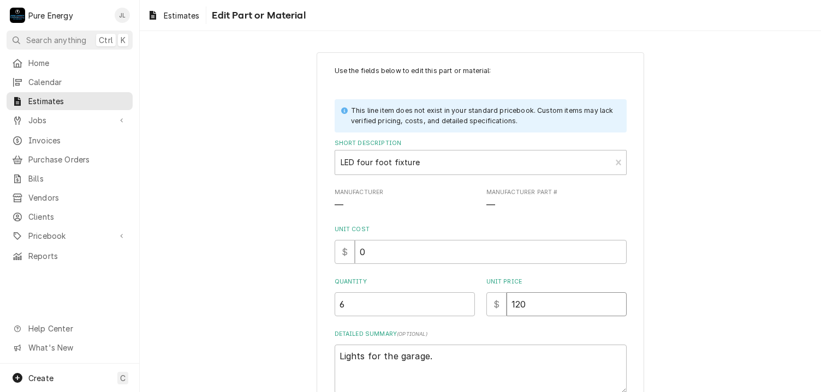
click at [539, 302] on input "120" at bounding box center [566, 305] width 120 height 24
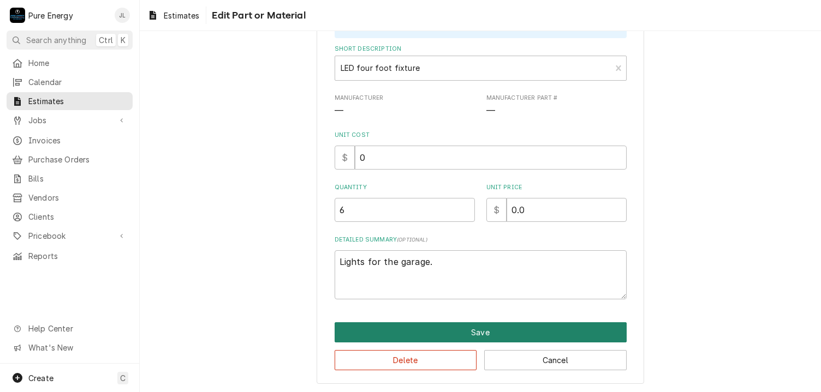
click at [489, 326] on button "Save" at bounding box center [481, 333] width 292 height 20
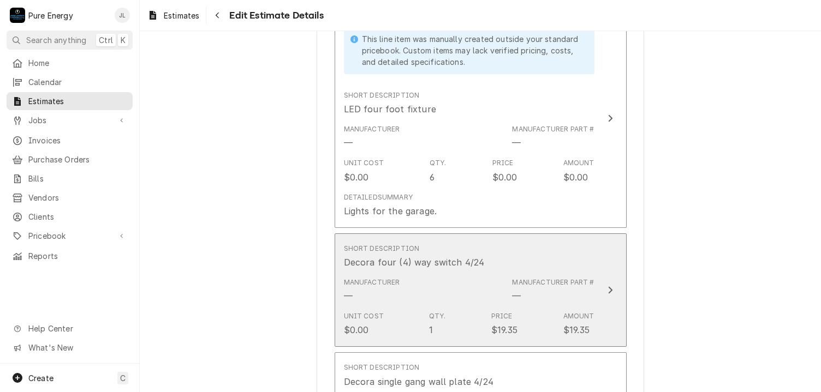
scroll to position [6944, 0]
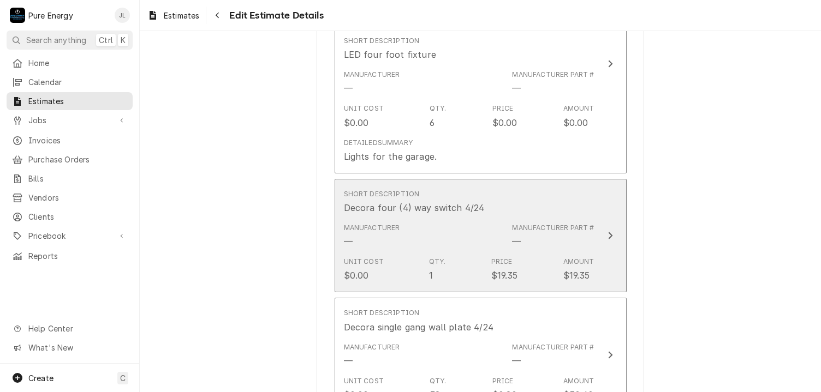
click at [509, 185] on div "Short Description Decora four (4) way switch 4/24" at bounding box center [469, 202] width 251 height 34
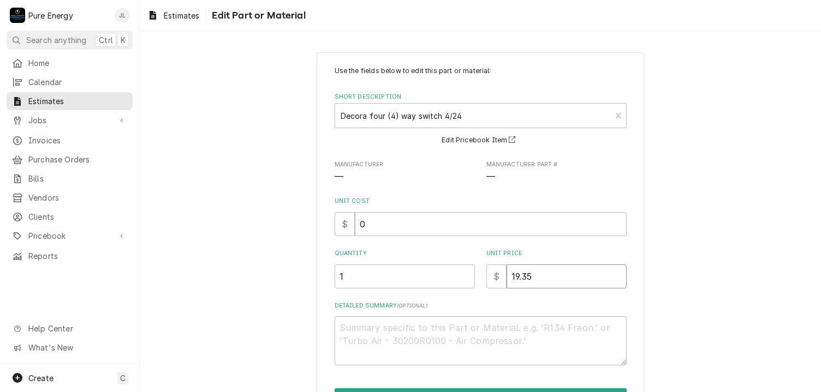
click at [536, 281] on input "19.35" at bounding box center [566, 277] width 120 height 24
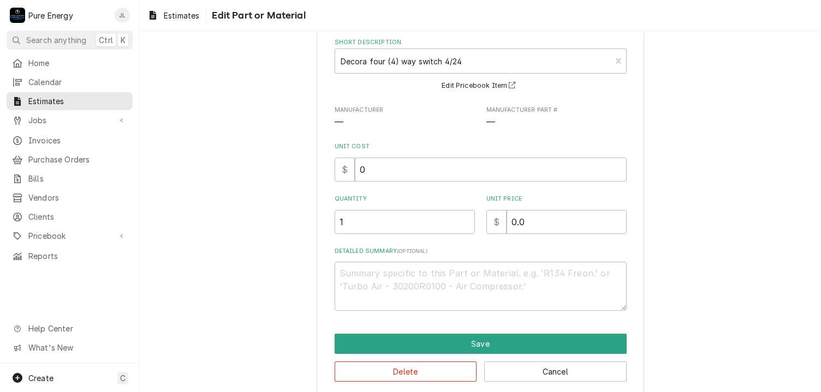
scroll to position [67, 0]
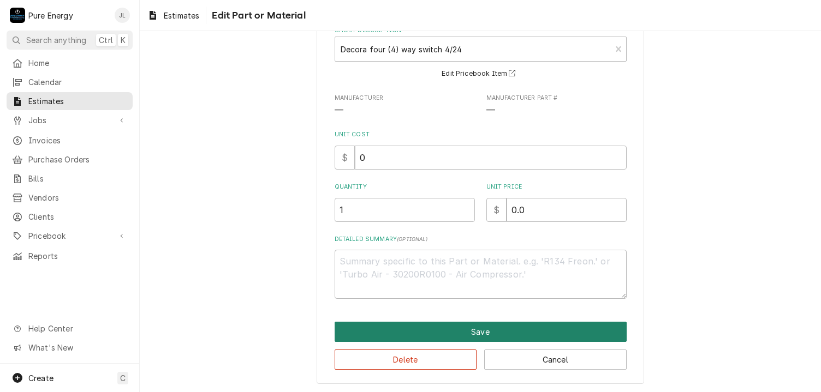
click at [495, 327] on button "Save" at bounding box center [481, 332] width 292 height 20
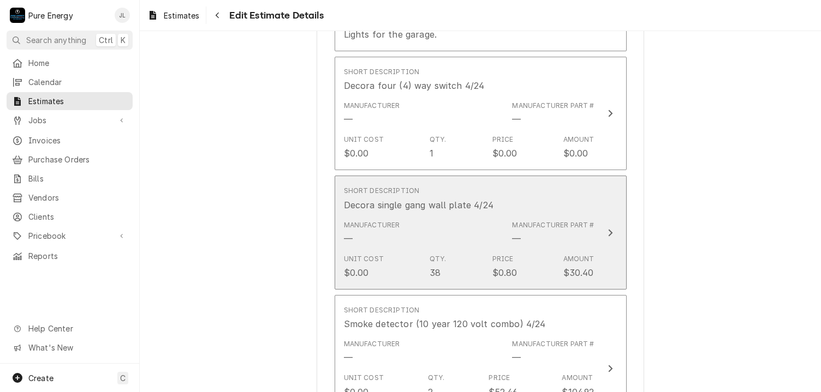
click at [515, 182] on div "Short Description Decora single gang wall plate 4/24" at bounding box center [469, 199] width 251 height 34
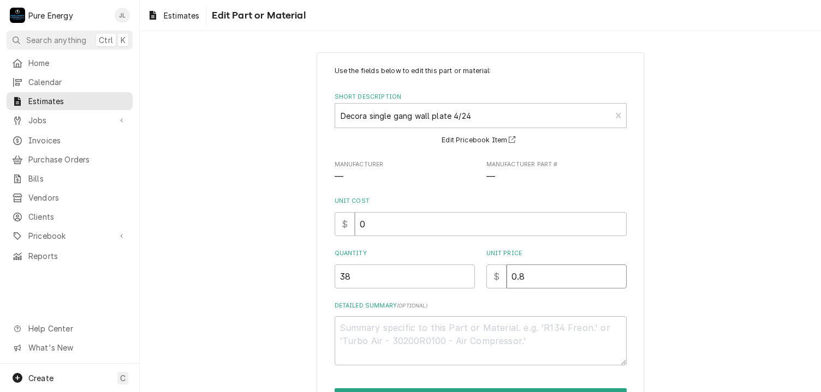
click at [527, 278] on input "0.8" at bounding box center [566, 277] width 120 height 24
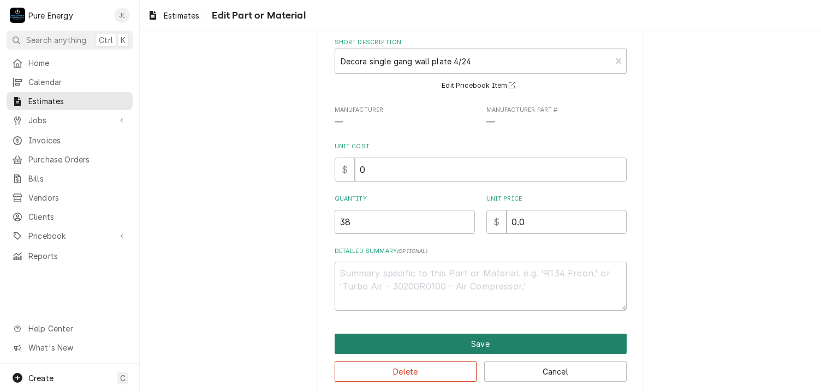
click at [476, 350] on button "Save" at bounding box center [481, 344] width 292 height 20
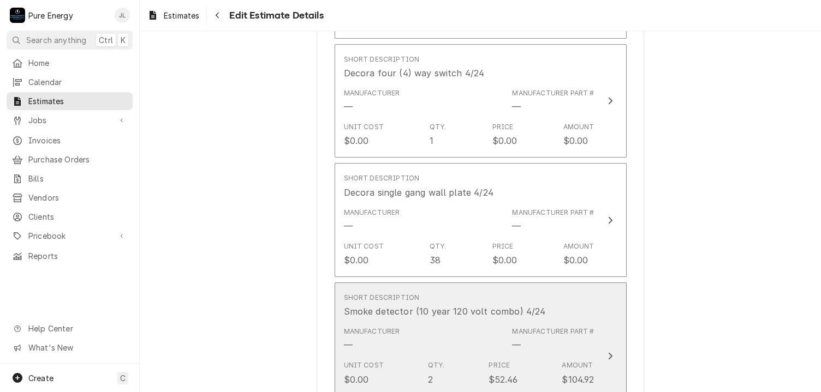
scroll to position [7134, 0]
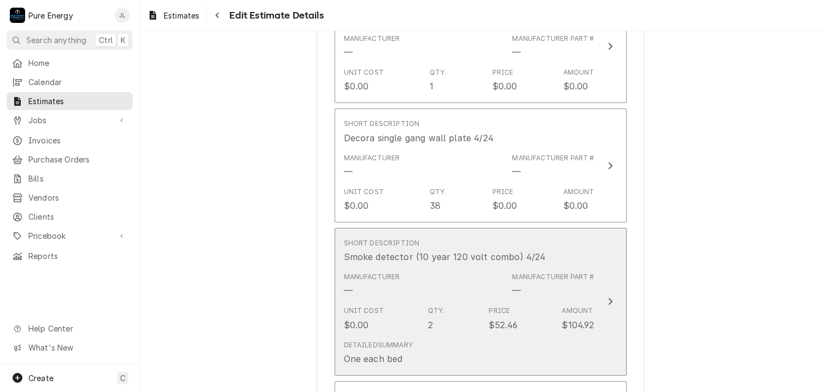
click at [479, 268] on div "Manufacturer — Manufacturer Part # —" at bounding box center [469, 285] width 251 height 34
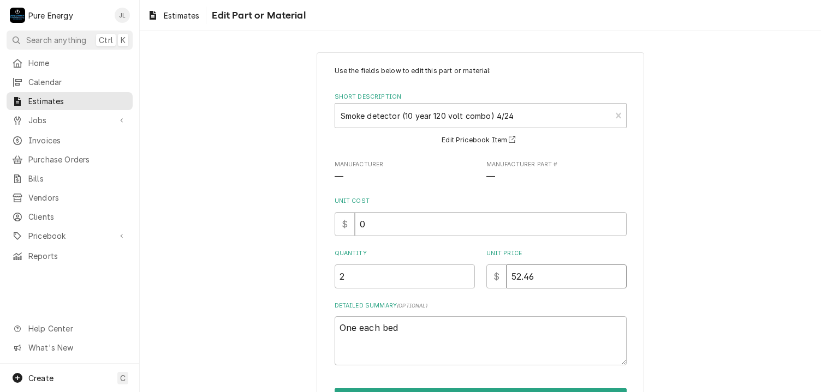
click at [536, 283] on input "52.46" at bounding box center [566, 277] width 120 height 24
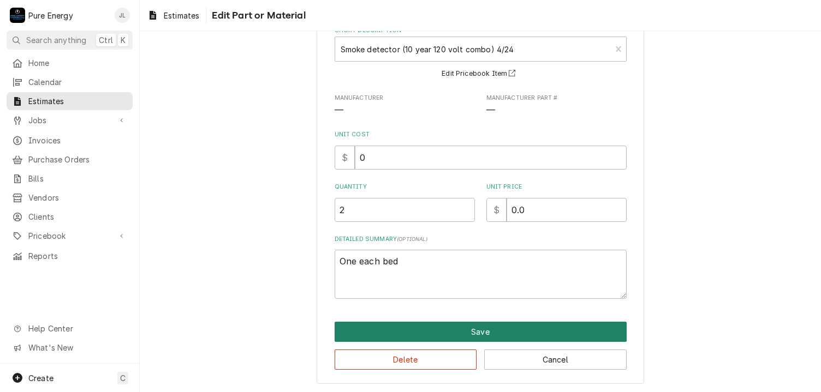
click at [454, 331] on button "Save" at bounding box center [481, 332] width 292 height 20
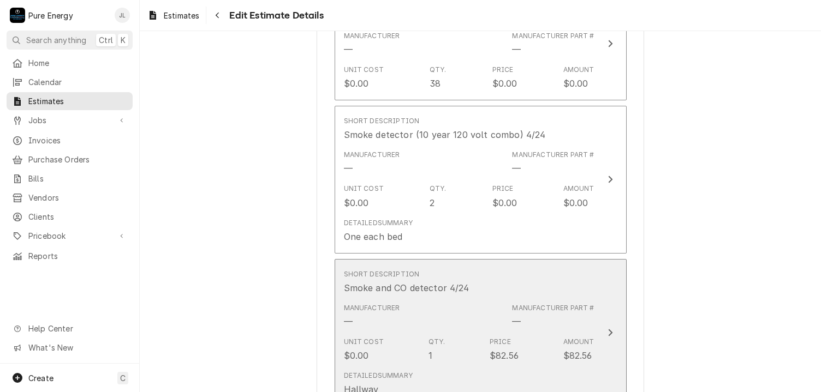
click at [512, 265] on div "Short Description Smoke and CO detector 4/24" at bounding box center [469, 282] width 251 height 34
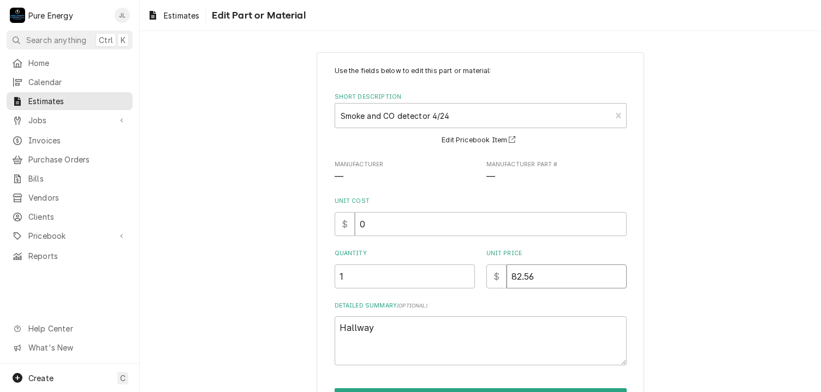
click at [537, 275] on input "82.56" at bounding box center [566, 277] width 120 height 24
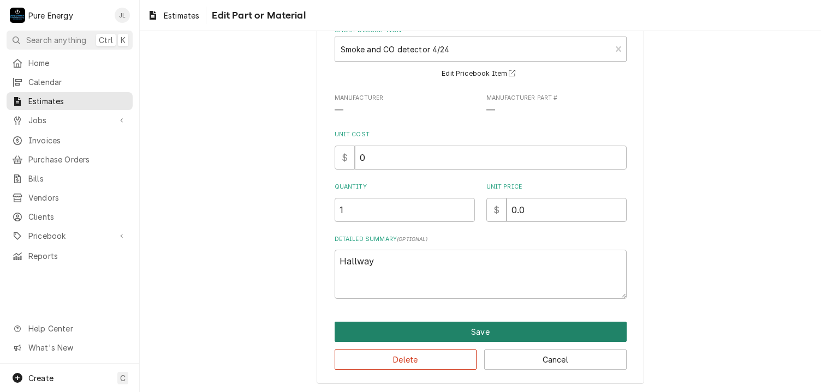
click at [515, 323] on button "Save" at bounding box center [481, 332] width 292 height 20
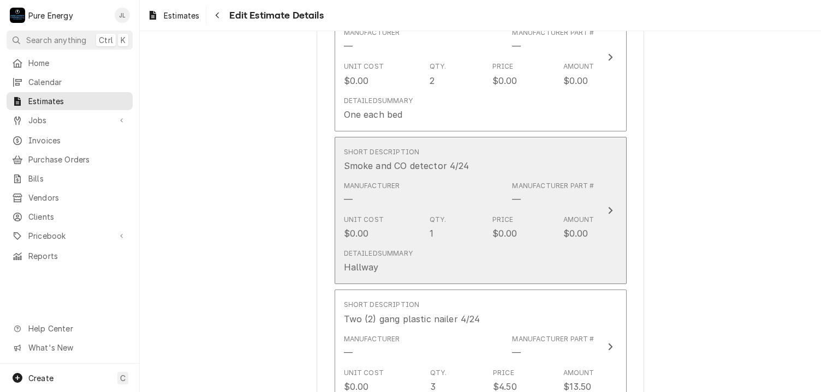
scroll to position [7433, 0]
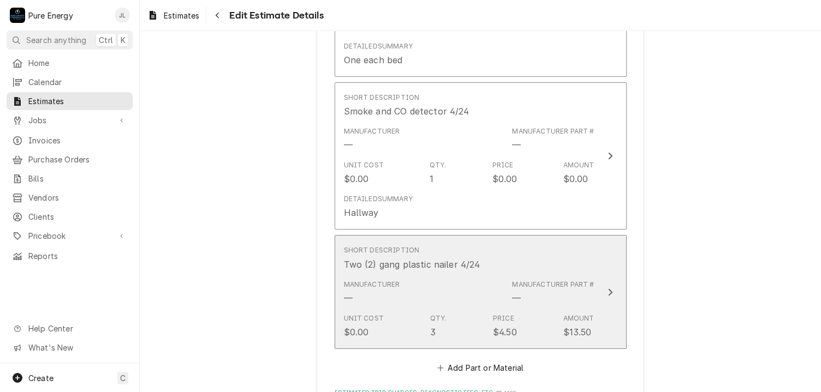
click at [530, 241] on div "Short Description Two (2) gang plastic nailer 4/24" at bounding box center [469, 258] width 251 height 34
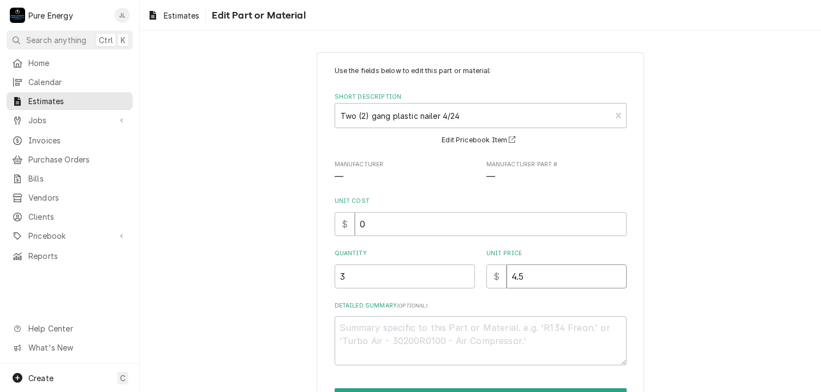
click at [528, 279] on input "4.5" at bounding box center [566, 277] width 120 height 24
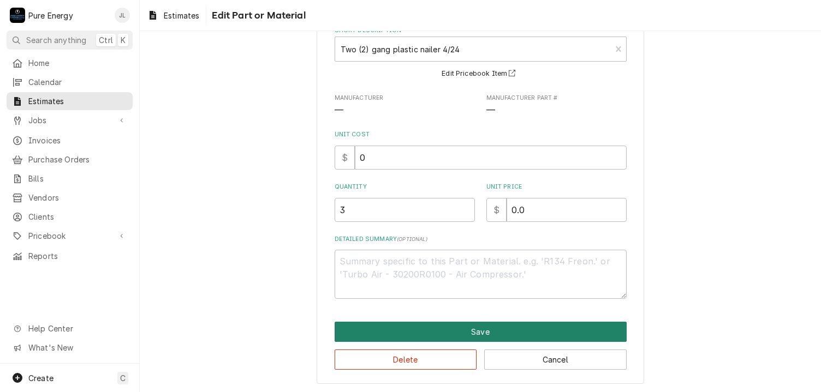
click at [513, 330] on button "Save" at bounding box center [481, 332] width 292 height 20
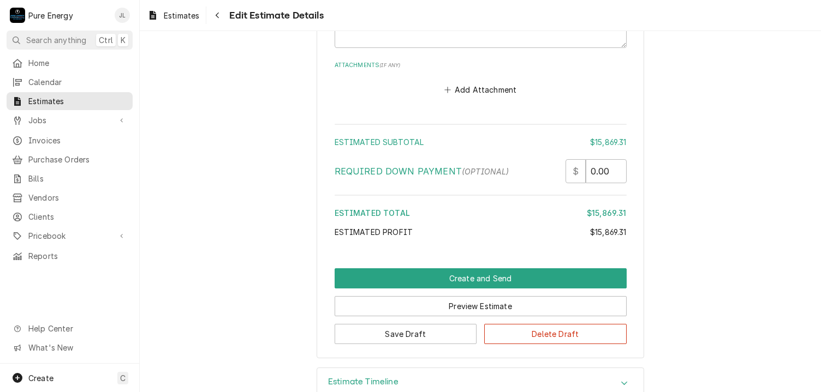
scroll to position [7939, 0]
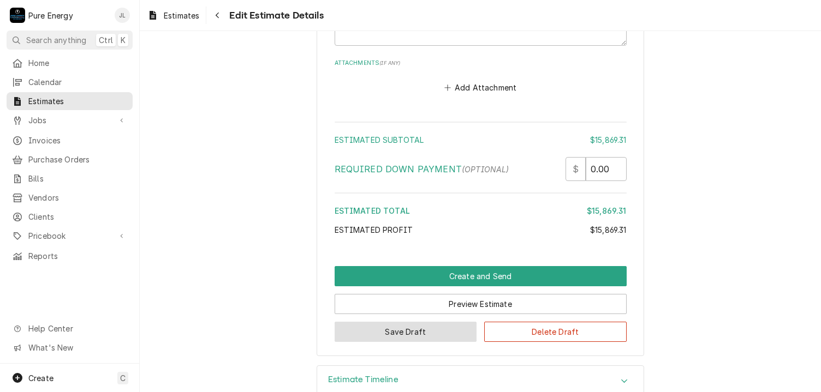
click at [396, 322] on button "Save Draft" at bounding box center [406, 332] width 142 height 20
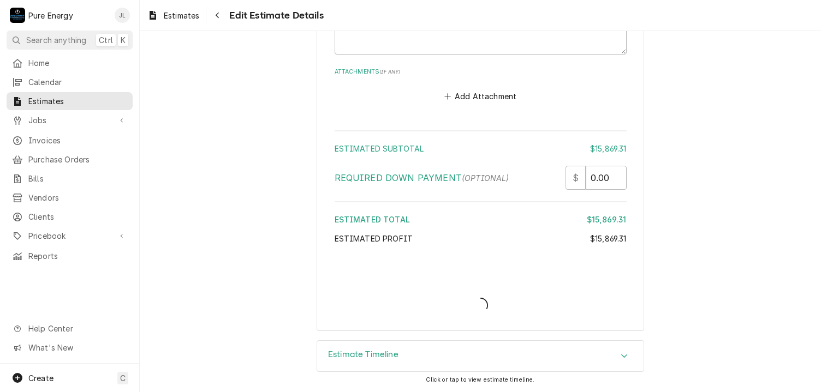
scroll to position [7905, 0]
